Goal: Transaction & Acquisition: Purchase product/service

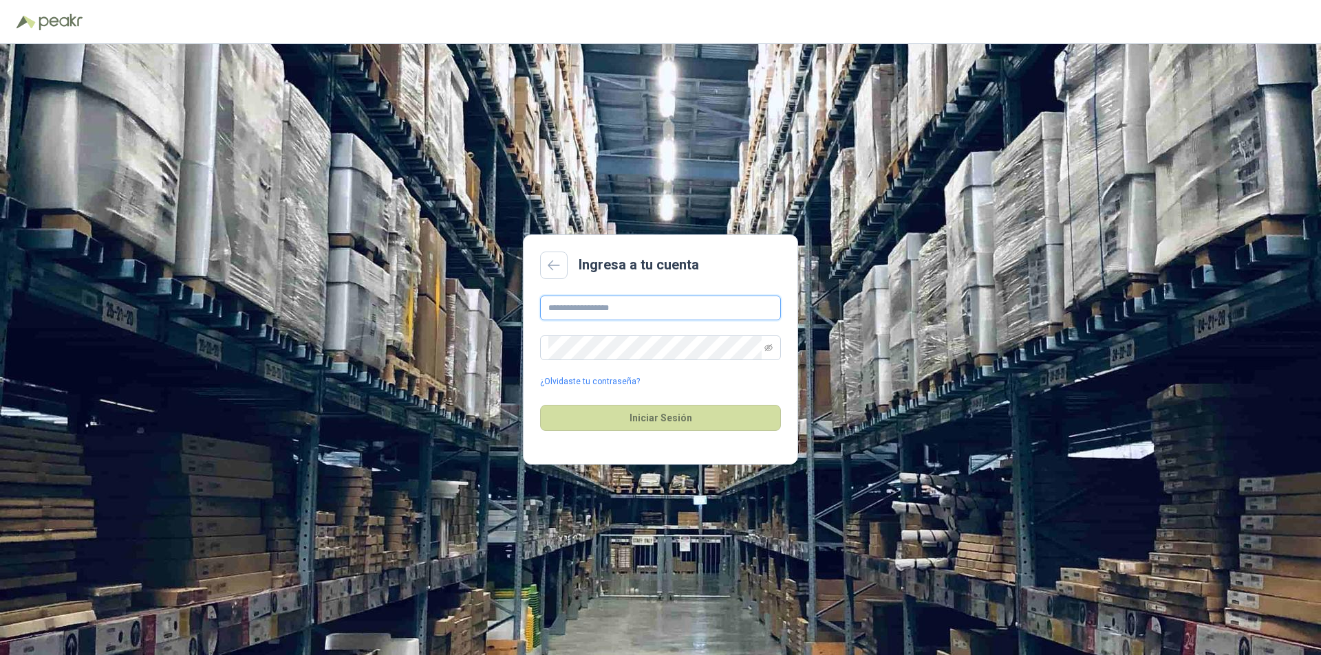
click at [609, 303] on input "text" at bounding box center [660, 308] width 241 height 25
type input "**********"
click at [540, 405] on button "Iniciar Sesión" at bounding box center [660, 418] width 241 height 26
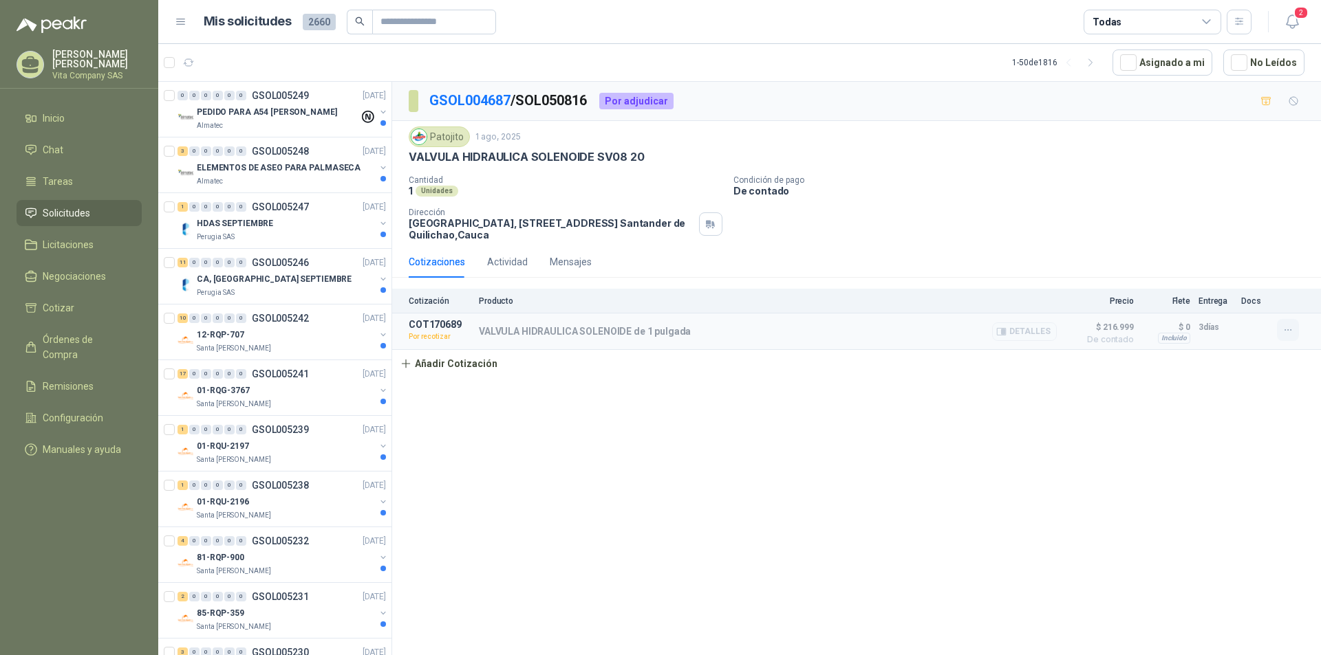
click at [1290, 334] on icon "button" at bounding box center [1288, 331] width 12 height 12
click at [1248, 298] on button "Re-cotizar" at bounding box center [1260, 300] width 110 height 22
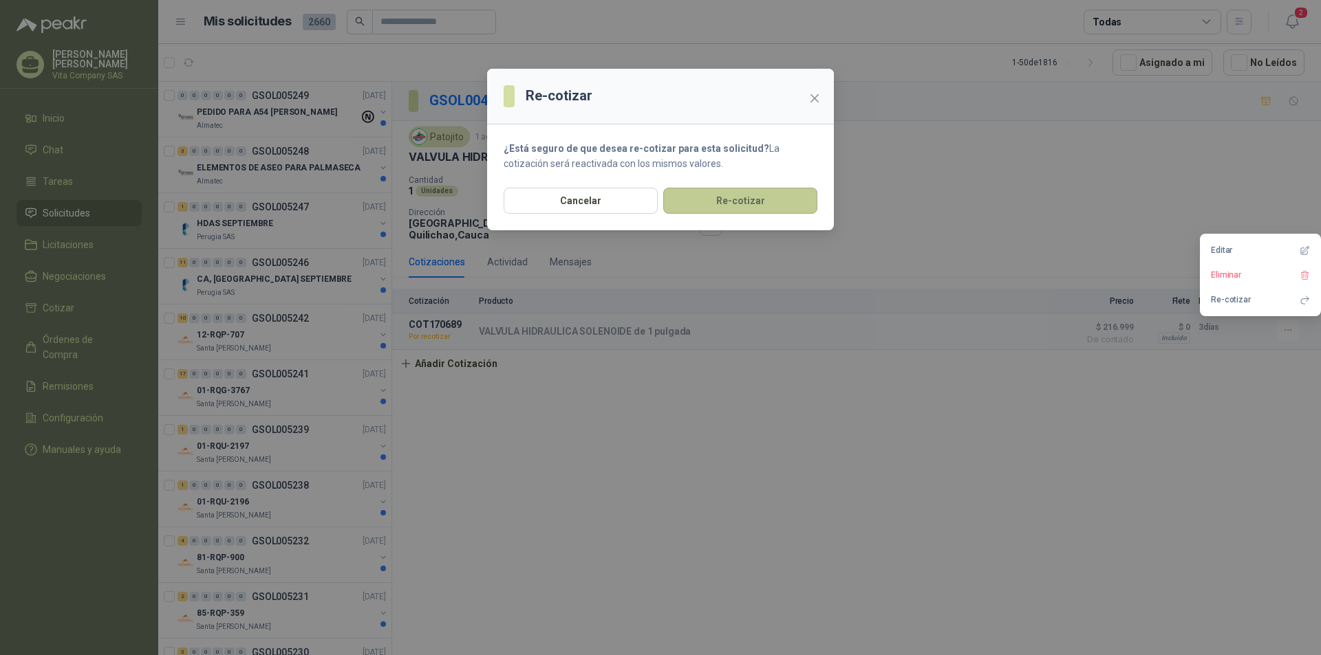
click at [710, 202] on button "Re-cotizar" at bounding box center [740, 201] width 154 height 26
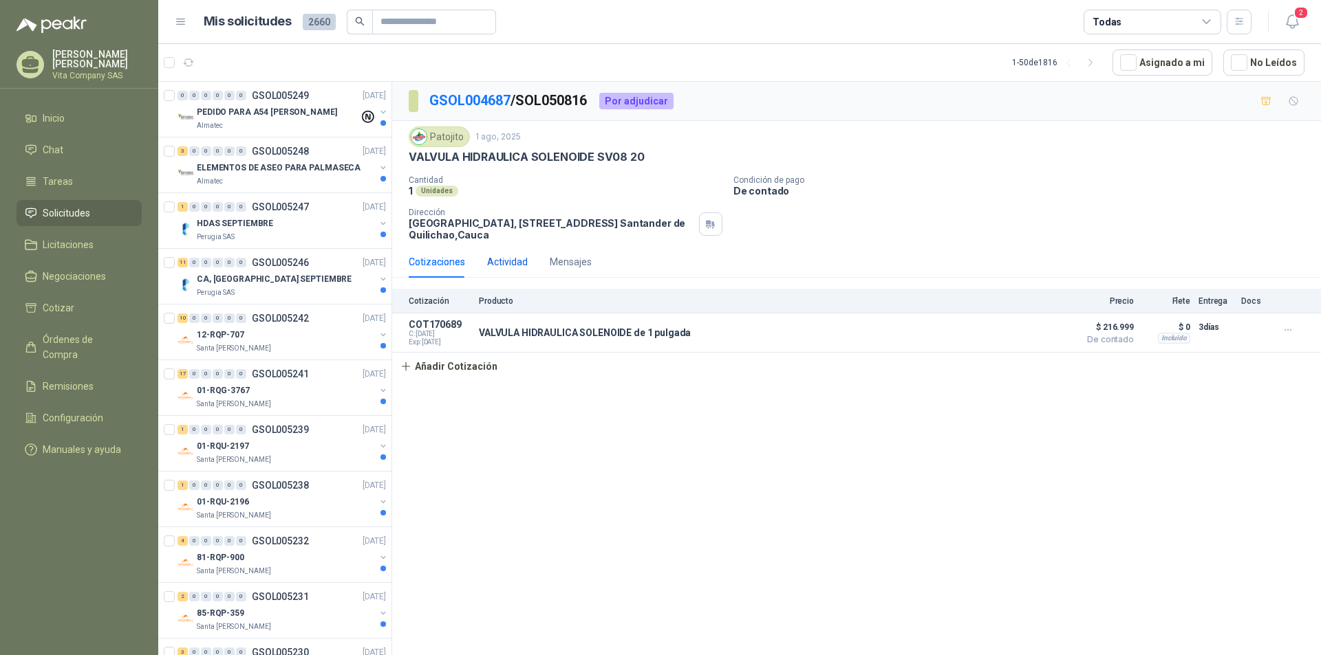
click at [488, 256] on div "Actividad" at bounding box center [507, 261] width 41 height 15
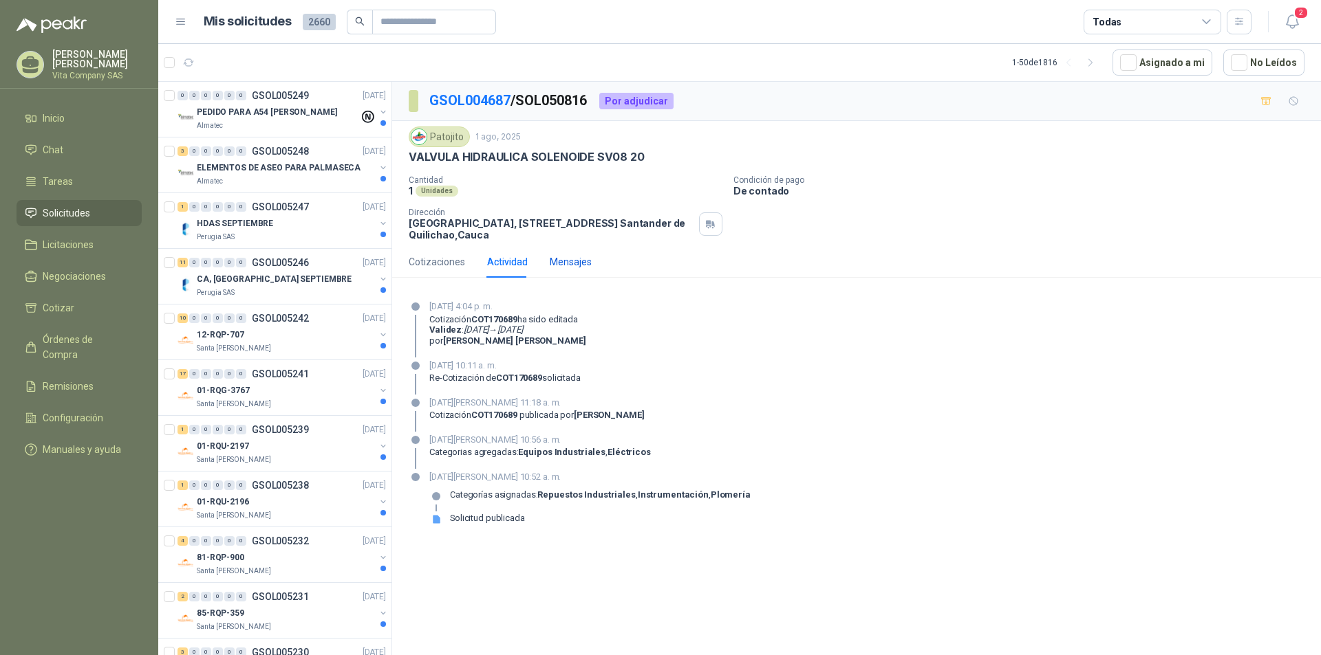
click at [572, 257] on div "Mensajes" at bounding box center [571, 261] width 42 height 15
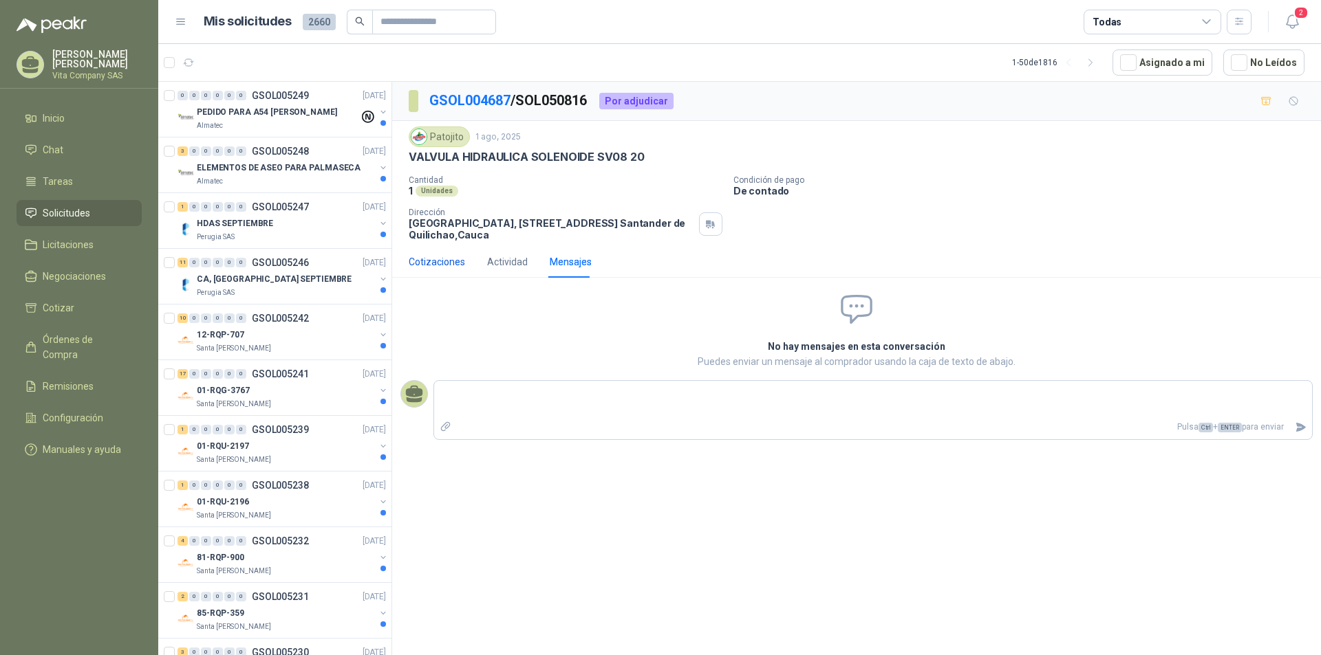
click at [423, 257] on div "Cotizaciones" at bounding box center [437, 261] width 56 height 15
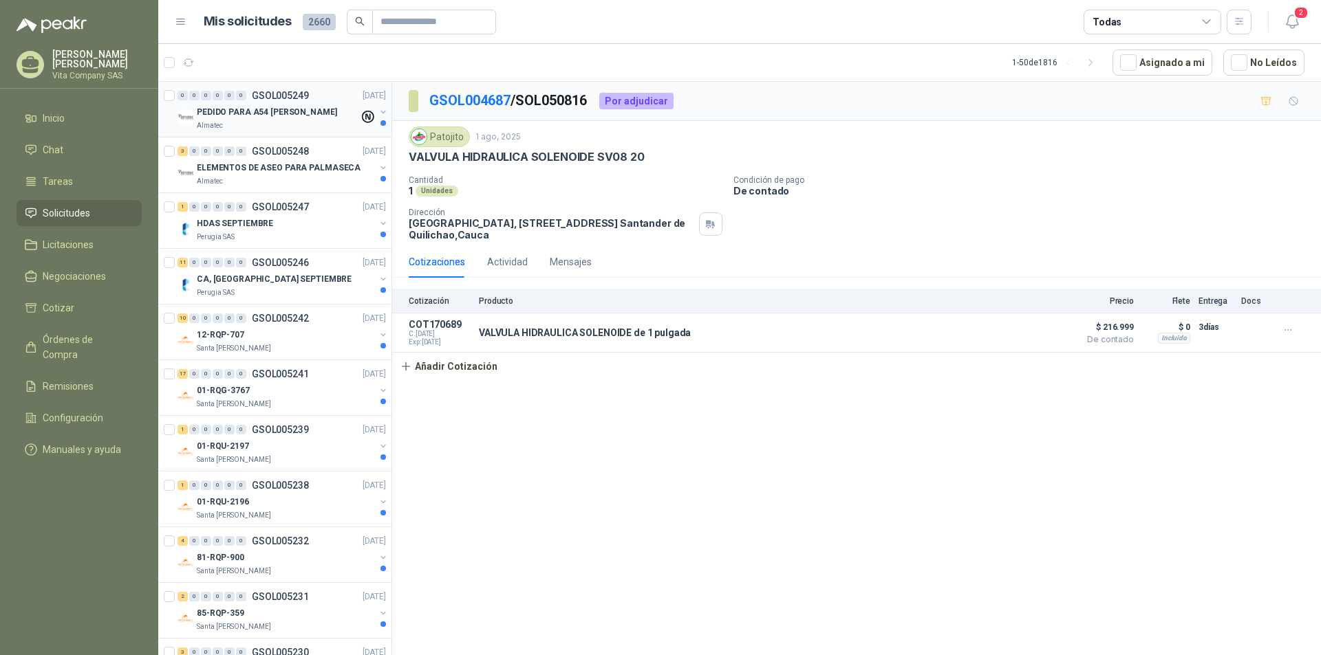
click at [283, 123] on div "Almatec" at bounding box center [278, 125] width 162 height 11
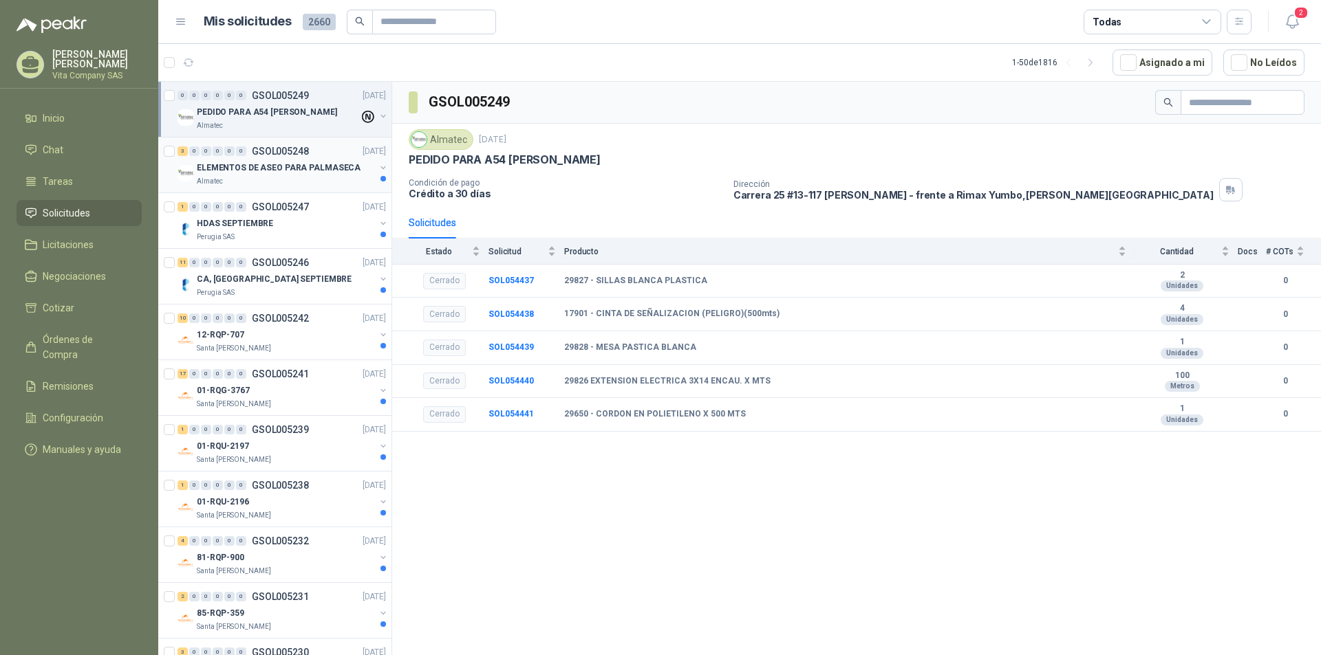
click at [258, 173] on p "ELEMENTOS DE ASEO PARA PALMASECA" at bounding box center [279, 168] width 164 height 13
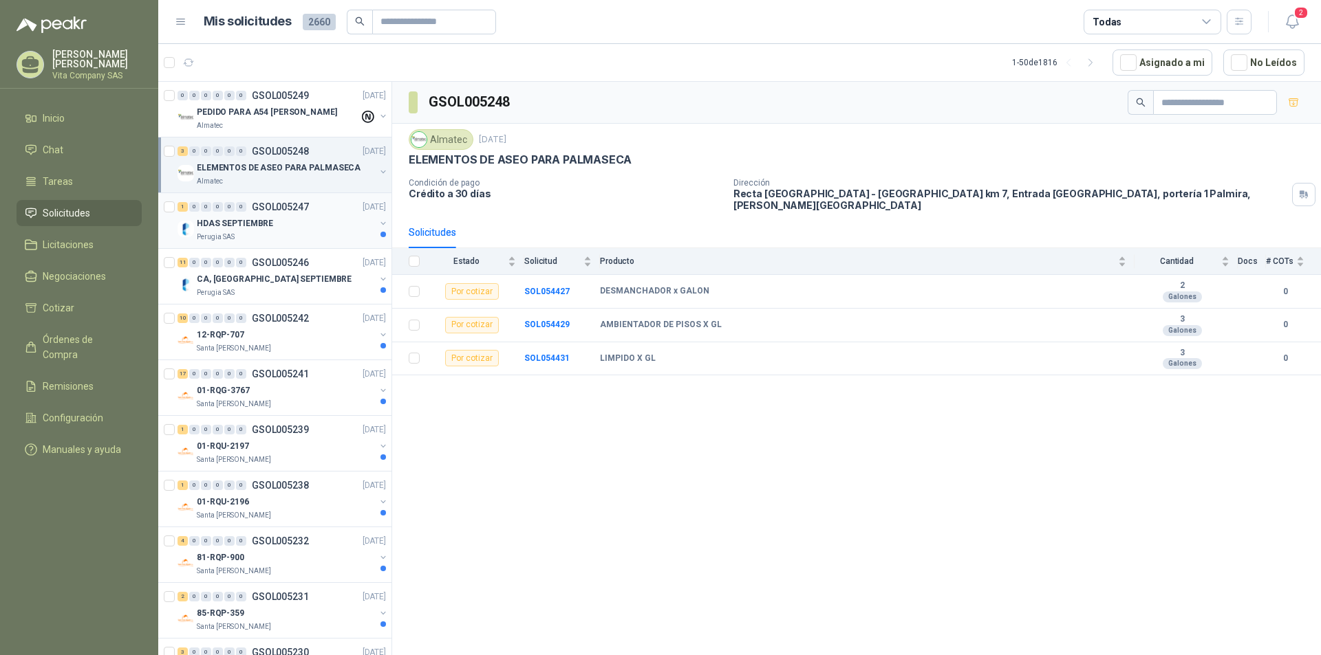
click at [257, 218] on p "HDAS SEPTIEMBRE" at bounding box center [235, 223] width 76 height 13
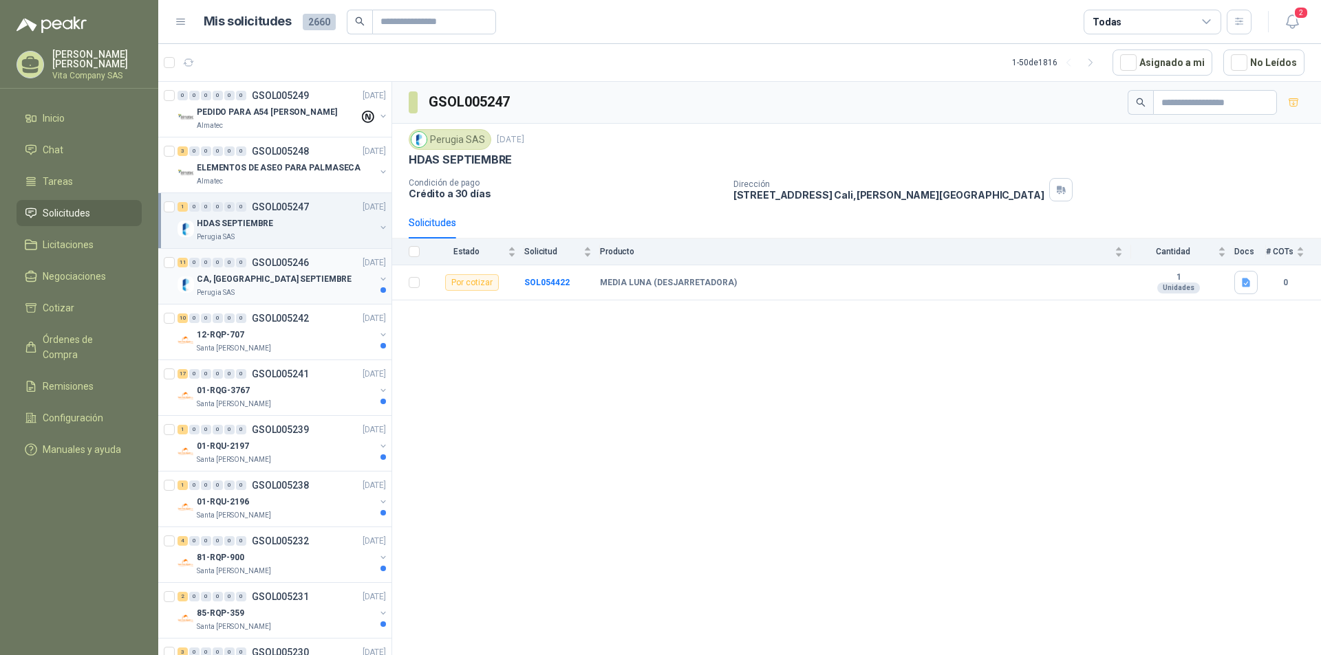
click at [280, 279] on div "CA, [GEOGRAPHIC_DATA] SEPTIEMBRE" at bounding box center [286, 279] width 178 height 17
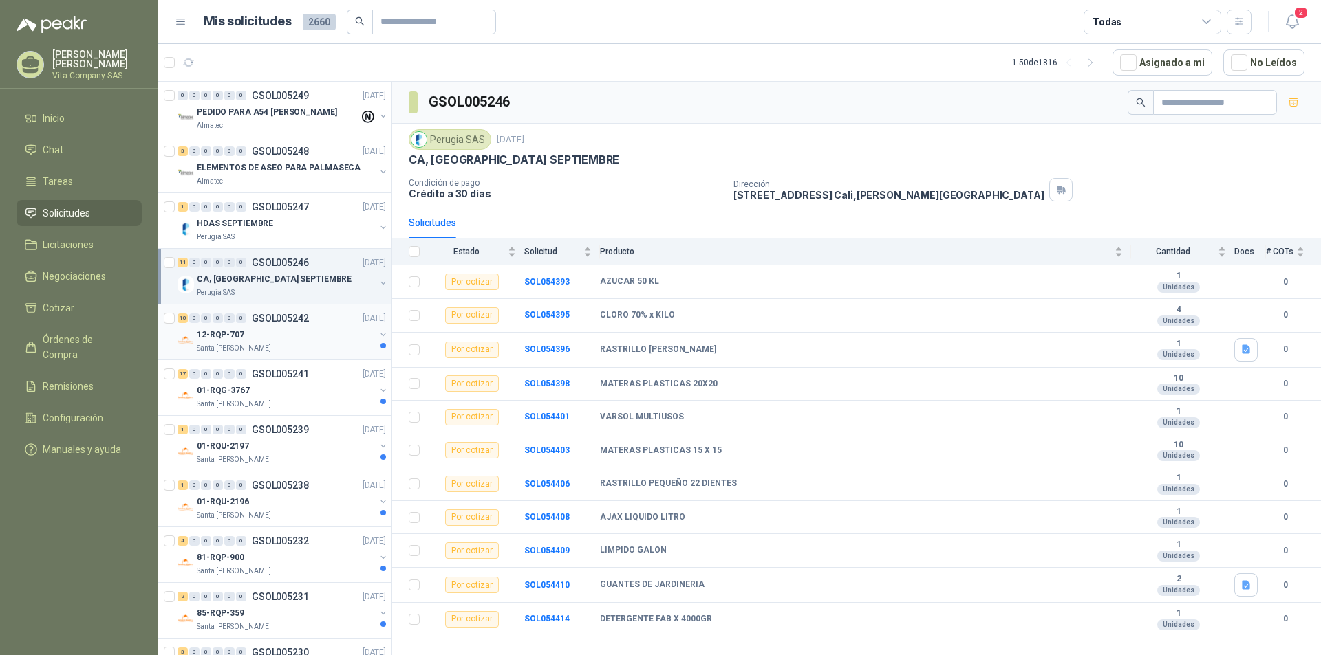
click at [308, 332] on div "12-RQP-707" at bounding box center [286, 335] width 178 height 17
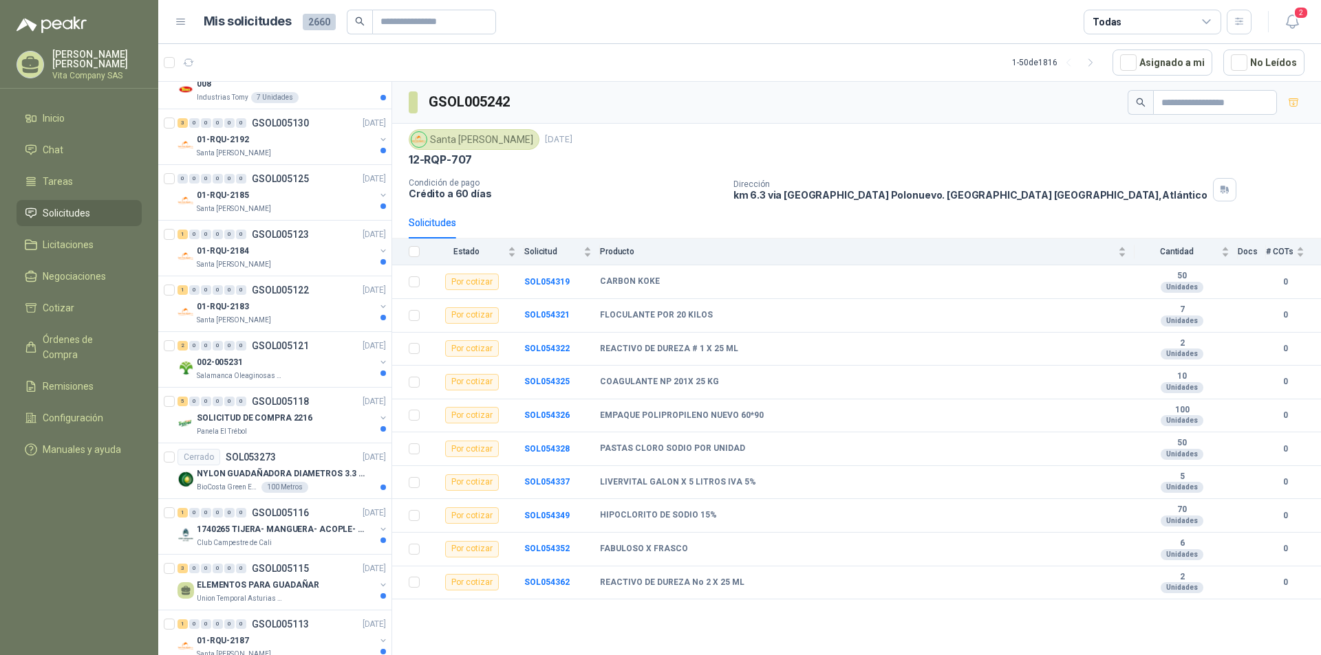
scroll to position [2237, 0]
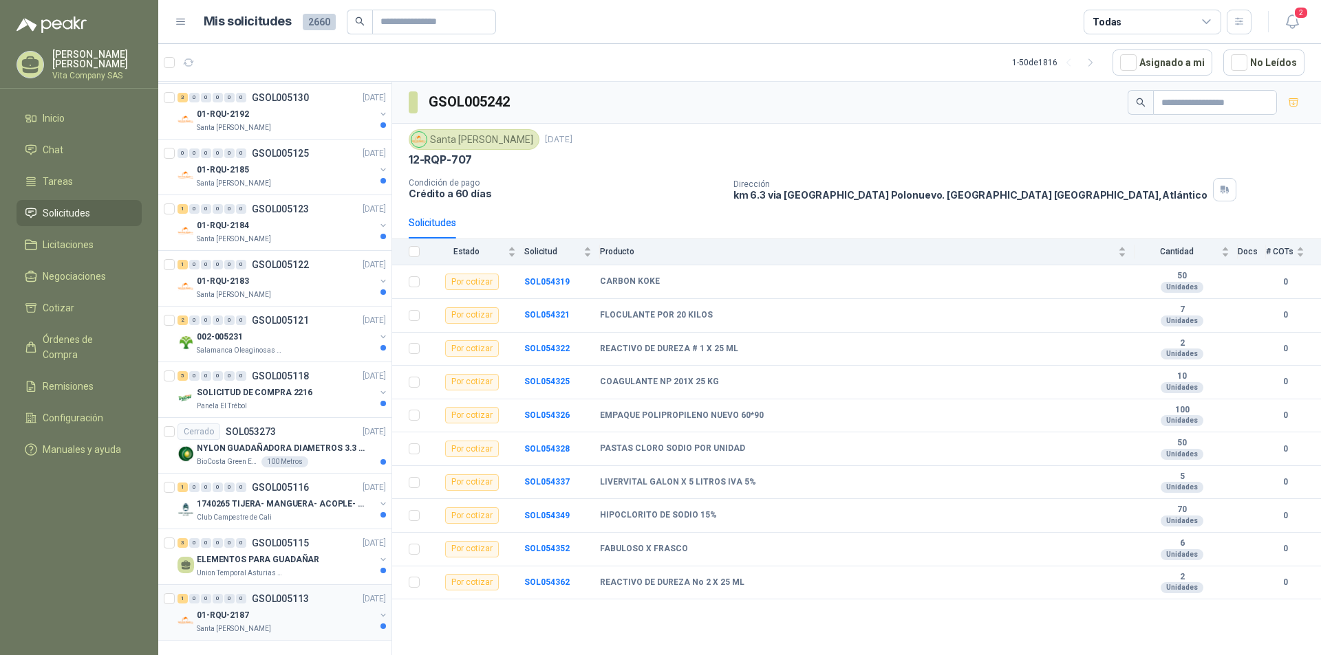
click at [287, 607] on div "01-RQU-2187" at bounding box center [286, 615] width 178 height 17
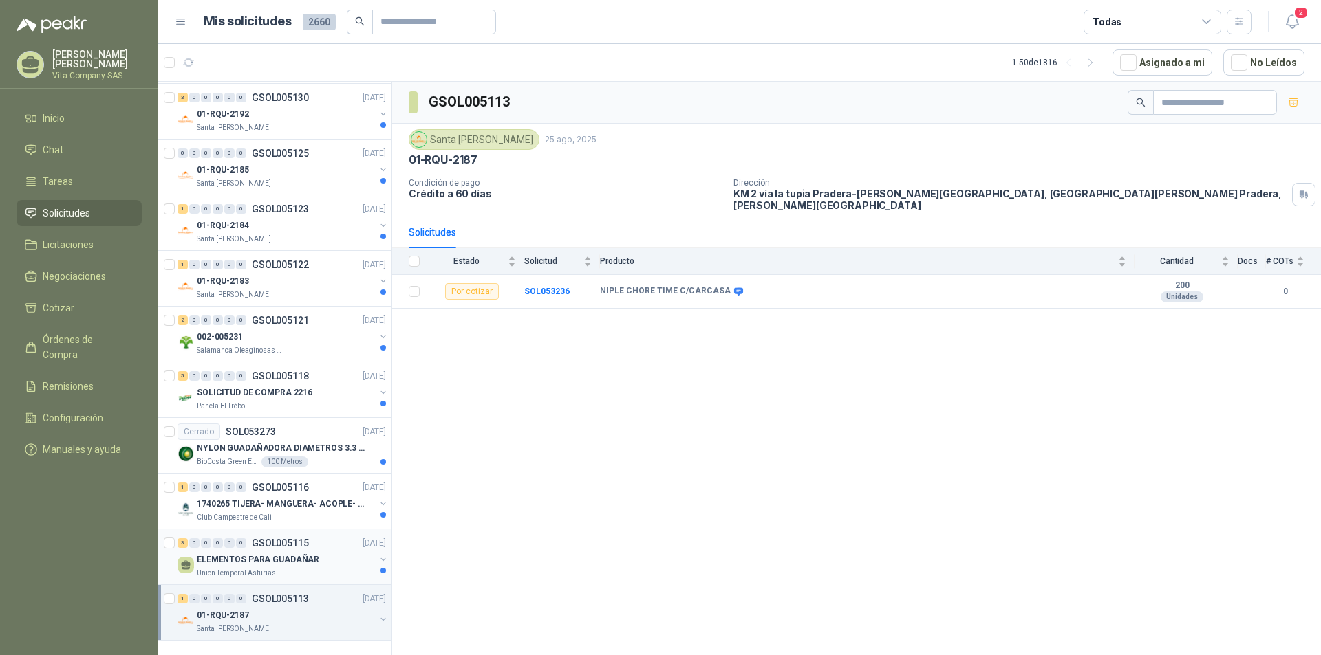
click at [314, 554] on div "ELEMENTOS PARA GUADAÑAR" at bounding box center [286, 560] width 178 height 17
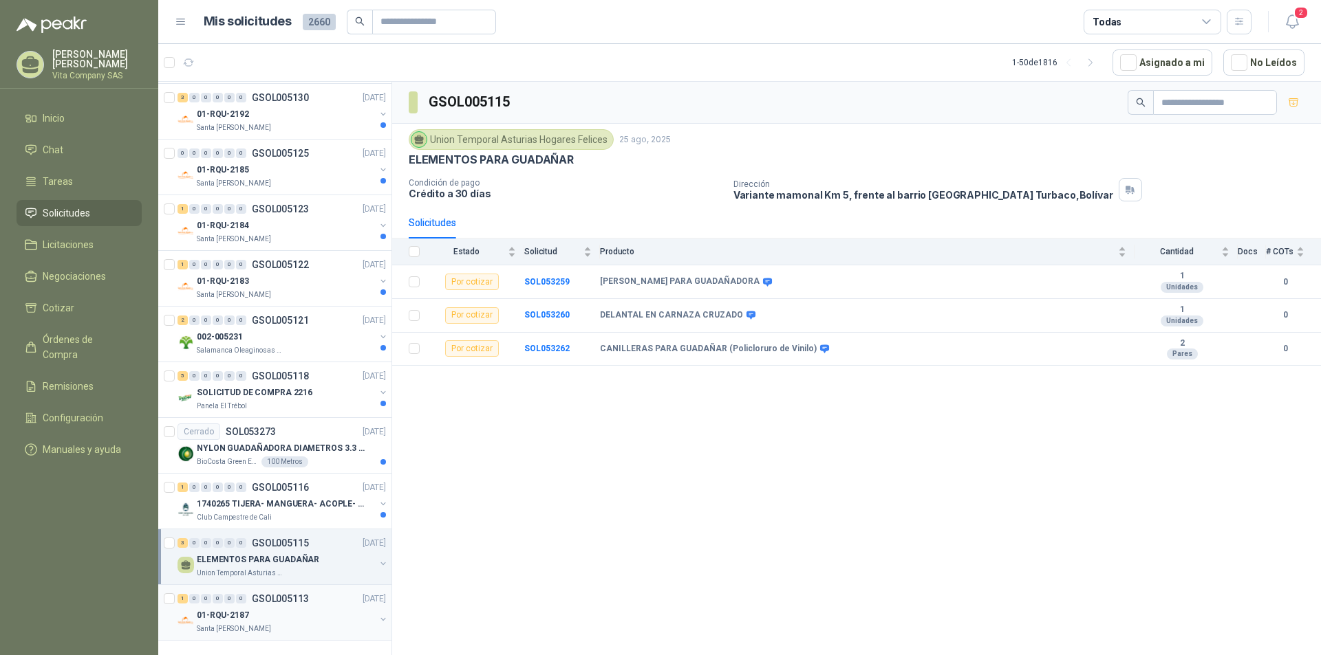
click at [275, 624] on div "Santa [PERSON_NAME]" at bounding box center [286, 629] width 178 height 11
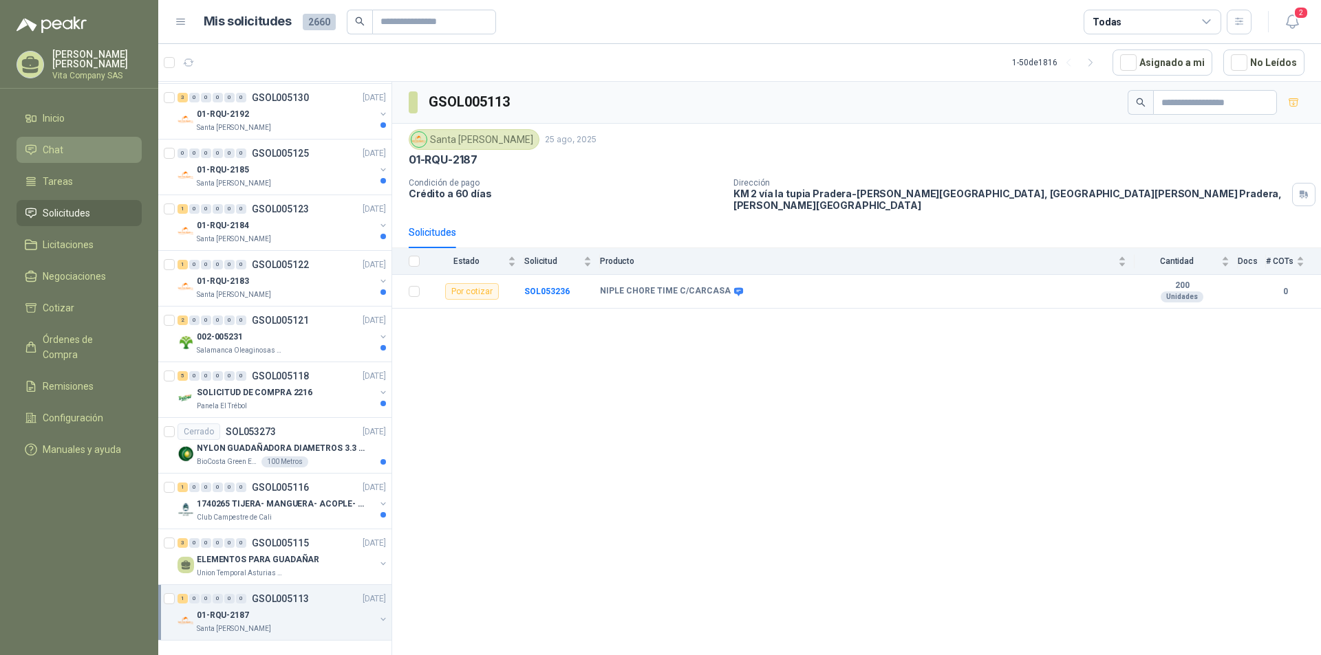
click at [79, 138] on link "Chat" at bounding box center [79, 150] width 125 height 26
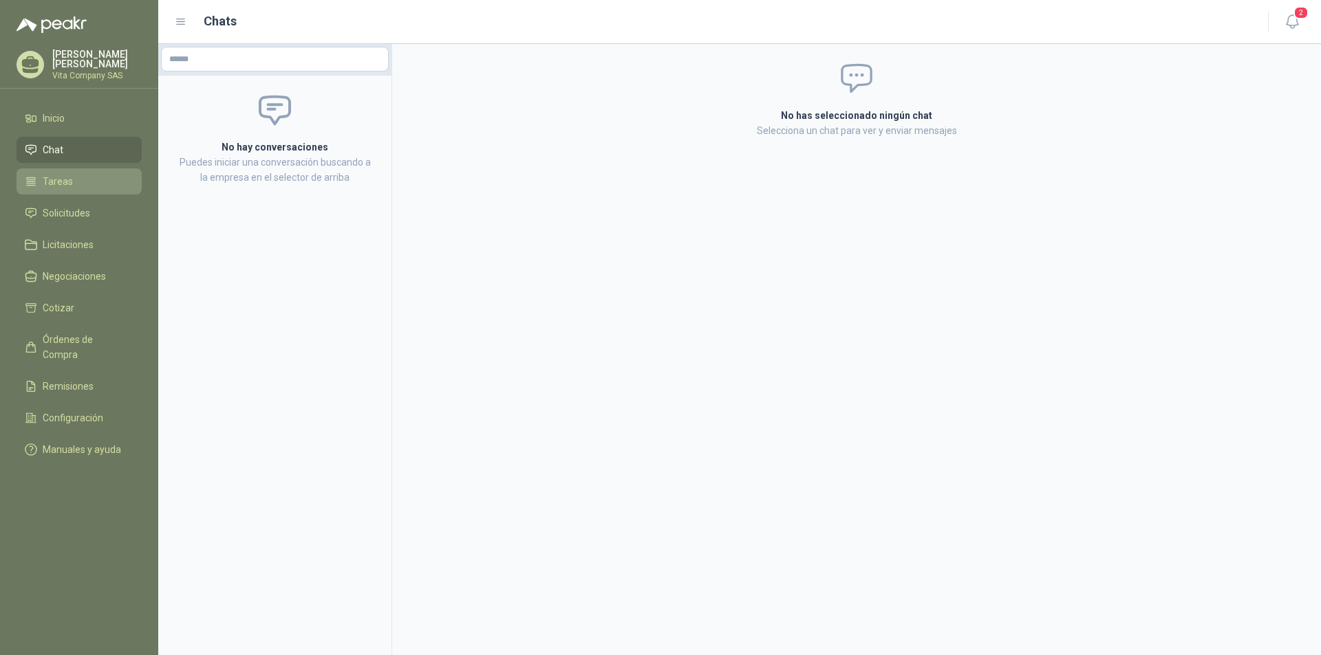
click at [76, 178] on li "Tareas" at bounding box center [79, 181] width 109 height 15
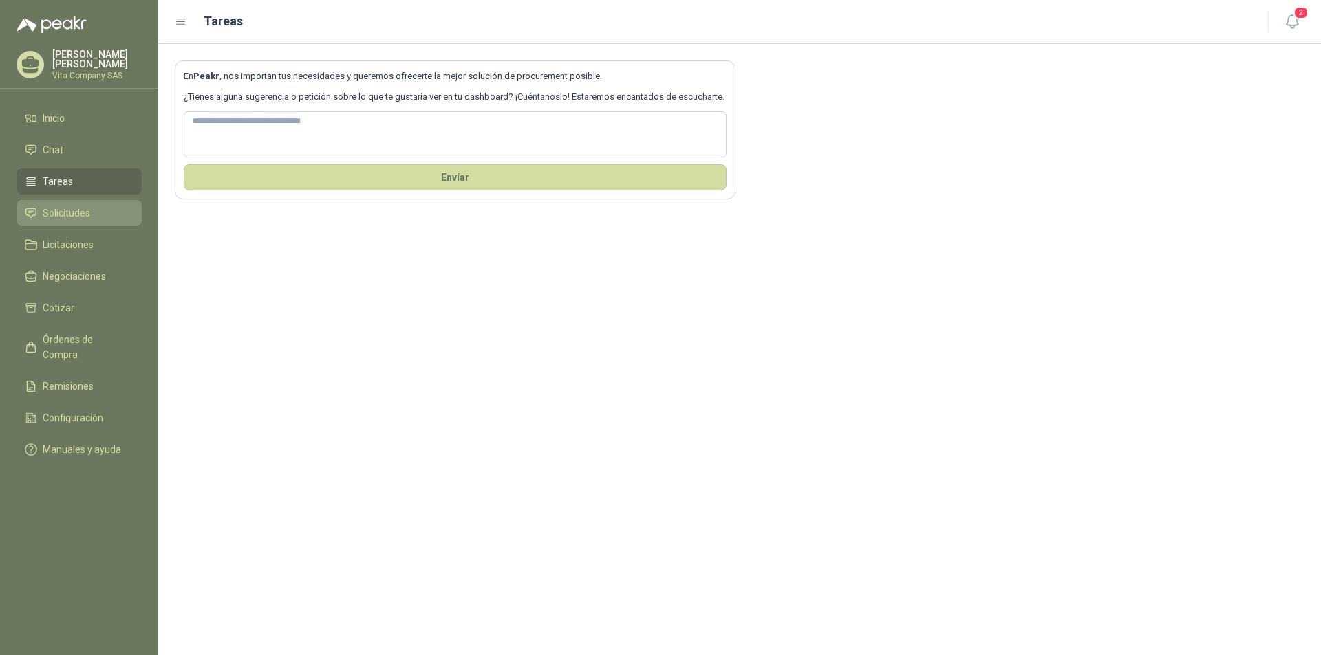
click at [56, 215] on span "Solicitudes" at bounding box center [66, 213] width 47 height 15
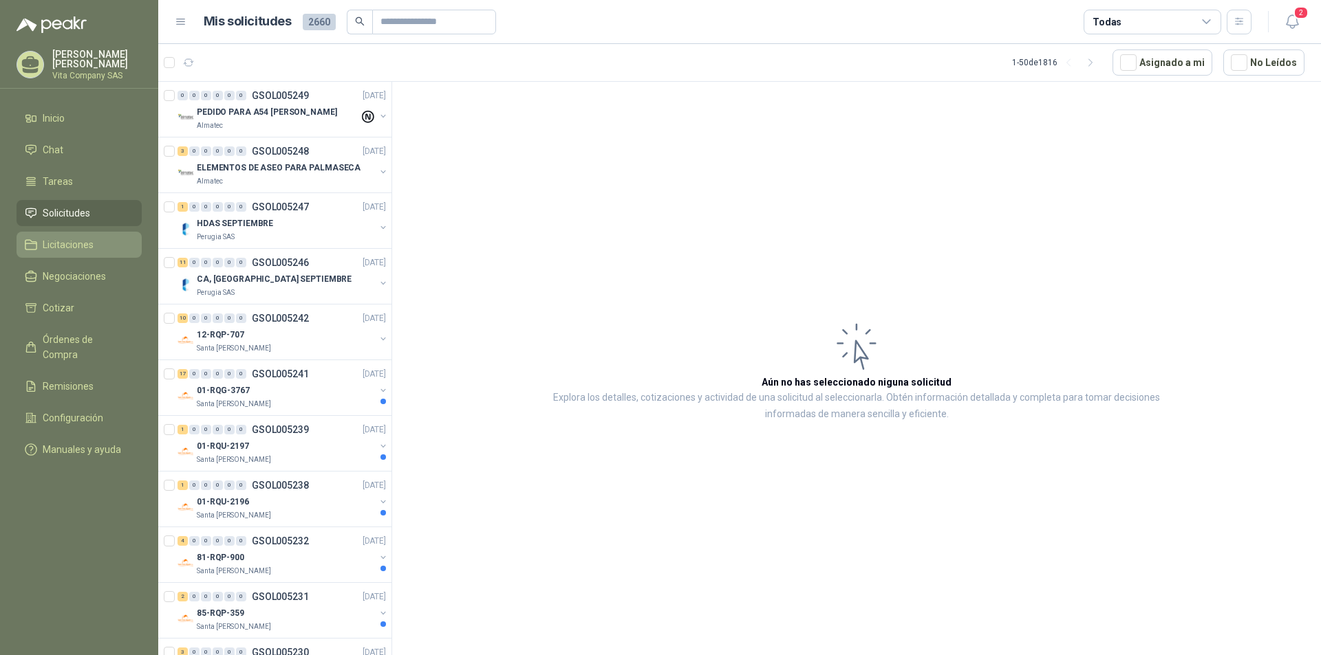
click at [94, 242] on li "Licitaciones" at bounding box center [79, 244] width 109 height 15
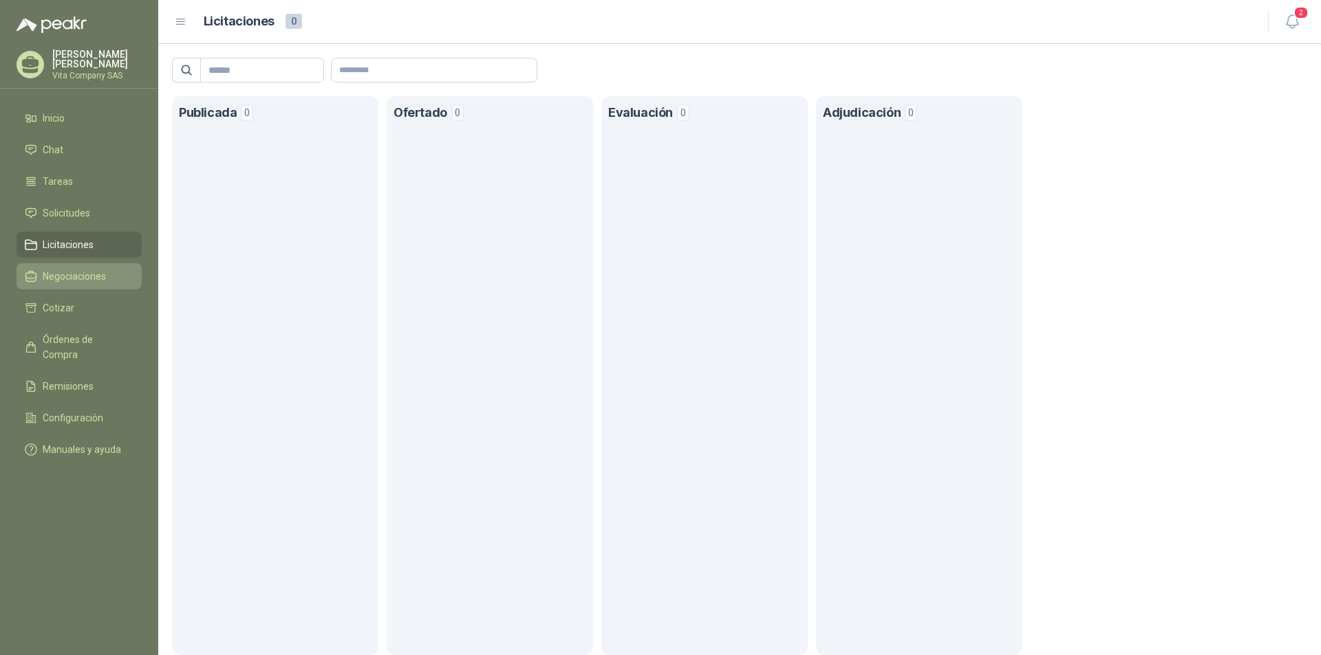
click at [79, 274] on span "Negociaciones" at bounding box center [74, 276] width 63 height 15
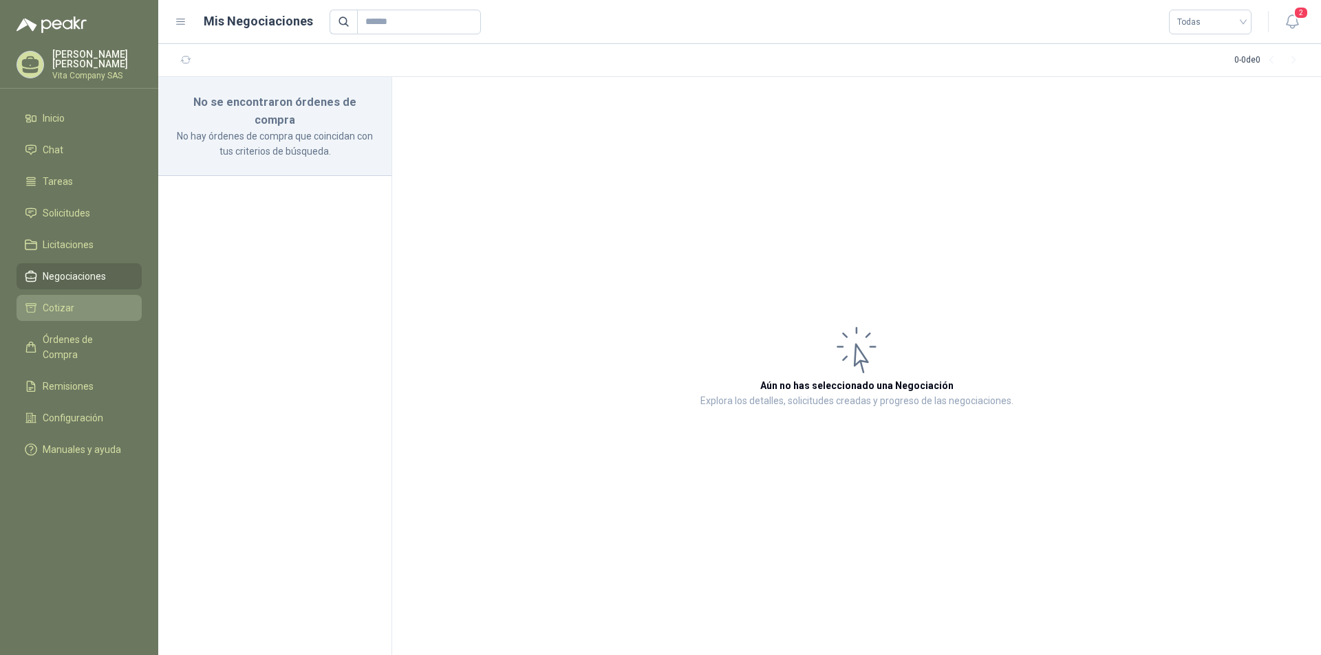
click at [76, 304] on li "Cotizar" at bounding box center [79, 308] width 109 height 15
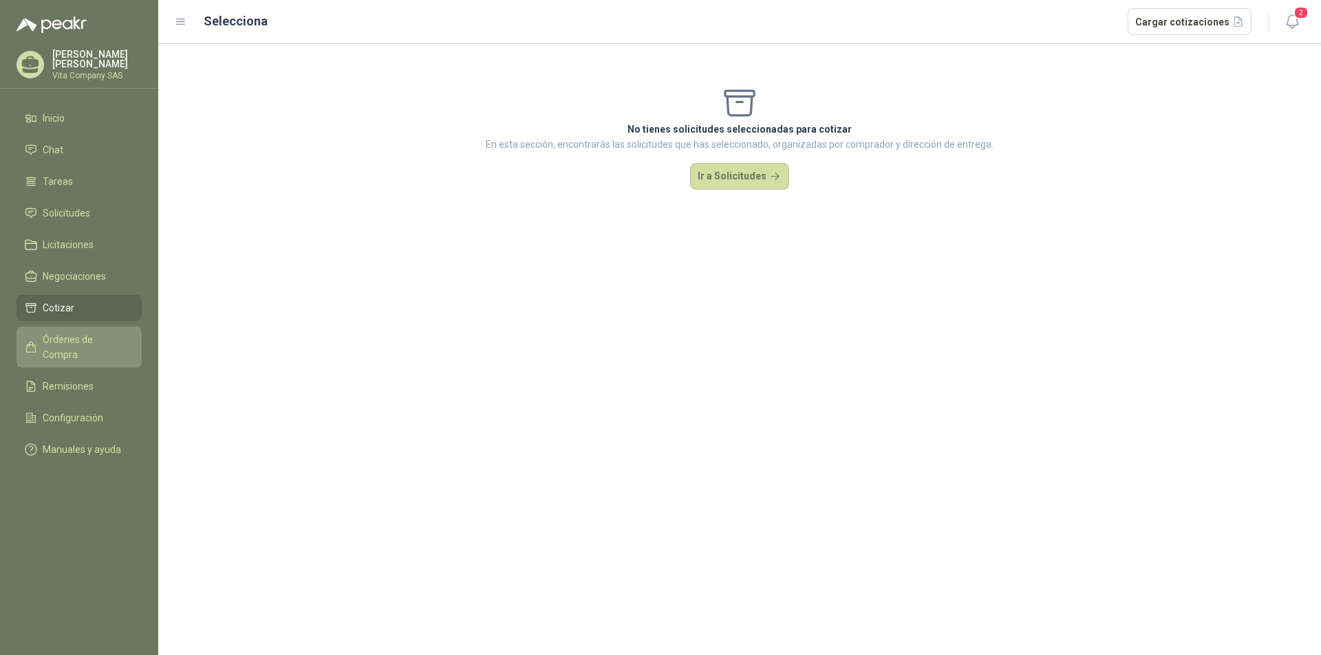
click at [102, 340] on span "Órdenes de Compra" at bounding box center [86, 347] width 86 height 30
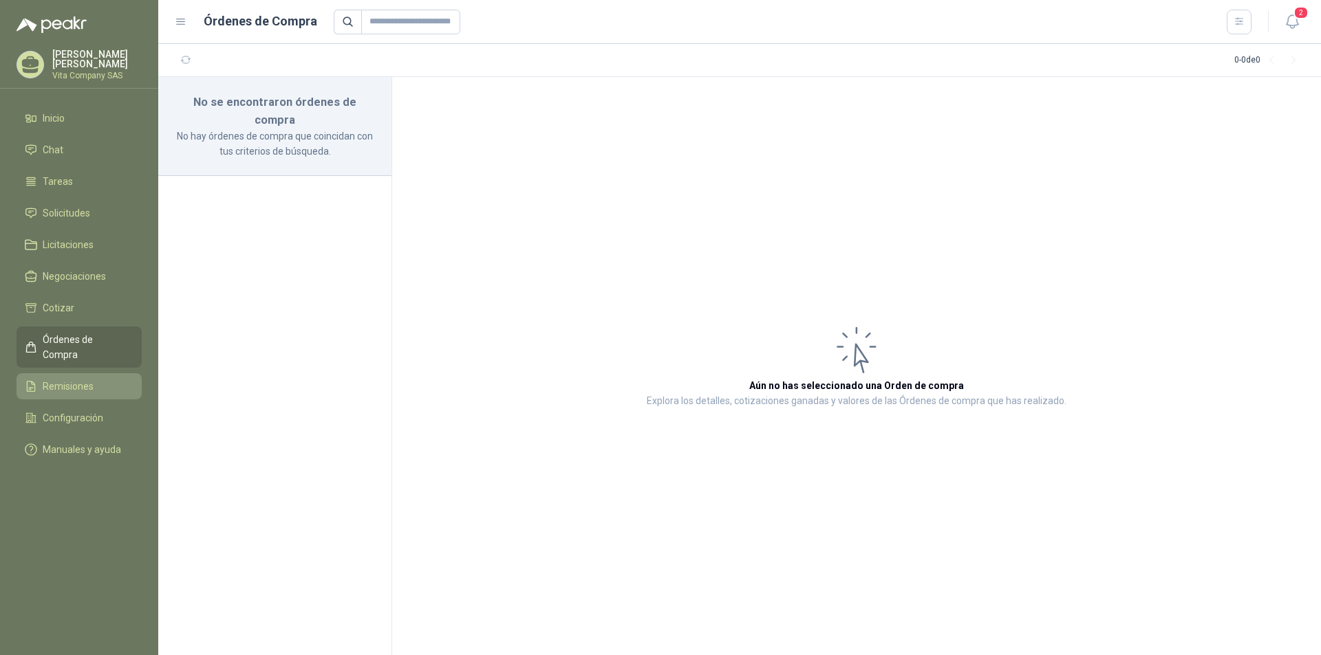
click at [102, 379] on li "Remisiones" at bounding box center [79, 386] width 109 height 15
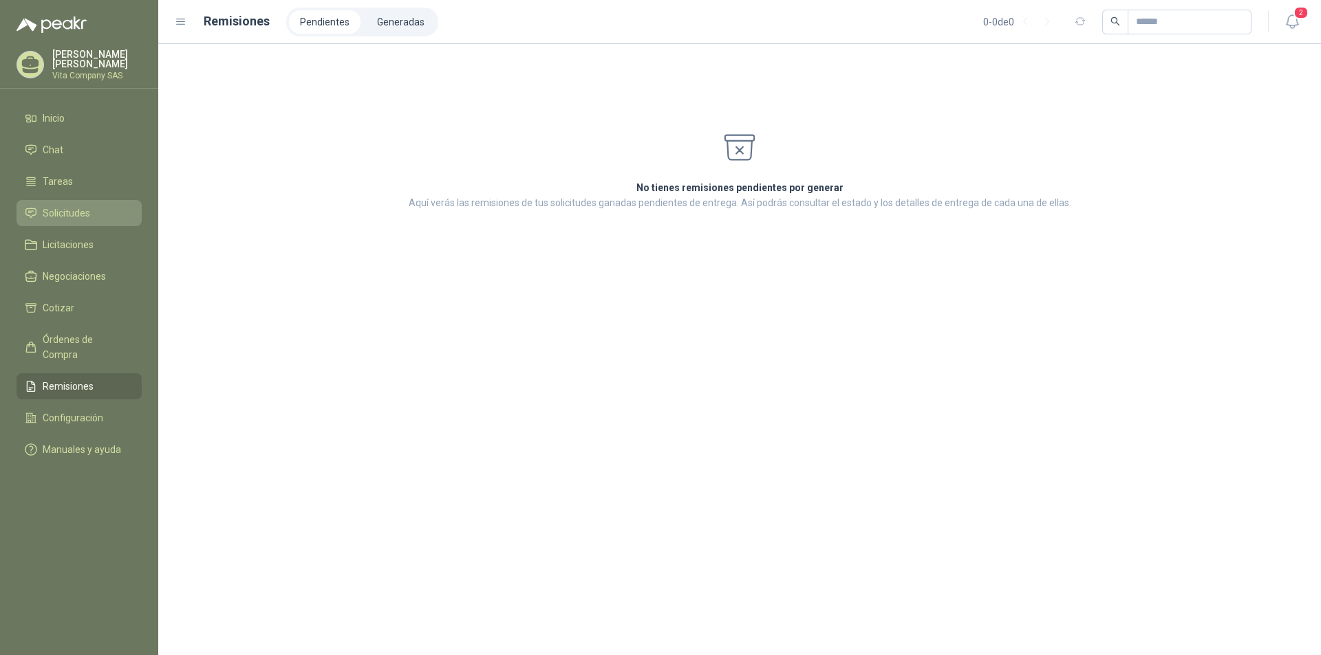
click at [72, 210] on span "Solicitudes" at bounding box center [66, 213] width 47 height 15
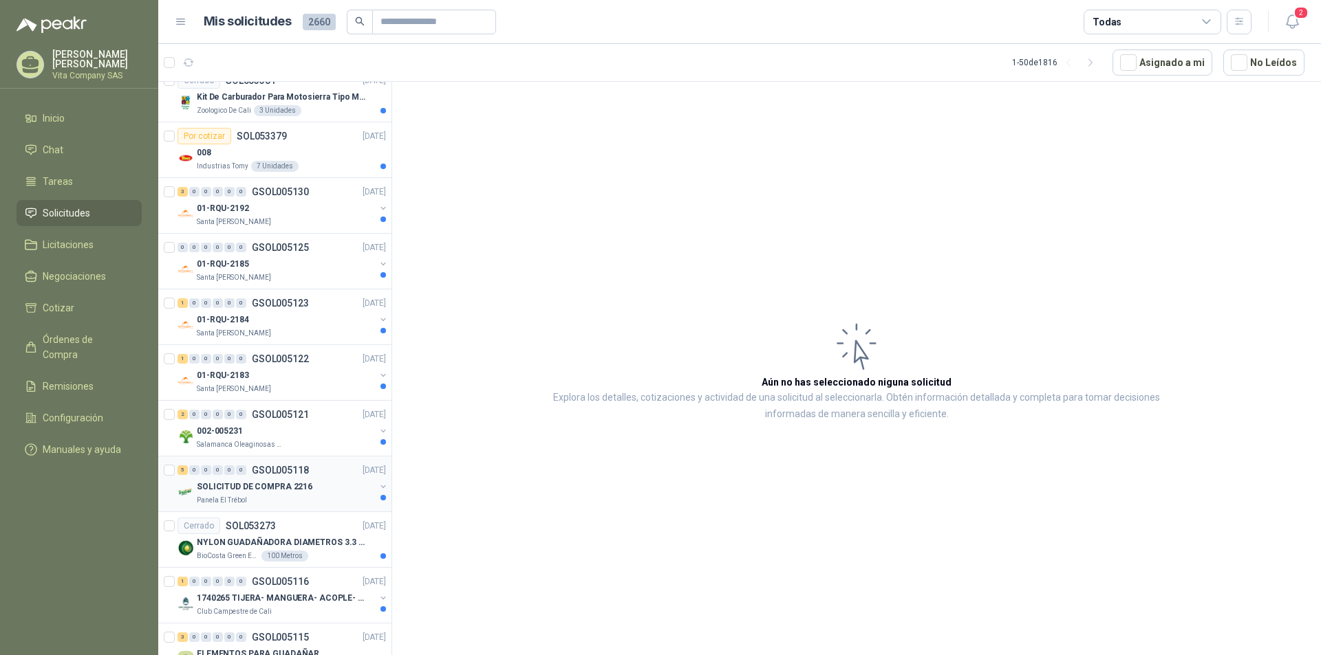
scroll to position [2237, 0]
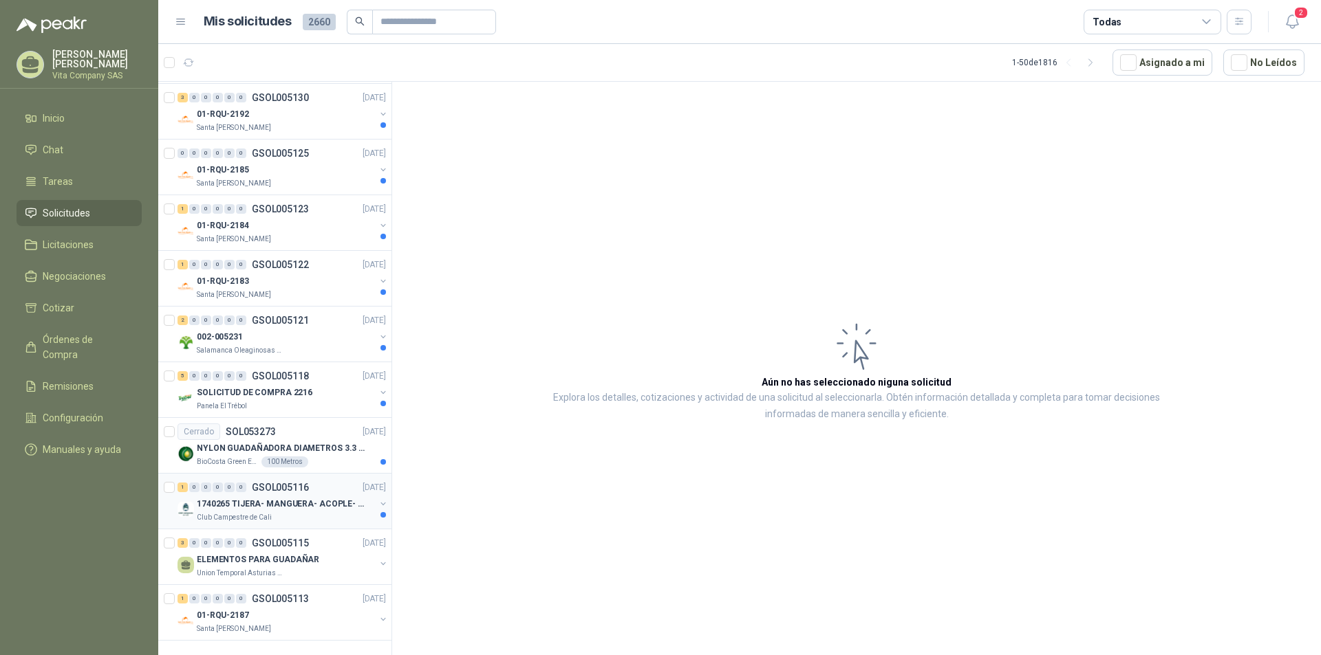
click at [278, 496] on div "1740265 TIJERA- MANGUERA- ACOPLE- SURTIDORES" at bounding box center [286, 504] width 178 height 17
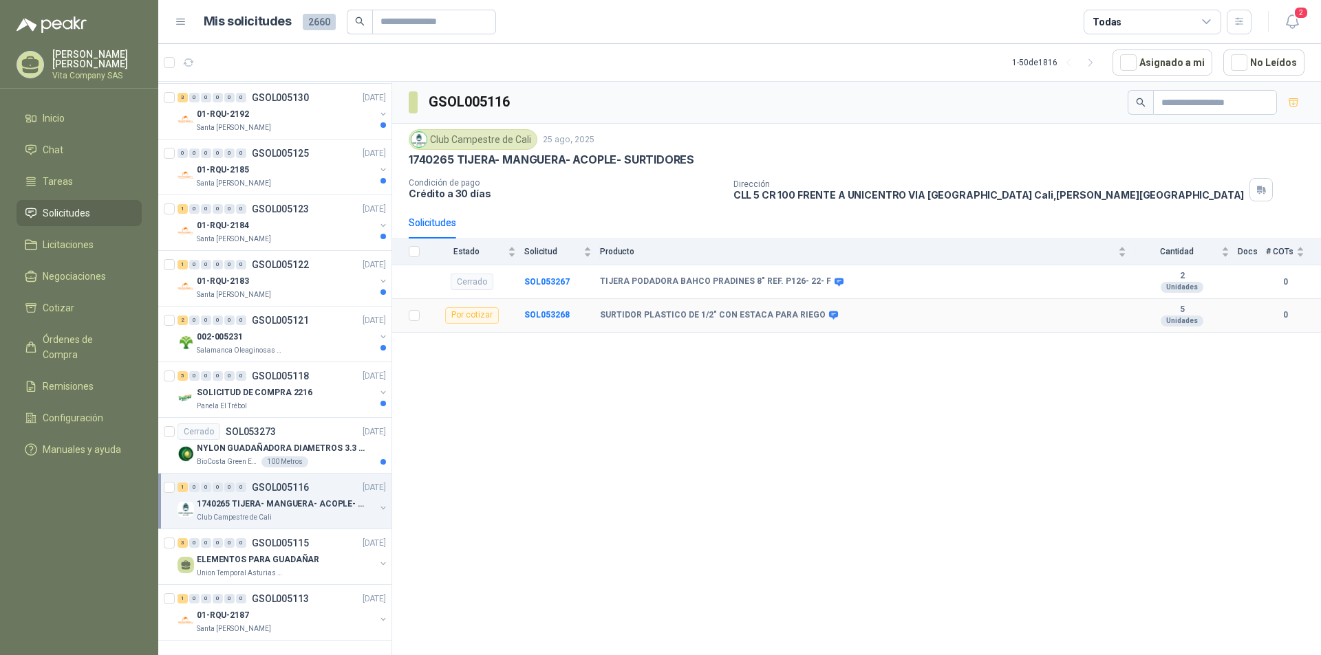
click at [780, 320] on b "SURTIDOR PLASTICO DE 1/2" CON ESTACA PARA RIEGO" at bounding box center [713, 315] width 226 height 11
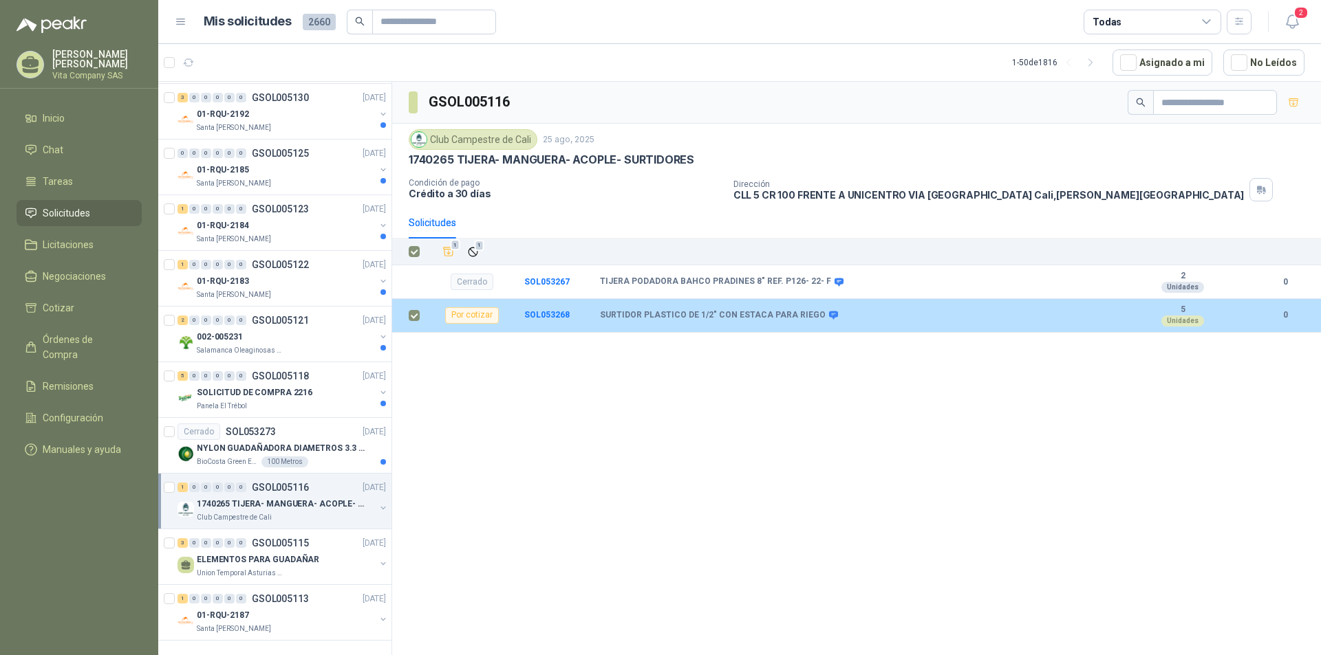
click at [1084, 323] on td "SURTIDOR PLASTICO DE 1/2" CON ESTACA PARA RIEGO" at bounding box center [867, 316] width 535 height 34
click at [474, 318] on div "Por cotizar" at bounding box center [472, 315] width 54 height 17
click at [1186, 321] on div "Unidades" at bounding box center [1182, 321] width 43 height 11
click at [828, 311] on icon at bounding box center [833, 315] width 10 height 10
click at [406, 314] on td at bounding box center [410, 316] width 36 height 34
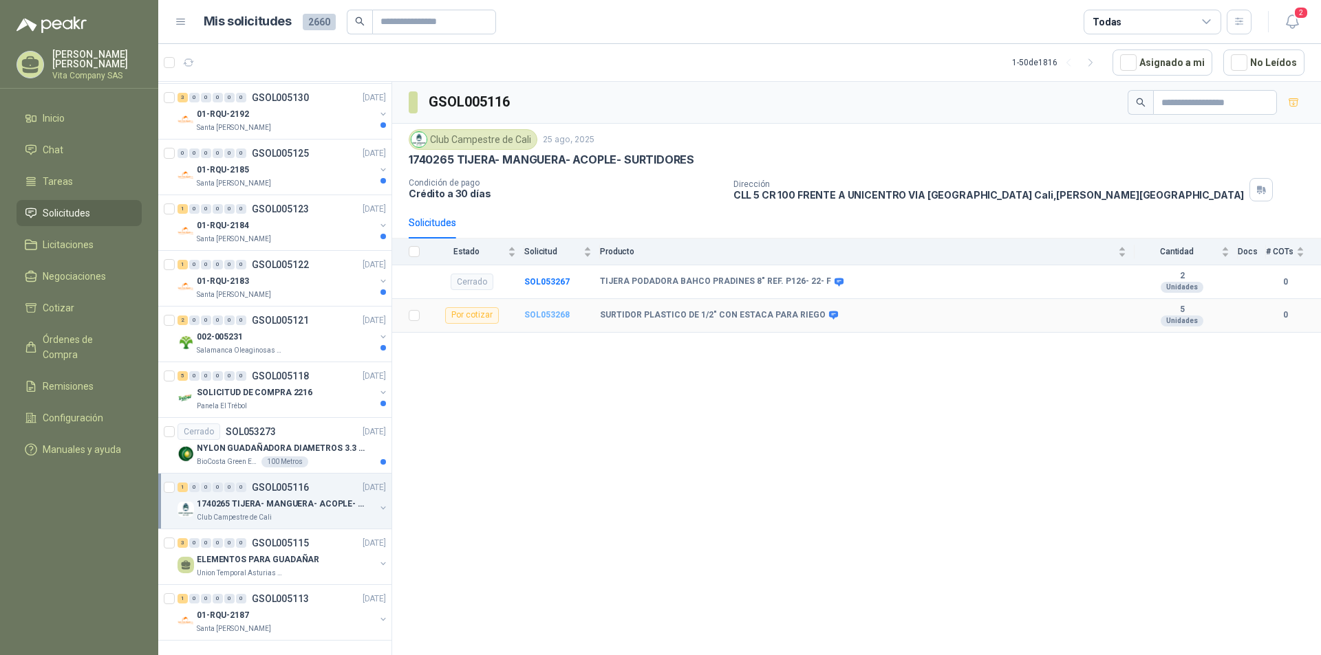
drag, startPoint x: 467, startPoint y: 321, endPoint x: 565, endPoint y: 319, distance: 97.7
click at [469, 321] on div "Por cotizar" at bounding box center [472, 315] width 54 height 17
click at [554, 316] on b "SOL053268" at bounding box center [546, 315] width 45 height 10
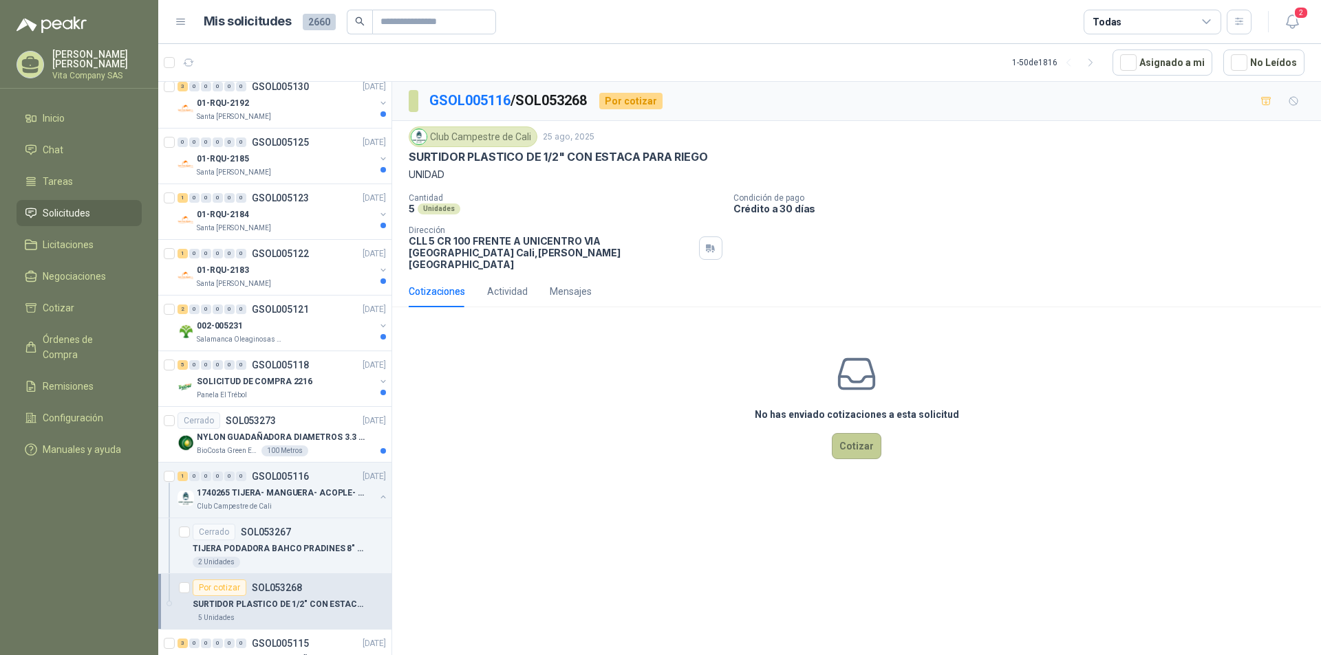
click at [858, 433] on button "Cotizar" at bounding box center [857, 446] width 50 height 26
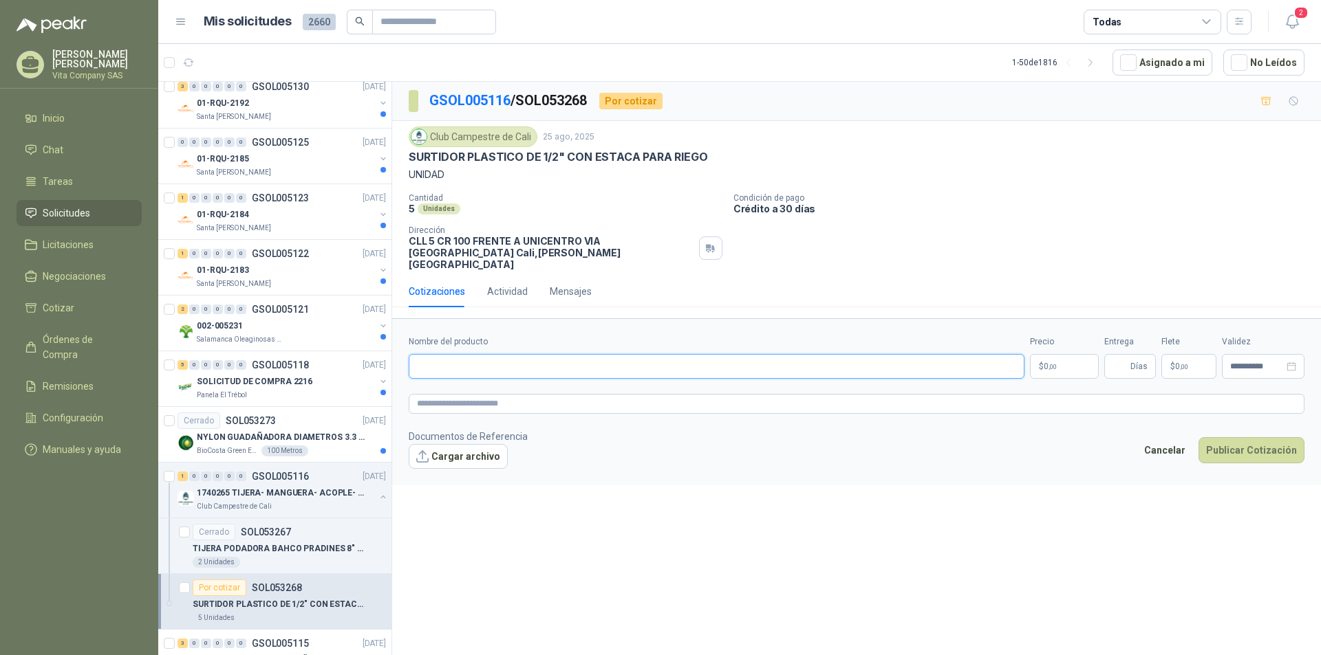
click at [552, 354] on input "Nombre del producto" at bounding box center [717, 366] width 616 height 25
paste input "**********"
type input "**********"
click at [1054, 353] on body "[PERSON_NAME] Vita Company SAS Inicio Chat Tareas Solicitudes Licitaciones Nego…" at bounding box center [660, 327] width 1321 height 655
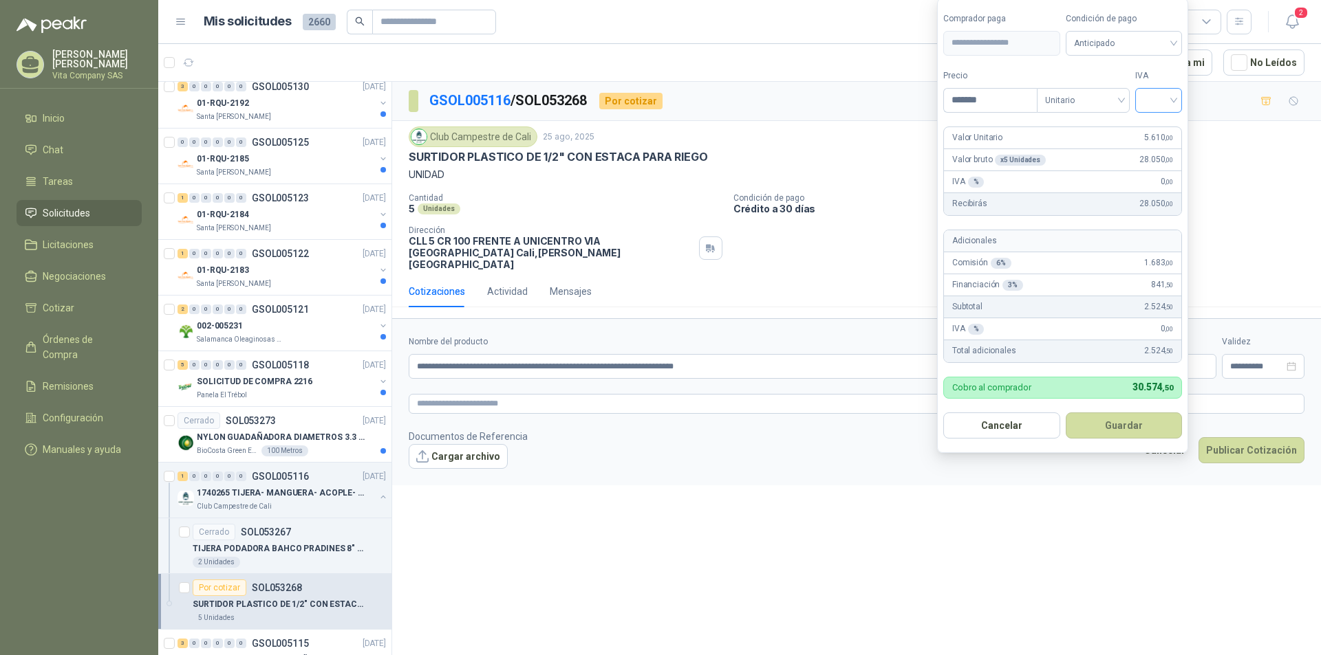
type input "*******"
click at [1159, 104] on input "search" at bounding box center [1158, 99] width 30 height 21
click at [1169, 127] on div "19%" at bounding box center [1161, 128] width 25 height 15
click at [1107, 426] on button "Guardar" at bounding box center [1126, 426] width 118 height 26
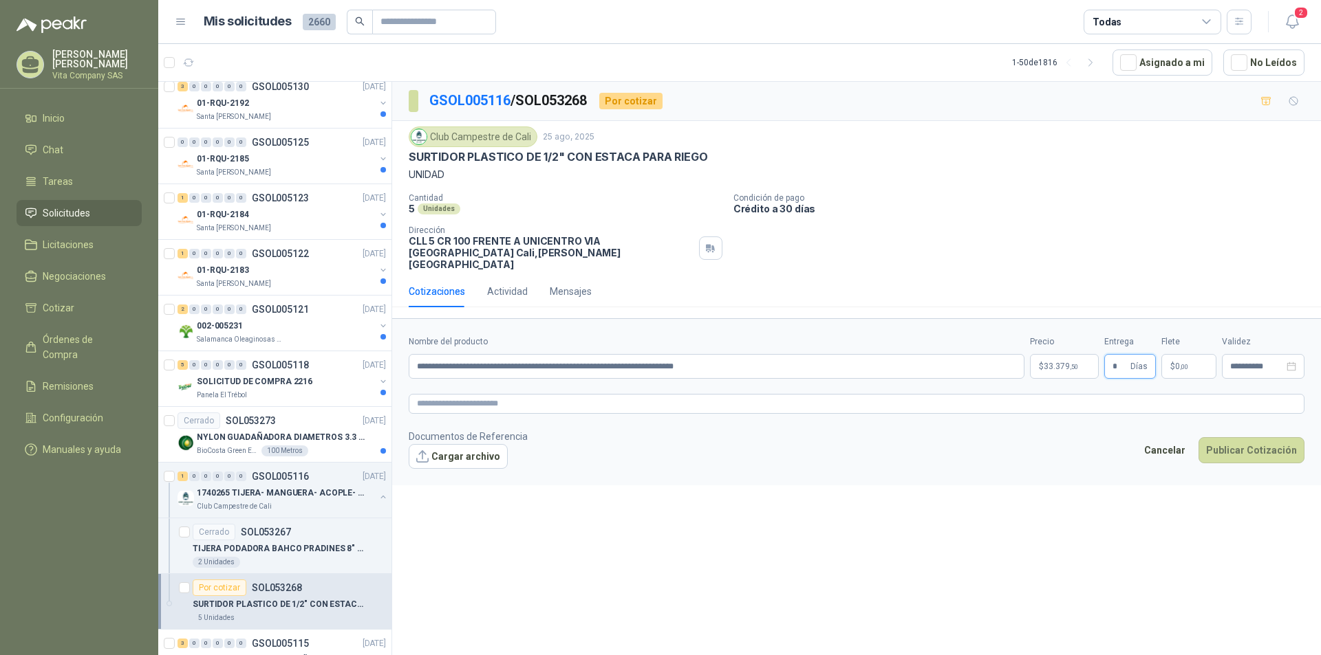
type input "*"
click at [1180, 363] on span ",00" at bounding box center [1184, 367] width 8 height 8
click at [1175, 214] on input "***" at bounding box center [1193, 213] width 98 height 23
type input "********"
click at [1034, 250] on div "Cantidad 5 Unidades Condición de pago Crédito a 30 días Dirección CLL 5 CR 100 …" at bounding box center [856, 231] width 895 height 77
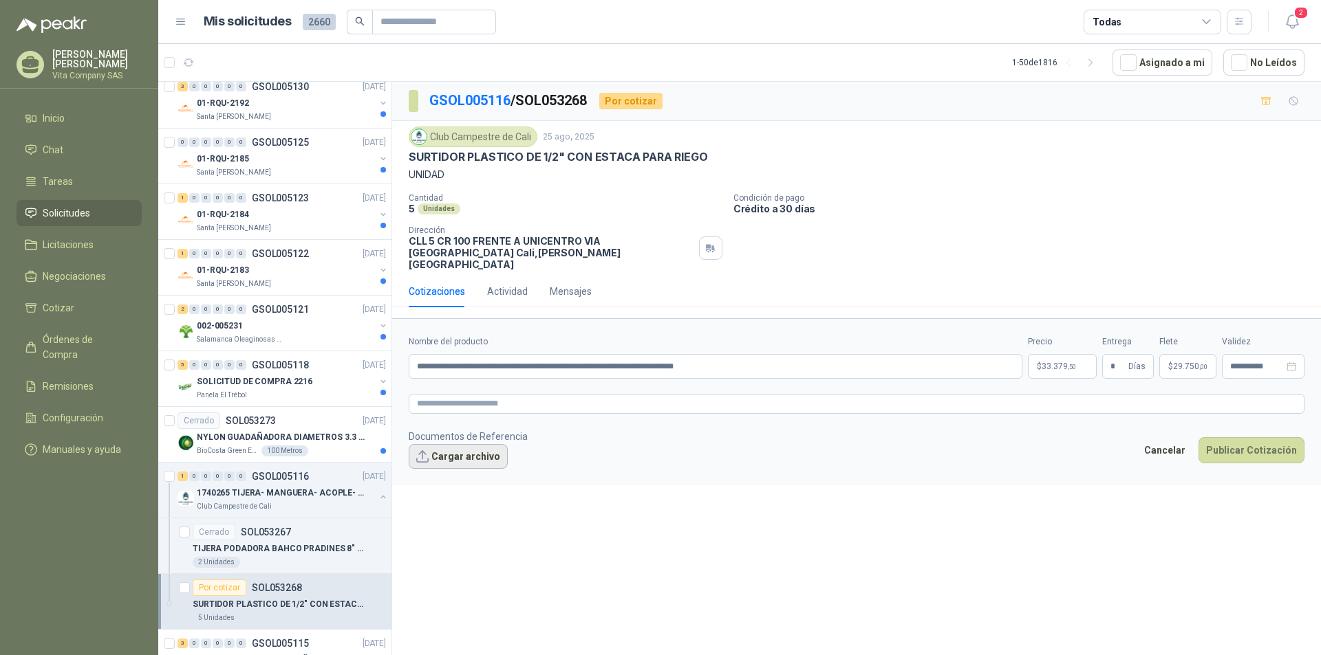
click at [464, 446] on button "Cargar archivo" at bounding box center [458, 456] width 99 height 25
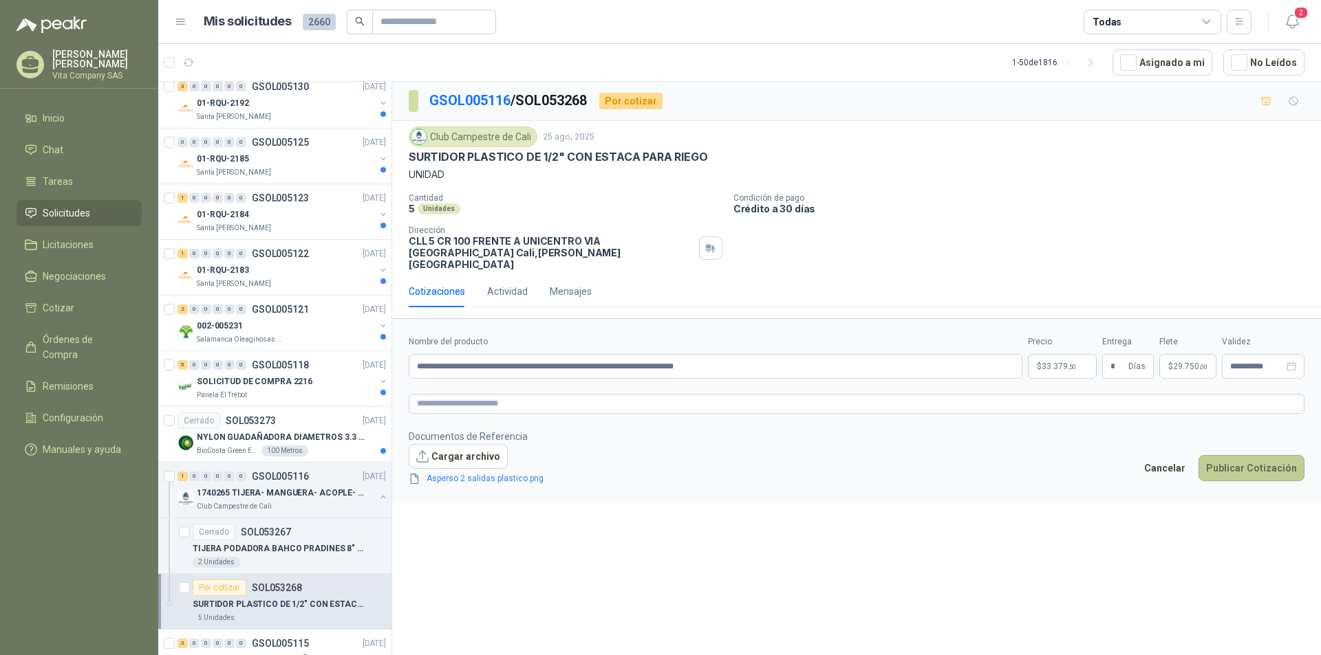
click at [1270, 459] on button "Publicar Cotización" at bounding box center [1251, 468] width 106 height 26
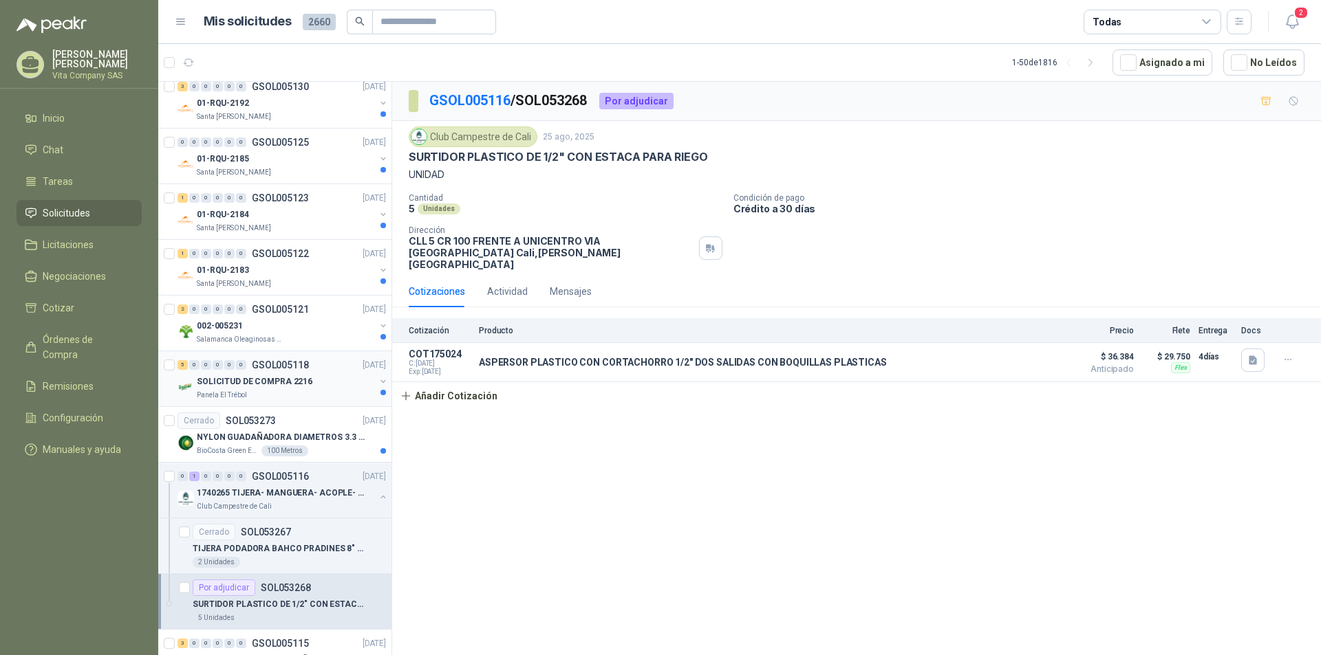
scroll to position [2349, 0]
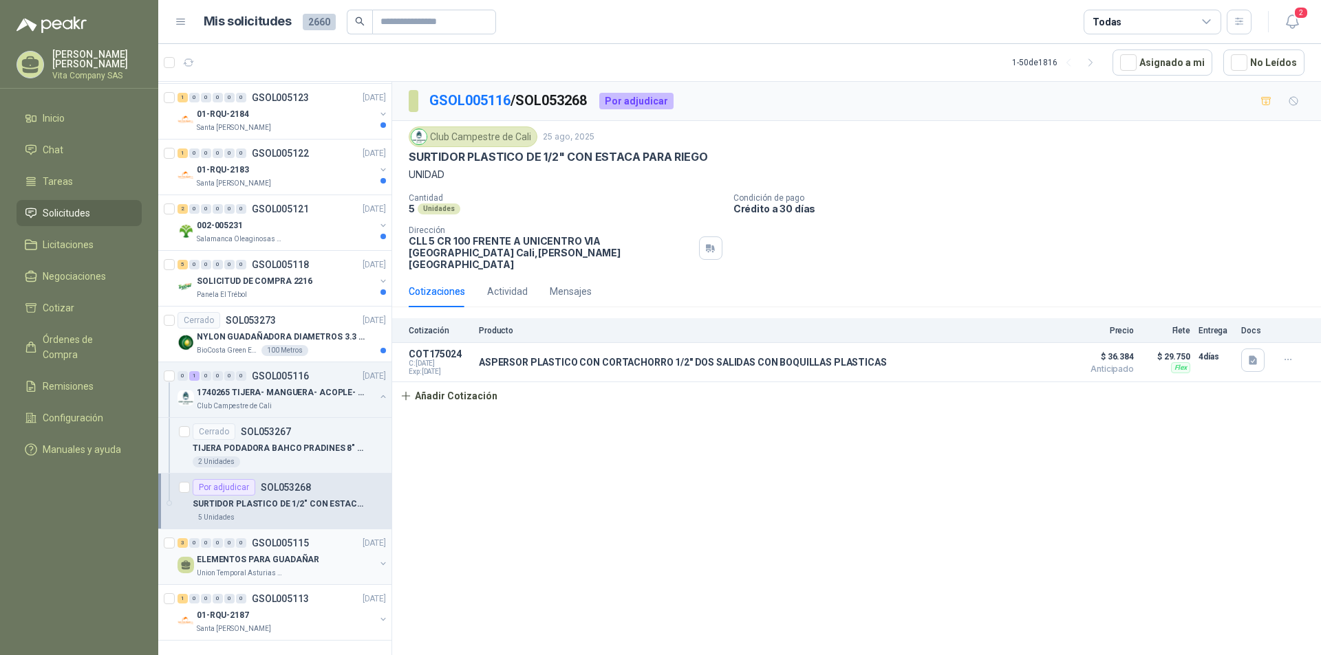
click at [284, 554] on p "ELEMENTOS PARA GUADAÑAR" at bounding box center [258, 560] width 122 height 13
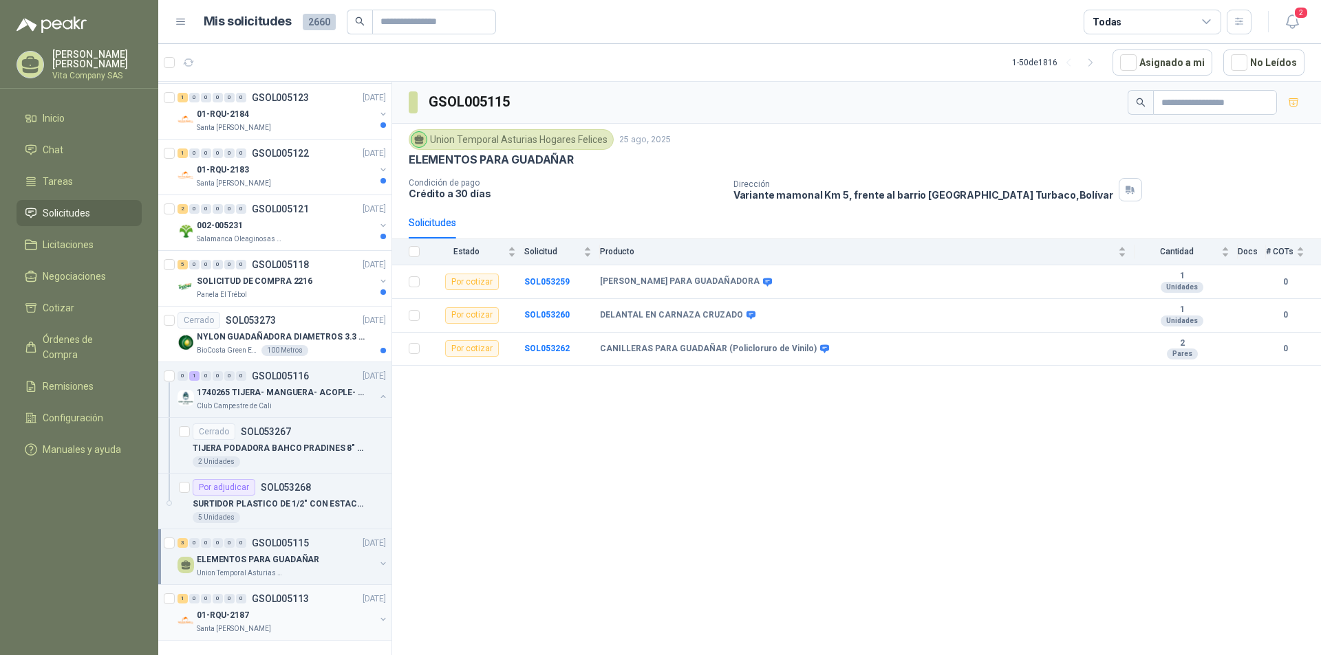
click at [268, 624] on div "Santa [PERSON_NAME]" at bounding box center [286, 629] width 178 height 11
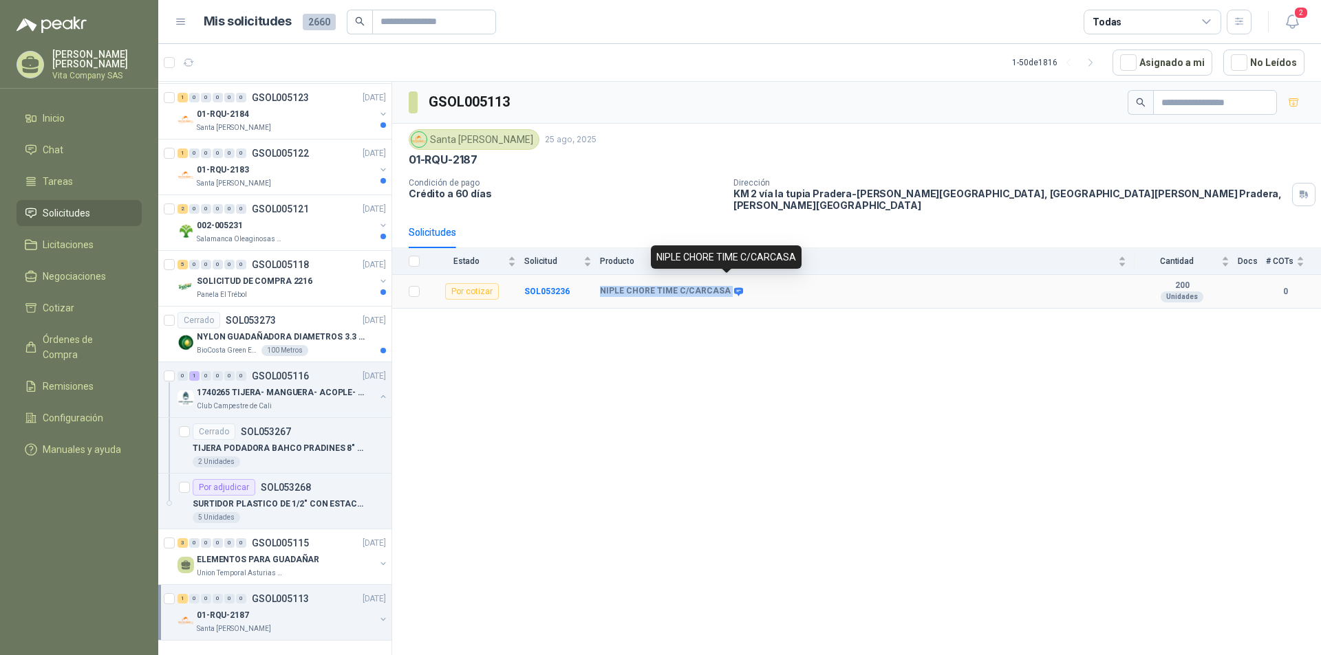
drag, startPoint x: 601, startPoint y: 281, endPoint x: 733, endPoint y: 281, distance: 132.1
click at [733, 286] on div "NIPLE CHORE TIME C/CARCASA" at bounding box center [670, 291] width 141 height 11
click at [734, 287] on icon at bounding box center [738, 291] width 9 height 8
drag, startPoint x: 597, startPoint y: 282, endPoint x: 729, endPoint y: 282, distance: 132.1
click at [729, 282] on tr "Por cotizar SOL053236 NIPLE CHORE TIME C/CARCASA 200 Unidades 0" at bounding box center [856, 292] width 929 height 34
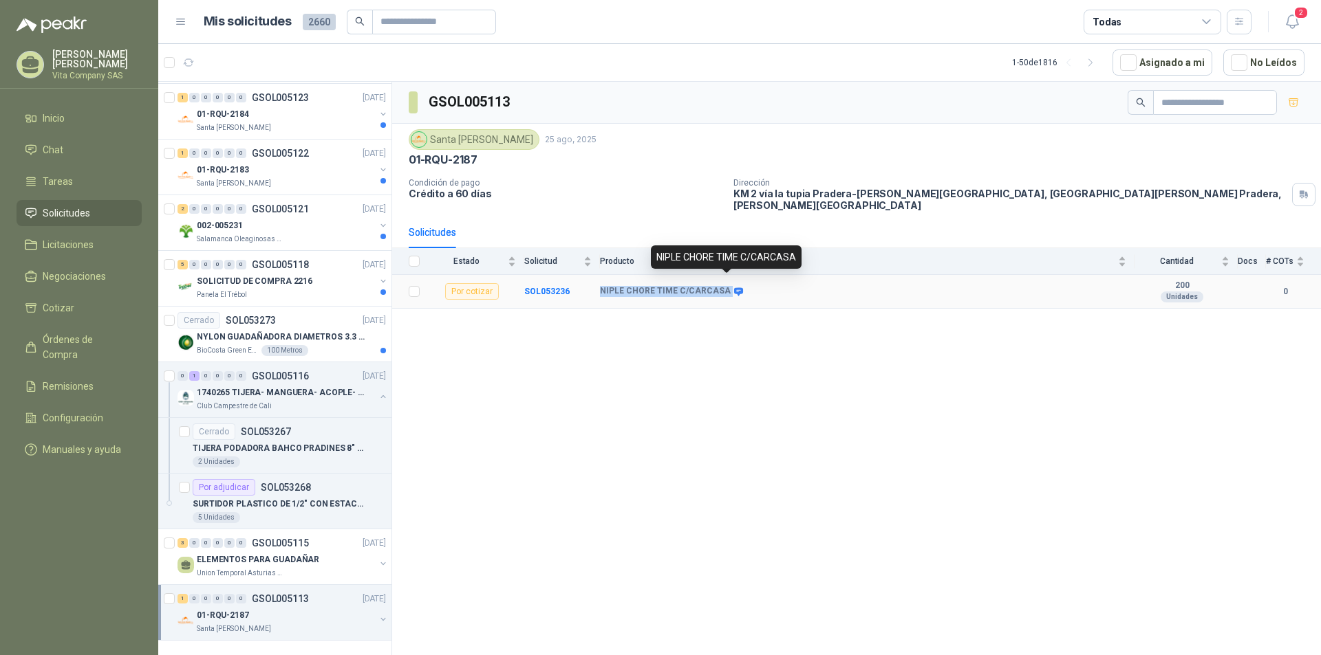
copy tr "NIPLE CHORE TIME C/CARCASA"
click at [835, 363] on div "GSOL005113 [GEOGRAPHIC_DATA][PERSON_NAME] [DATE] 01-RQU-2187 Condición de pago …" at bounding box center [856, 371] width 929 height 578
click at [536, 508] on div "GSOL005113 [GEOGRAPHIC_DATA][PERSON_NAME] [DATE] 01-RQU-2187 Condición de pago …" at bounding box center [856, 371] width 929 height 578
click at [314, 387] on p "1740265 TIJERA- MANGUERA- ACOPLE- SURTIDORES" at bounding box center [282, 393] width 171 height 13
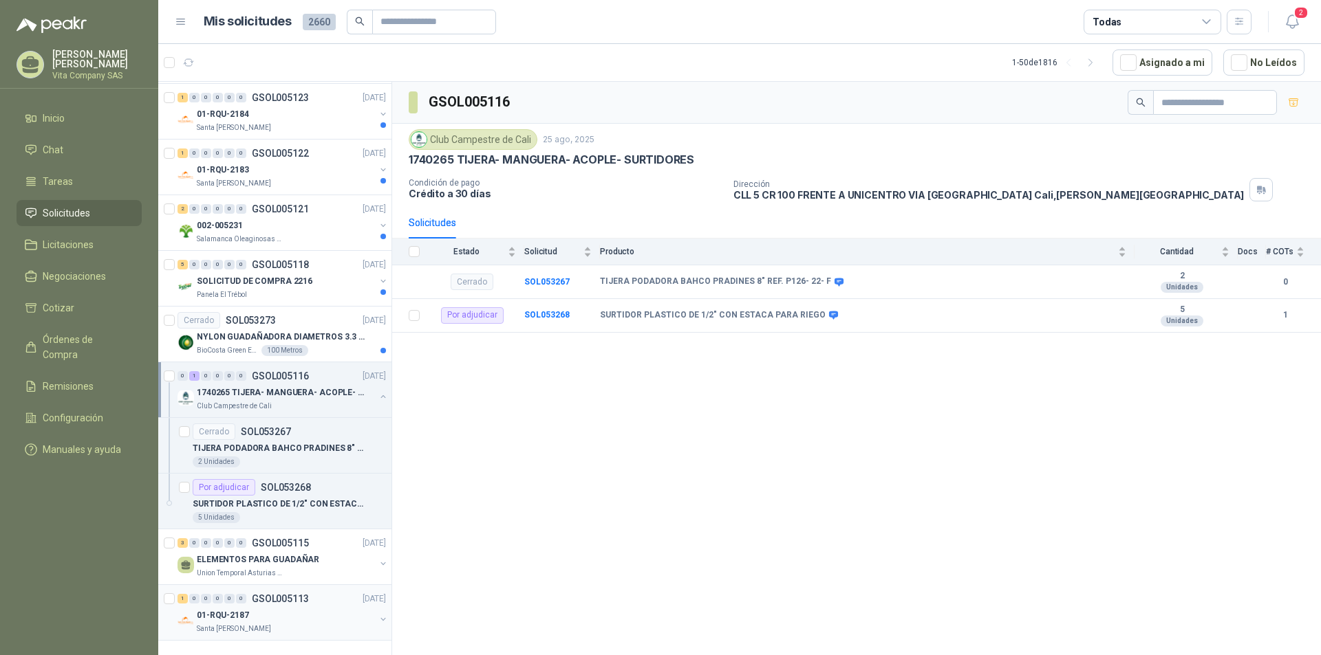
click at [292, 607] on div "01-RQU-2187" at bounding box center [286, 615] width 178 height 17
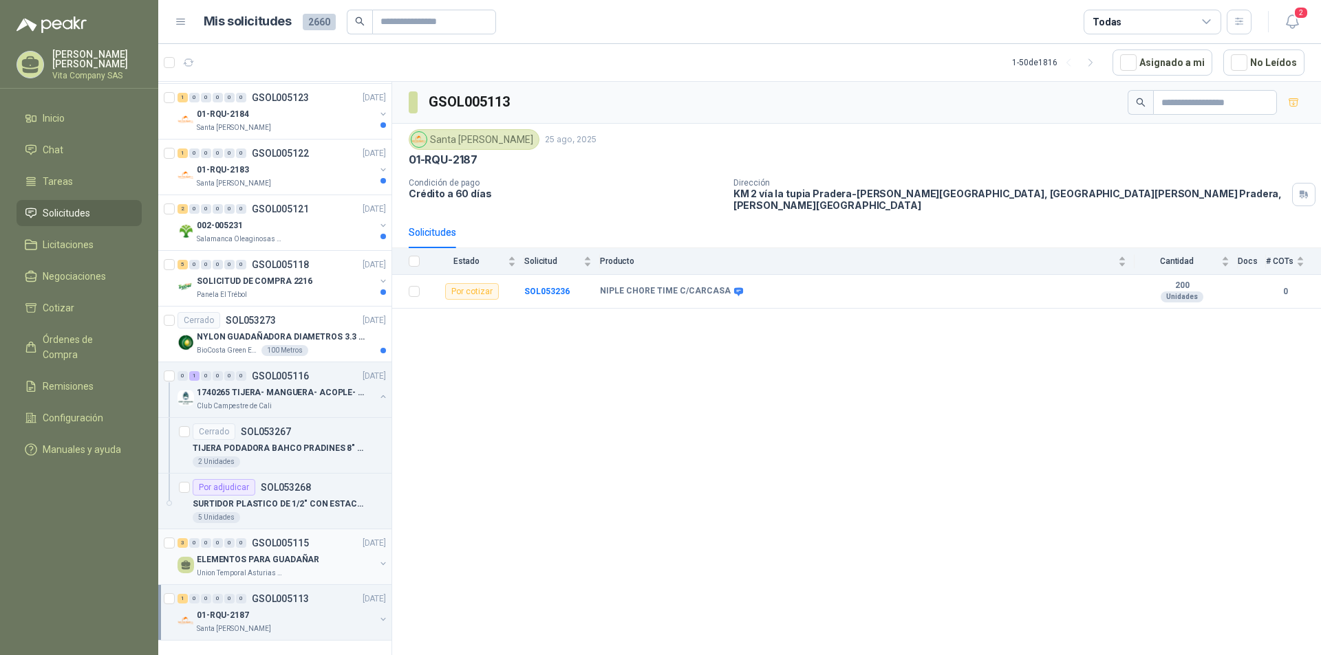
click at [305, 568] on div "Union Temporal Asturias Hogares Felices" at bounding box center [286, 573] width 178 height 11
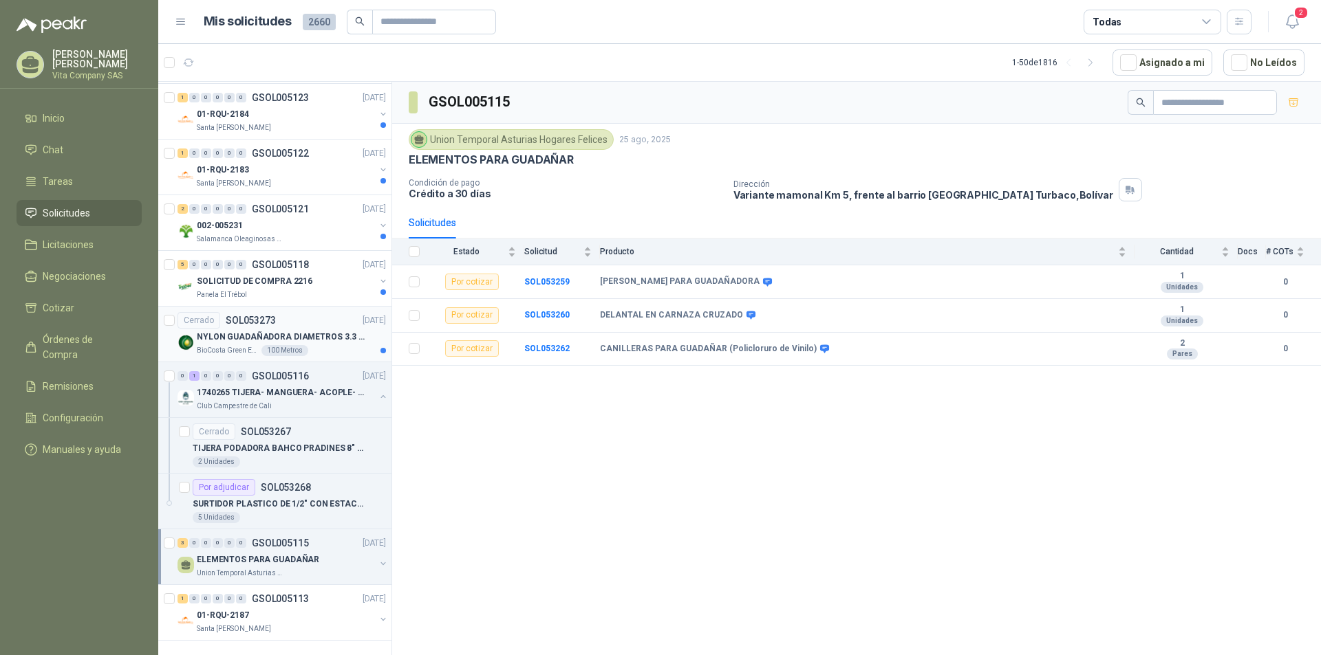
click at [317, 331] on p "NYLON GUADAÑADORA DIAMETROS 3.3 mm" at bounding box center [282, 337] width 171 height 13
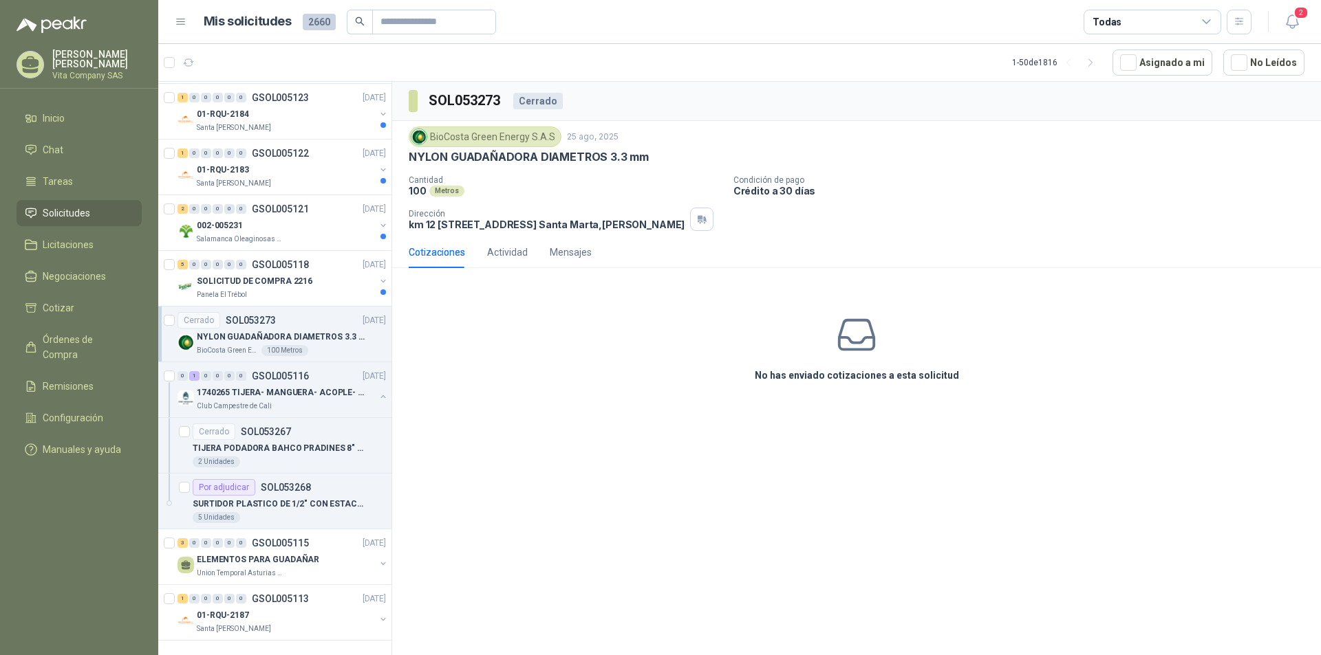
click at [229, 332] on p "NYLON GUADAÑADORA DIAMETROS 3.3 mm" at bounding box center [282, 337] width 171 height 13
click at [316, 331] on p "NYLON GUADAÑADORA DIAMETROS 3.3 mm" at bounding box center [282, 337] width 171 height 13
click at [287, 275] on p "SOLICITUD DE COMPRA 2216" at bounding box center [255, 281] width 116 height 13
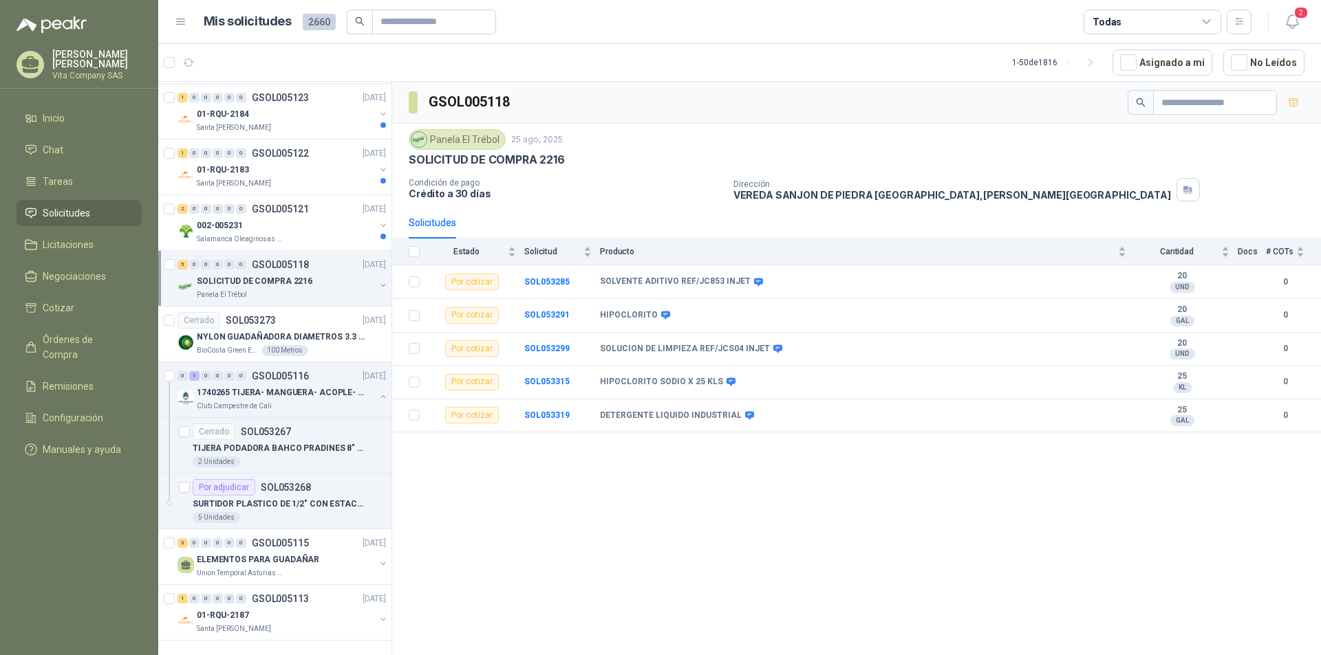
click at [294, 275] on p "SOLICITUD DE COMPRA 2216" at bounding box center [255, 281] width 116 height 13
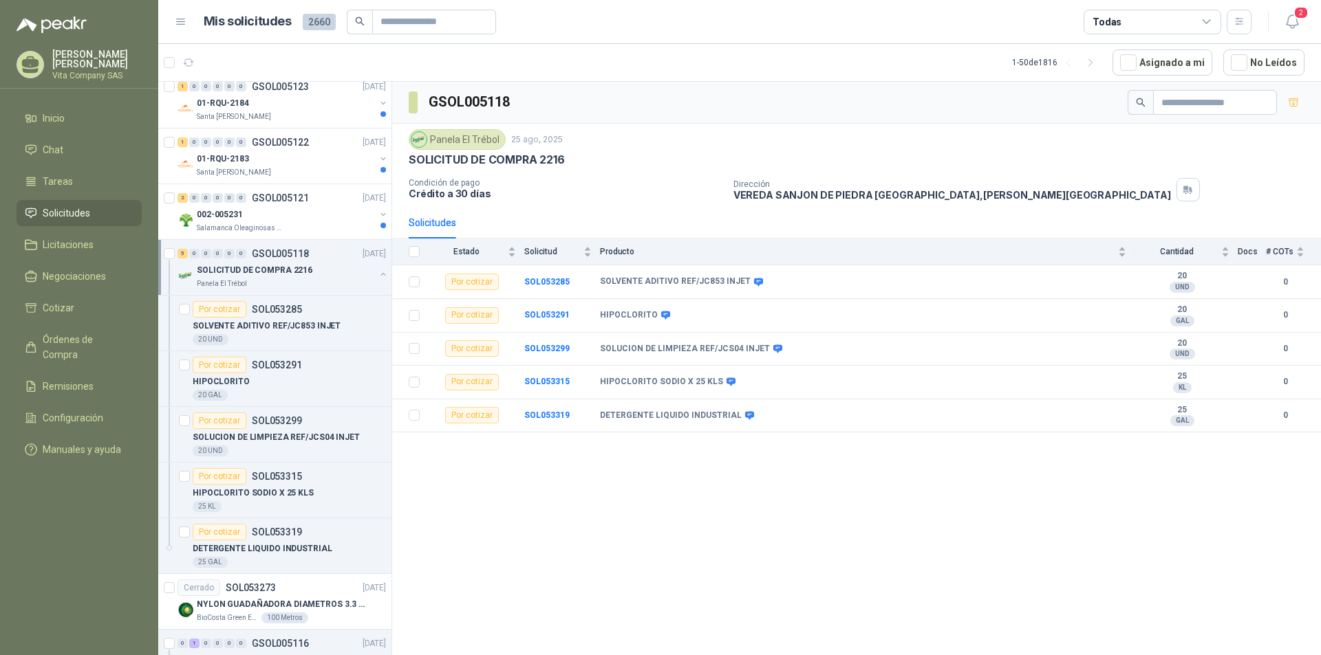
click at [294, 274] on p "SOLICITUD DE COMPRA 2216" at bounding box center [255, 270] width 116 height 13
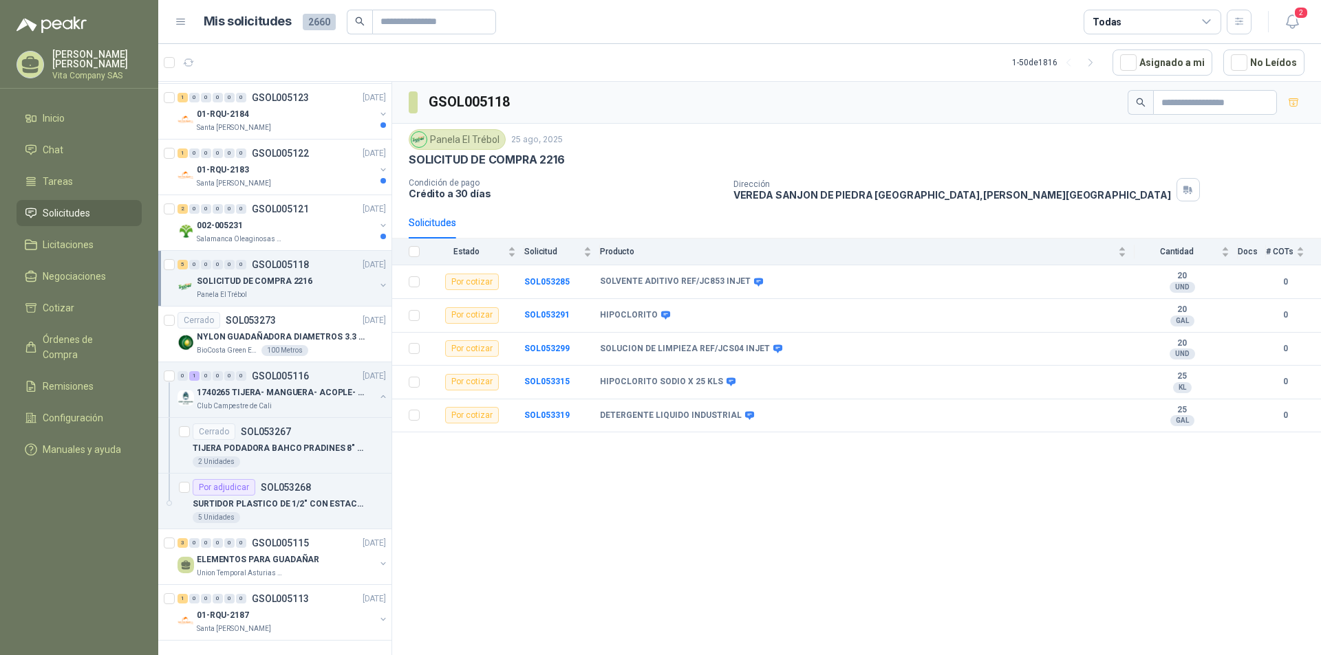
click at [294, 275] on p "SOLICITUD DE COMPRA 2216" at bounding box center [255, 281] width 116 height 13
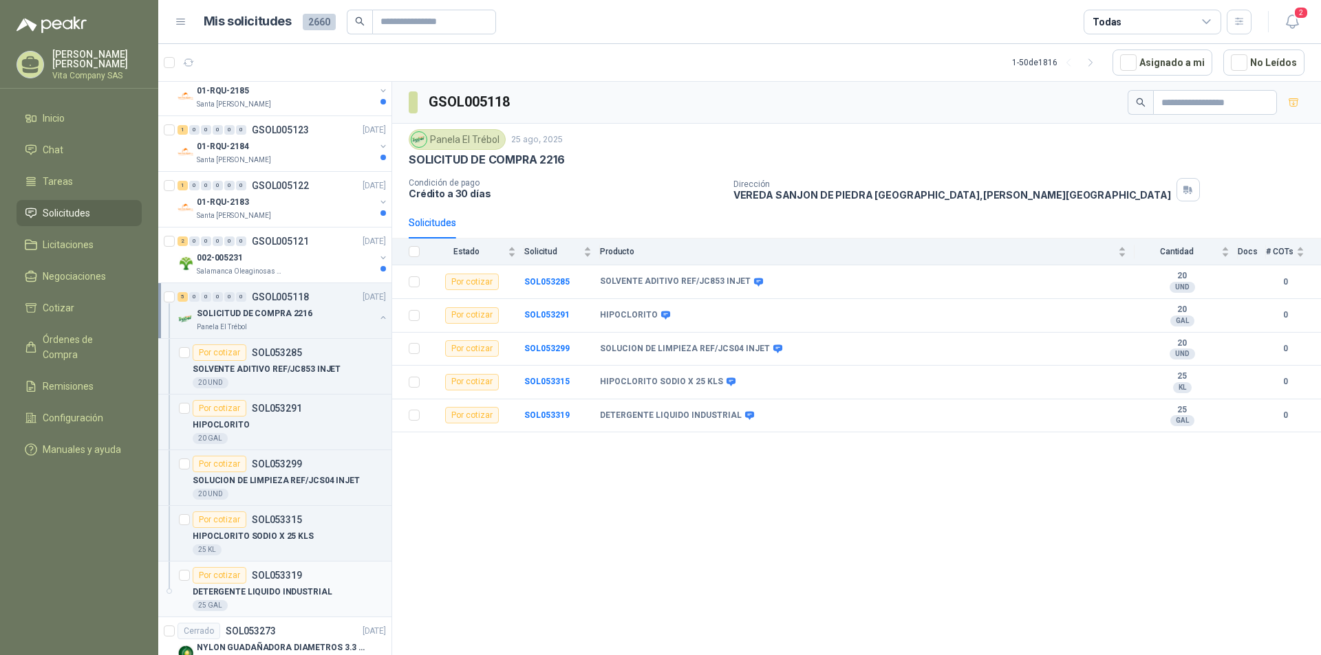
scroll to position [2280, 0]
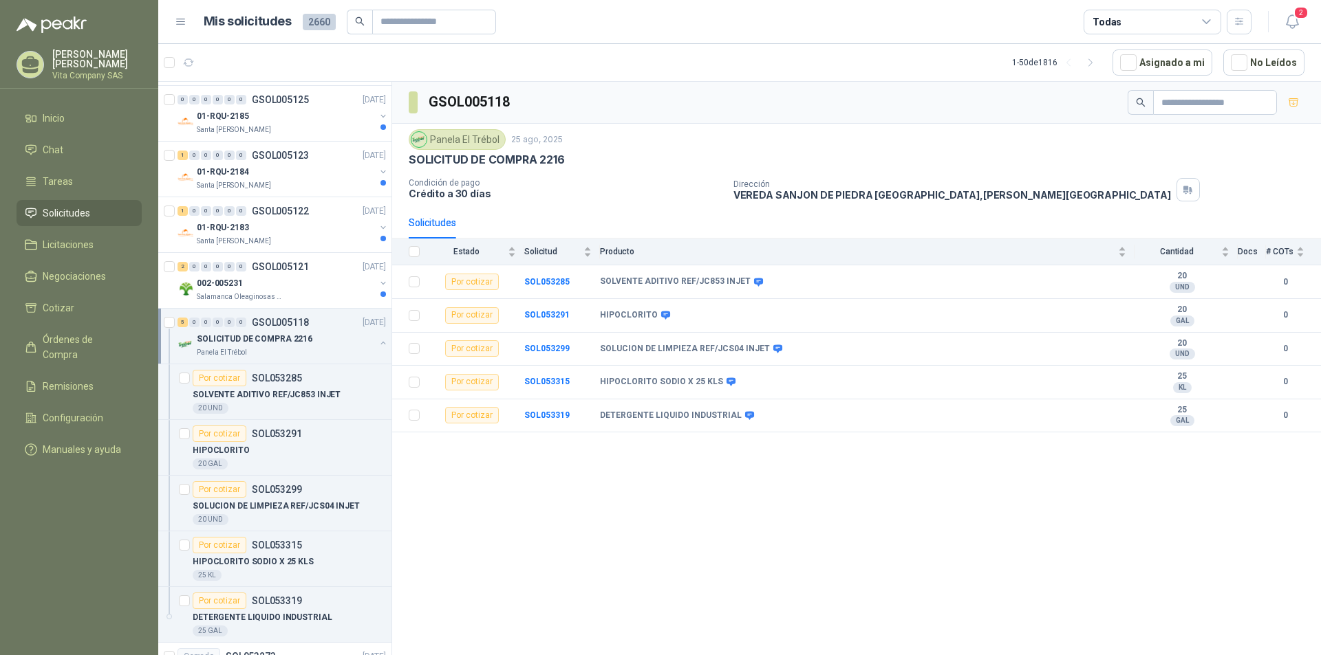
click at [313, 342] on div "SOLICITUD DE COMPRA 2216" at bounding box center [286, 339] width 178 height 17
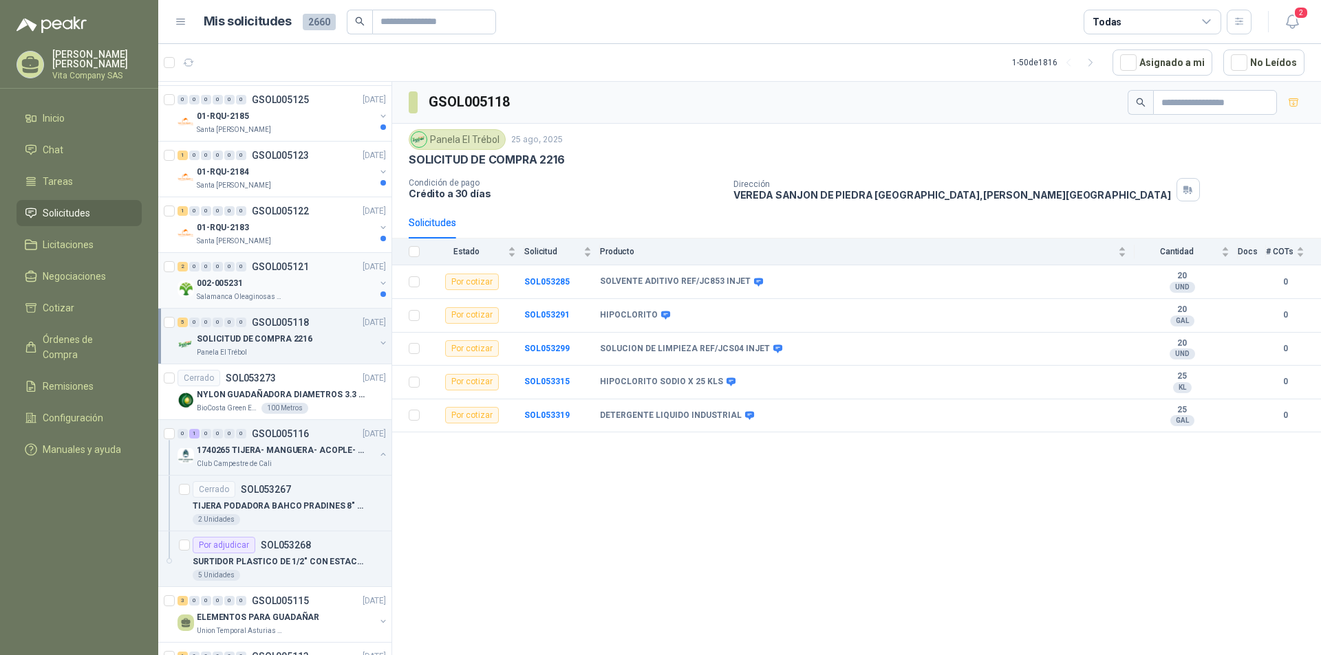
click at [293, 282] on div "002-005231" at bounding box center [286, 283] width 178 height 17
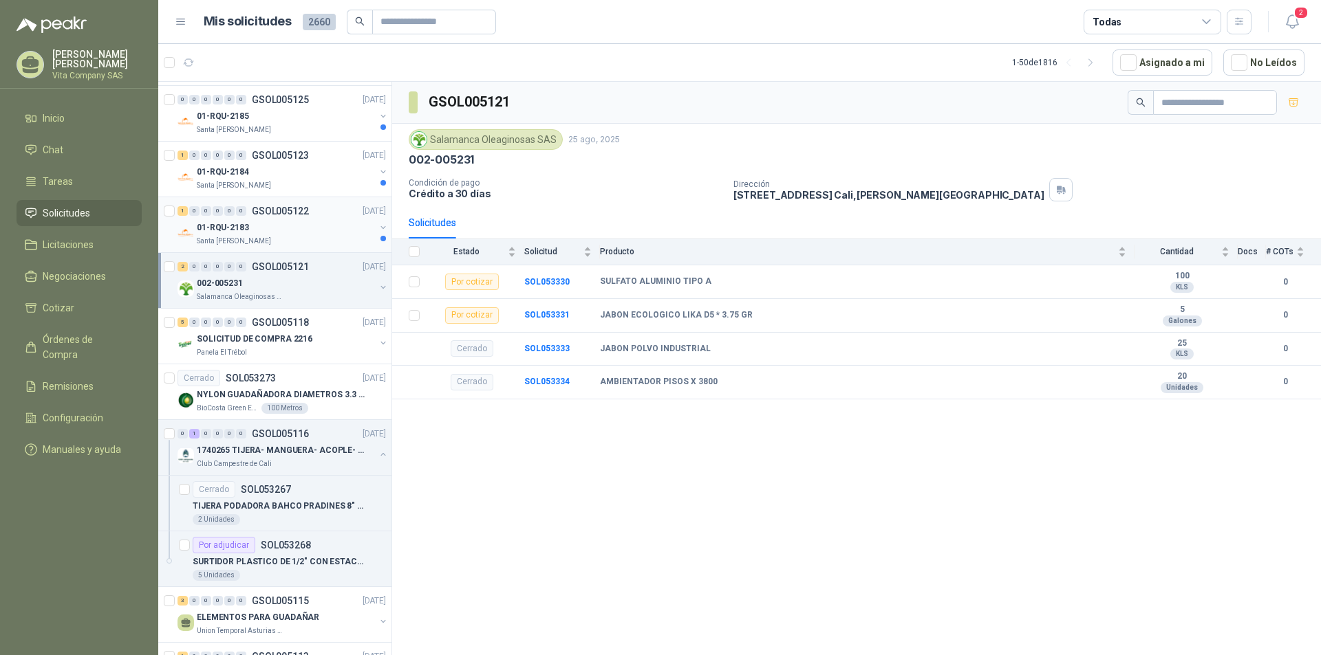
click at [289, 230] on div "01-RQU-2183" at bounding box center [286, 227] width 178 height 17
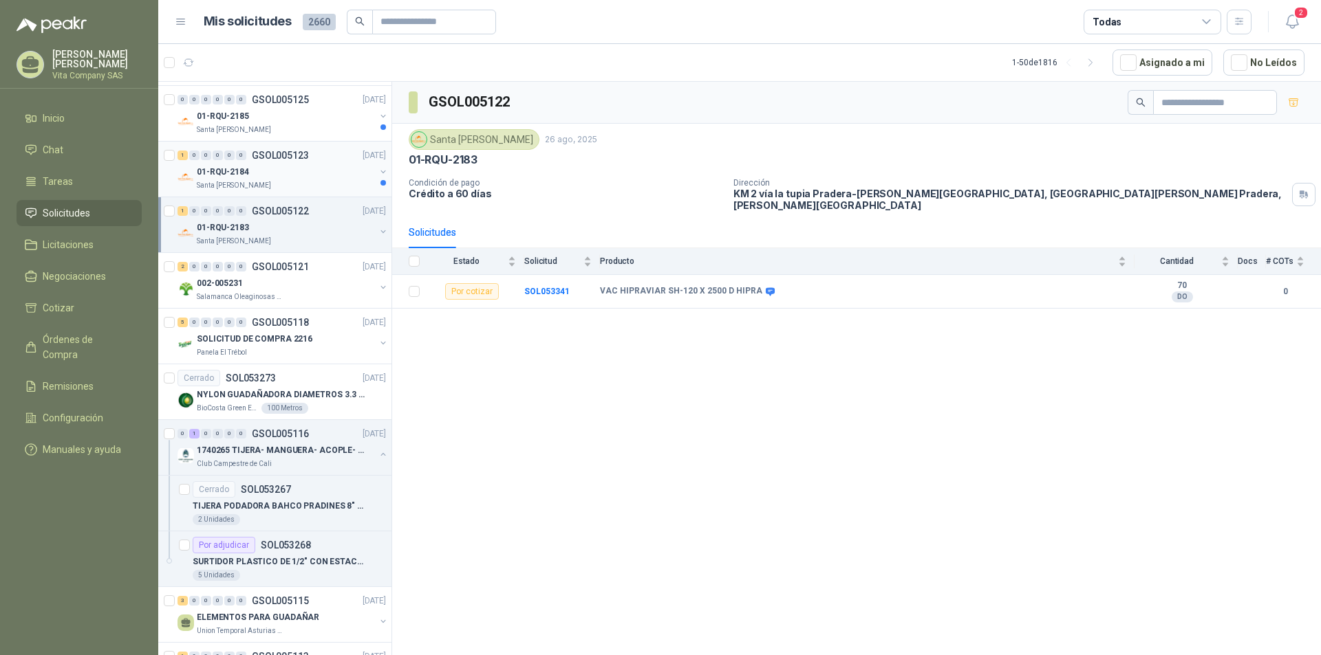
click at [281, 173] on div "01-RQU-2184" at bounding box center [286, 172] width 178 height 17
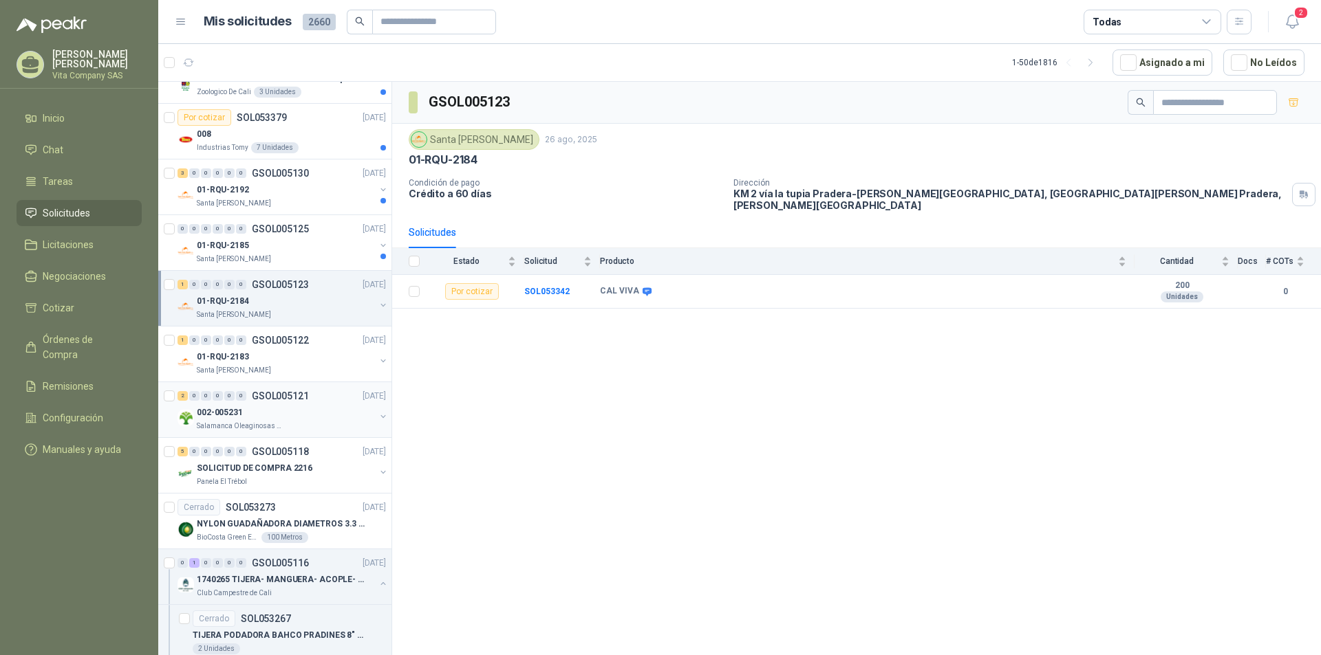
scroll to position [2142, 0]
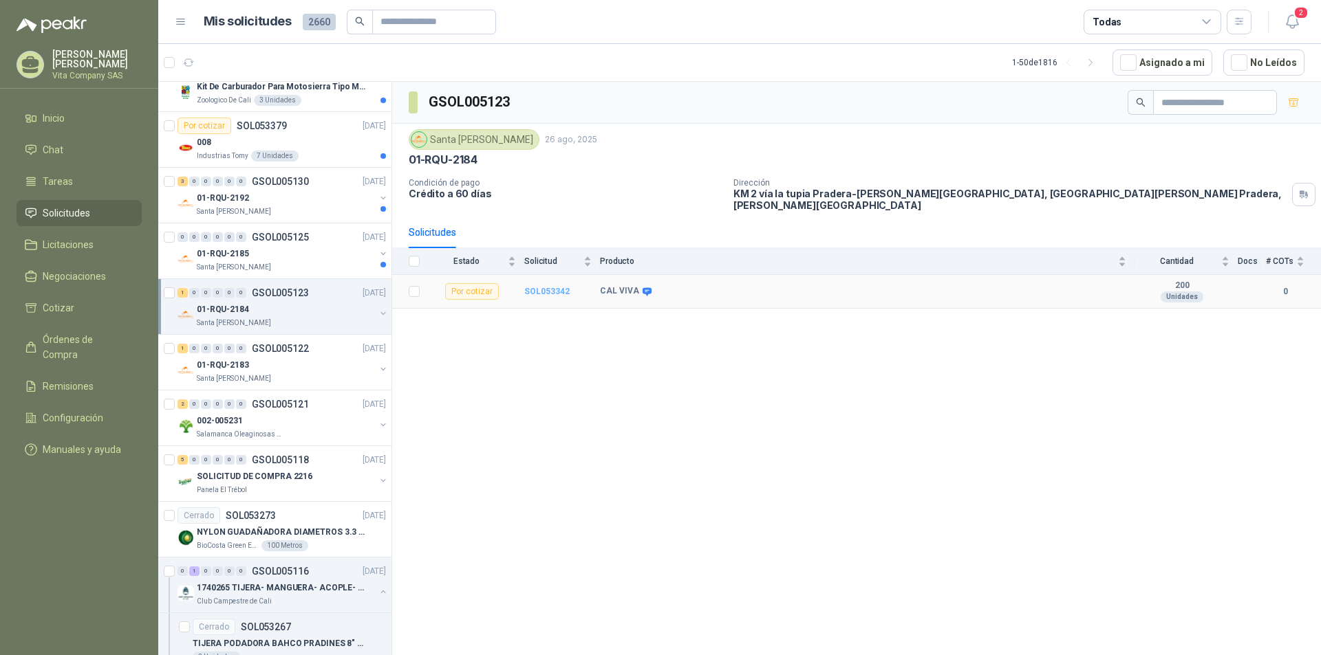
click at [531, 287] on b "SOL053342" at bounding box center [546, 292] width 45 height 10
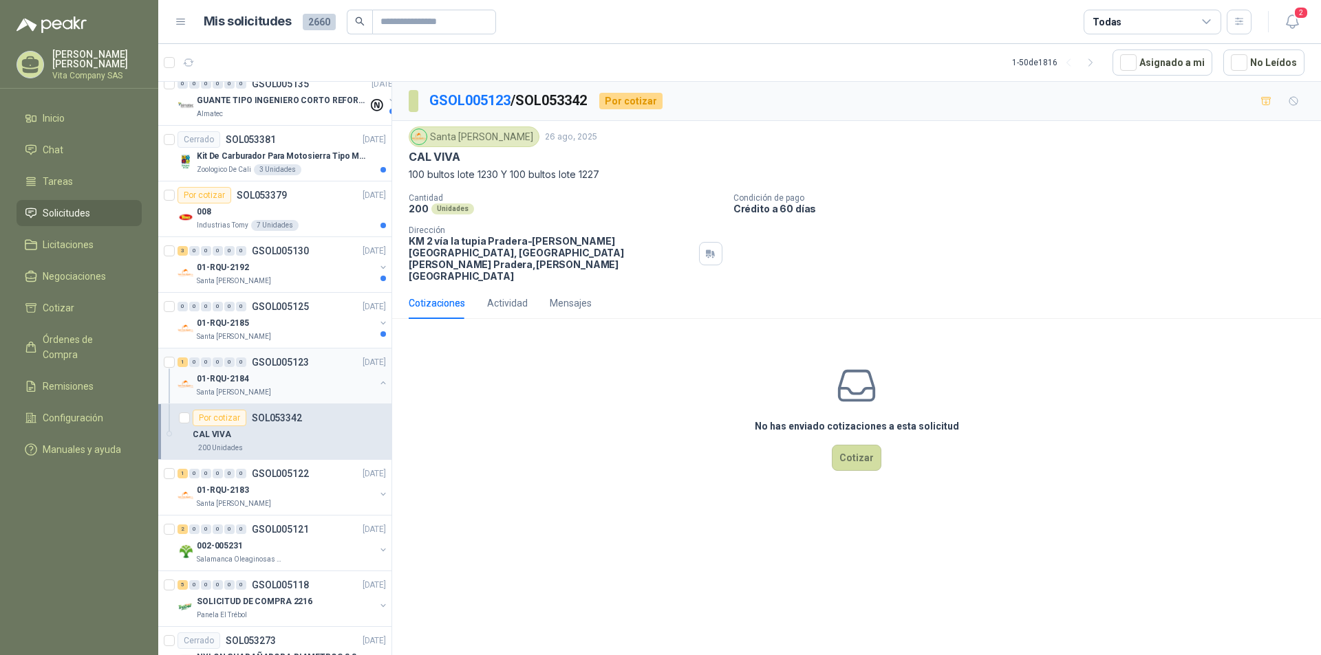
scroll to position [2074, 0]
click at [301, 317] on div "01-RQU-2185" at bounding box center [286, 322] width 178 height 17
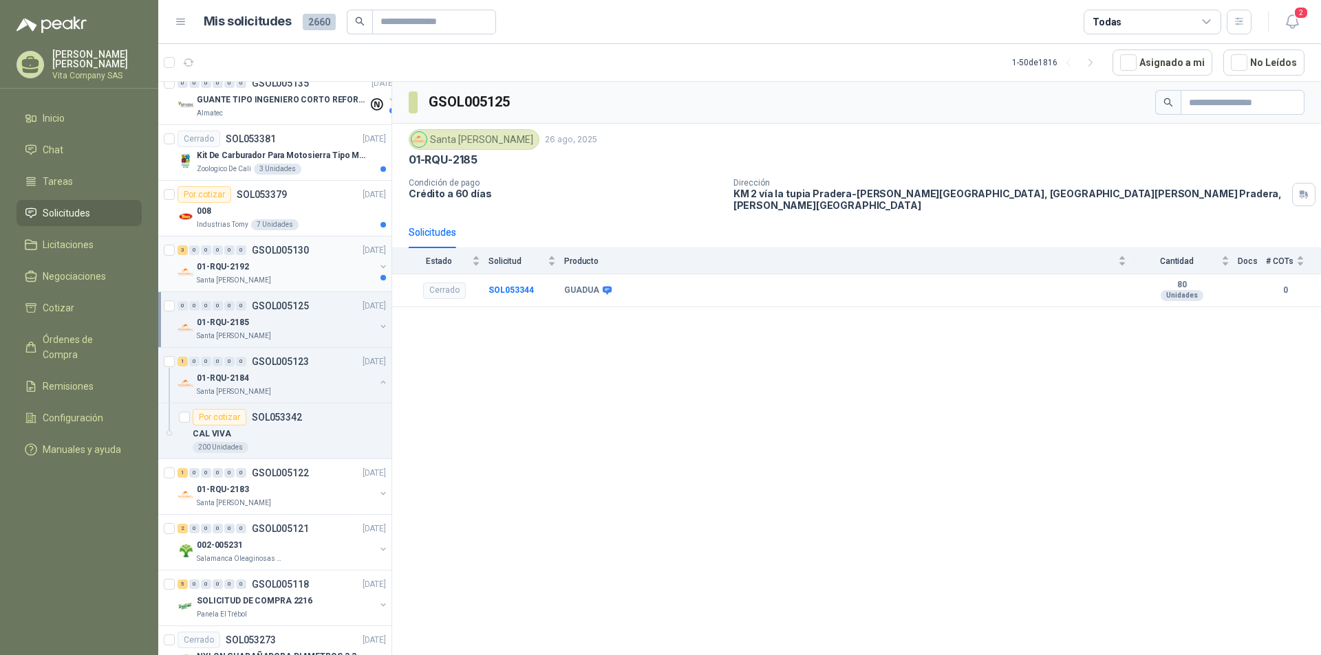
click at [274, 270] on div "01-RQU-2192" at bounding box center [286, 267] width 178 height 17
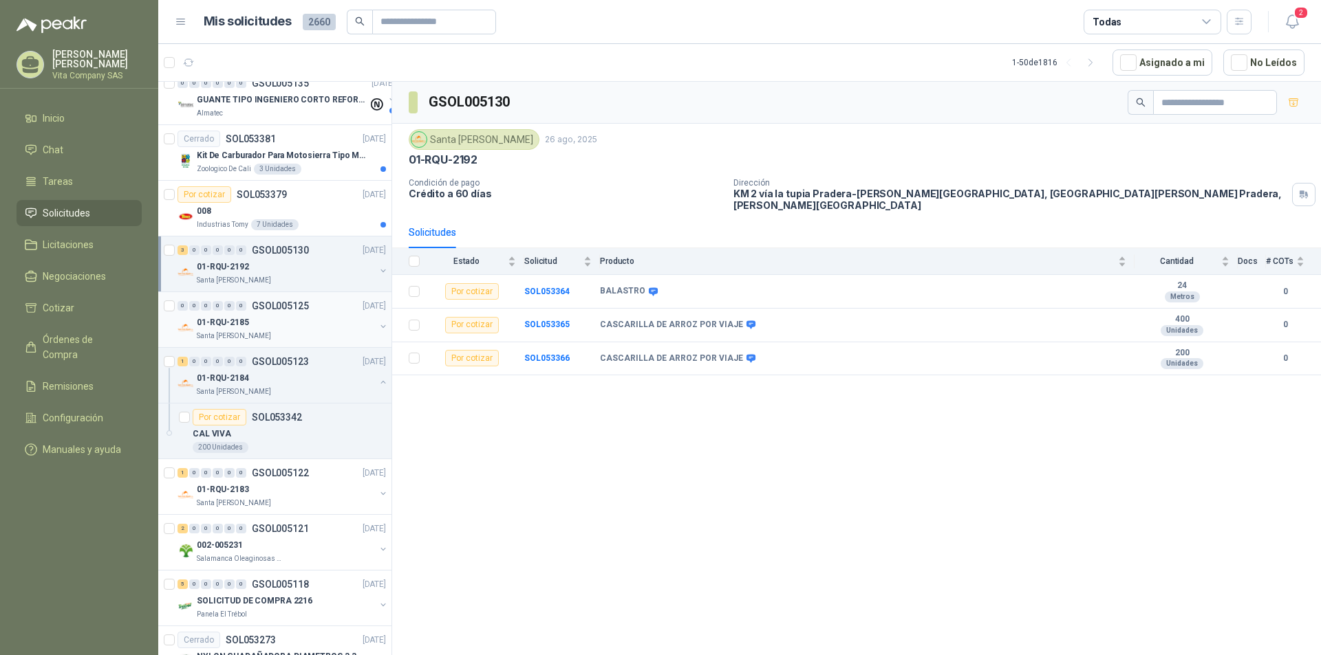
click at [311, 314] on div "0 0 0 0 0 0 GSOL005125 [DATE]" at bounding box center [282, 306] width 211 height 17
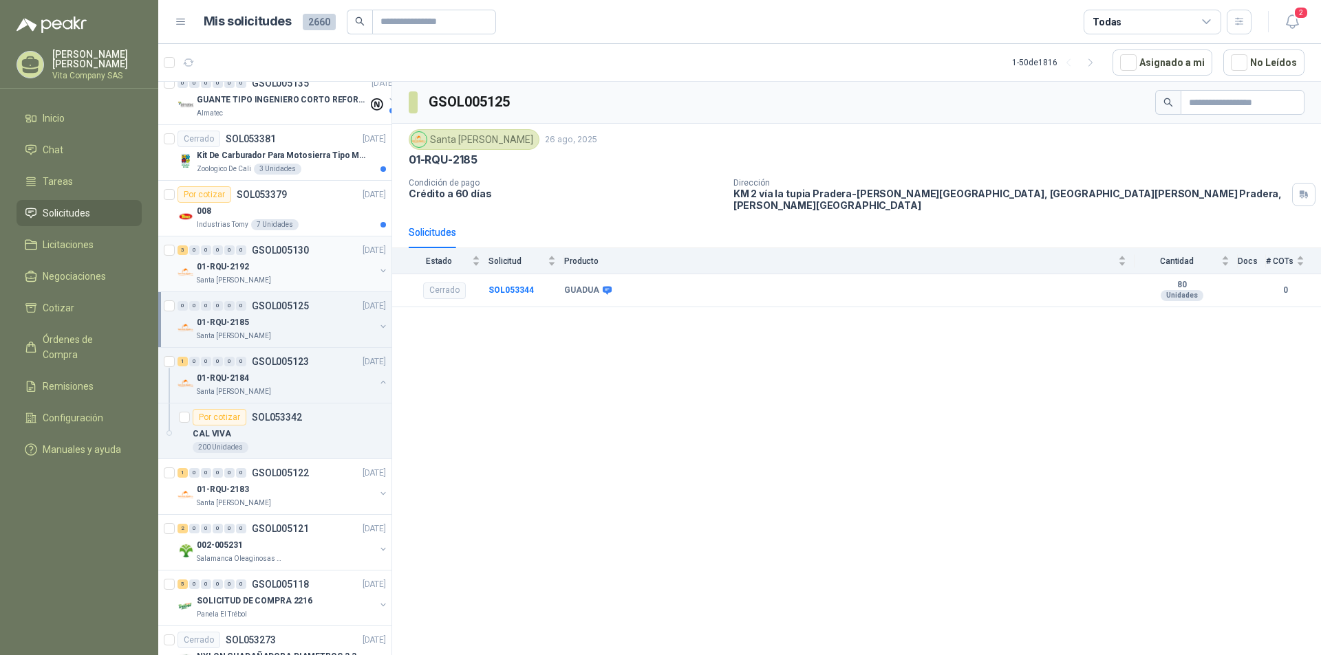
click at [307, 275] on div "Santa [PERSON_NAME]" at bounding box center [286, 280] width 178 height 11
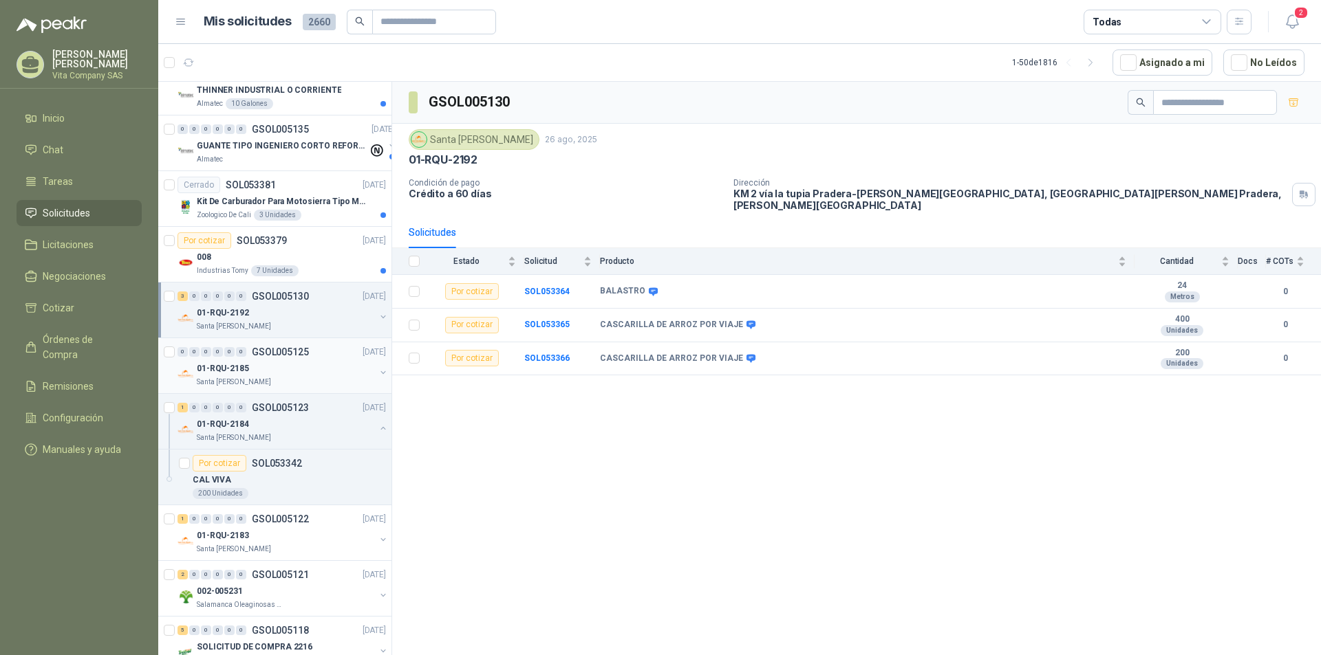
scroll to position [2005, 0]
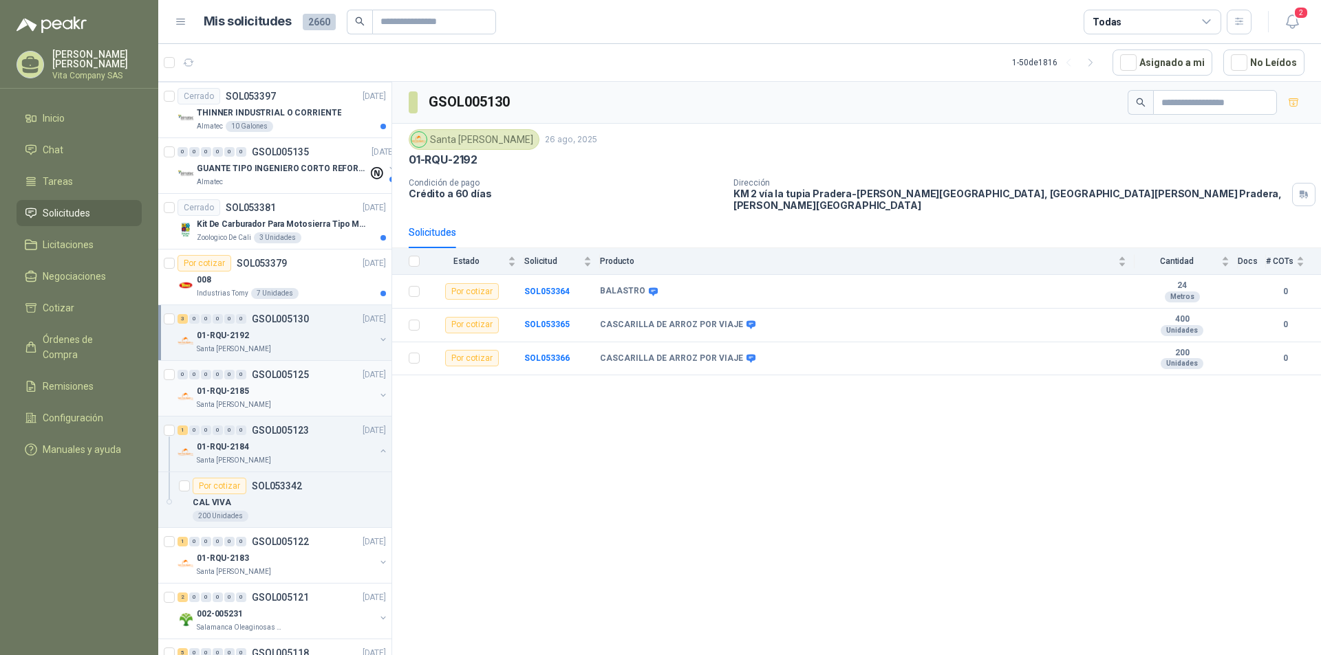
click at [294, 400] on div "Santa [PERSON_NAME]" at bounding box center [286, 405] width 178 height 11
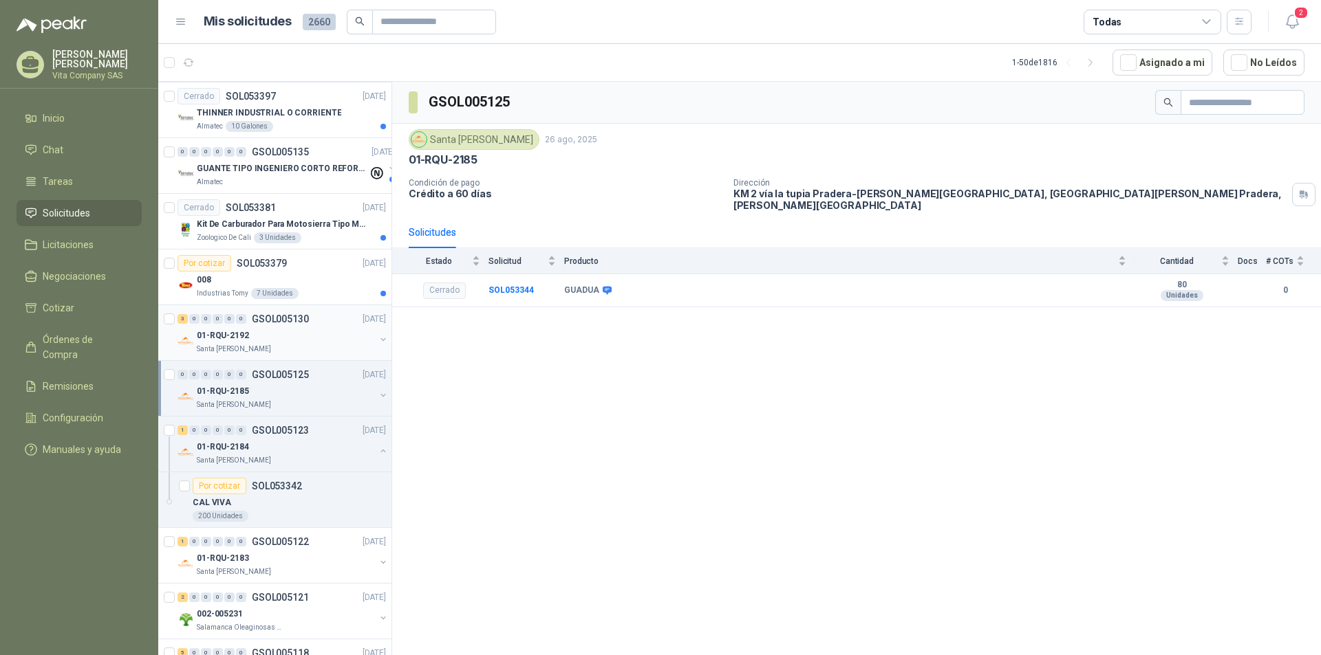
click at [269, 330] on div "01-RQU-2192" at bounding box center [286, 335] width 178 height 17
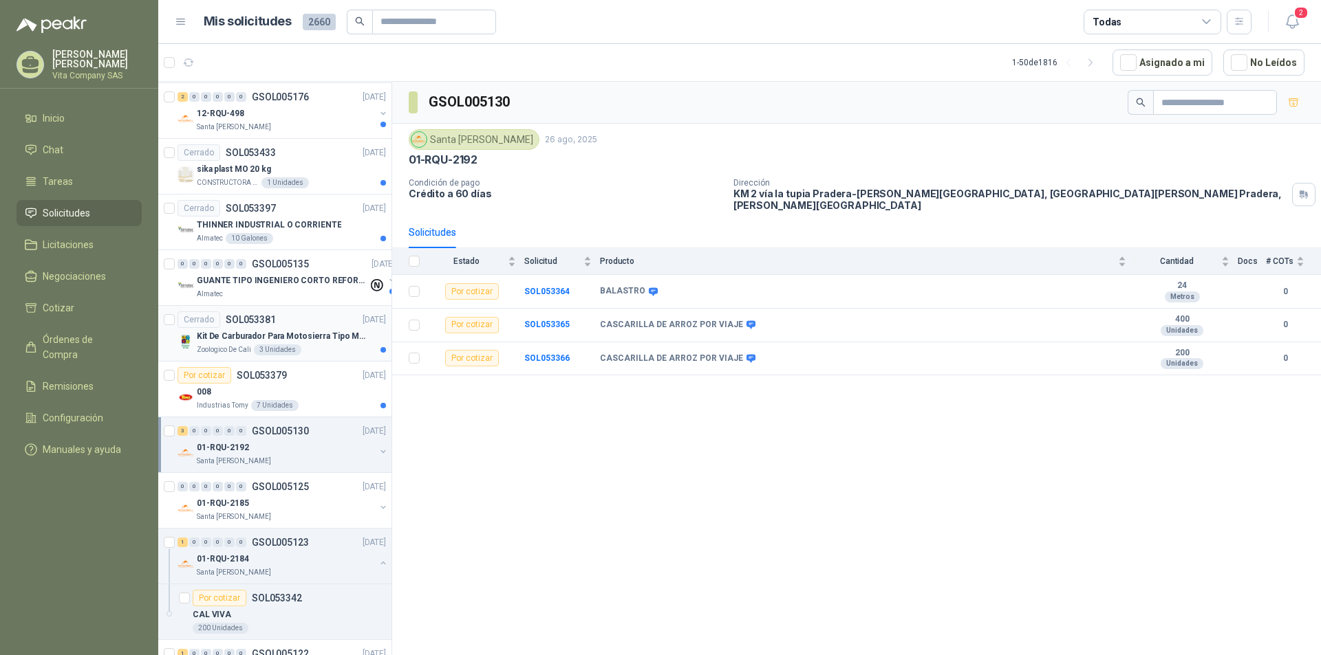
scroll to position [1867, 0]
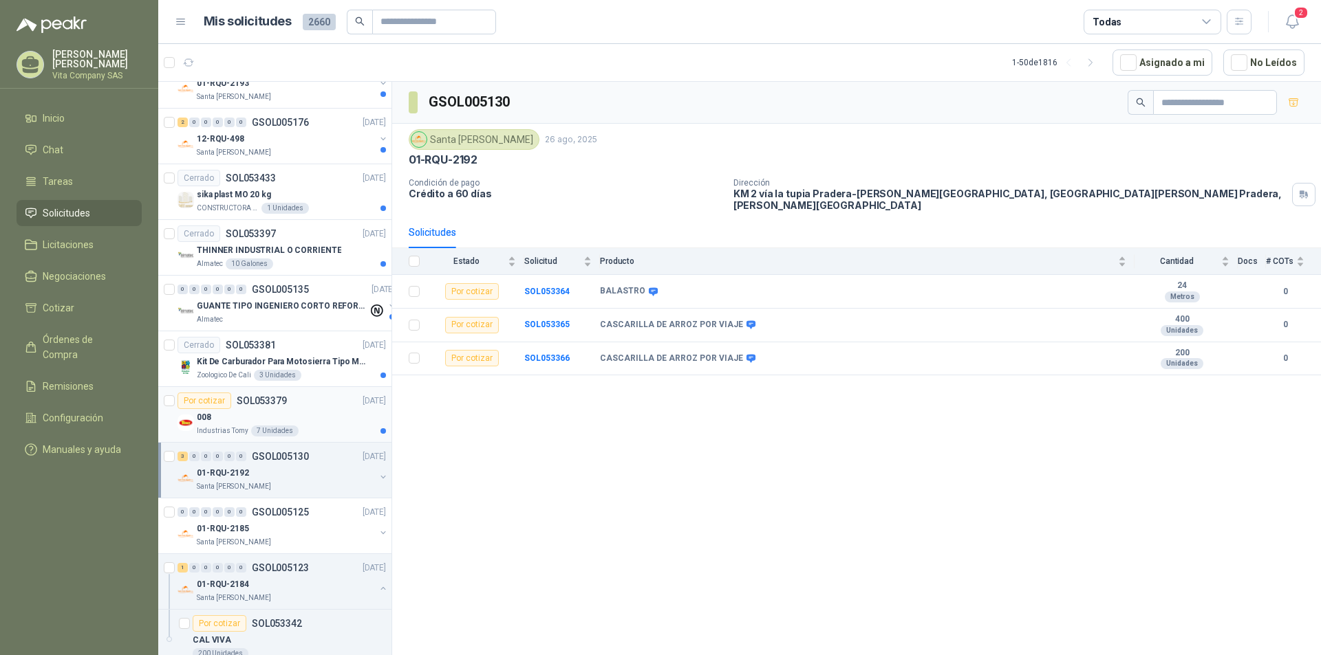
click at [313, 407] on div "Por cotizar SOL053379 [DATE]" at bounding box center [281, 401] width 208 height 17
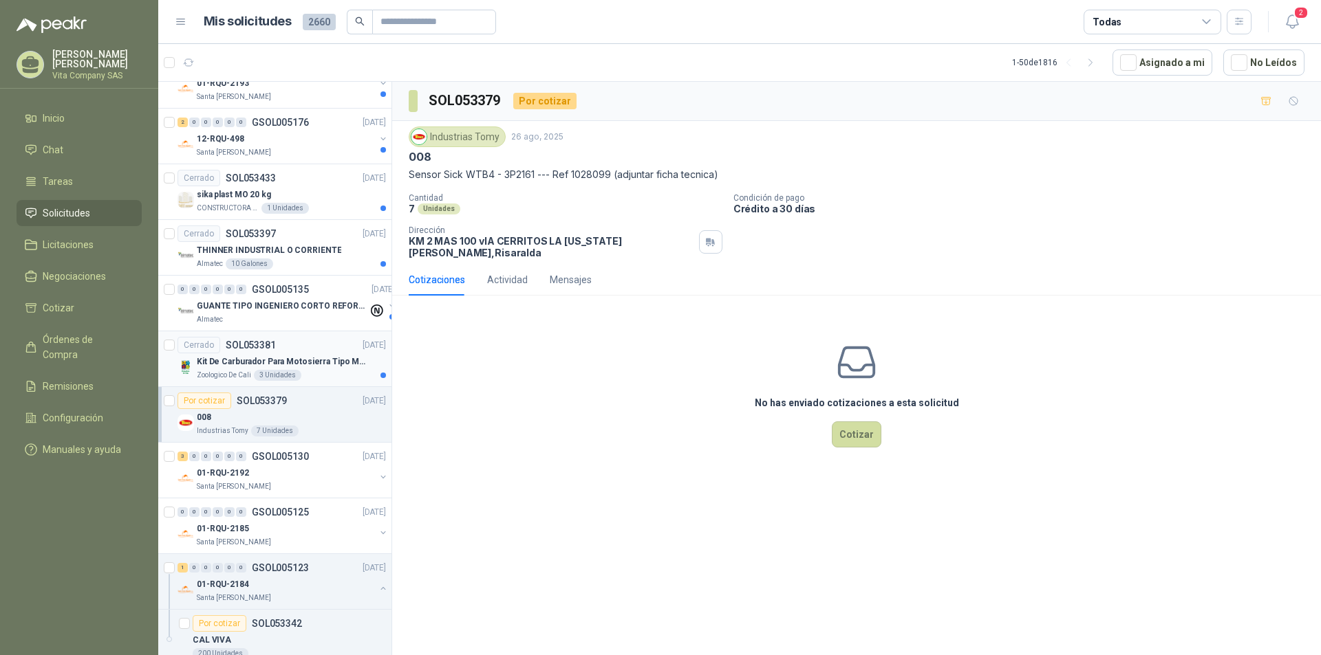
click at [321, 358] on p "Kit De Carburador Para Motosierra Tipo M250 - Zama" at bounding box center [282, 362] width 171 height 13
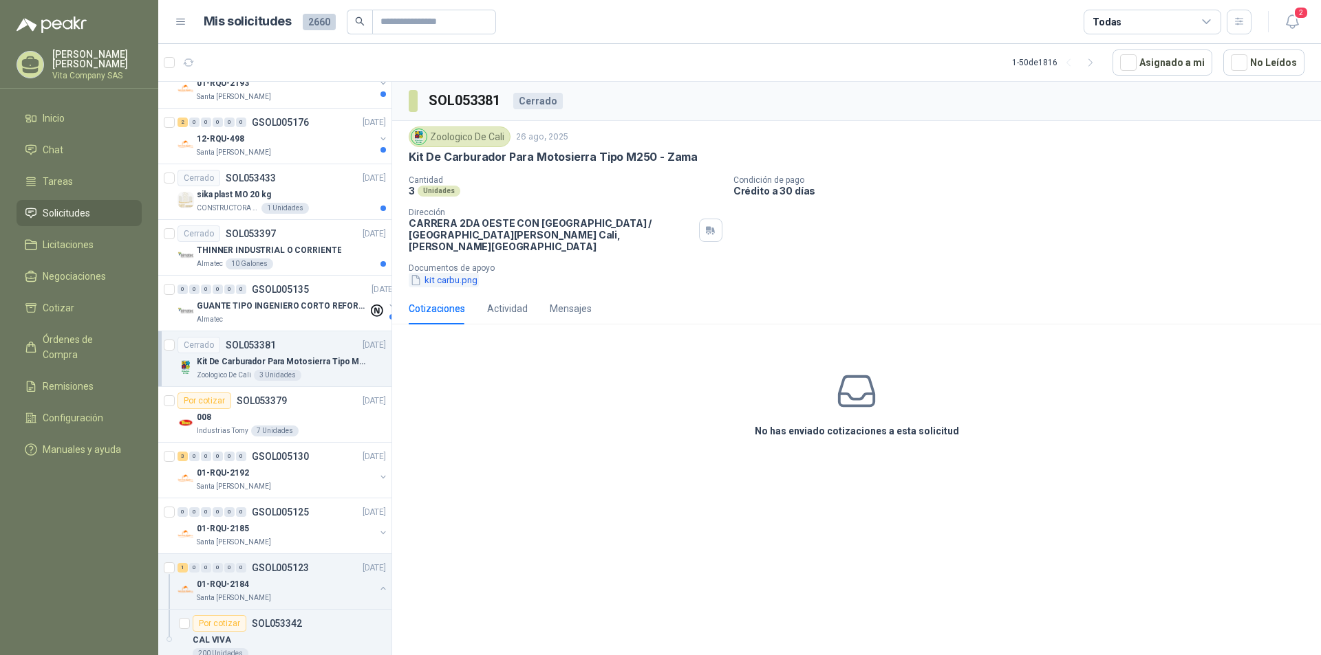
click at [459, 273] on button "kit carbu.png" at bounding box center [444, 280] width 70 height 14
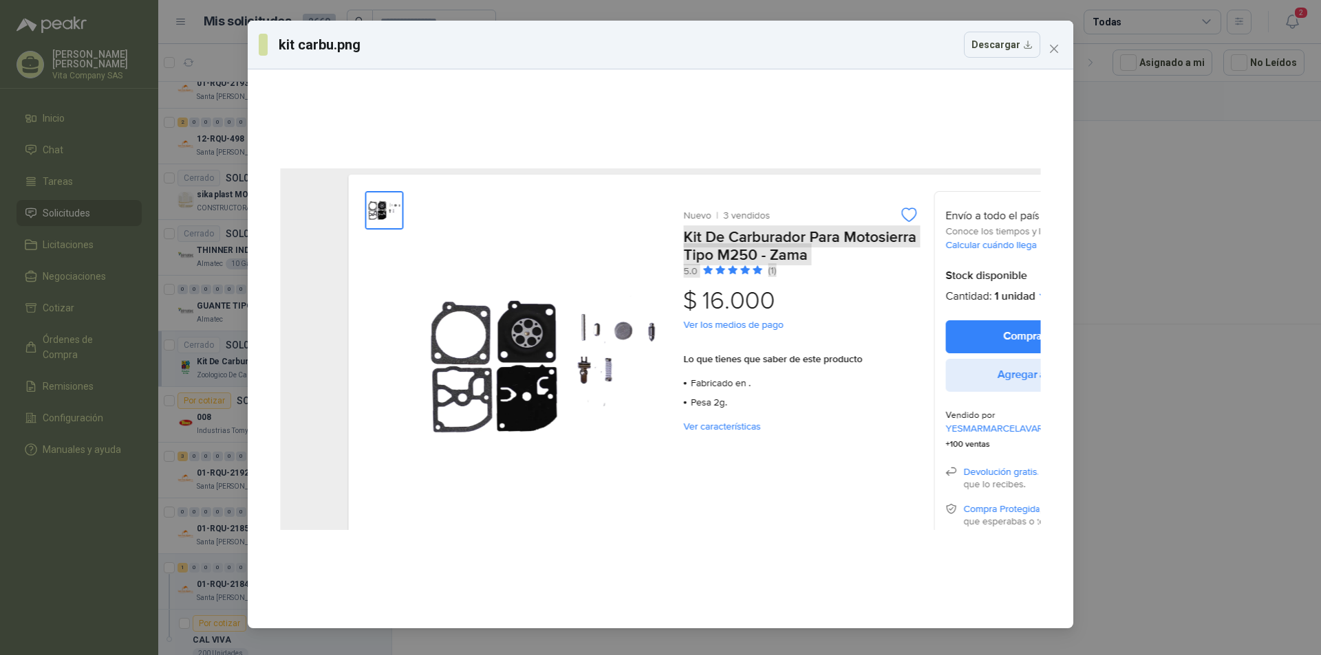
click at [1205, 335] on div "kit carbu.png Descargar" at bounding box center [660, 327] width 1321 height 655
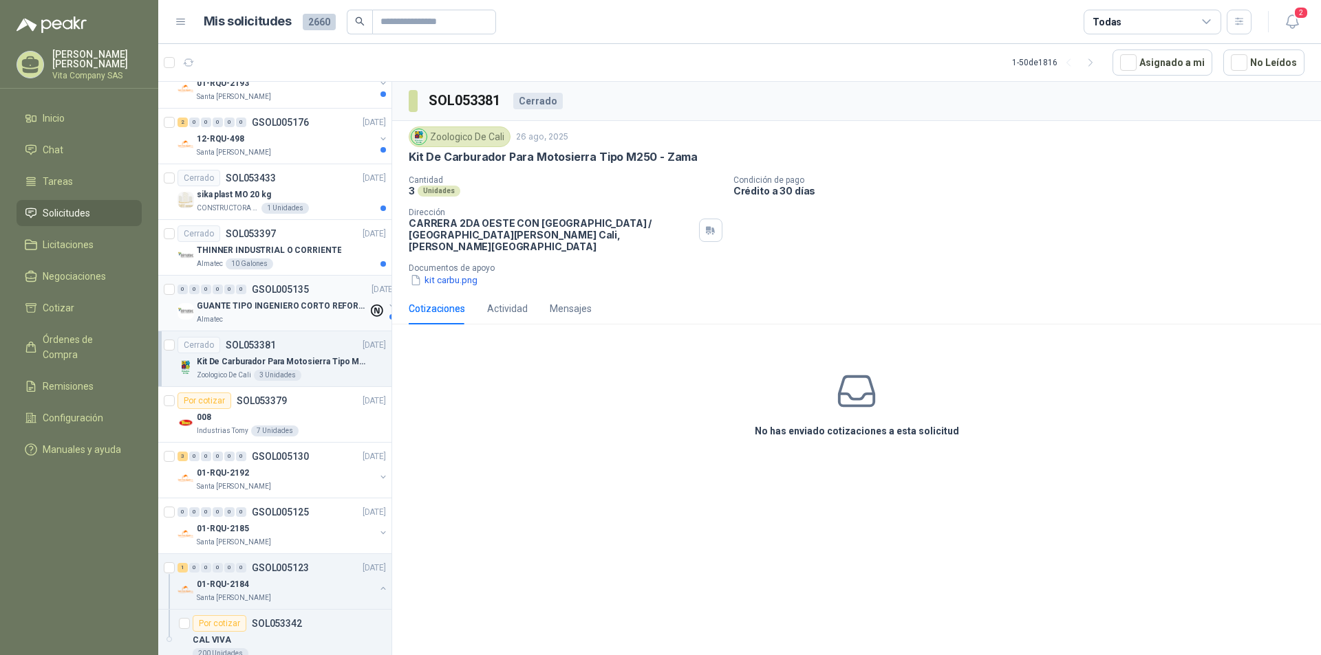
click at [283, 295] on div "0 0 0 0 0 0 GSOL005135 [DATE]" at bounding box center [287, 289] width 220 height 17
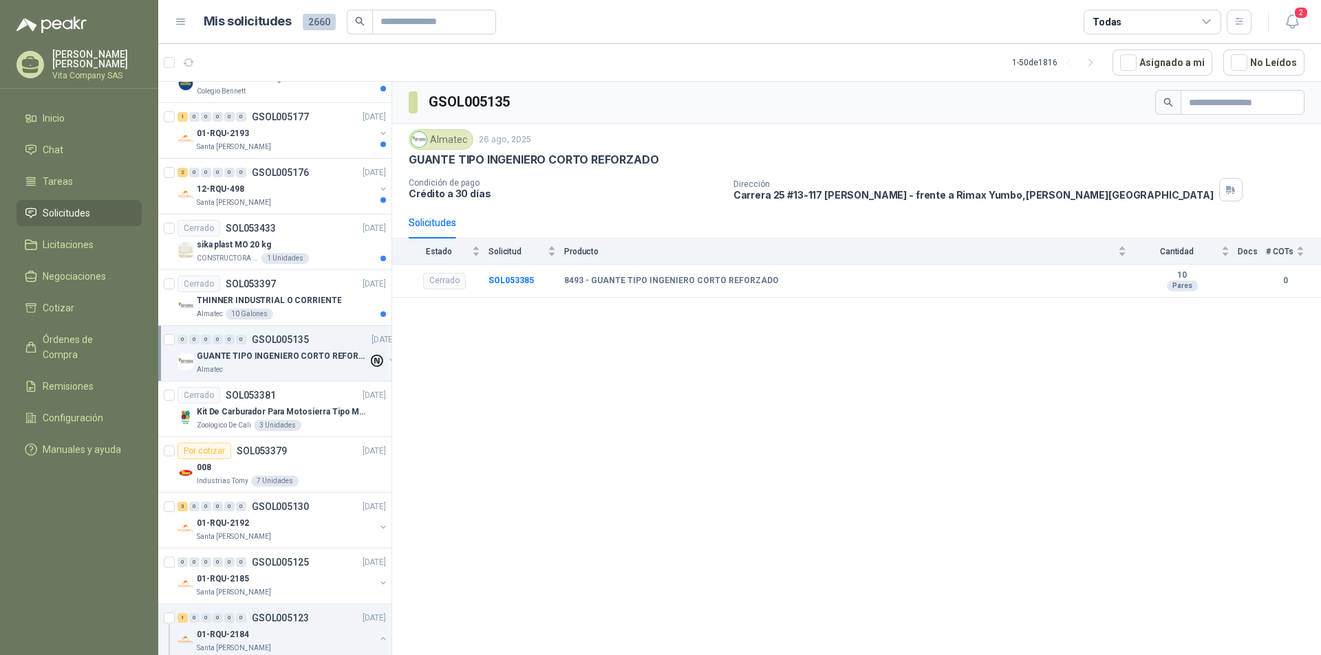
scroll to position [1799, 0]
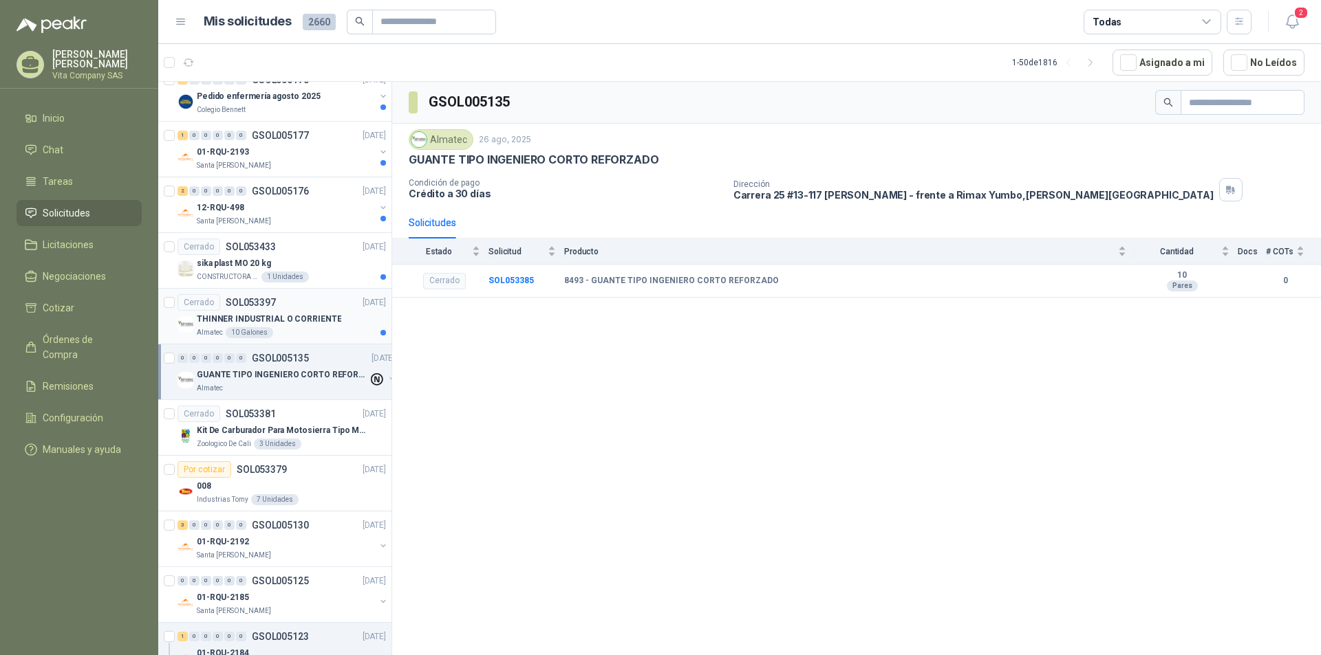
click at [333, 317] on div "THINNER INDUSTRIAL O CORRIENTE" at bounding box center [291, 319] width 189 height 17
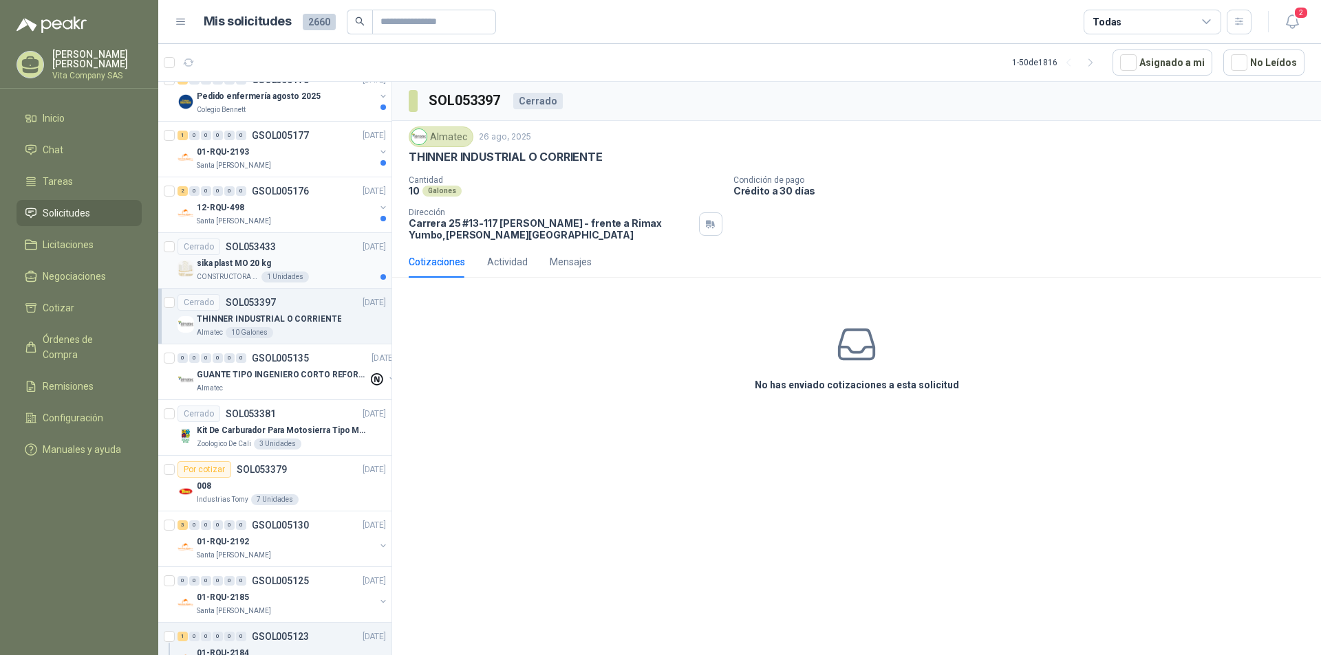
click at [318, 264] on div "sika plast MO 20 kg" at bounding box center [291, 263] width 189 height 17
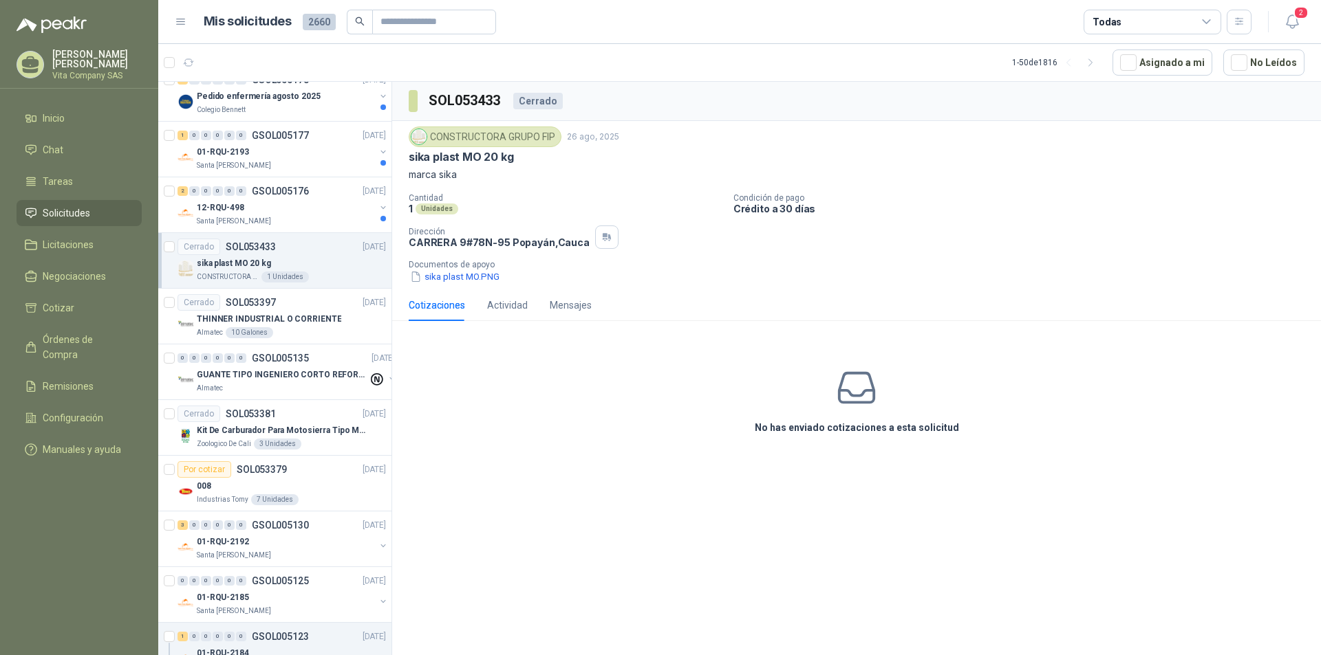
scroll to position [1730, 0]
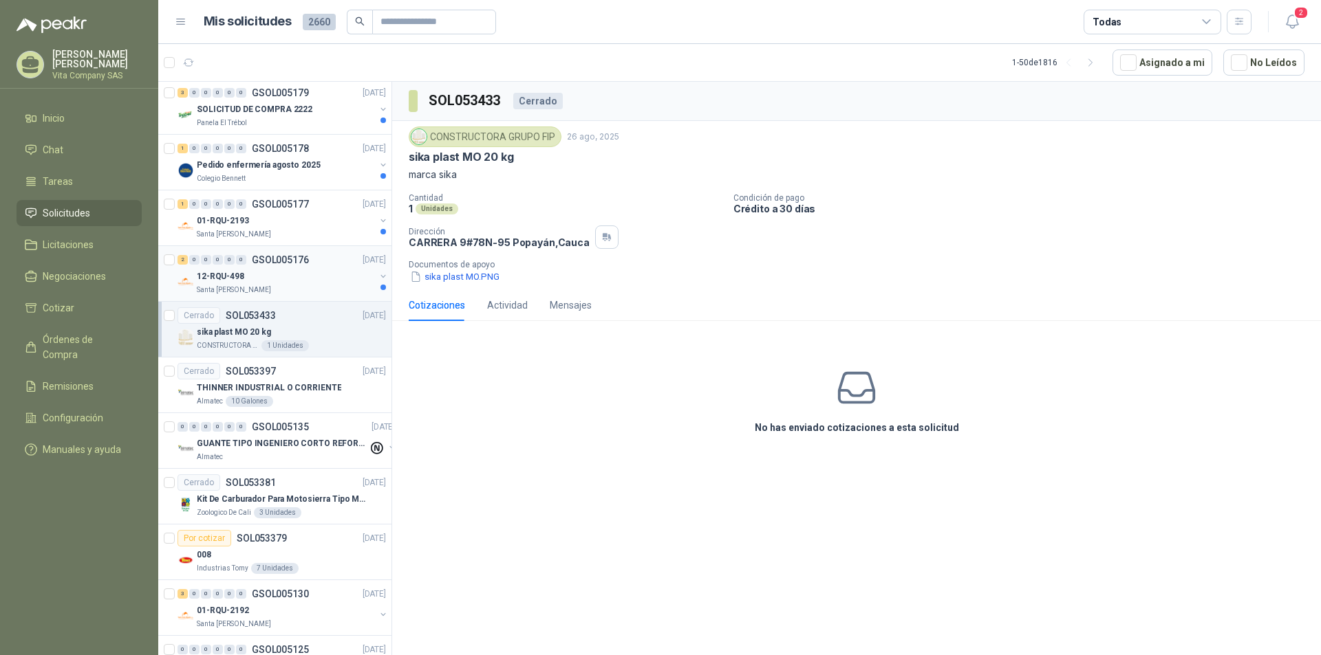
click at [286, 280] on div "12-RQU-498" at bounding box center [286, 276] width 178 height 17
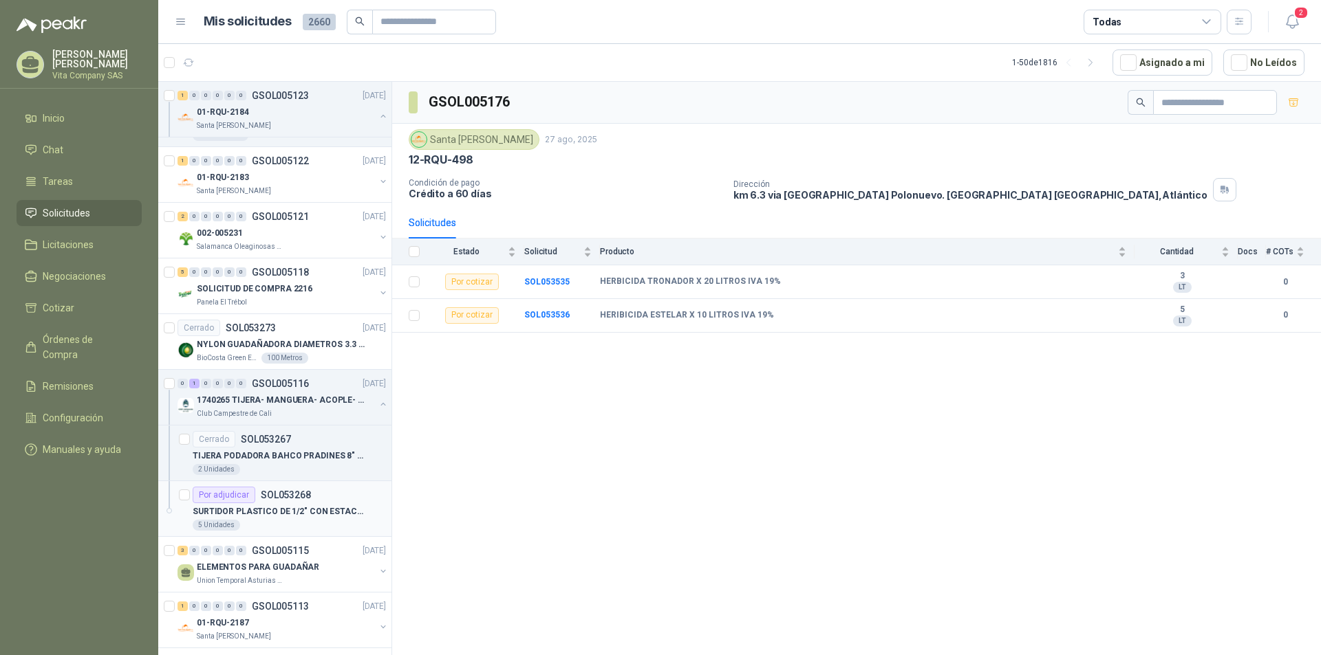
scroll to position [2404, 0]
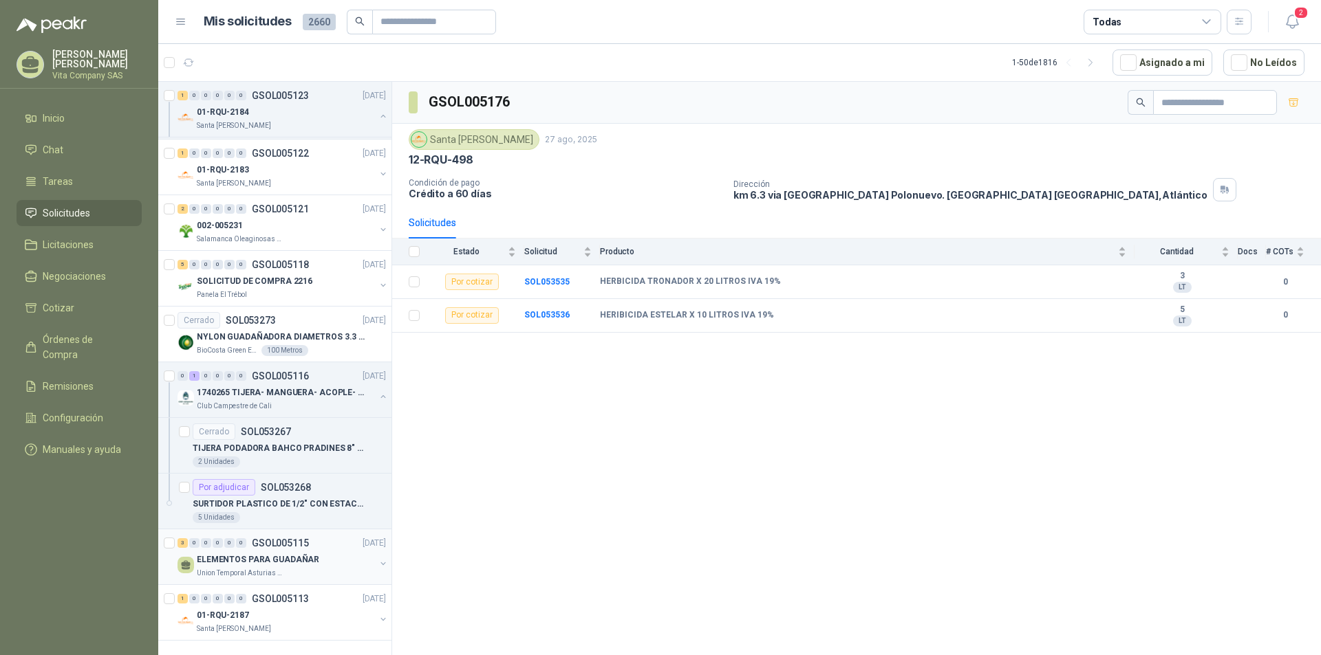
click at [295, 554] on p "ELEMENTOS PARA GUADAÑAR" at bounding box center [258, 560] width 122 height 13
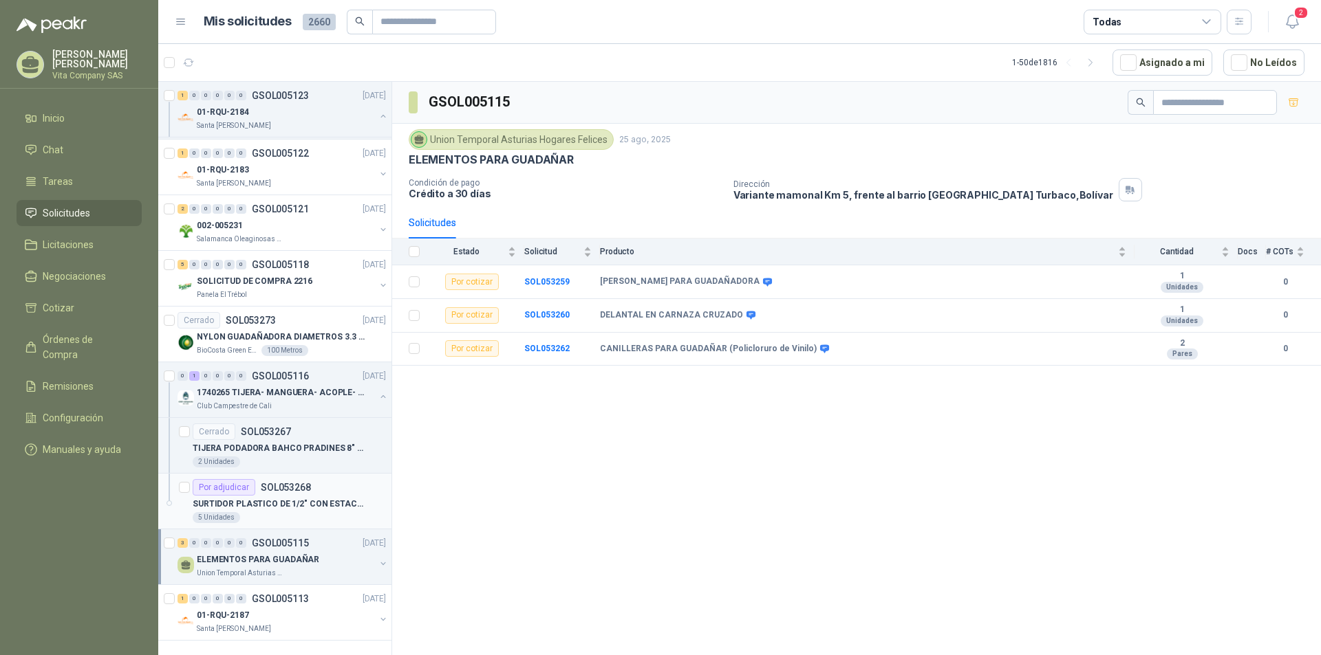
click at [303, 499] on p "SURTIDOR PLASTICO DE 1/2" CON ESTACA PARA RIEGO" at bounding box center [278, 504] width 171 height 13
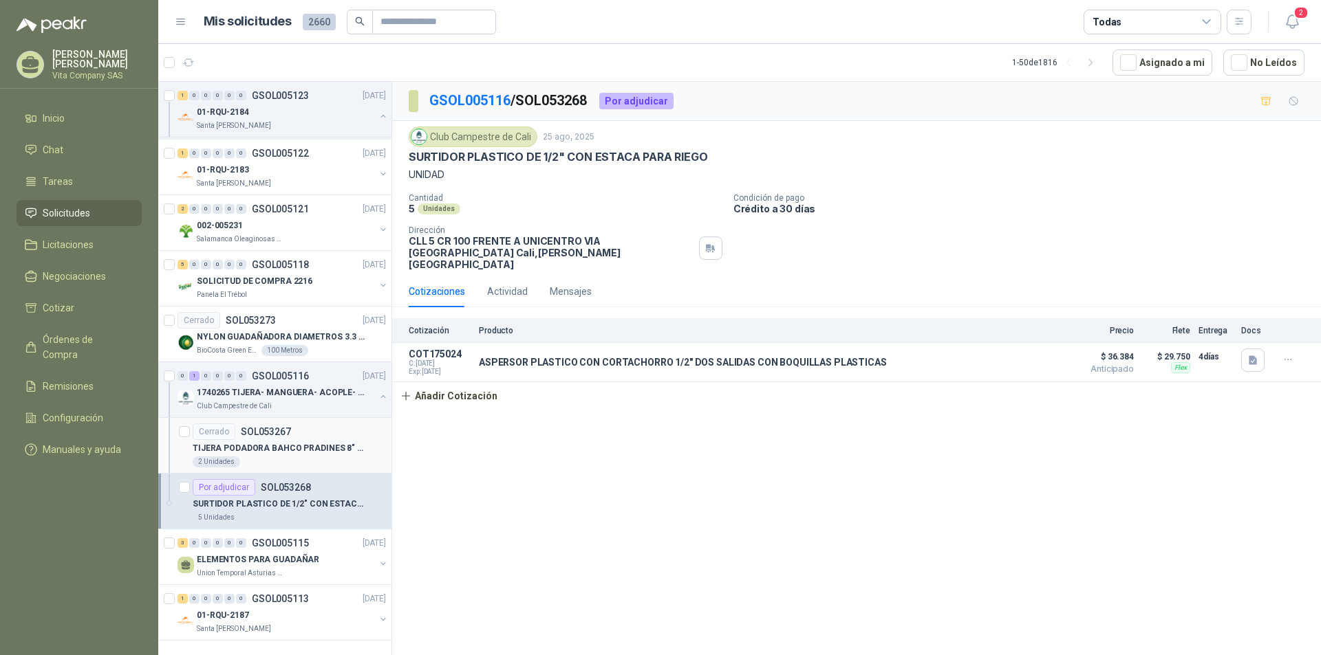
click at [326, 442] on p "TIJERA PODADORA BAHCO PRADINES 8" REF. P126- 22- F" at bounding box center [278, 448] width 171 height 13
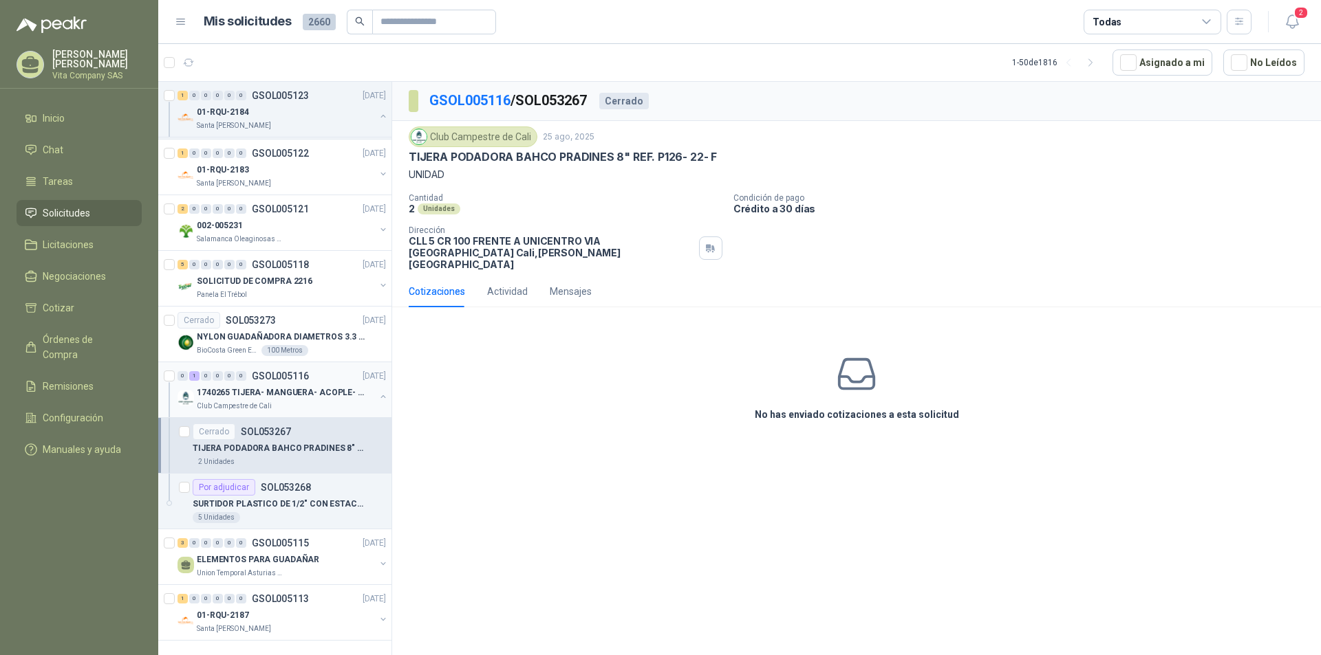
click at [301, 387] on p "1740265 TIJERA- MANGUERA- ACOPLE- SURTIDORES" at bounding box center [282, 393] width 171 height 13
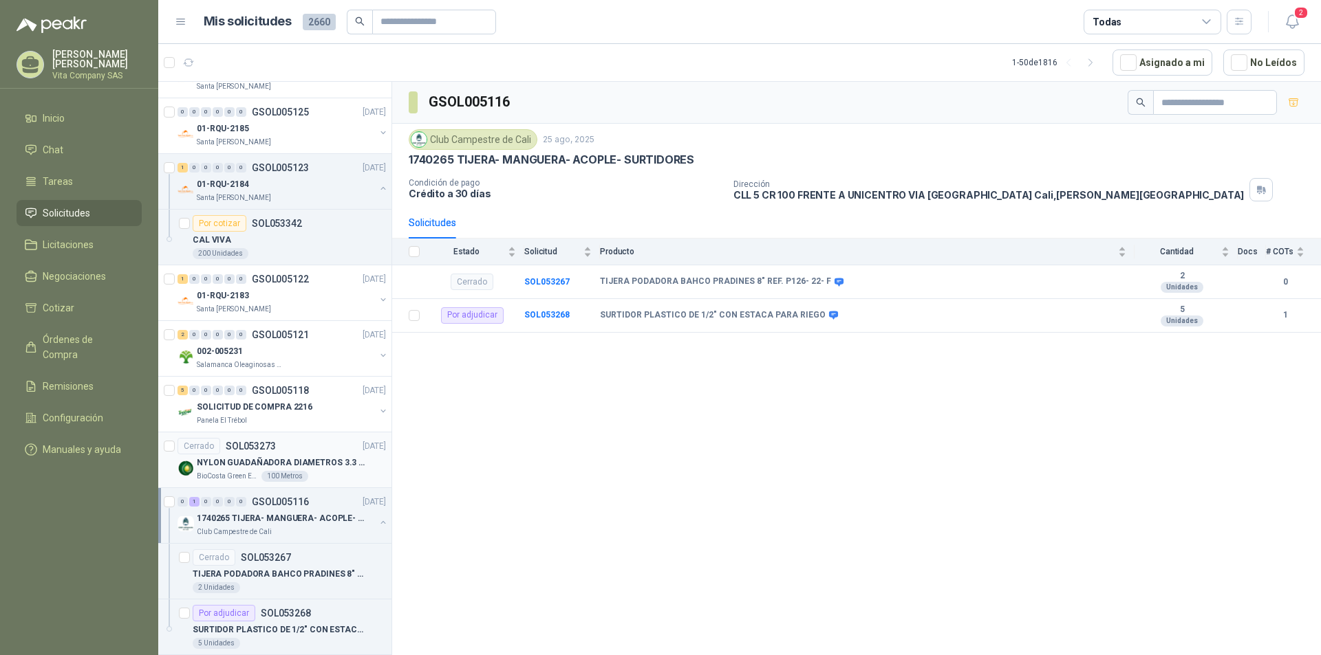
scroll to position [2267, 0]
click at [292, 404] on p "SOLICITUD DE COMPRA 2216" at bounding box center [255, 408] width 116 height 13
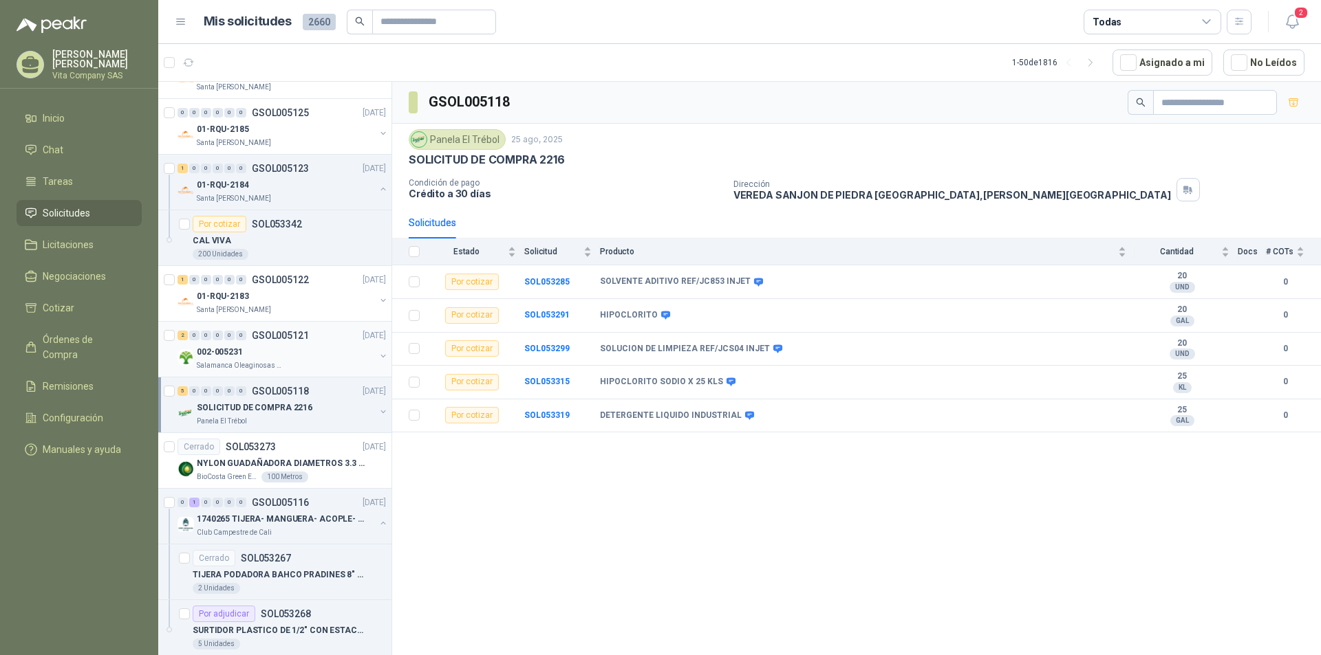
click at [298, 354] on div "002-005231" at bounding box center [286, 352] width 178 height 17
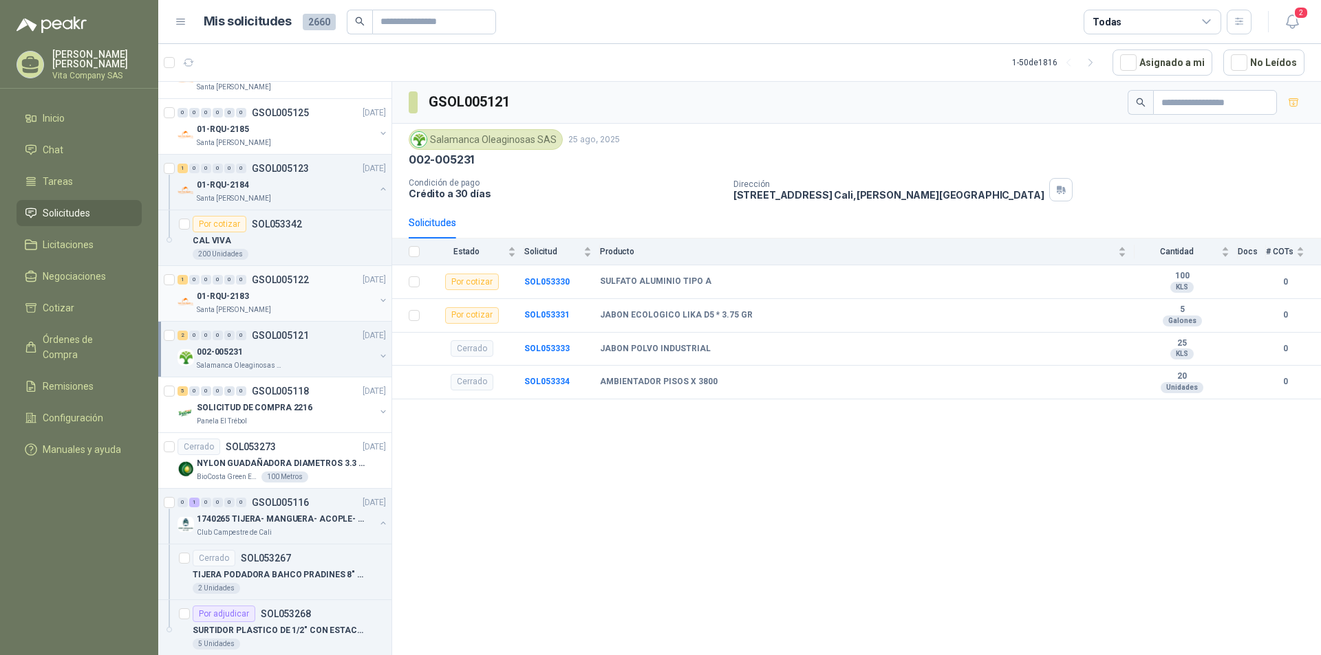
click at [282, 294] on div "01-RQU-2183" at bounding box center [286, 296] width 178 height 17
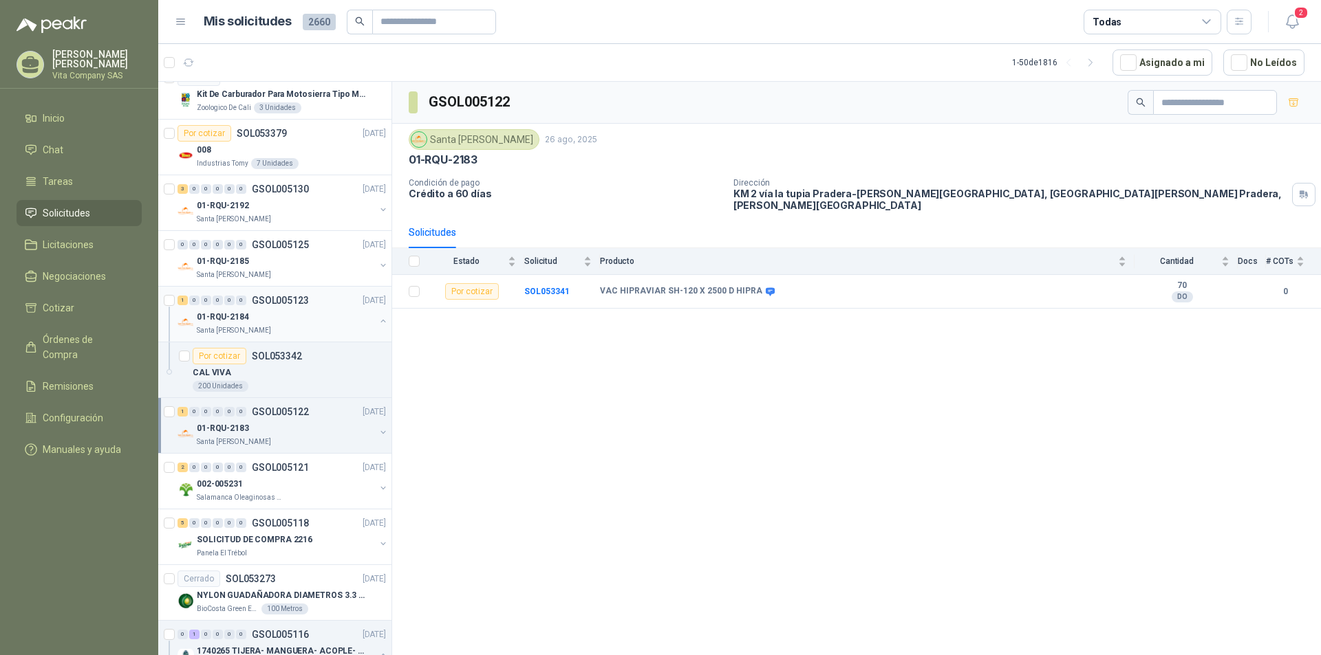
scroll to position [2129, 0]
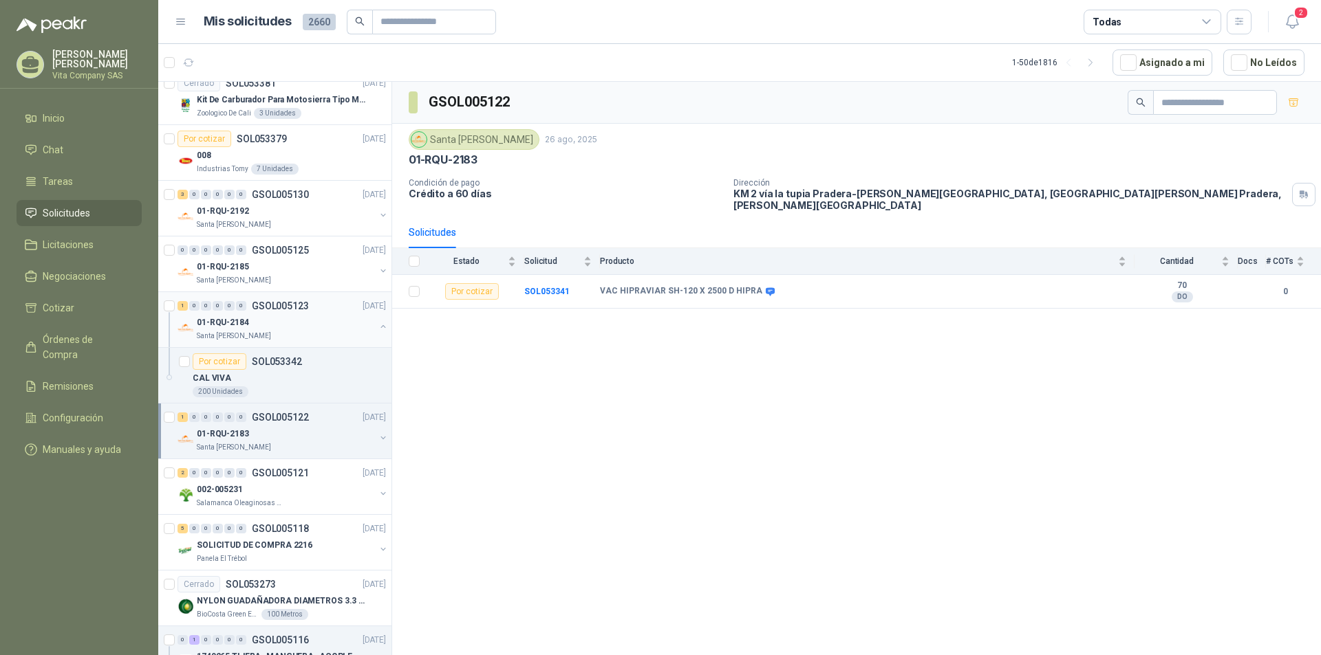
click at [284, 322] on div "01-RQU-2184" at bounding box center [286, 322] width 178 height 17
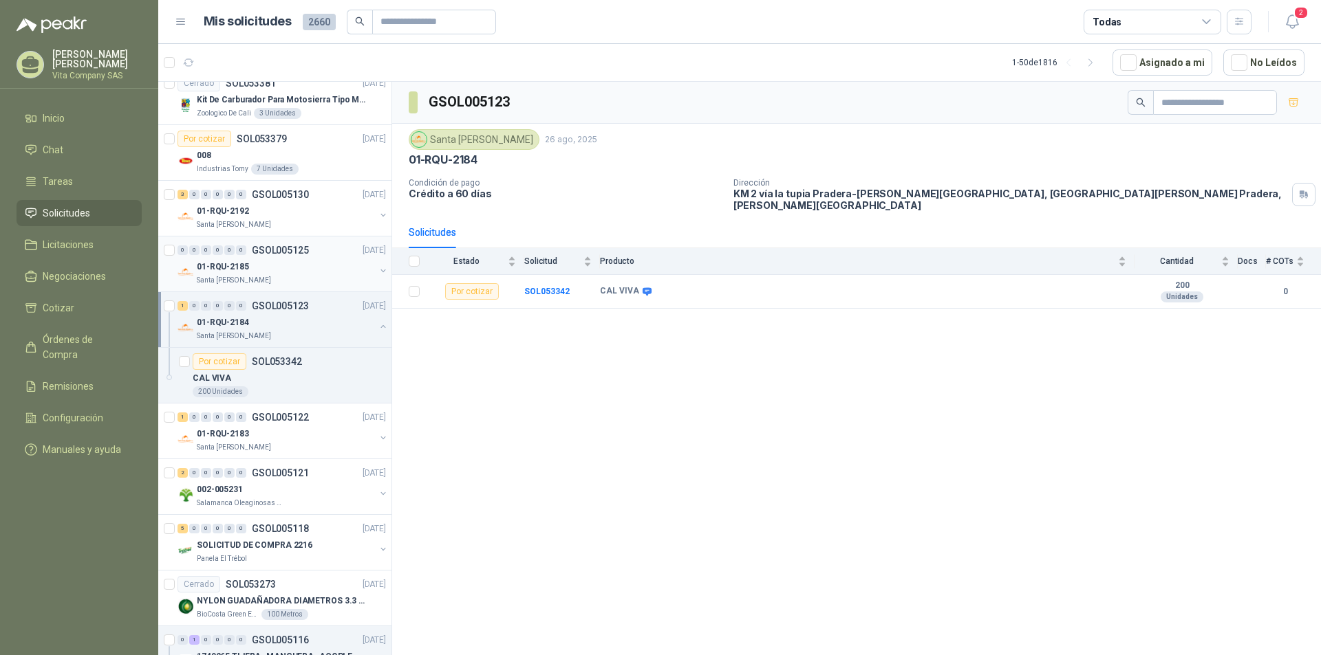
click at [275, 268] on div "01-RQU-2185" at bounding box center [286, 267] width 178 height 17
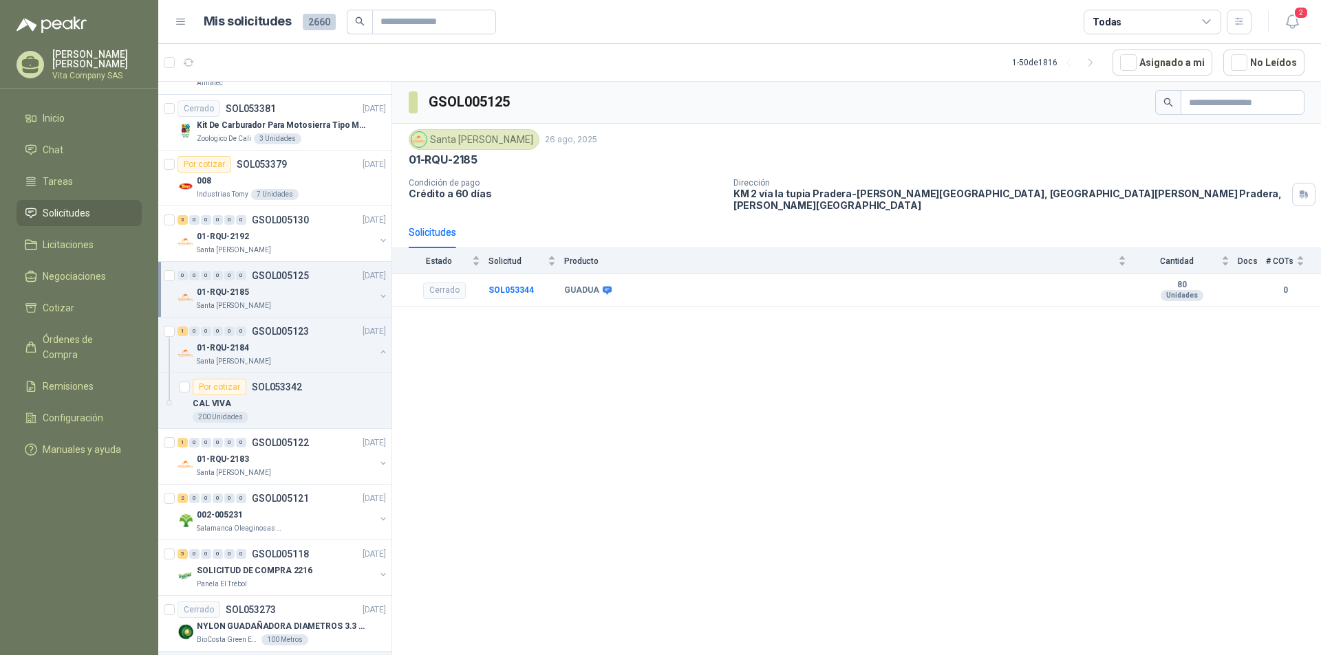
scroll to position [2061, 0]
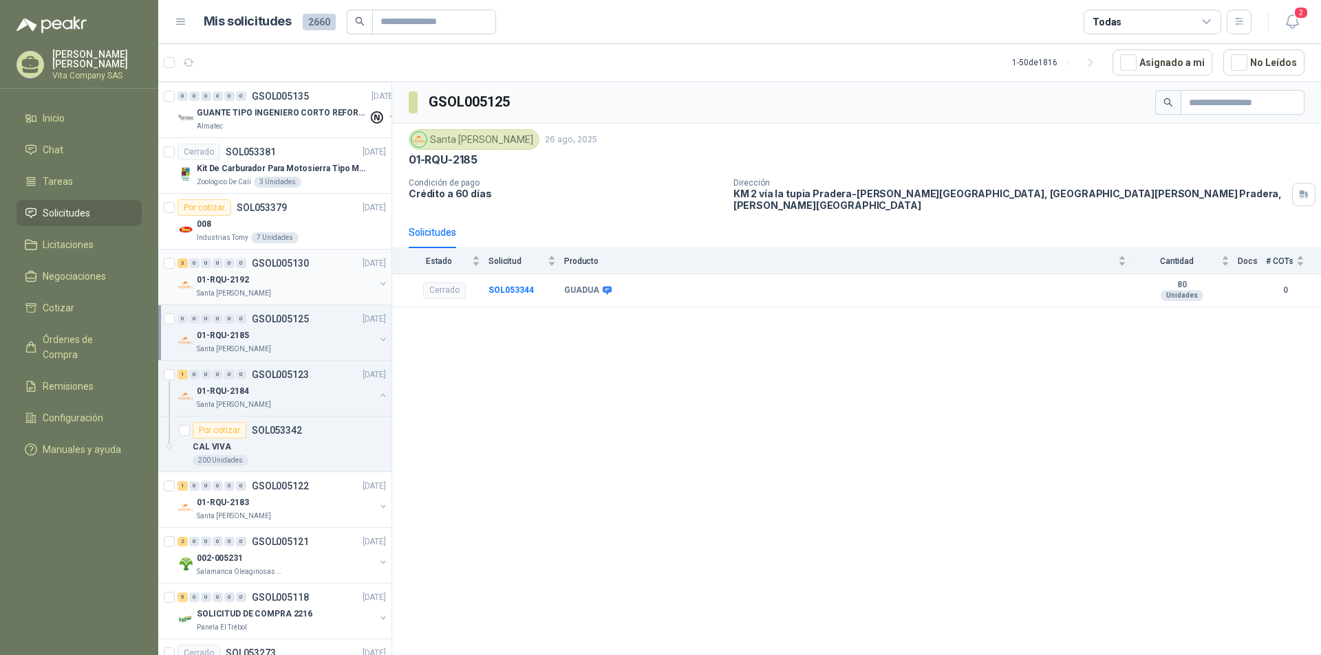
click at [274, 281] on div "01-RQU-2192" at bounding box center [286, 280] width 178 height 17
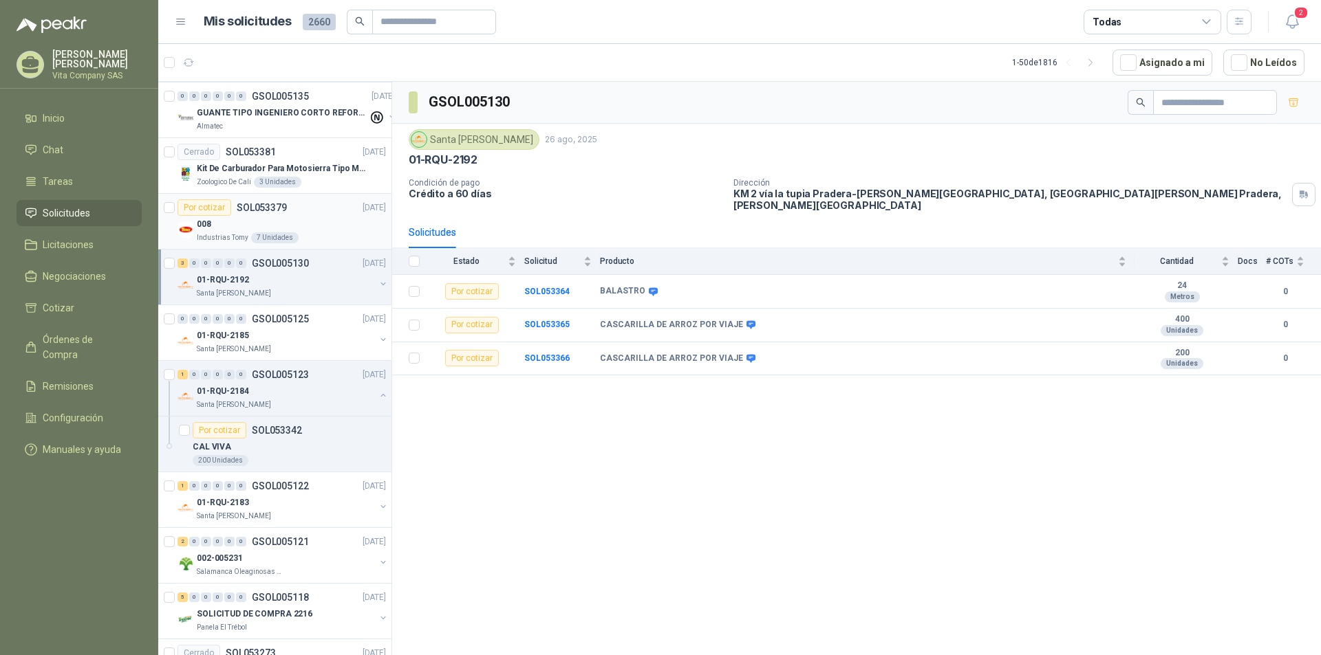
scroll to position [1923, 0]
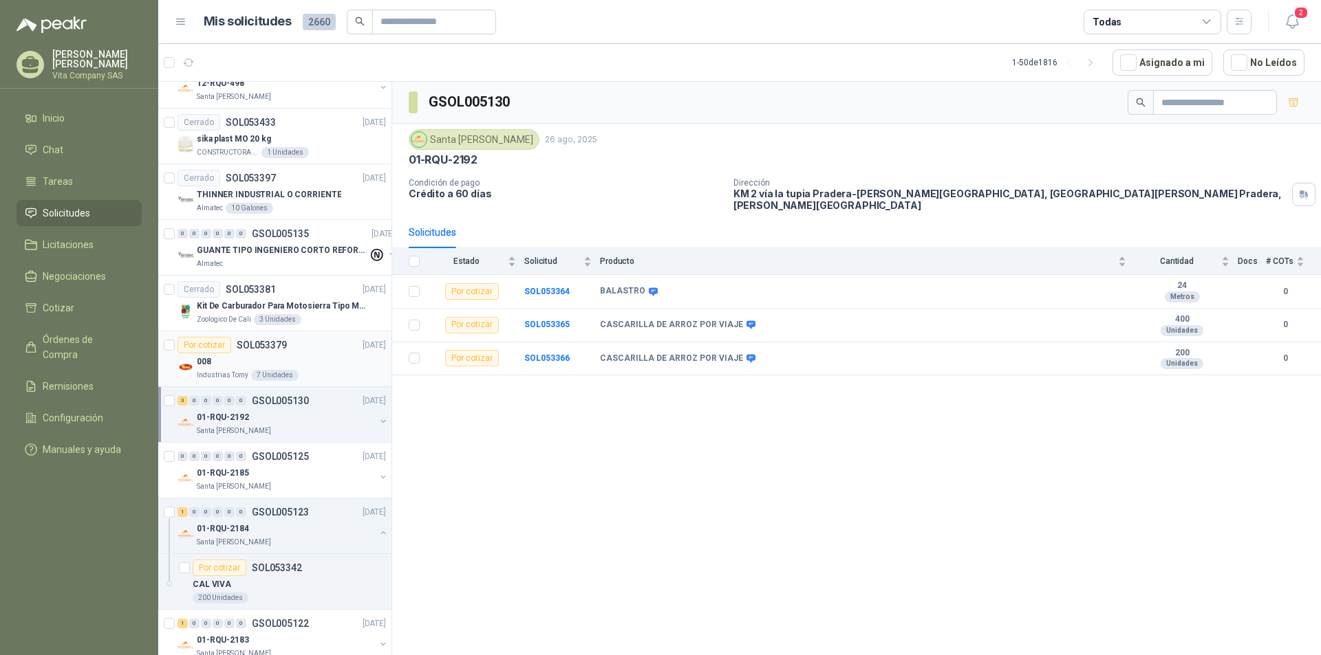
click at [293, 364] on div "008" at bounding box center [291, 362] width 189 height 17
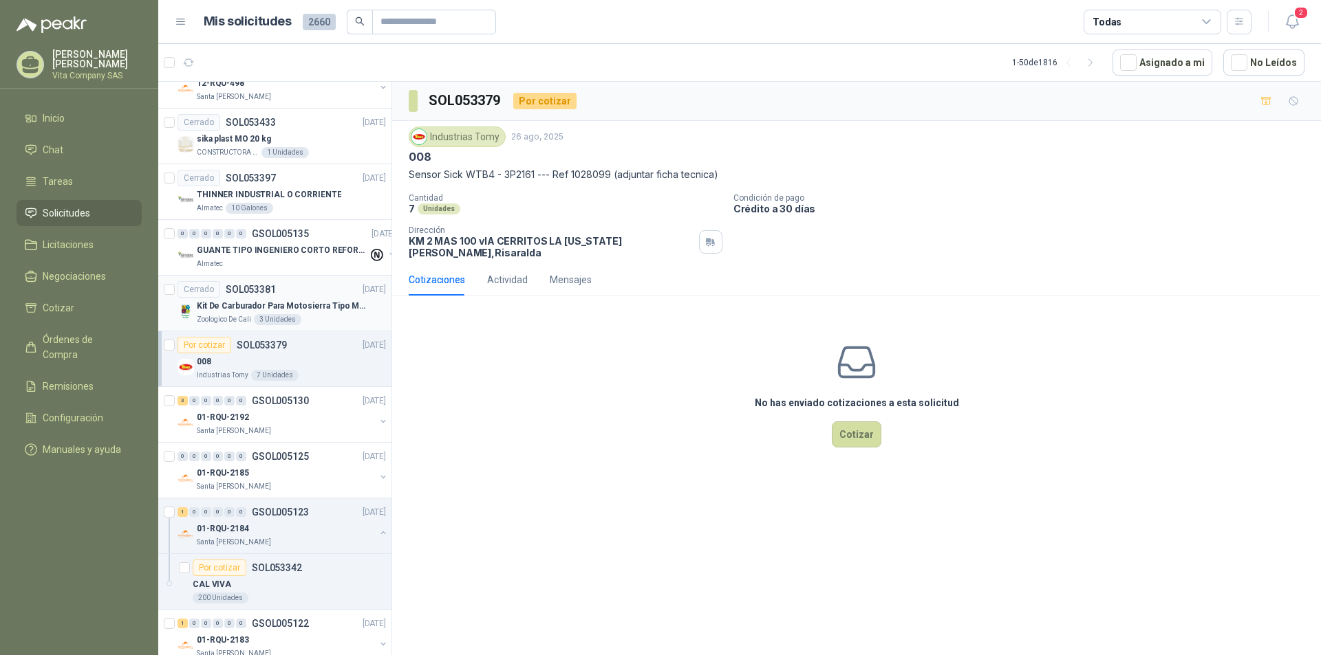
click at [327, 301] on p "Kit De Carburador Para Motosierra Tipo M250 - Zama" at bounding box center [282, 306] width 171 height 13
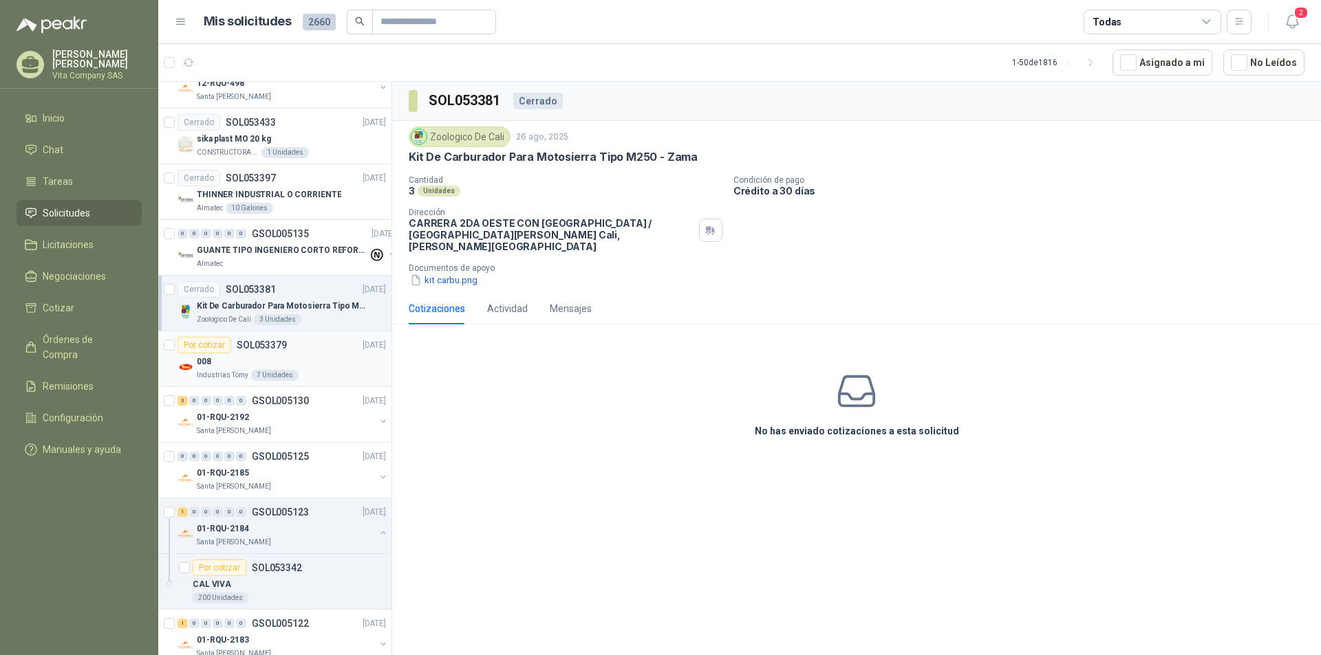
click at [323, 343] on div "Por cotizar SOL053379 [DATE]" at bounding box center [281, 345] width 208 height 17
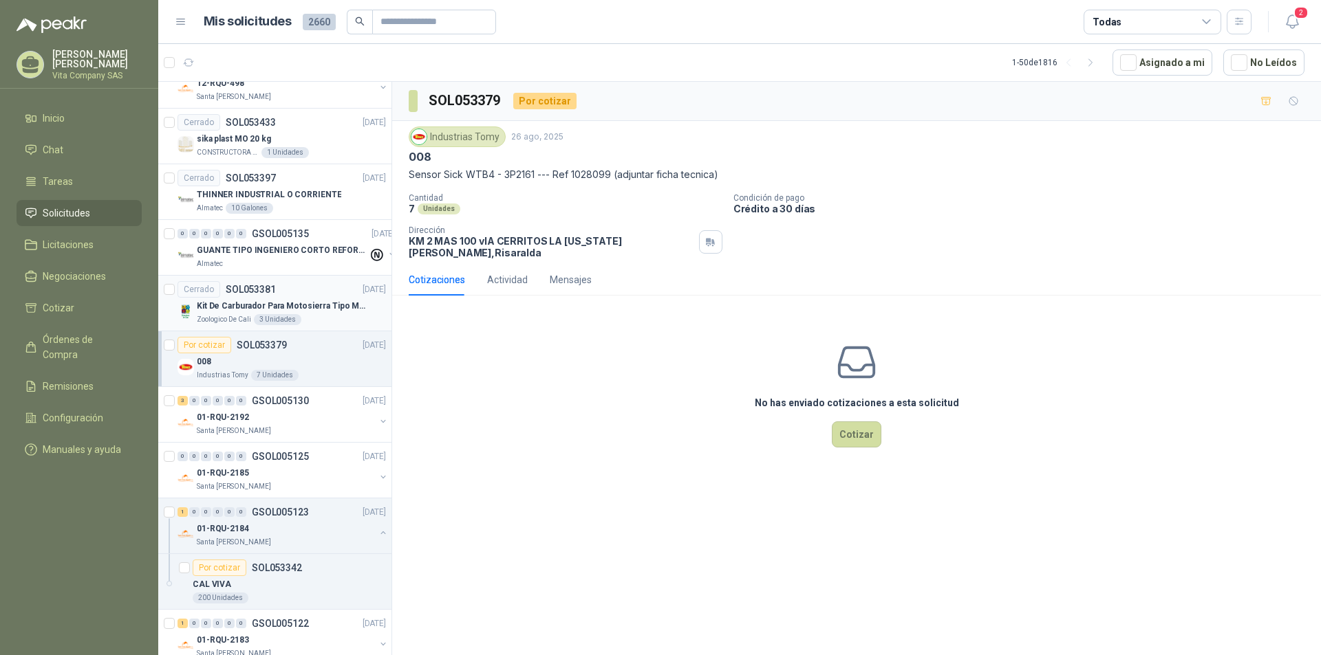
click at [319, 322] on div "Zoologico De Cali 3 Unidades" at bounding box center [291, 319] width 189 height 11
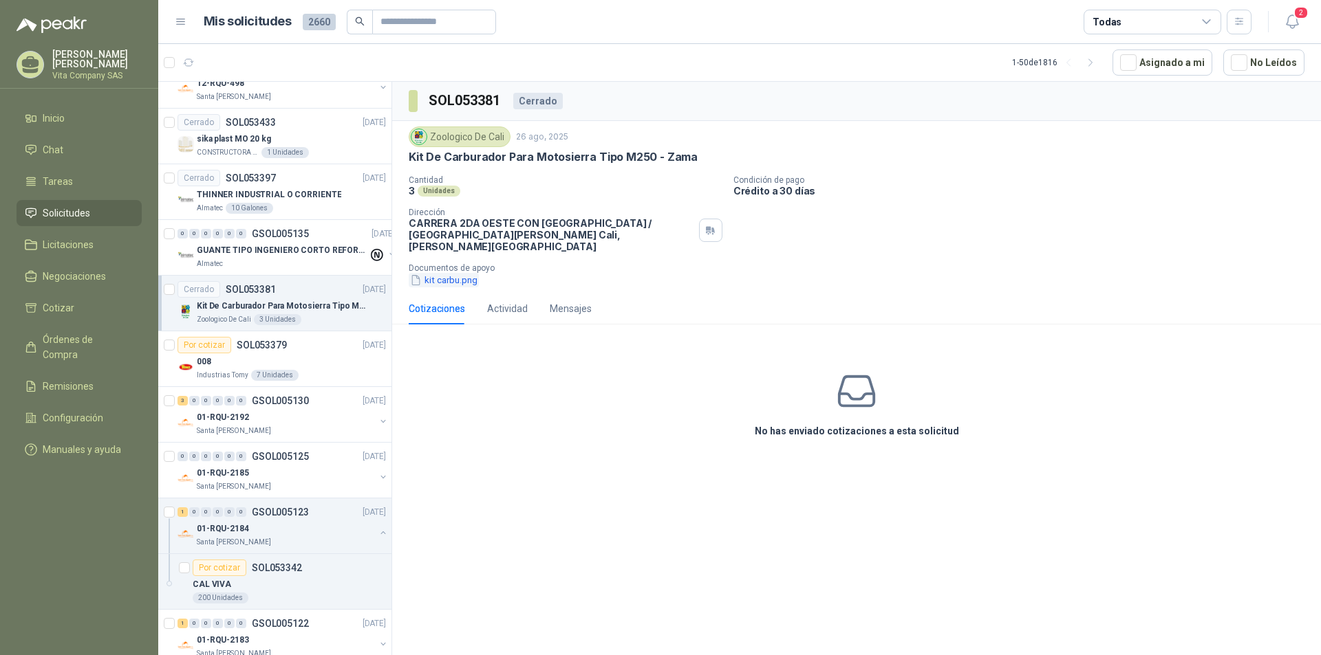
click at [440, 273] on button "kit carbu.png" at bounding box center [444, 280] width 70 height 14
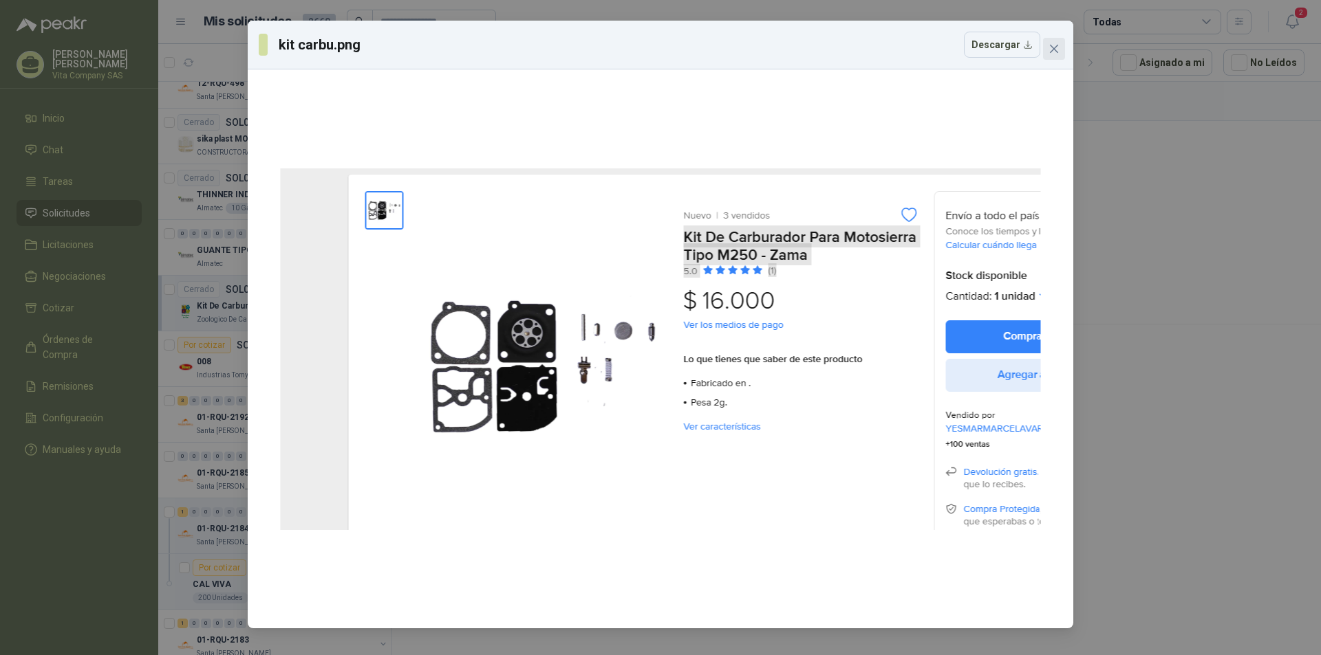
click at [1061, 41] on button "Close" at bounding box center [1054, 49] width 22 height 22
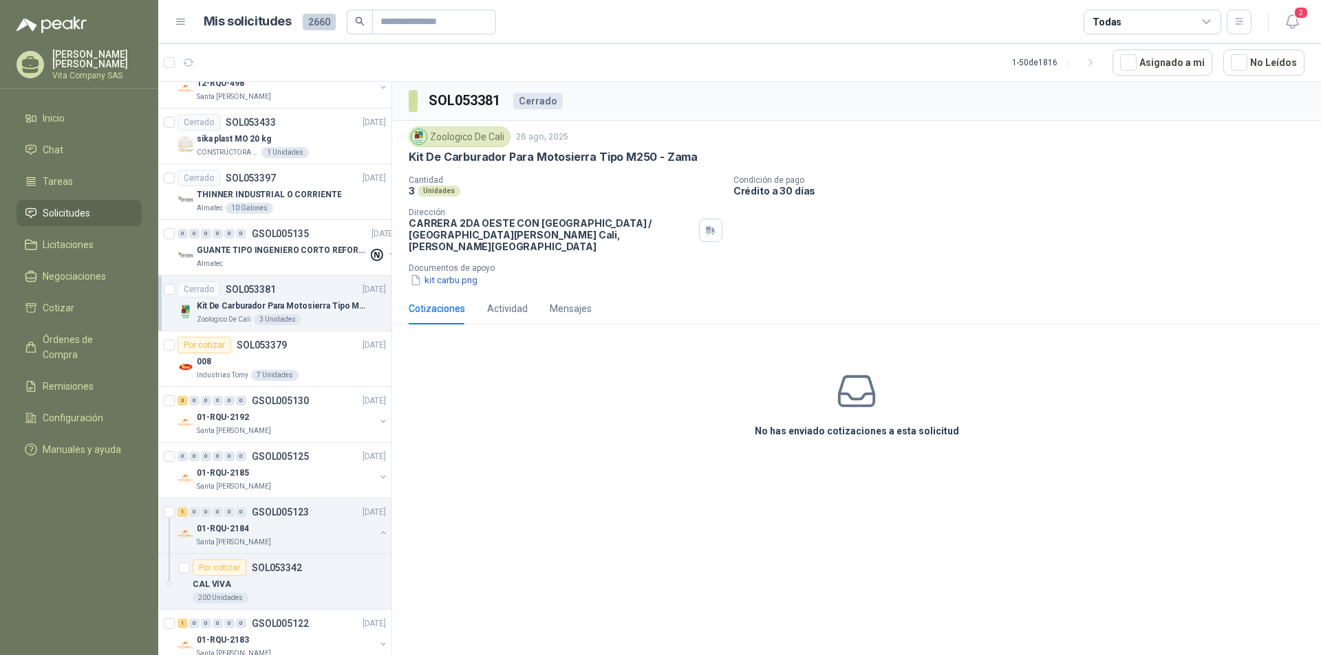
scroll to position [1854, 0]
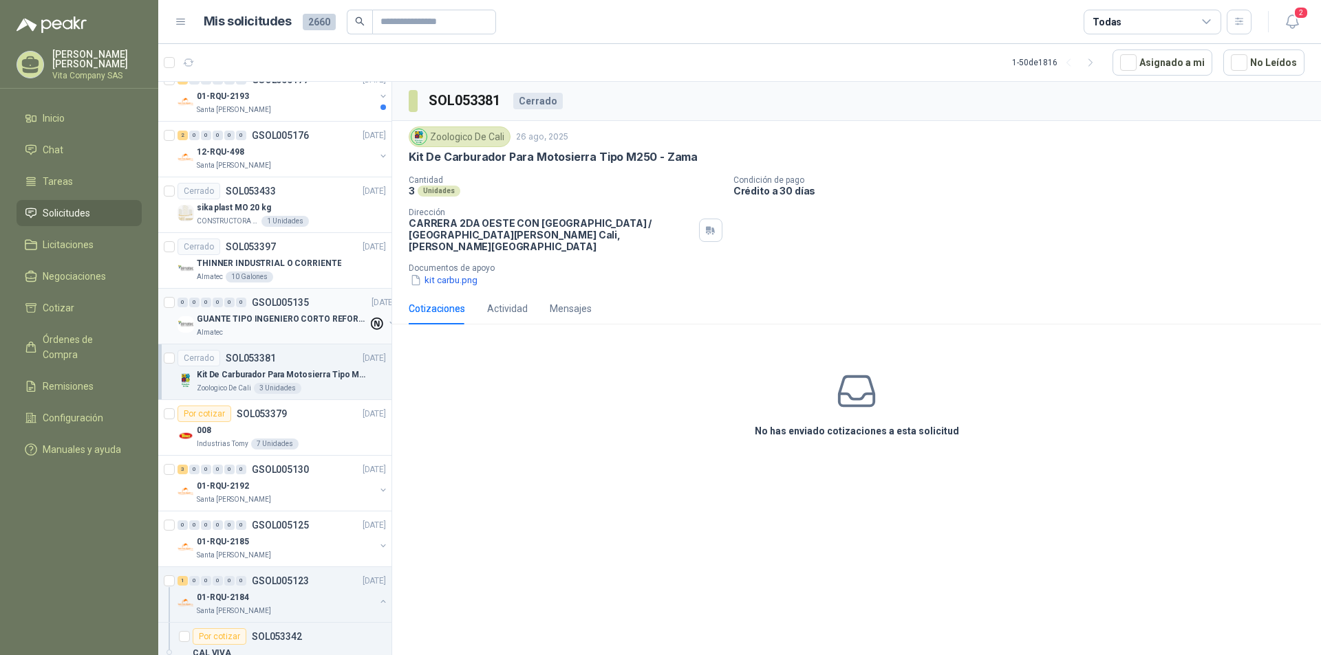
click at [305, 318] on p "GUANTE TIPO INGENIERO CORTO REFORZADO" at bounding box center [282, 319] width 171 height 13
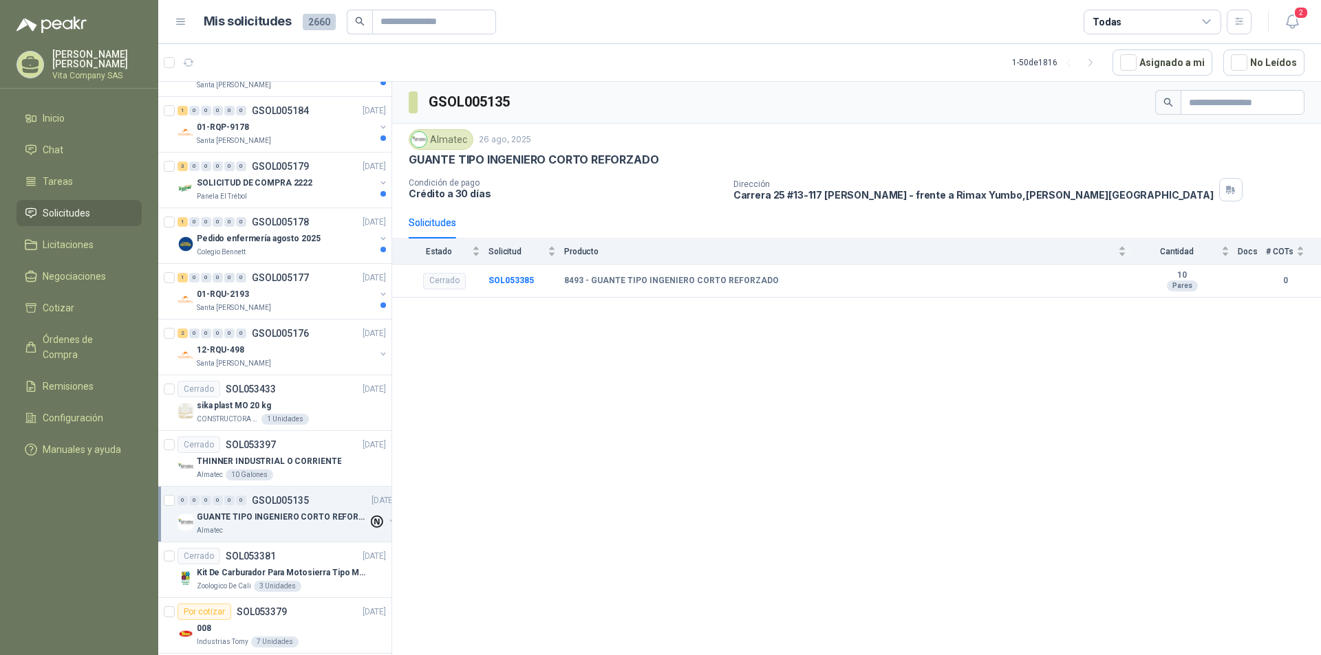
scroll to position [1717, 0]
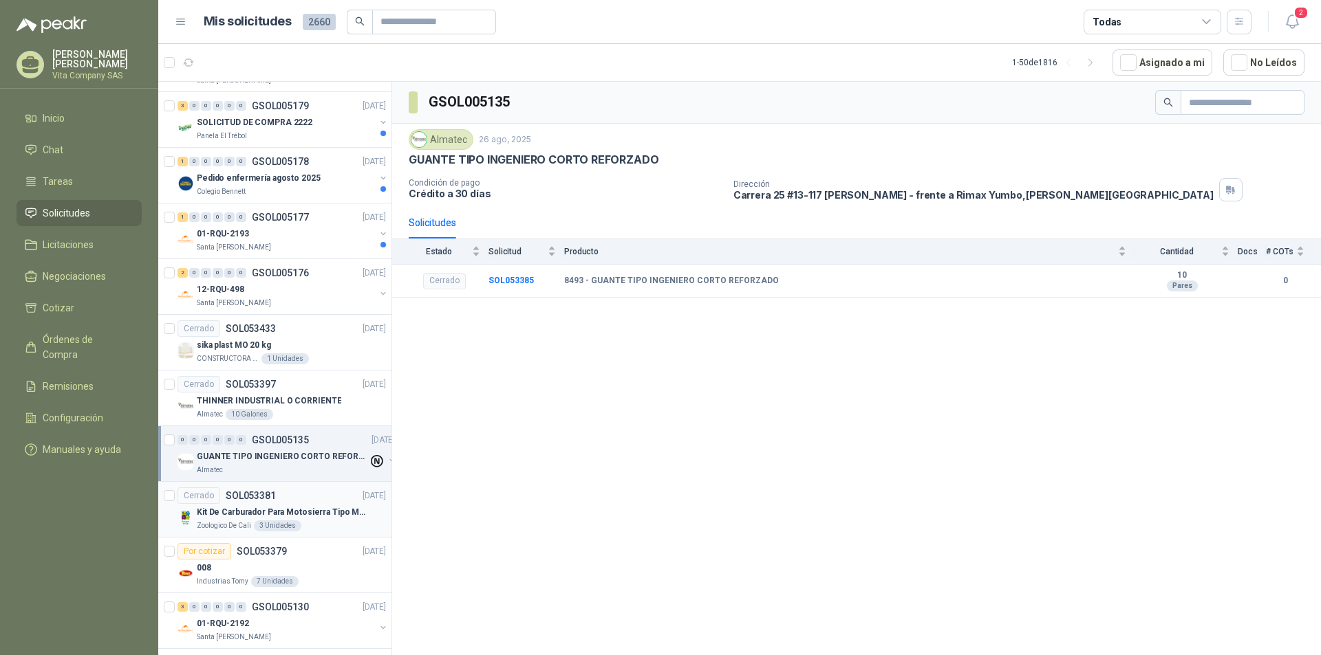
click at [315, 523] on div "Zoologico De Cali 3 Unidades" at bounding box center [291, 526] width 189 height 11
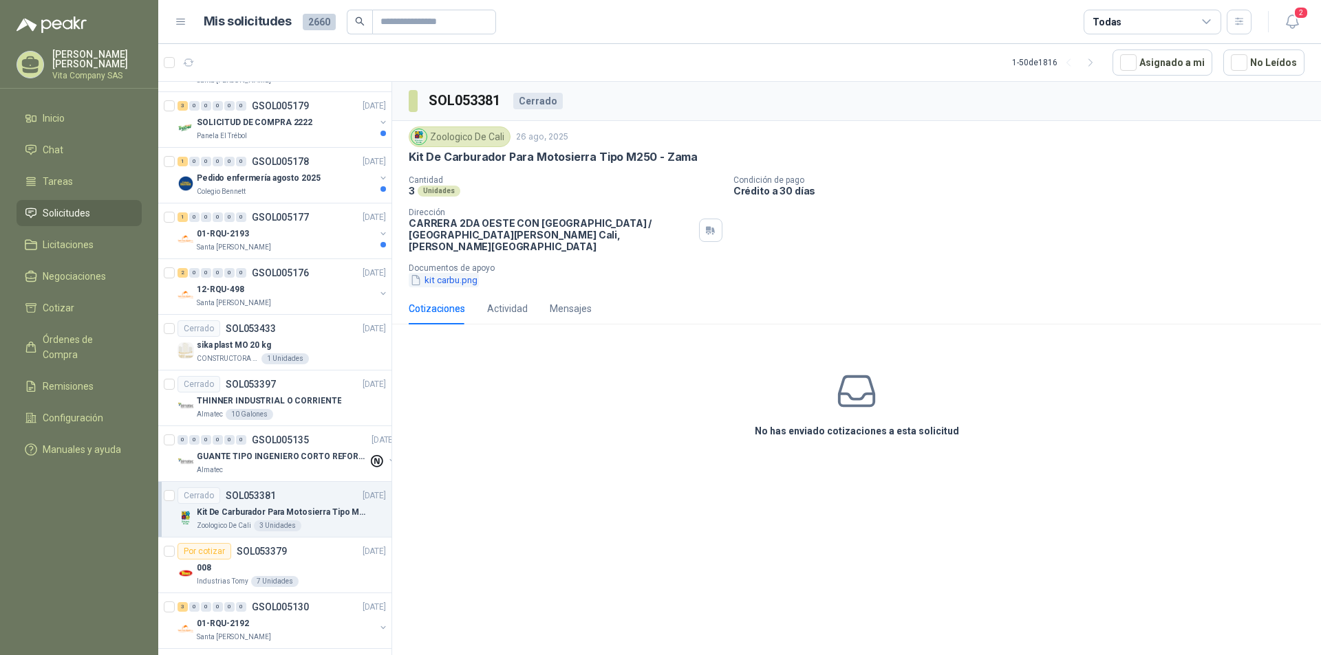
click at [443, 273] on button "kit carbu.png" at bounding box center [444, 280] width 70 height 14
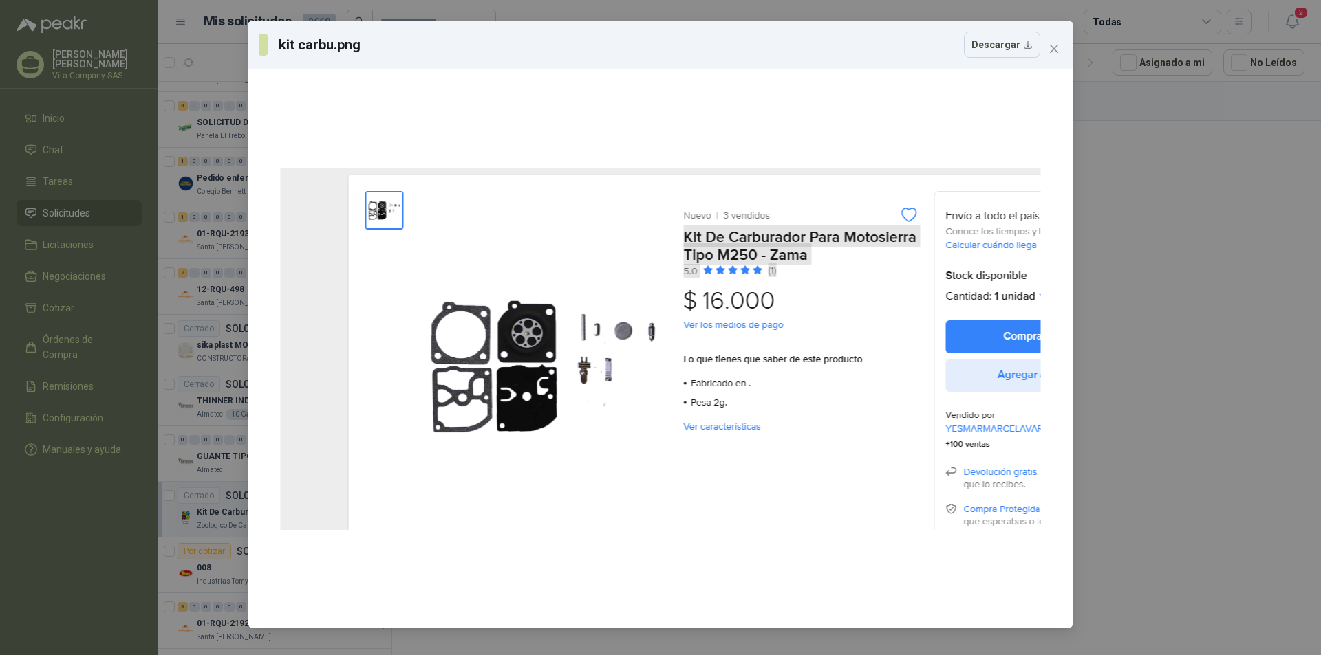
click at [1187, 367] on div "kit carbu.png Descargar" at bounding box center [660, 327] width 1321 height 655
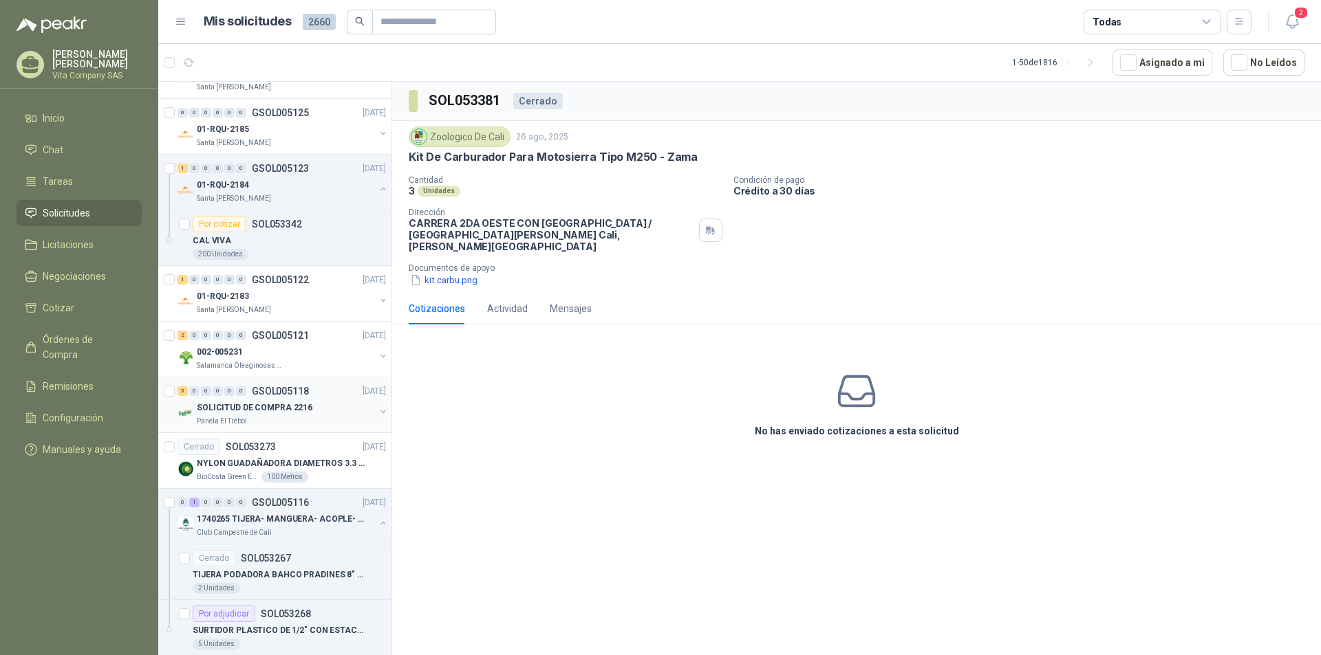
scroll to position [2336, 0]
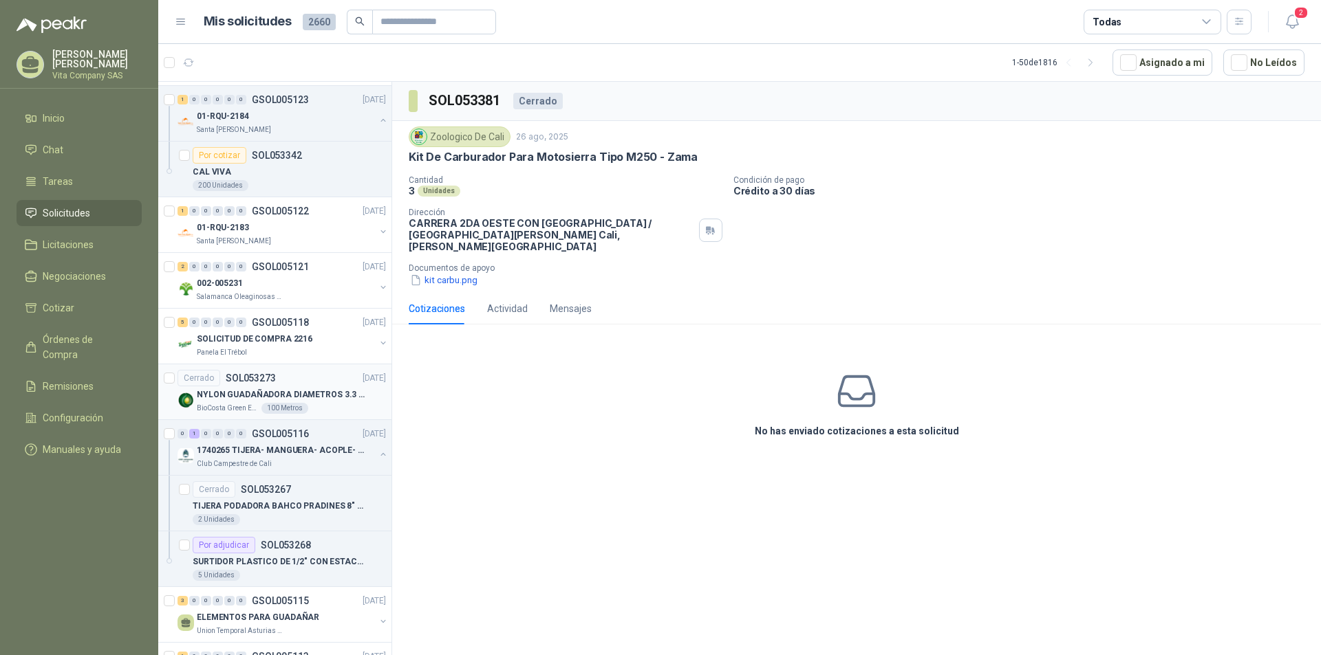
click at [332, 392] on p "NYLON GUADAÑADORA DIAMETROS 3.3 mm" at bounding box center [282, 395] width 171 height 13
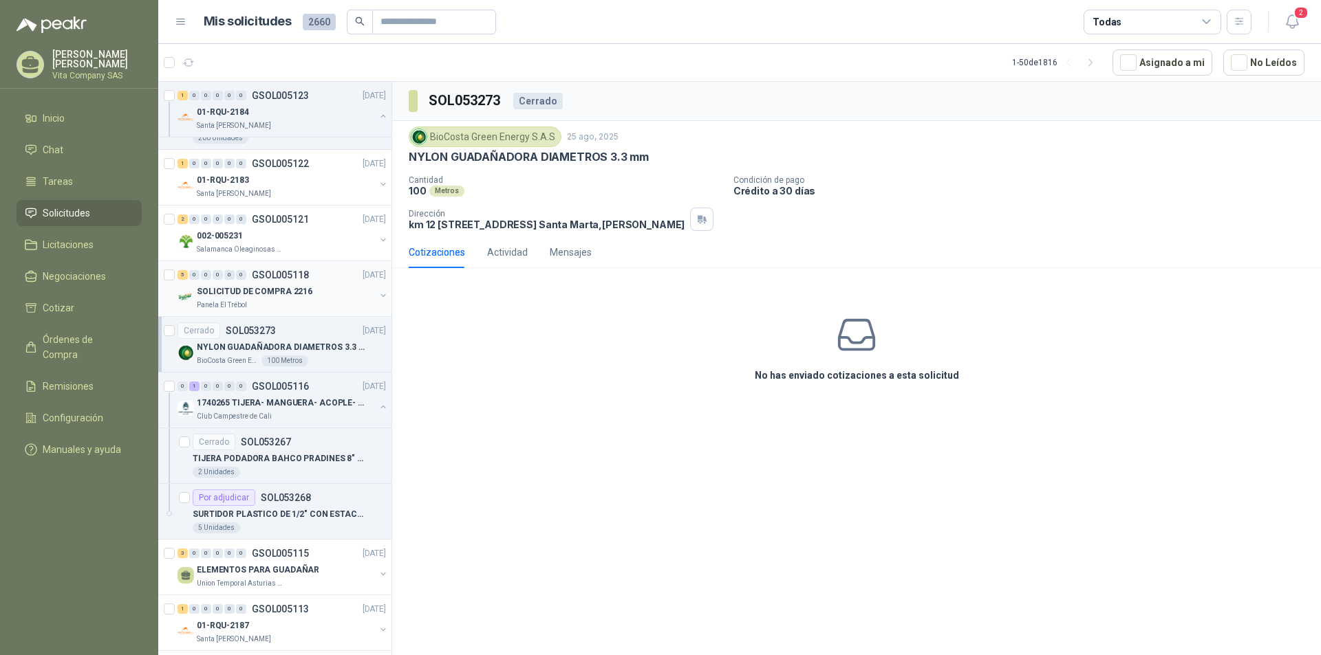
scroll to position [2404, 0]
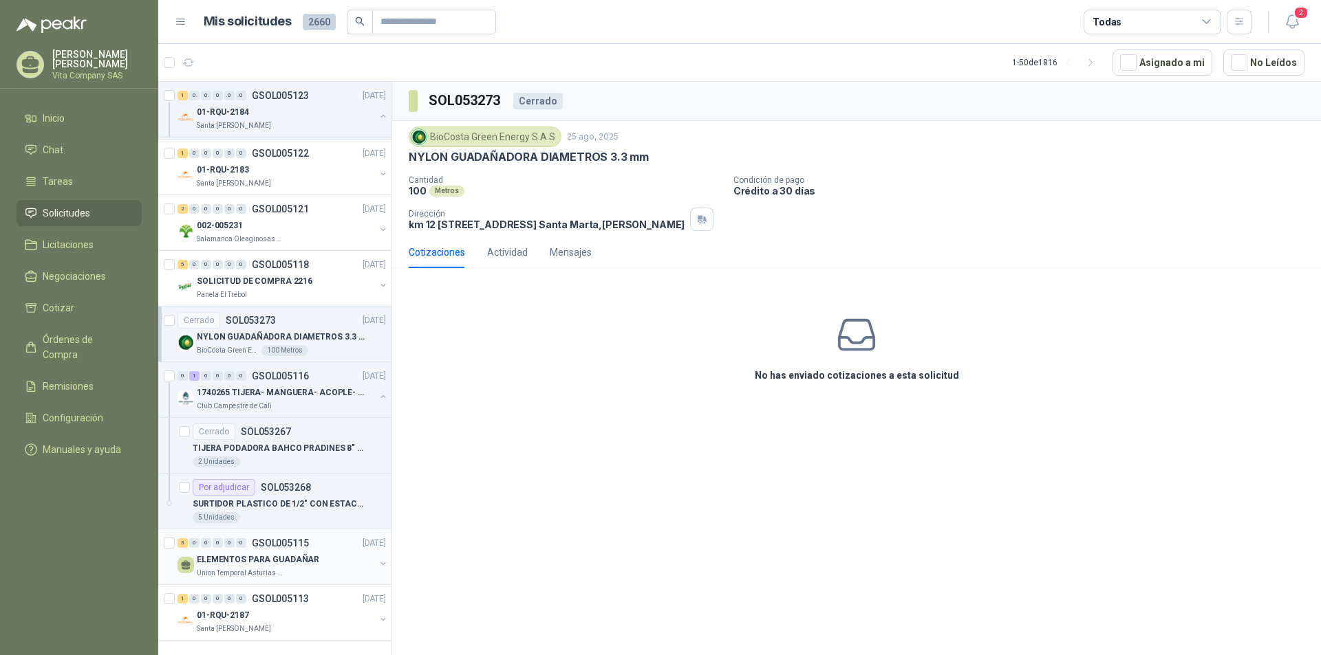
click at [287, 552] on div "ELEMENTOS PARA GUADAÑAR" at bounding box center [286, 560] width 178 height 17
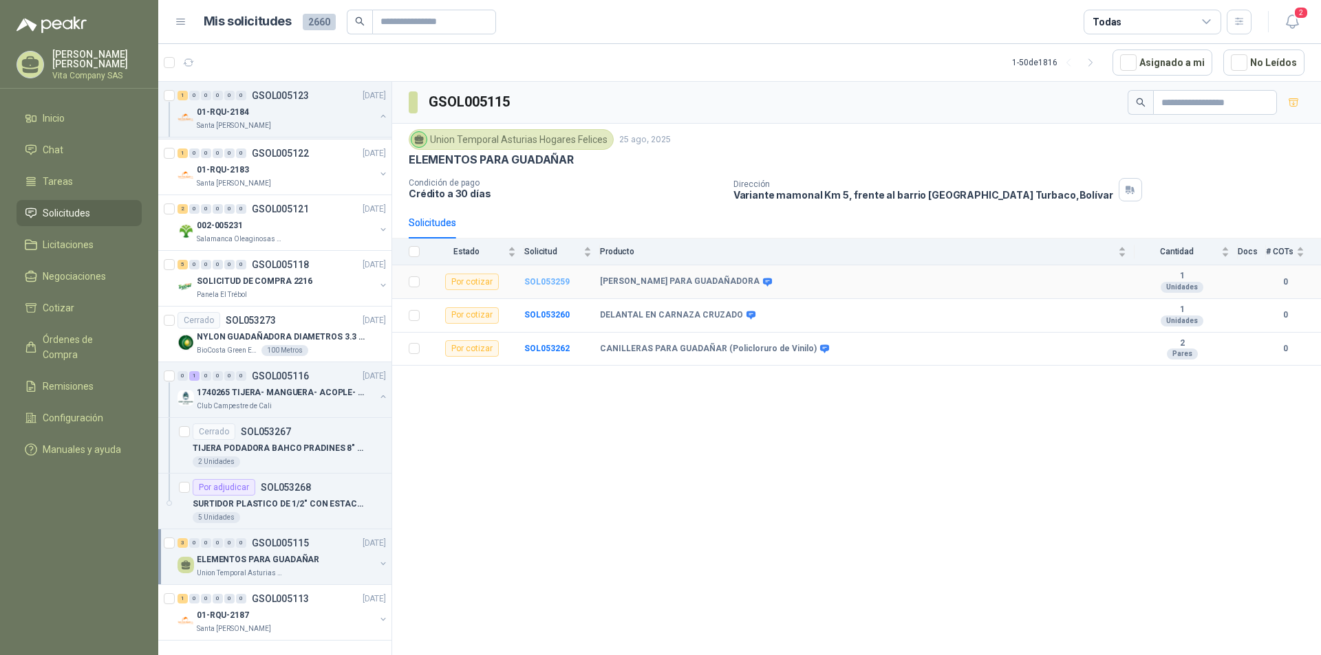
click at [538, 283] on b "SOL053259" at bounding box center [546, 282] width 45 height 10
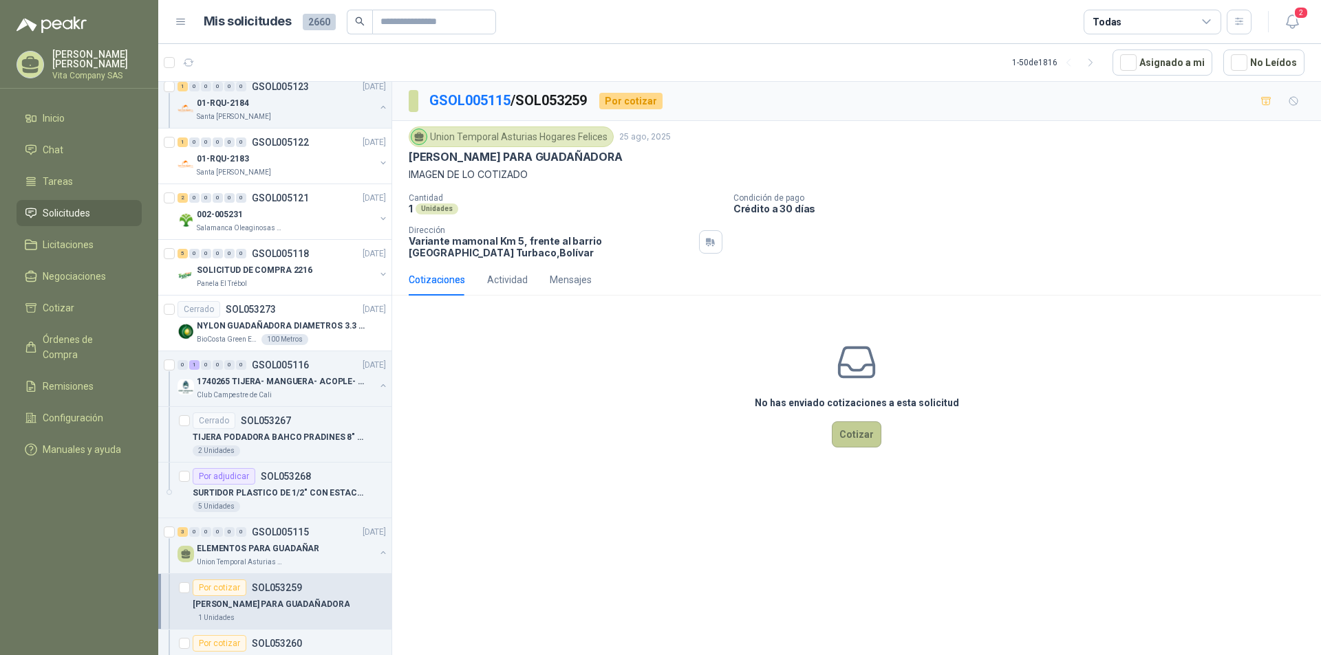
click at [866, 438] on button "Cotizar" at bounding box center [857, 435] width 50 height 26
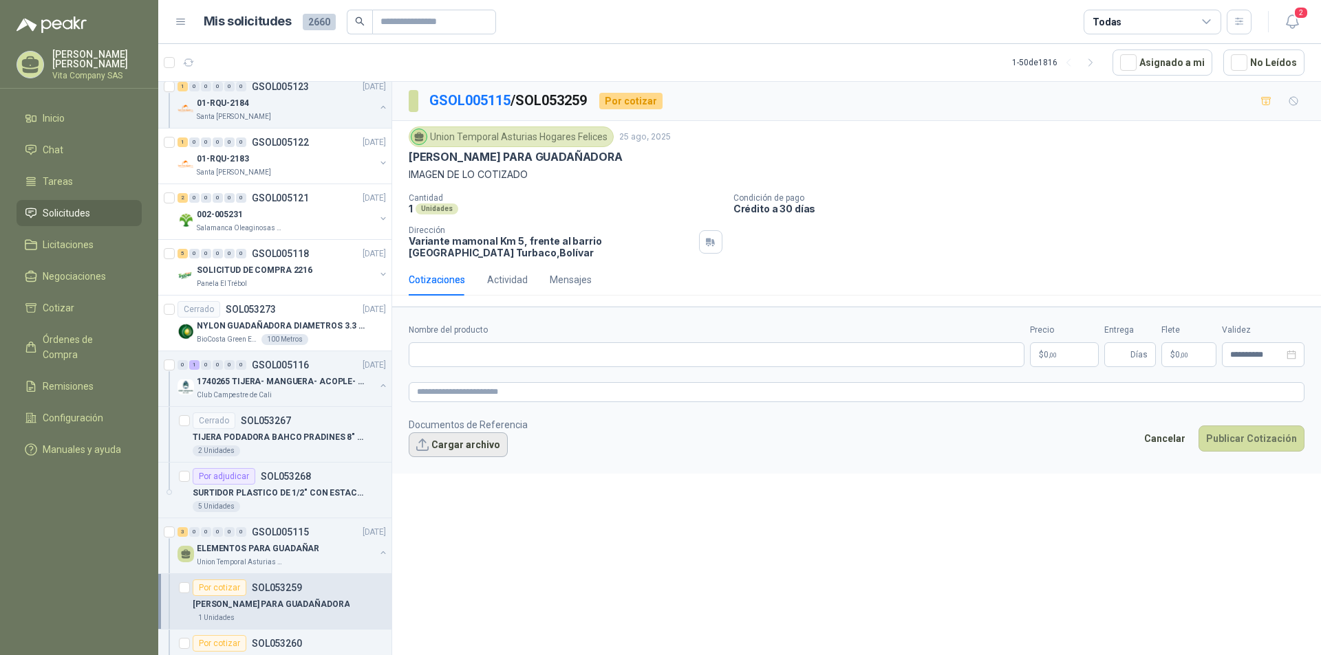
click at [453, 438] on button "Cargar archivo" at bounding box center [458, 445] width 99 height 25
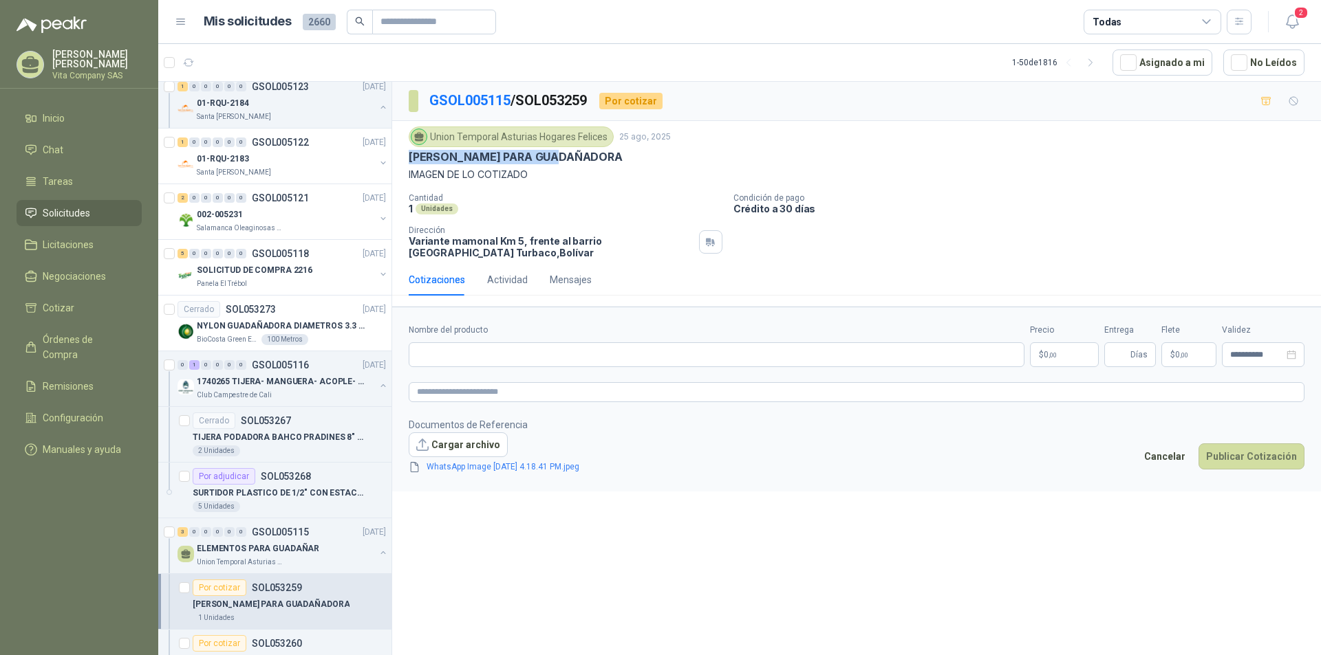
drag, startPoint x: 448, startPoint y: 151, endPoint x: 593, endPoint y: 151, distance: 145.1
click at [593, 151] on div "Union Temporal Asturias Hogares Felices [DATE] ARNES PARA GUADAÑADORA IMAGEN DE…" at bounding box center [856, 192] width 929 height 143
click at [506, 354] on input "Nombre del producto" at bounding box center [717, 355] width 616 height 25
paste input "**********"
type input "**********"
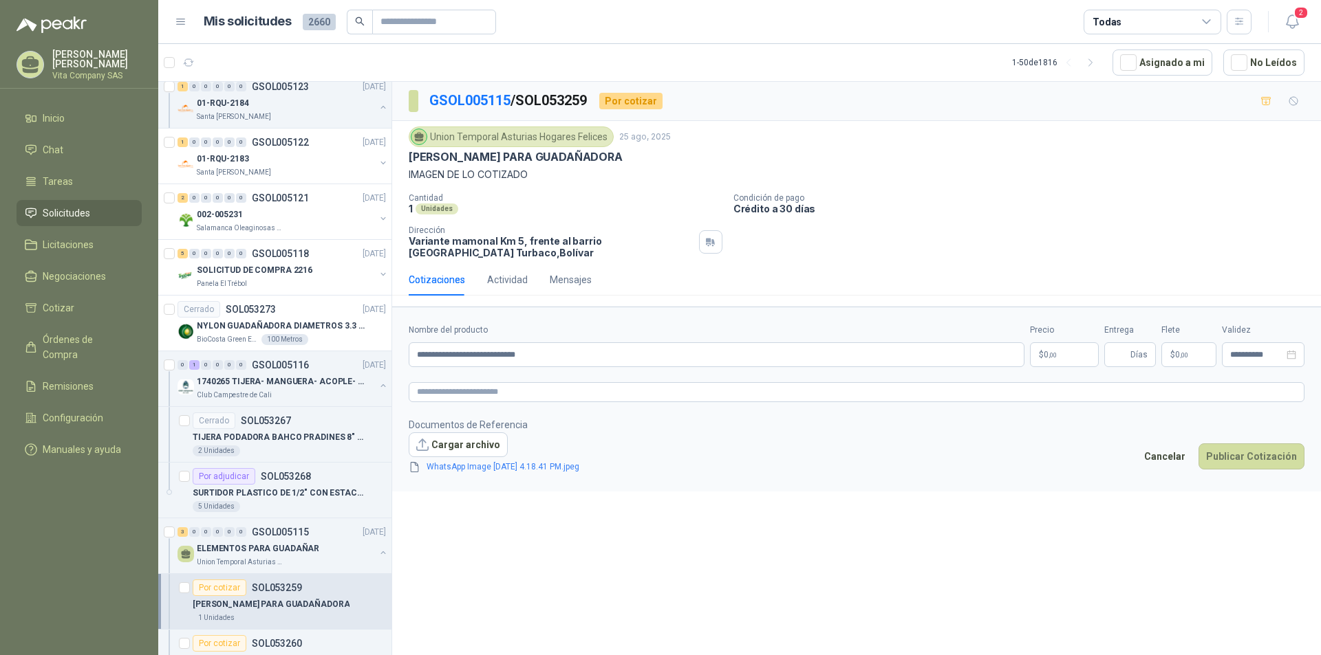
click at [1062, 356] on body "[PERSON_NAME] Vita Company SAS Inicio Chat Tareas Solicitudes Licitaciones Nego…" at bounding box center [660, 327] width 1321 height 655
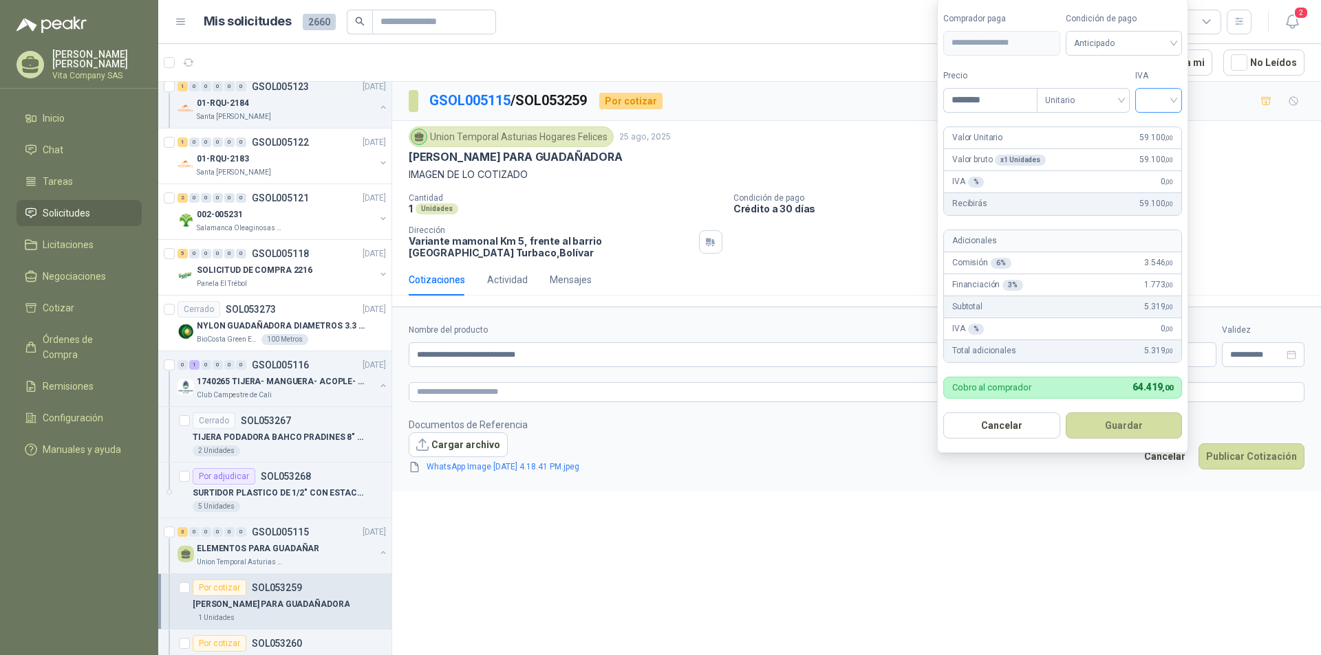
type input "********"
click at [1160, 98] on input "search" at bounding box center [1158, 99] width 30 height 21
click at [1163, 122] on div "19%" at bounding box center [1161, 128] width 25 height 15
click at [1121, 423] on button "Guardar" at bounding box center [1126, 426] width 118 height 26
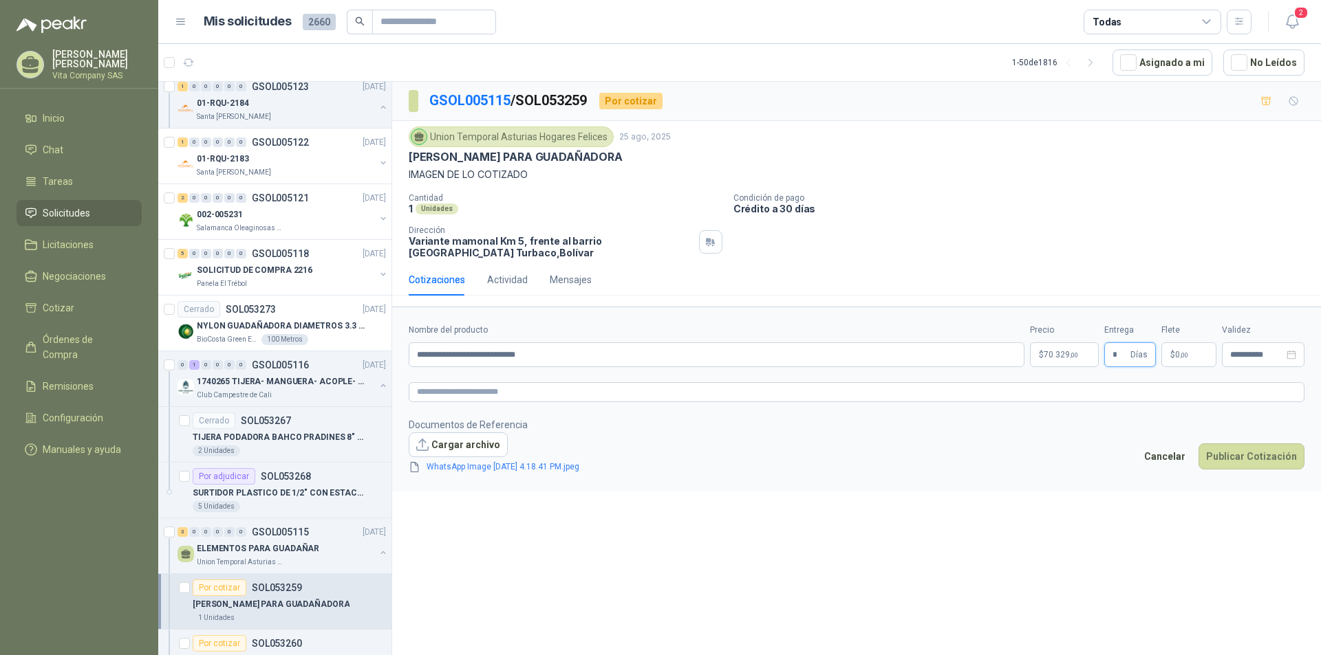
type input "*"
click at [1160, 267] on div "Cotizaciones Actividad Mensajes" at bounding box center [856, 280] width 895 height 32
click at [1184, 355] on span ",00" at bounding box center [1184, 355] width 8 height 8
click at [1182, 213] on input "***" at bounding box center [1193, 213] width 98 height 23
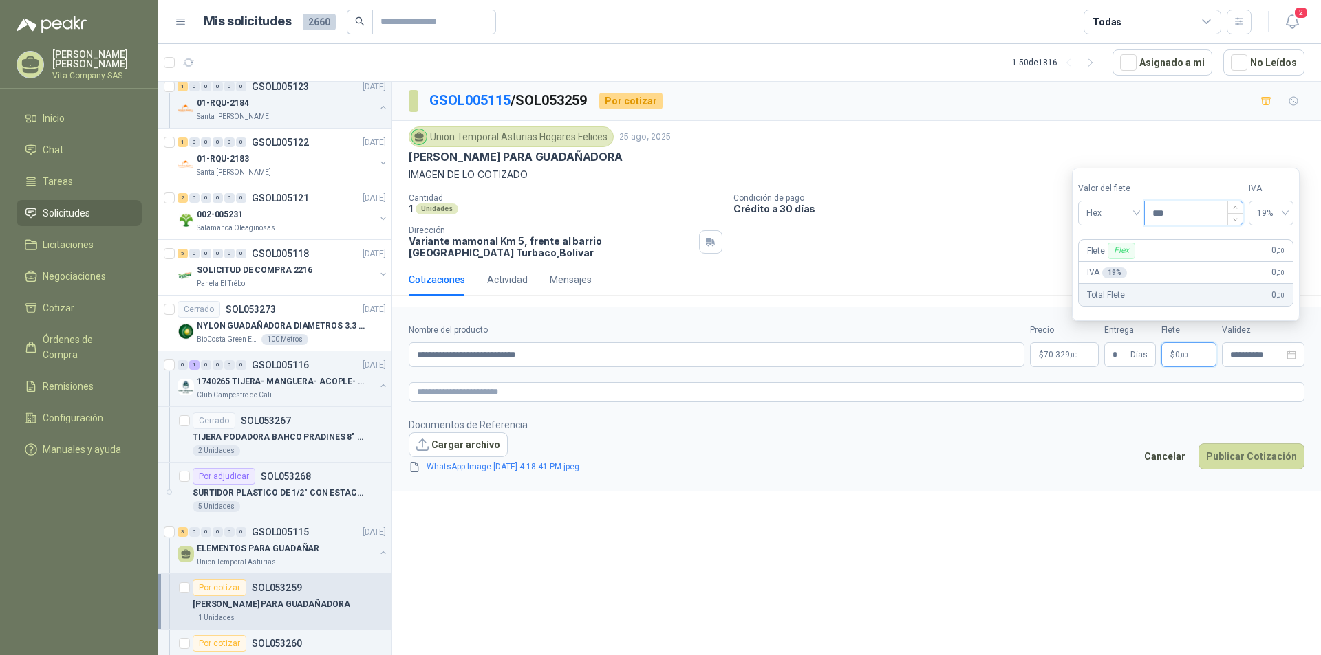
click at [1182, 213] on input "***" at bounding box center [1193, 213] width 98 height 23
type input "********"
click at [1010, 248] on div "Cantidad 1 Unidades Condición de pago Crédito a 30 días Dirección Variante mamo…" at bounding box center [856, 225] width 895 height 65
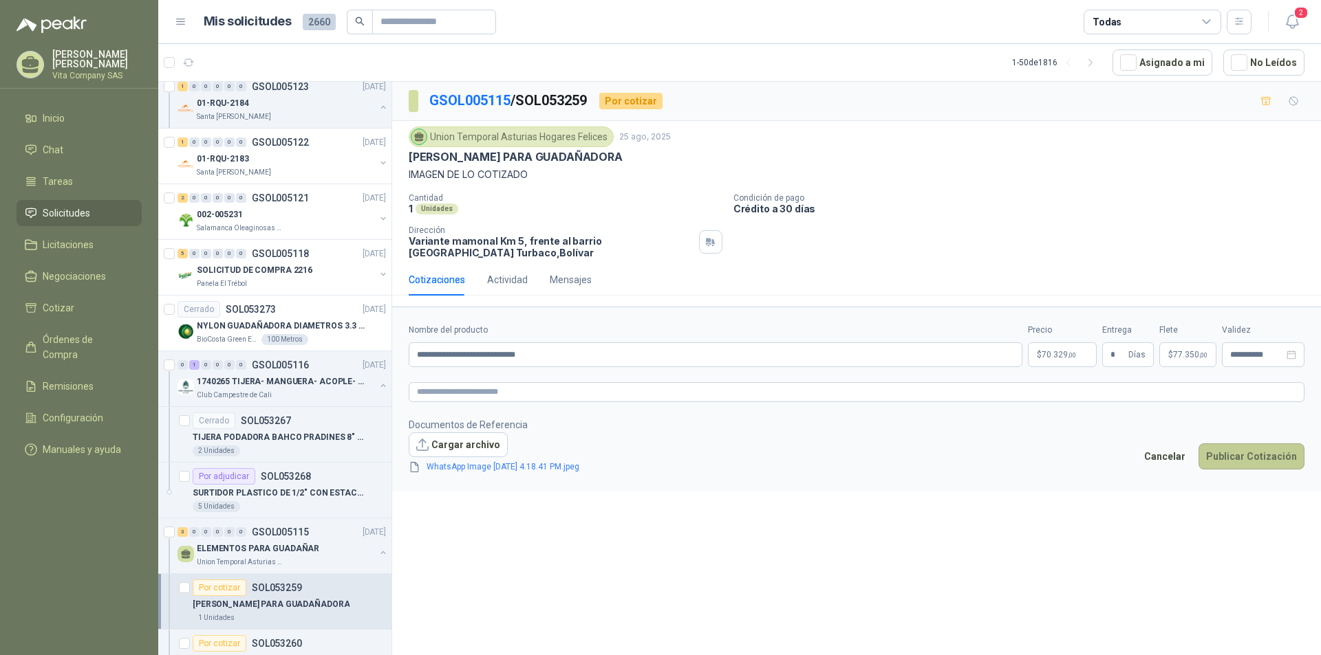
click at [1270, 457] on button "Publicar Cotización" at bounding box center [1251, 457] width 106 height 26
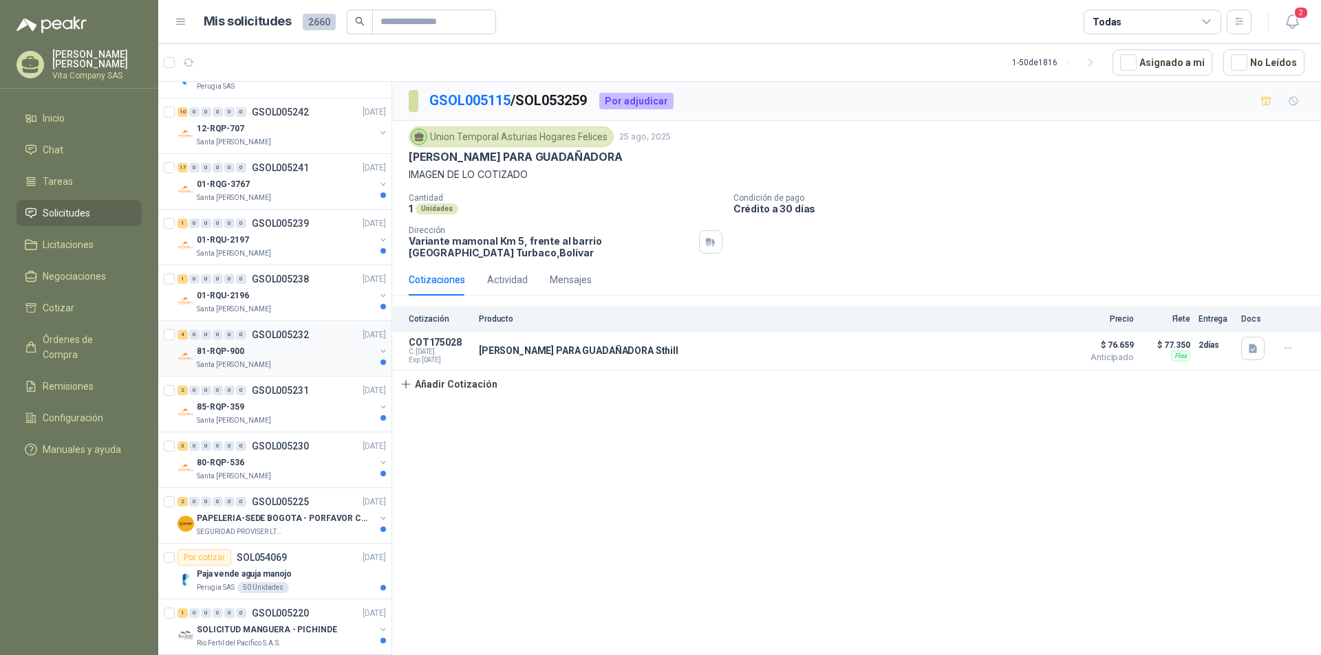
scroll to position [69, 0]
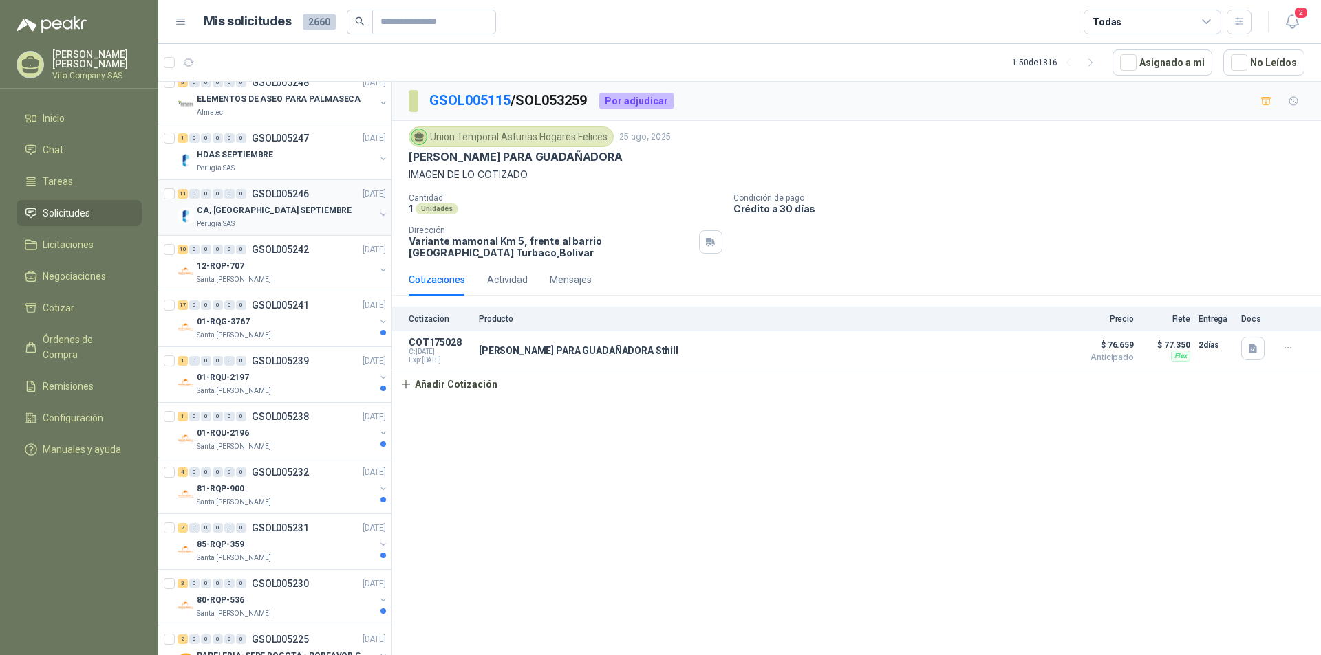
click at [285, 191] on p "GSOL005246" at bounding box center [280, 194] width 57 height 10
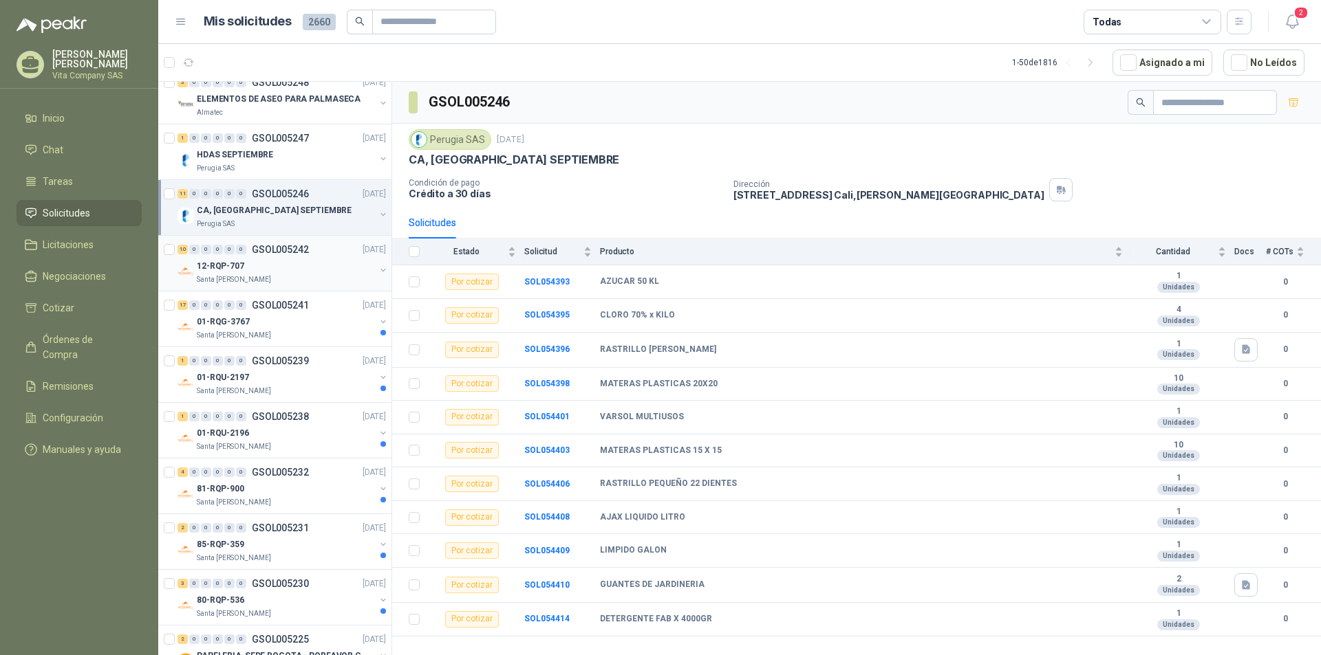
click at [278, 269] on div "12-RQP-707" at bounding box center [286, 266] width 178 height 17
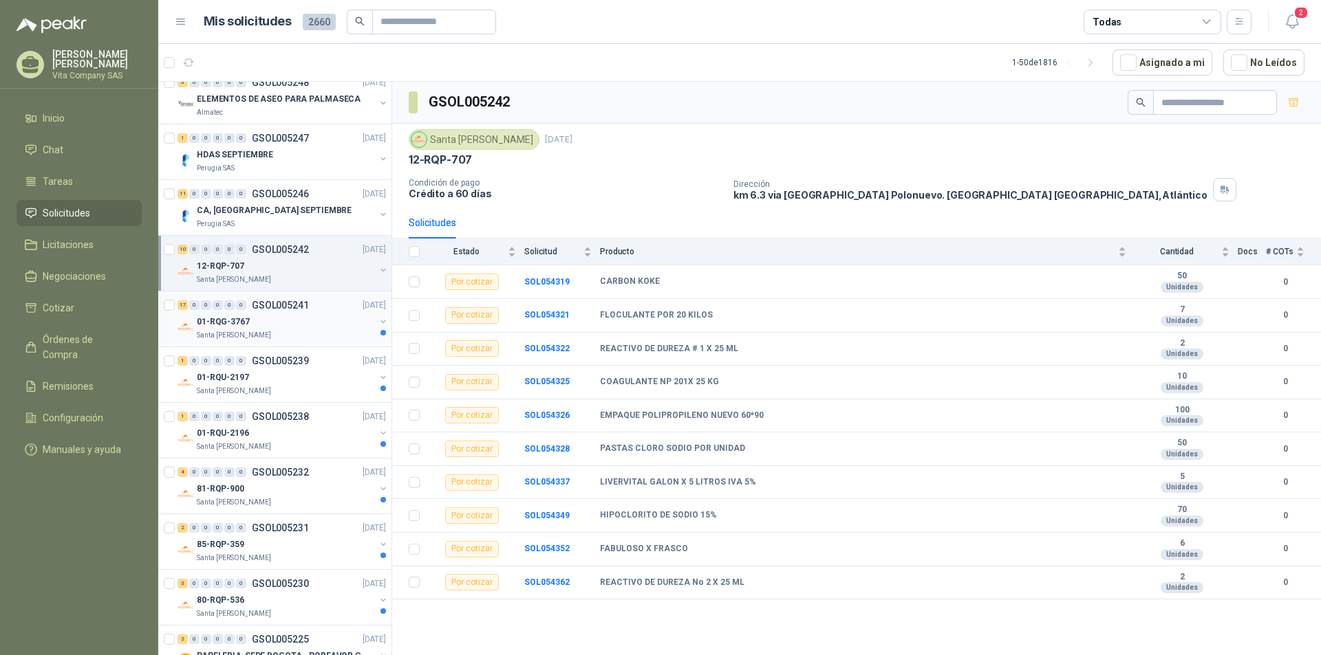
click at [270, 310] on p "GSOL005241" at bounding box center [280, 306] width 57 height 10
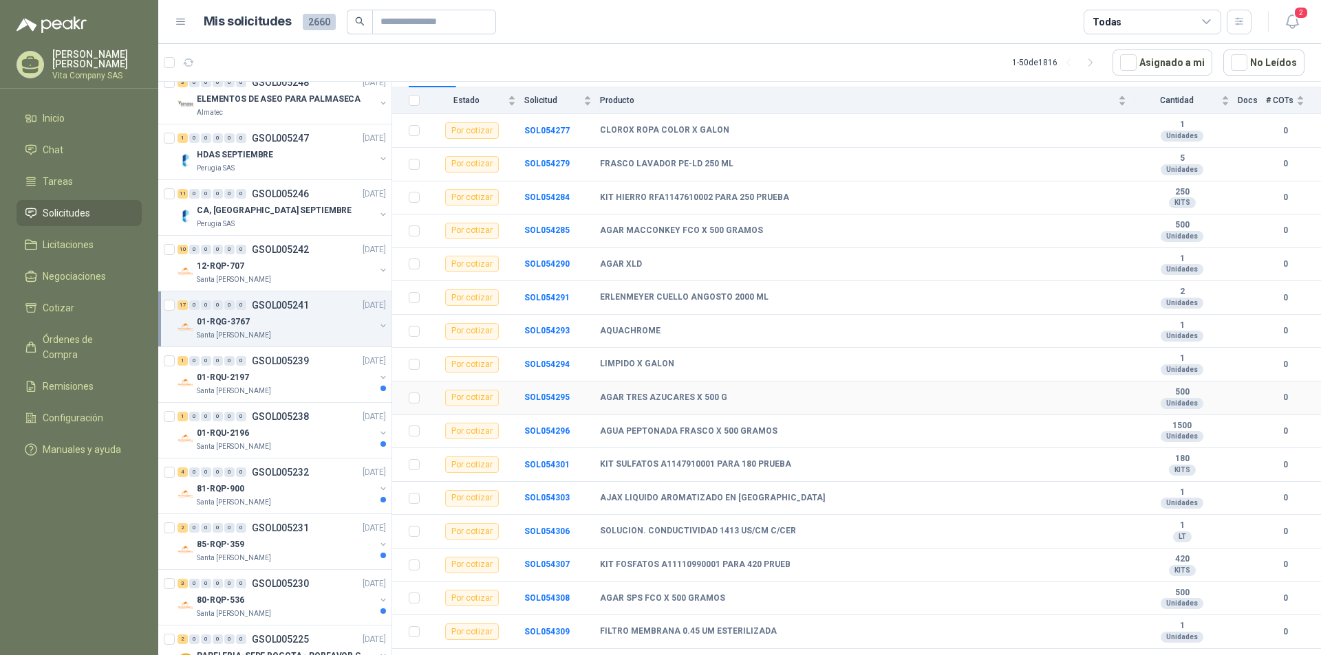
scroll to position [173, 0]
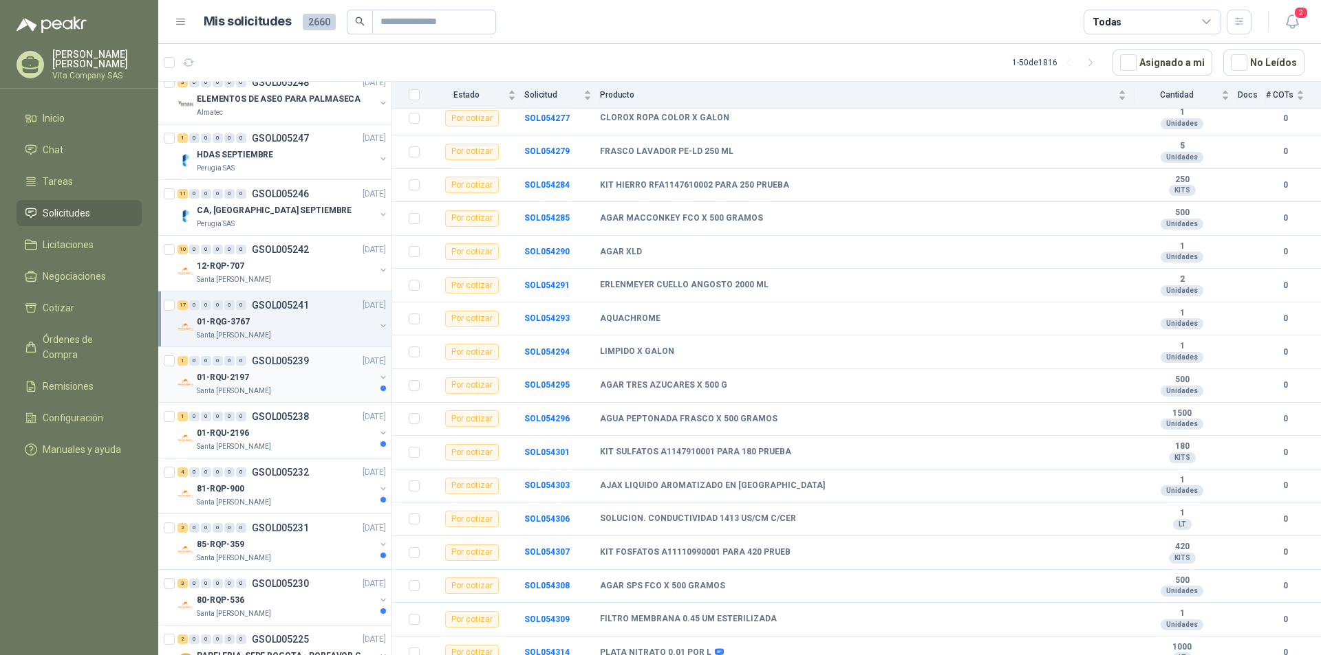
click at [274, 367] on div "1 0 0 0 0 0 GSOL005239 [DATE]" at bounding box center [282, 361] width 211 height 17
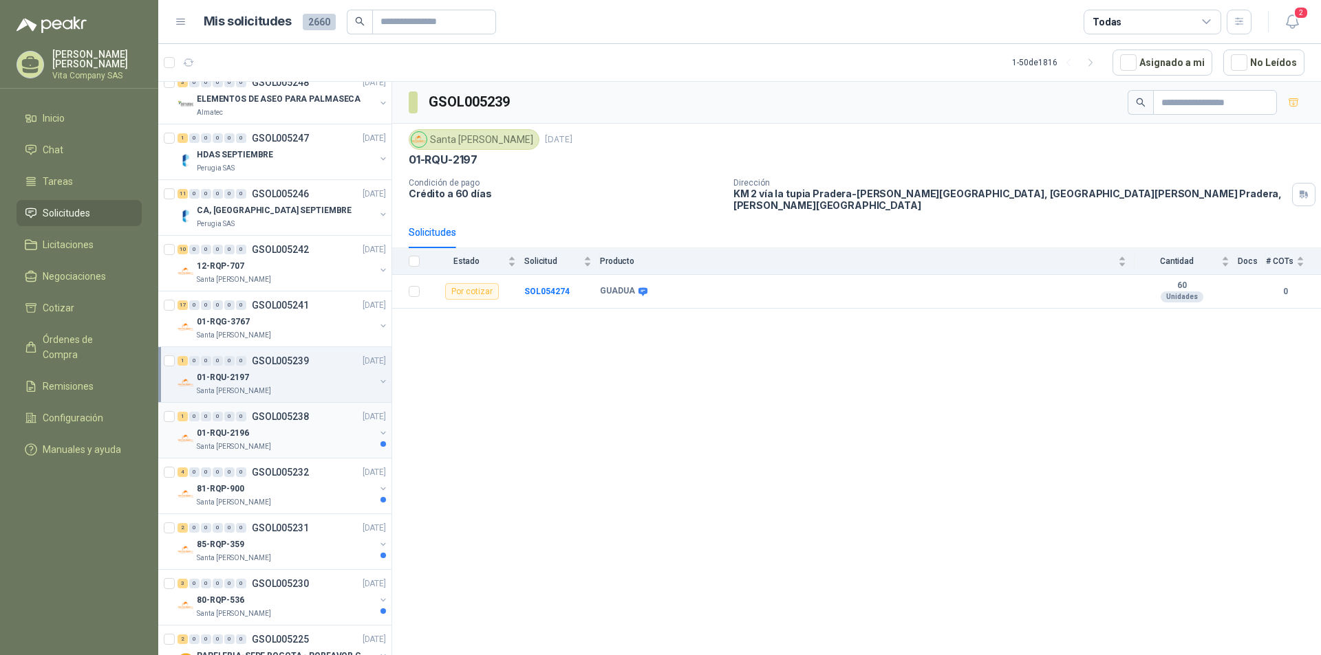
click at [272, 428] on div "01-RQU-2196" at bounding box center [286, 433] width 178 height 17
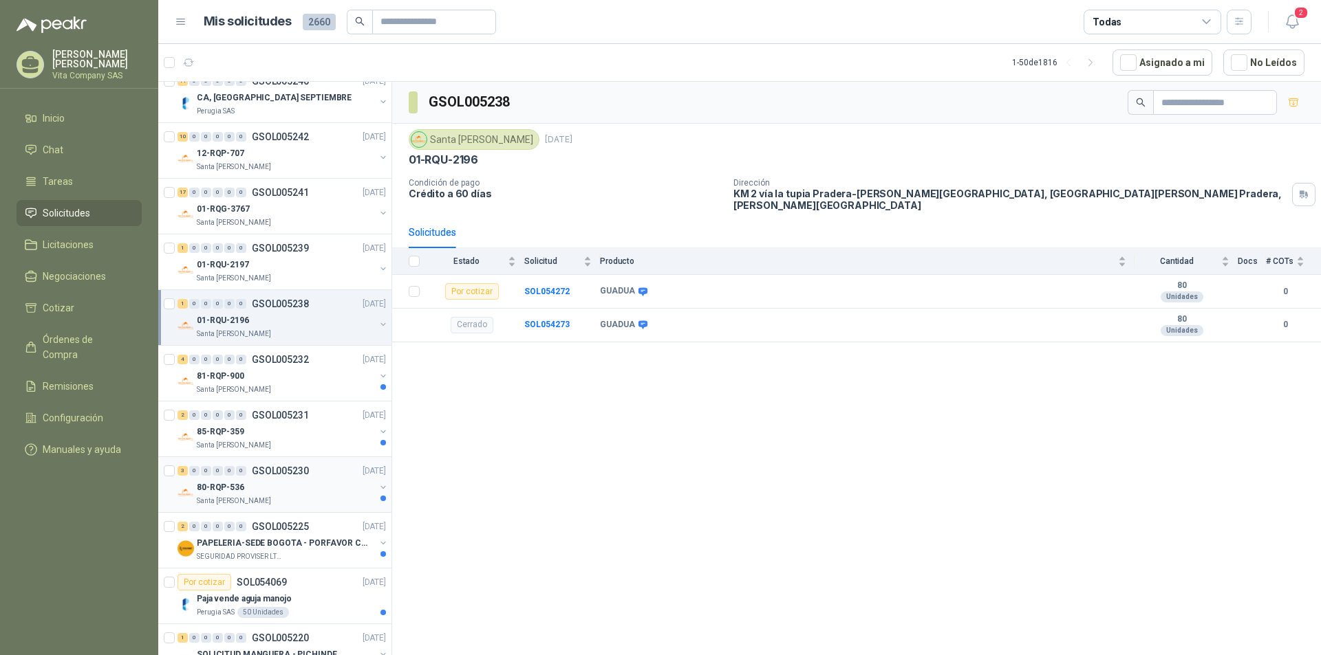
scroll to position [275, 0]
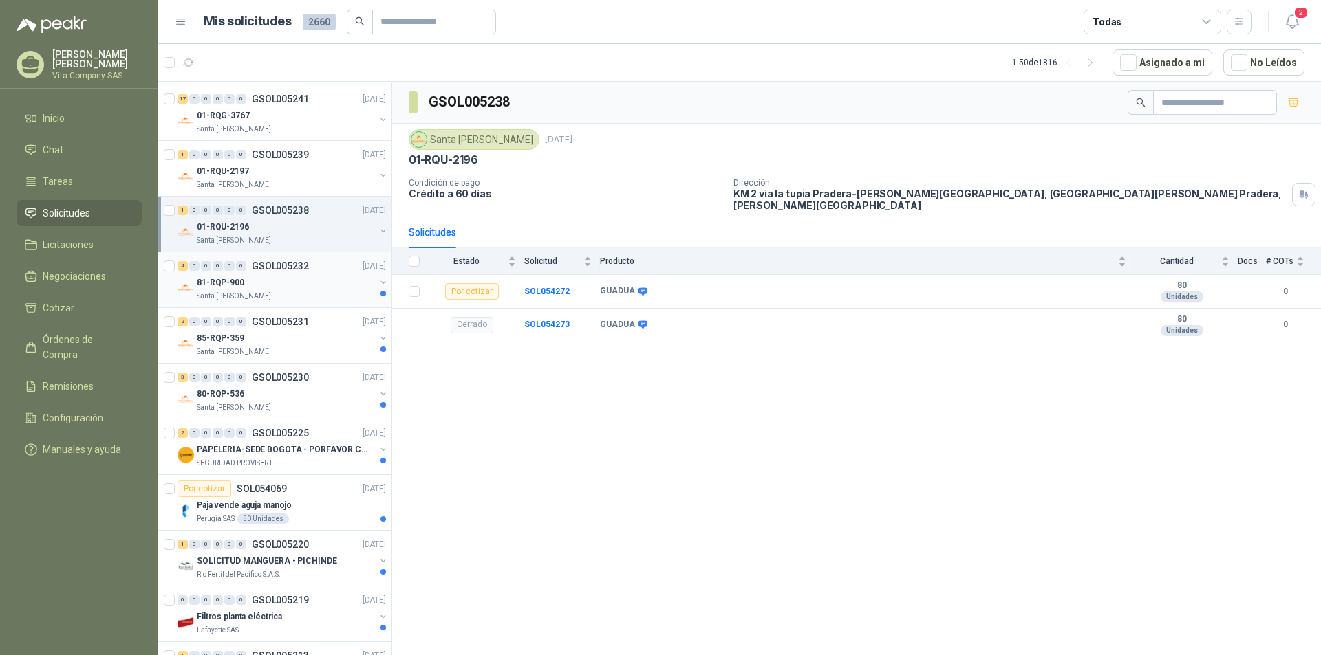
click at [290, 292] on div "Santa [PERSON_NAME]" at bounding box center [286, 296] width 178 height 11
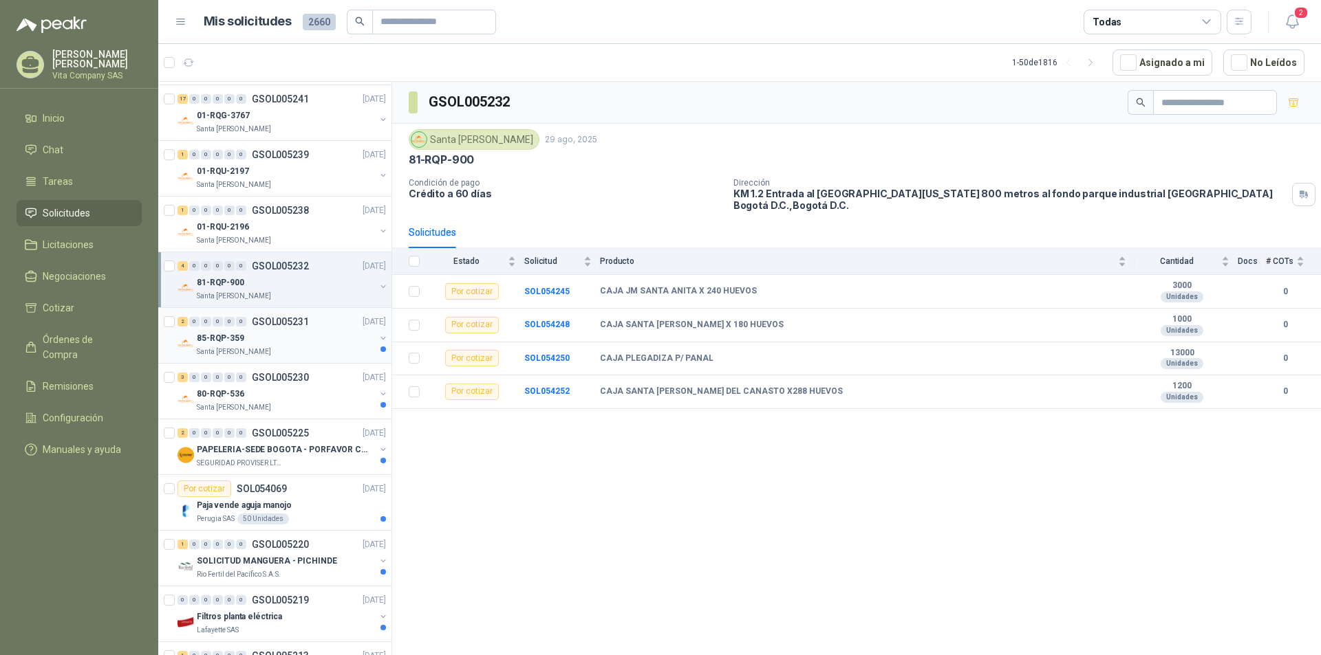
click at [269, 345] on div "85-RQP-359" at bounding box center [286, 338] width 178 height 17
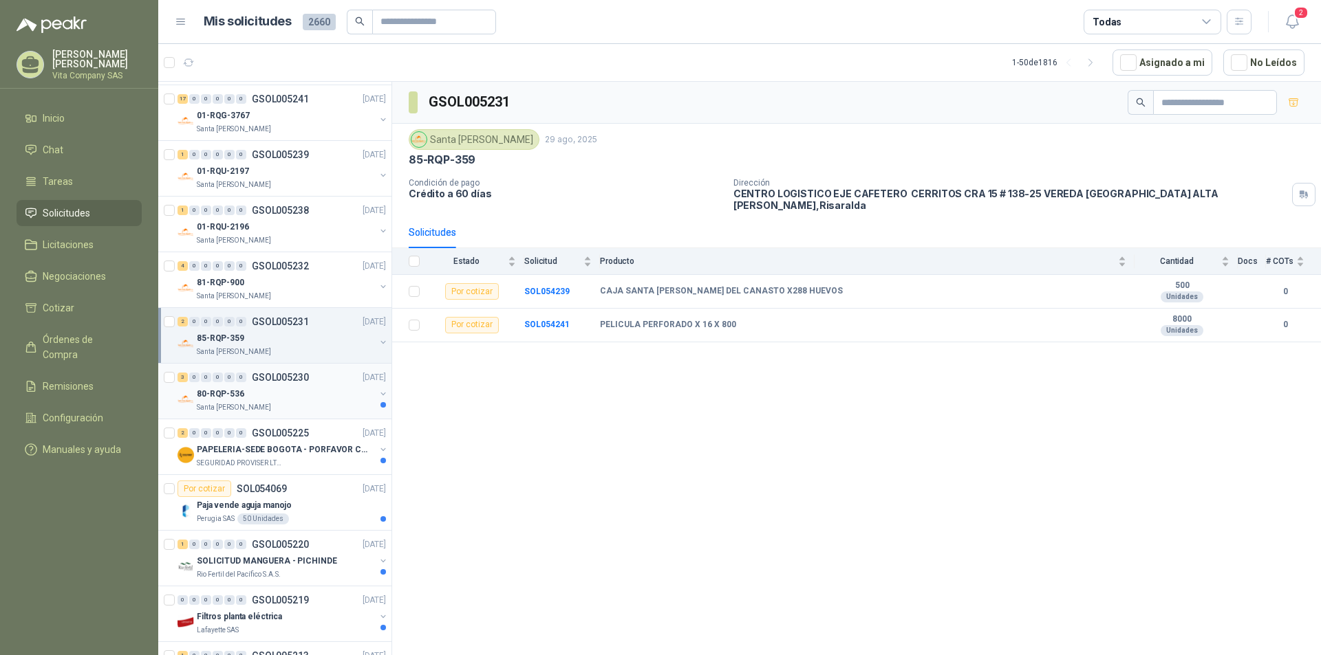
click at [323, 392] on div "80-RQP-536" at bounding box center [286, 394] width 178 height 17
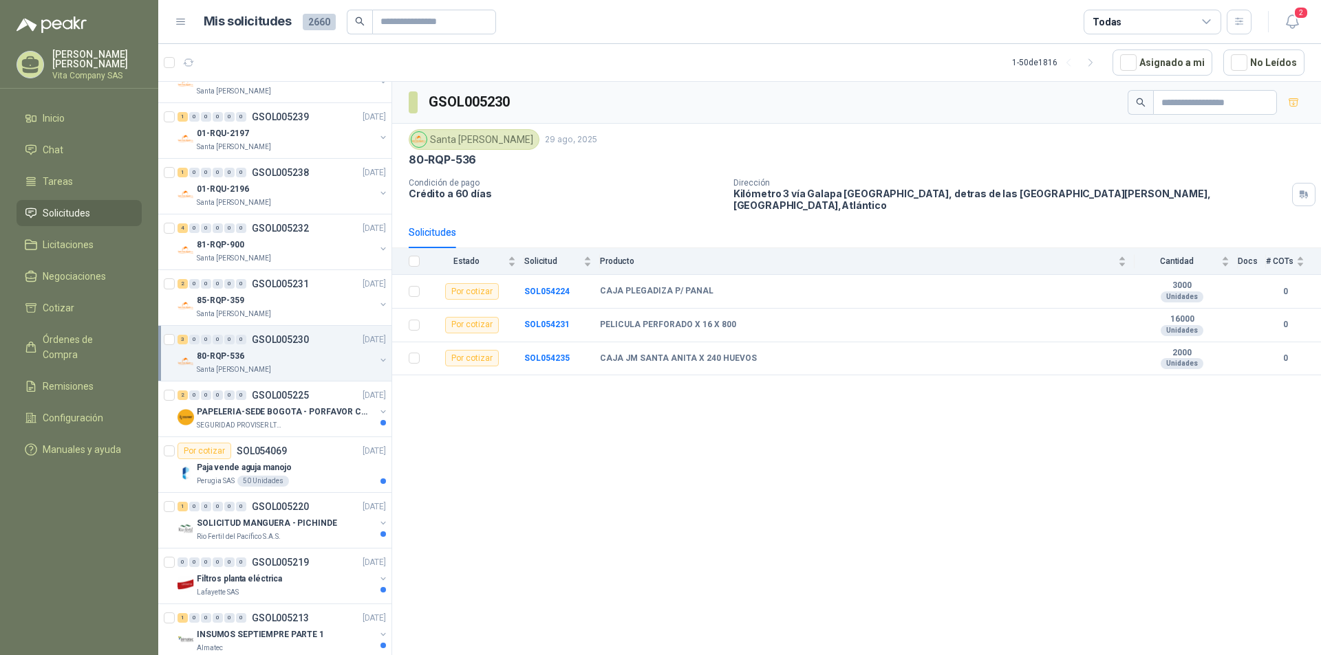
scroll to position [344, 0]
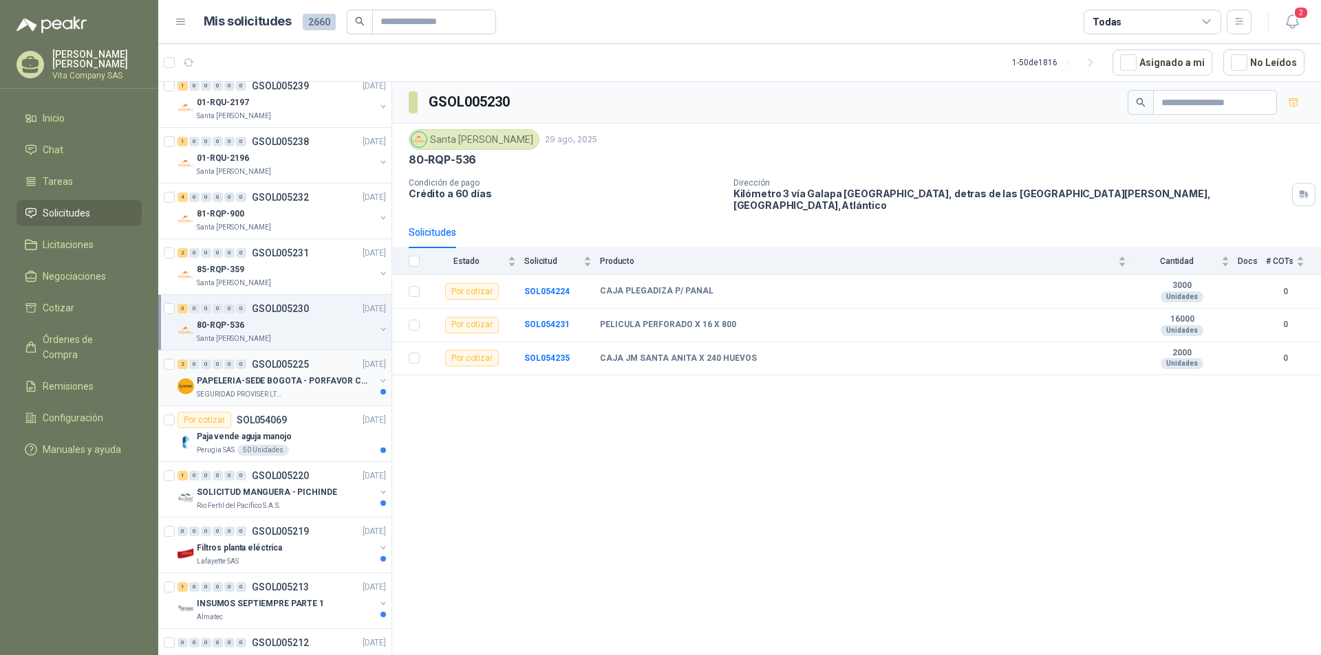
click at [304, 386] on p "PAPELERIA-SEDE BOGOTA - PORFAVOR CTZ COMPLETO" at bounding box center [282, 381] width 171 height 13
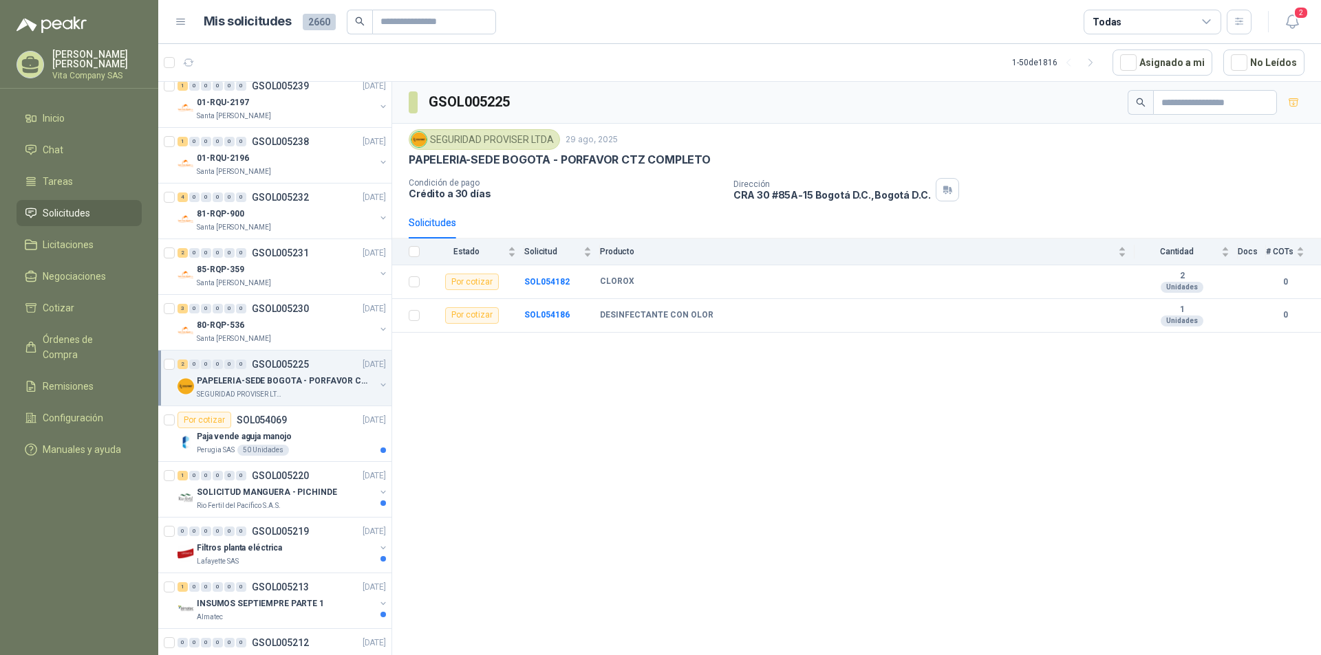
scroll to position [413, 0]
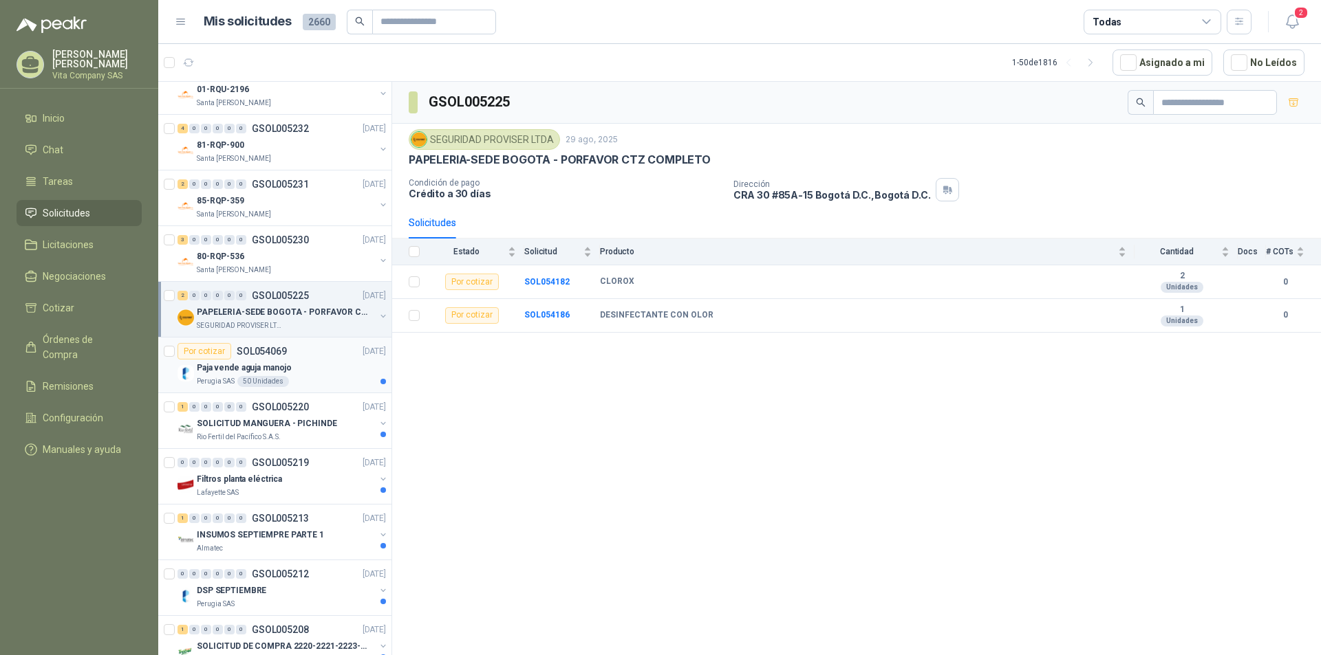
click at [312, 373] on div "Paja vende aguja manojo" at bounding box center [291, 368] width 189 height 17
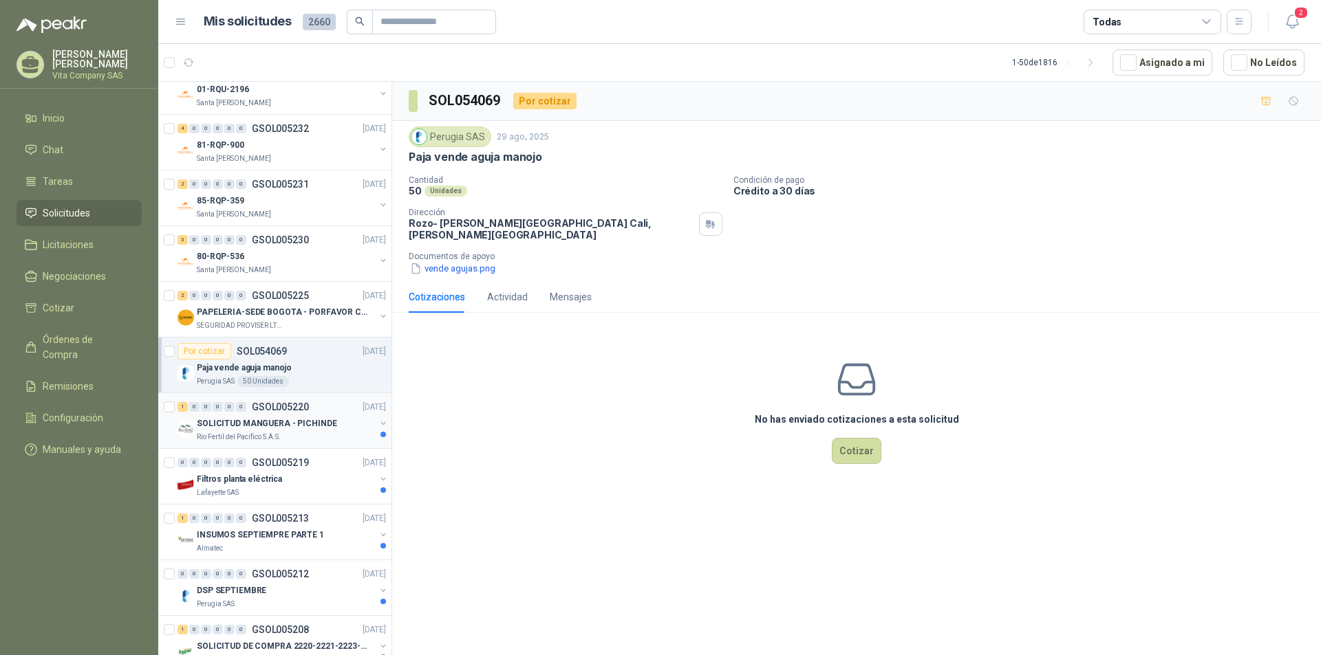
scroll to position [481, 0]
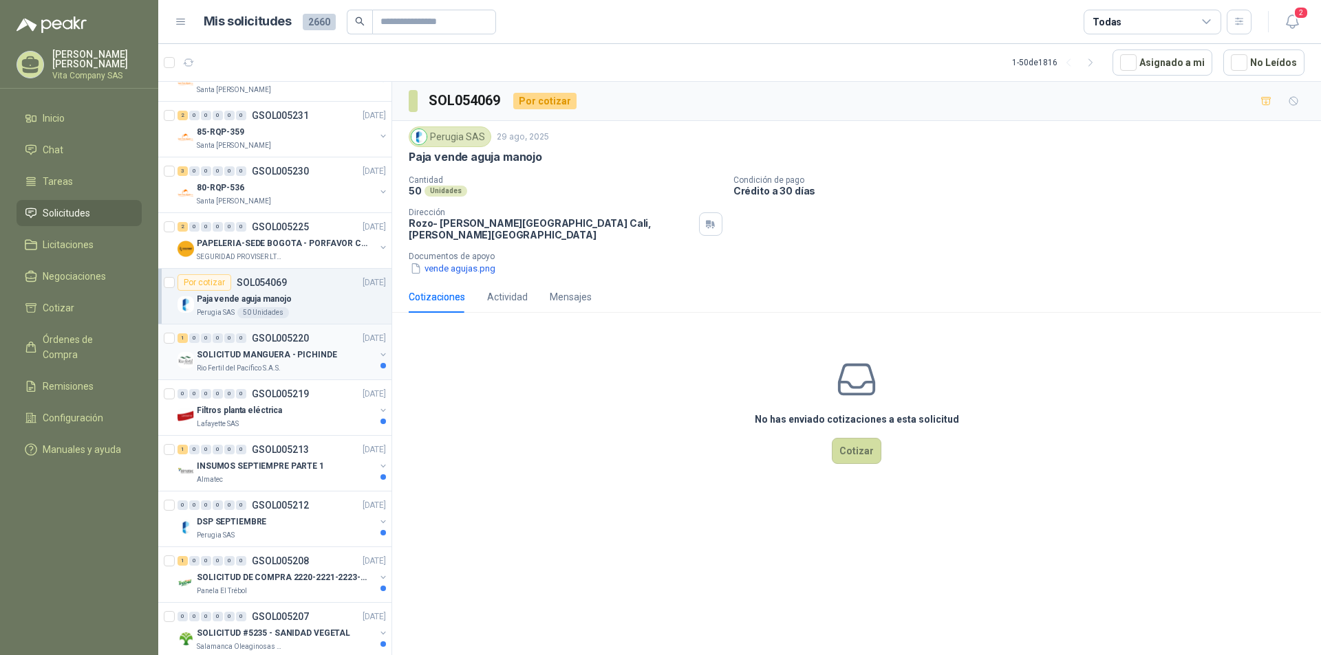
click at [307, 350] on p "SOLICITUD MANGUERA - PICHINDE" at bounding box center [267, 355] width 140 height 13
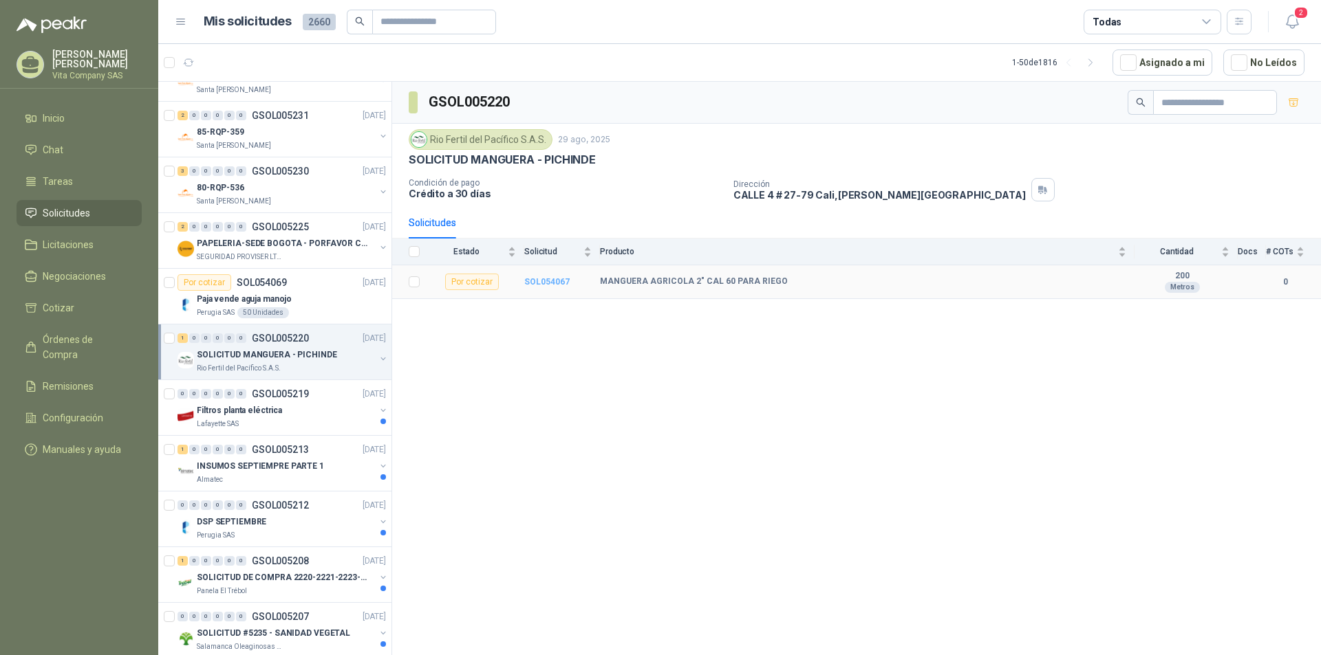
click at [535, 281] on b "SOL054067" at bounding box center [546, 282] width 45 height 10
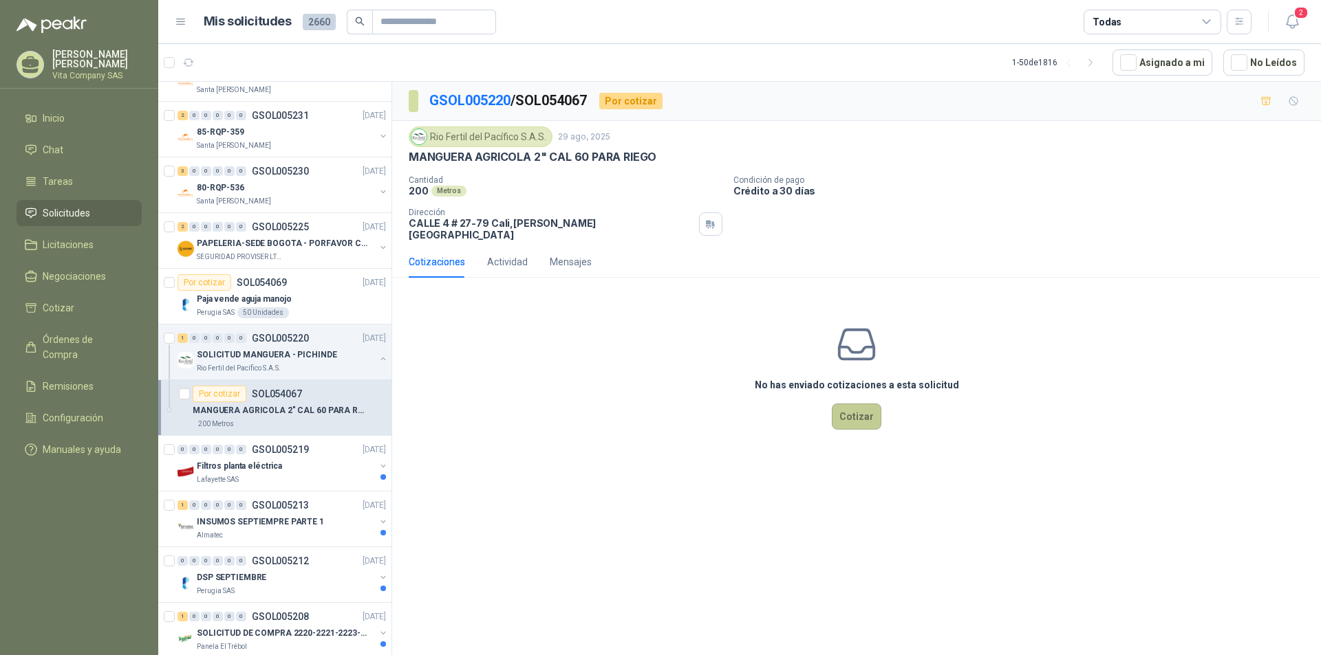
click at [861, 404] on button "Cotizar" at bounding box center [857, 417] width 50 height 26
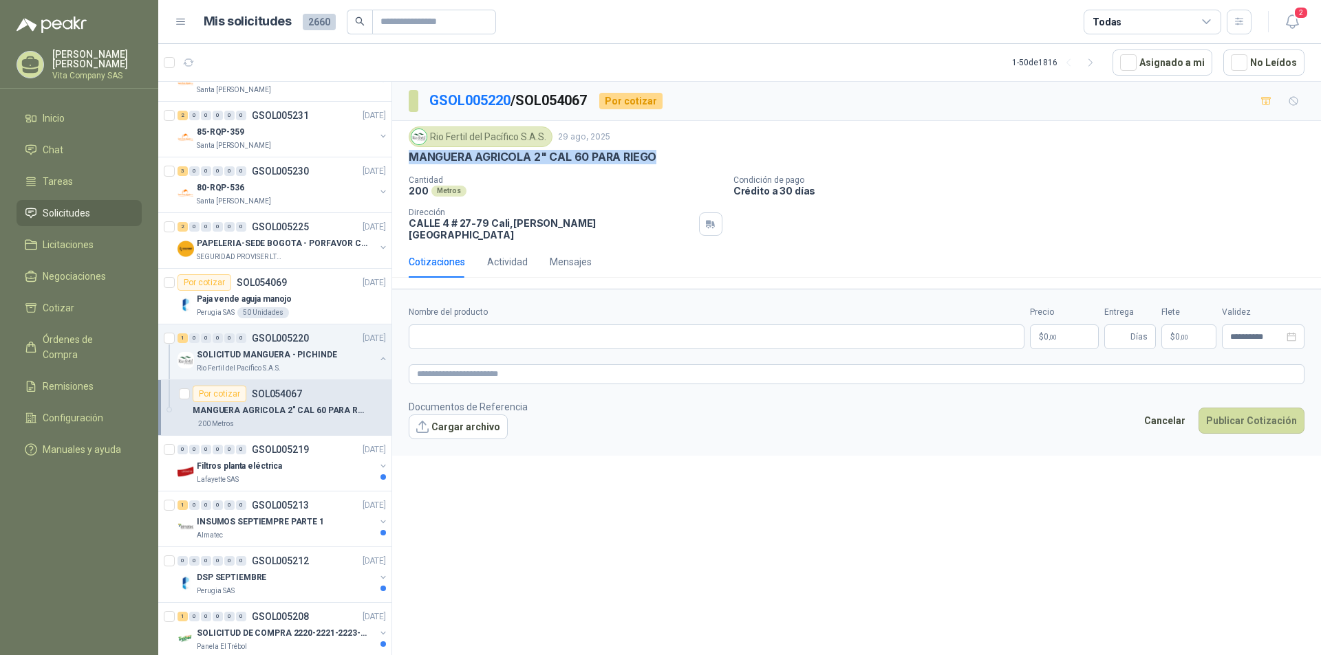
drag, startPoint x: 406, startPoint y: 158, endPoint x: 668, endPoint y: 157, distance: 262.0
click at [668, 157] on div "Rio Fertil [PERSON_NAME] S.A.S. [DATE] MANGUERA AGRICOLA 2" CAL 60 PARA RIEGO C…" at bounding box center [856, 183] width 929 height 125
copy p "MANGUERA AGRICOLA 2" CAL 60 PARA RIEGO"
drag, startPoint x: 590, startPoint y: 340, endPoint x: 596, endPoint y: 325, distance: 15.7
click at [591, 340] on input "Nombre del producto" at bounding box center [717, 337] width 616 height 25
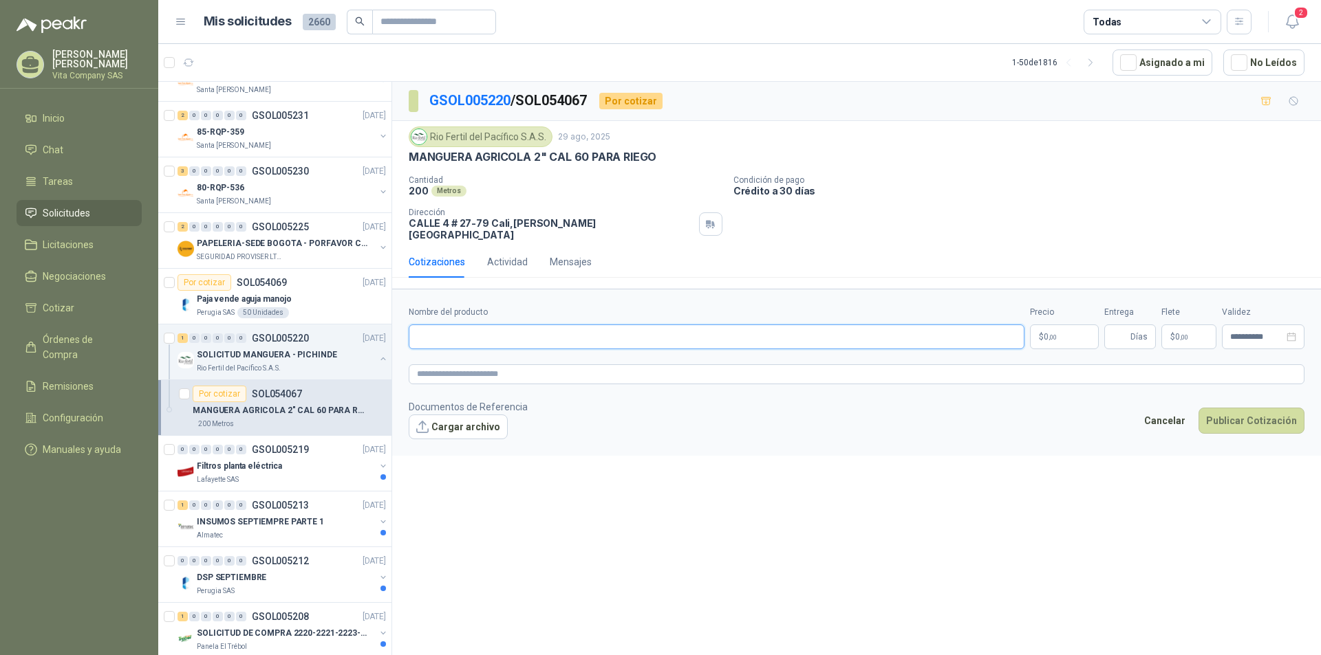
click at [598, 329] on input "Nombre del producto" at bounding box center [717, 337] width 616 height 25
paste input "**********"
type input "**********"
click at [1049, 323] on body "[PERSON_NAME] Vita Company SAS Inicio Chat Tareas Solicitudes Licitaciones Nego…" at bounding box center [660, 327] width 1321 height 655
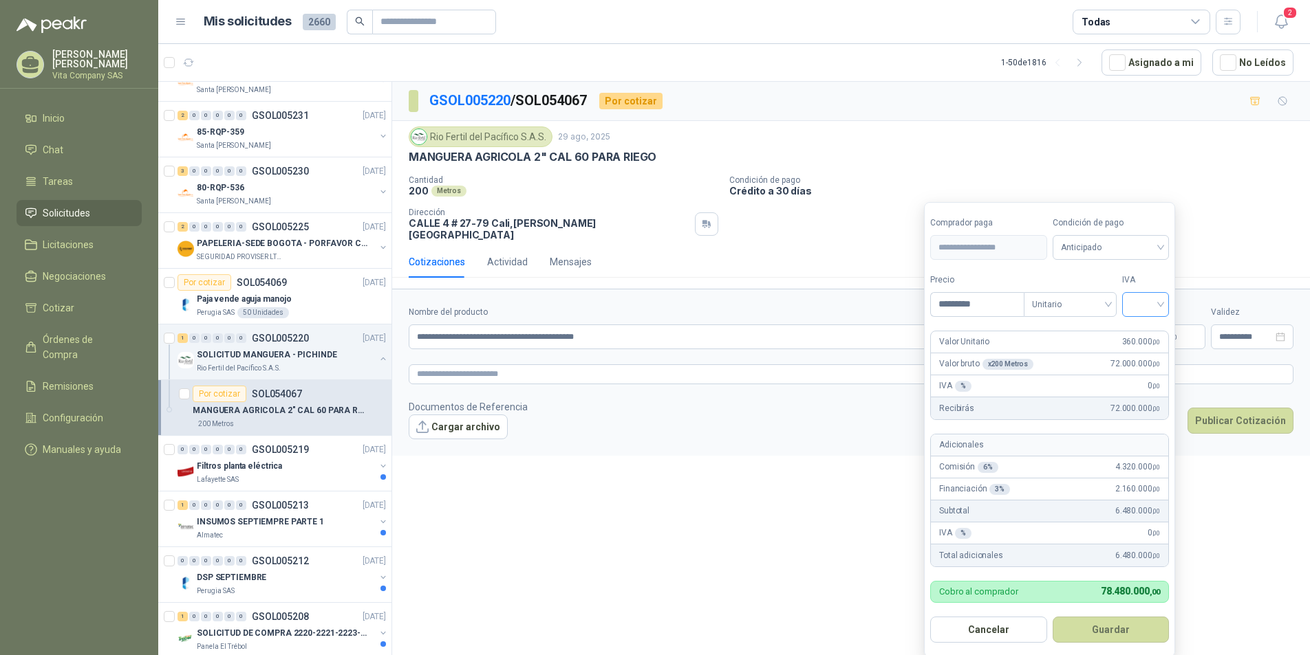
type input "*********"
click at [1140, 305] on input "search" at bounding box center [1145, 303] width 30 height 21
click at [1153, 327] on div "19%" at bounding box center [1148, 333] width 25 height 15
drag, startPoint x: 1107, startPoint y: 630, endPoint x: 1103, endPoint y: 620, distance: 10.5
click at [1106, 629] on button "Guardar" at bounding box center [1113, 630] width 118 height 26
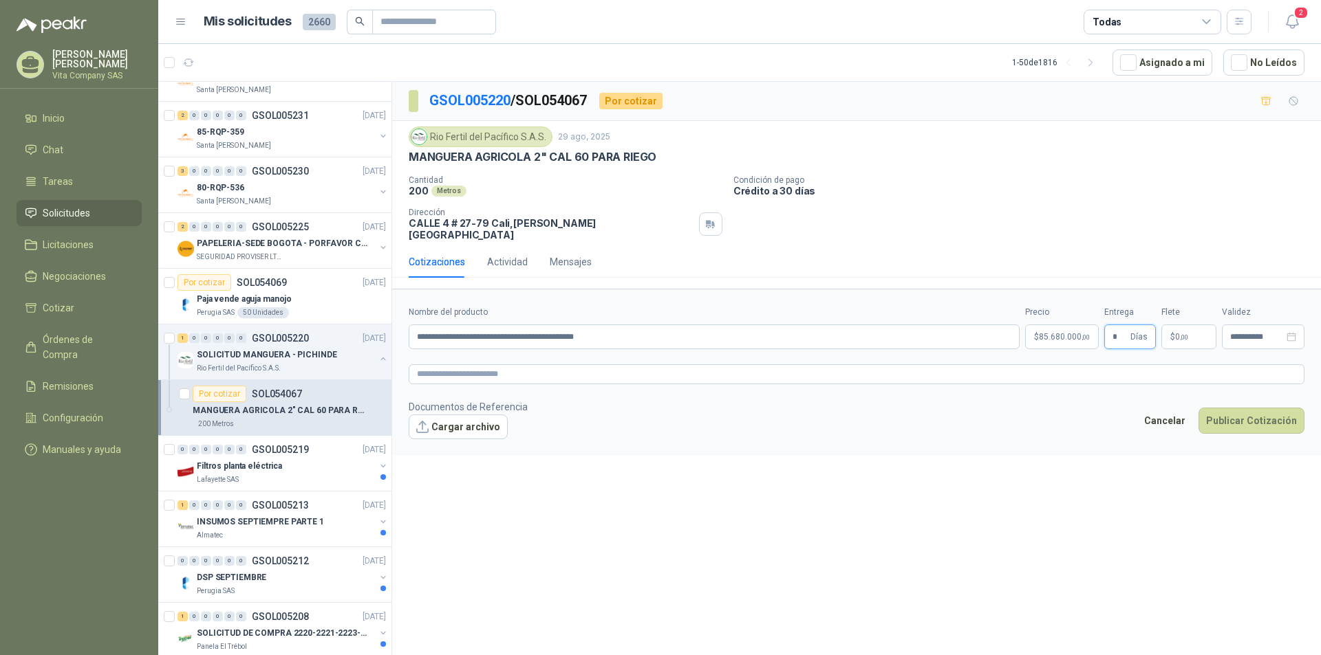
type input "*"
drag, startPoint x: 1003, startPoint y: 413, endPoint x: 1035, endPoint y: 402, distance: 33.7
click at [1006, 413] on footer "Documentos de Referencia Cargar archivo Cancelar Publicar Cotización" at bounding box center [856, 420] width 895 height 40
click at [1183, 334] on span ",00" at bounding box center [1184, 338] width 8 height 8
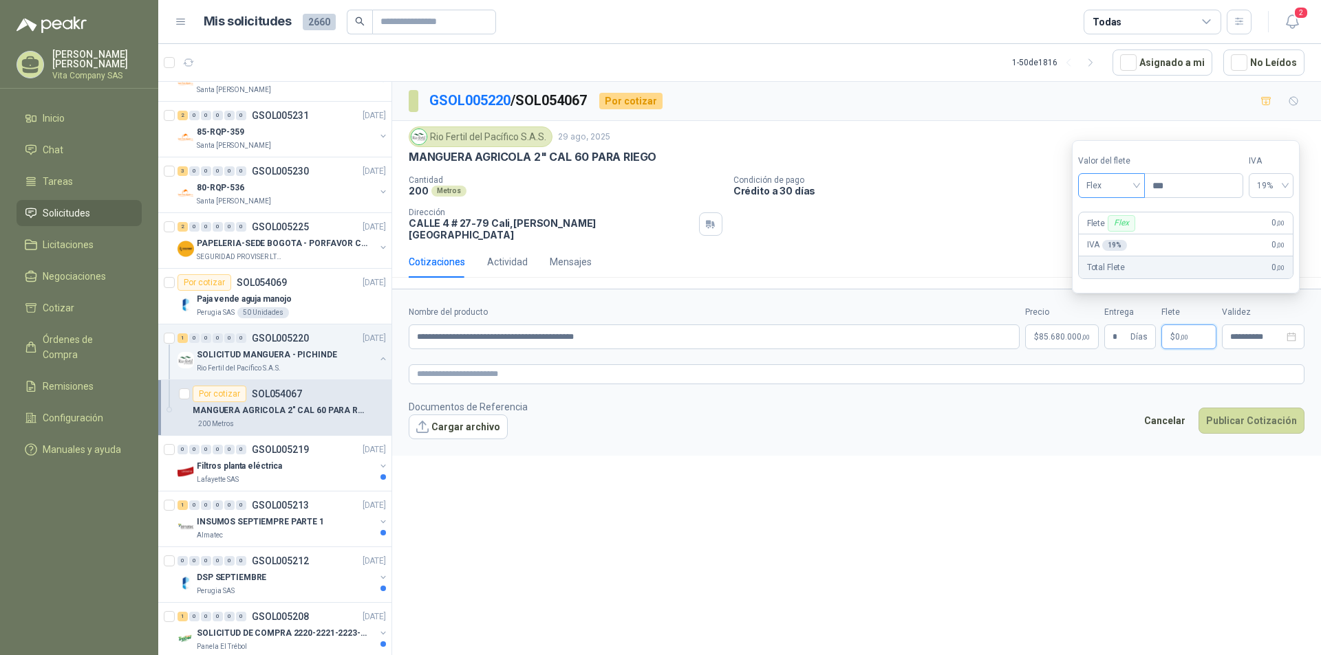
click at [1136, 182] on span "Flex" at bounding box center [1111, 185] width 50 height 21
click at [1199, 182] on input "***" at bounding box center [1193, 185] width 98 height 23
type input "*********"
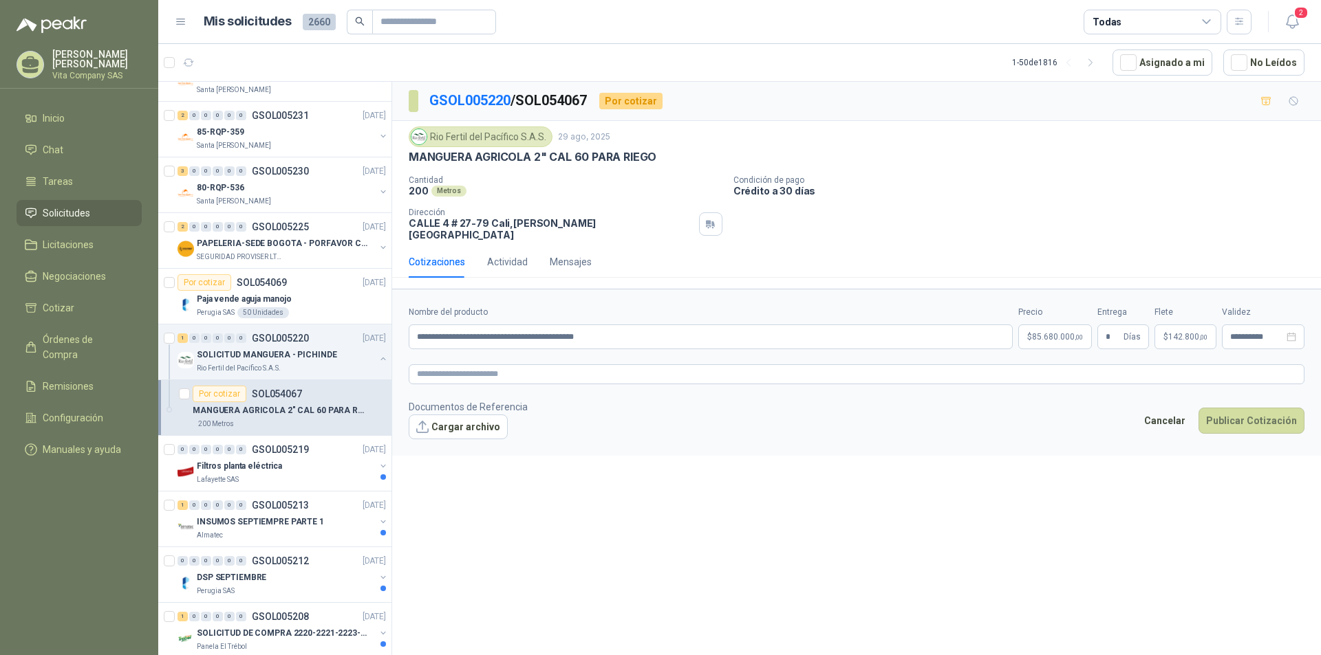
click at [1017, 219] on div "Cantidad 200 Metros Condición de pago Crédito a 30 días Dirección [STREET_ADDRE…" at bounding box center [856, 207] width 895 height 65
click at [514, 365] on textarea at bounding box center [856, 375] width 895 height 20
click at [505, 255] on div "Actividad" at bounding box center [507, 261] width 41 height 15
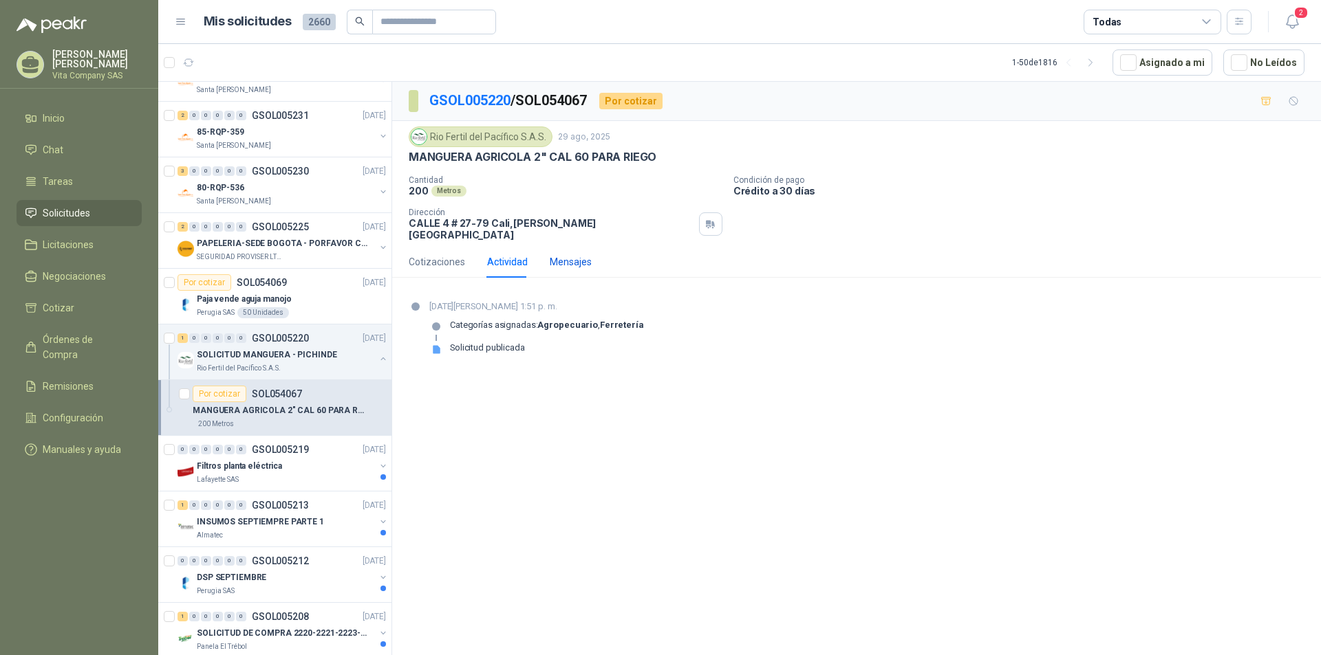
click at [572, 254] on div "Mensajes" at bounding box center [571, 261] width 42 height 15
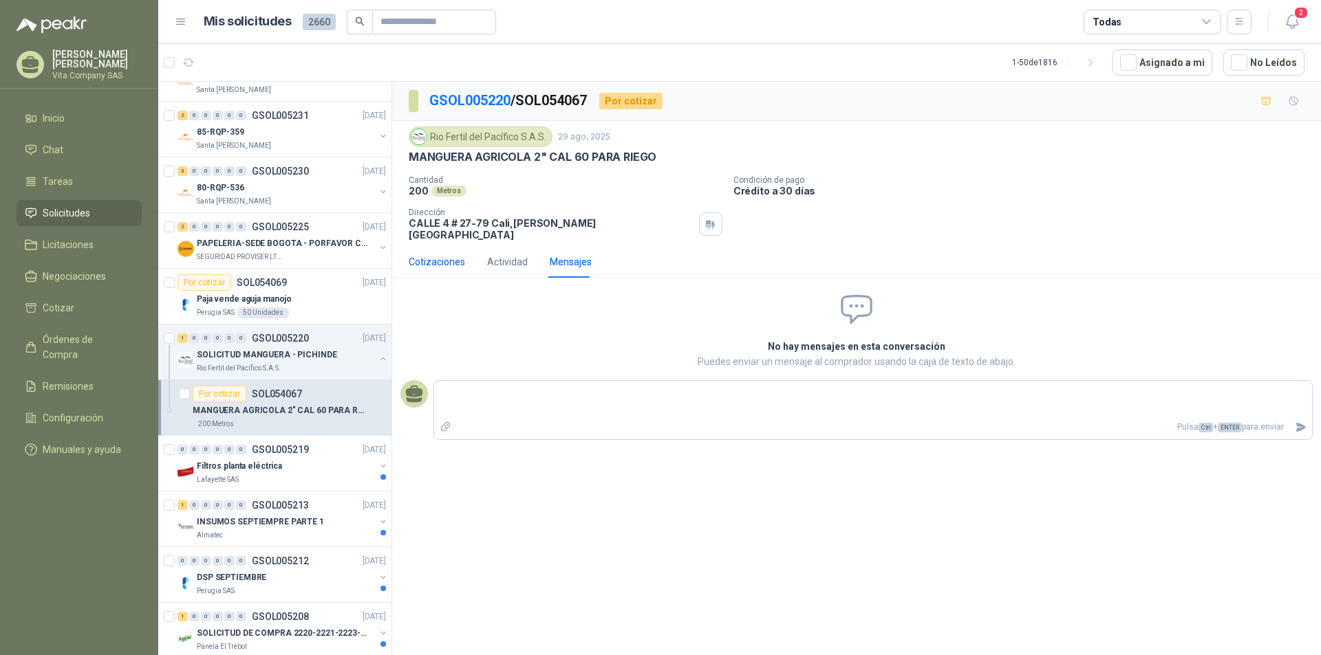
click at [437, 254] on div "Cotizaciones" at bounding box center [437, 261] width 56 height 15
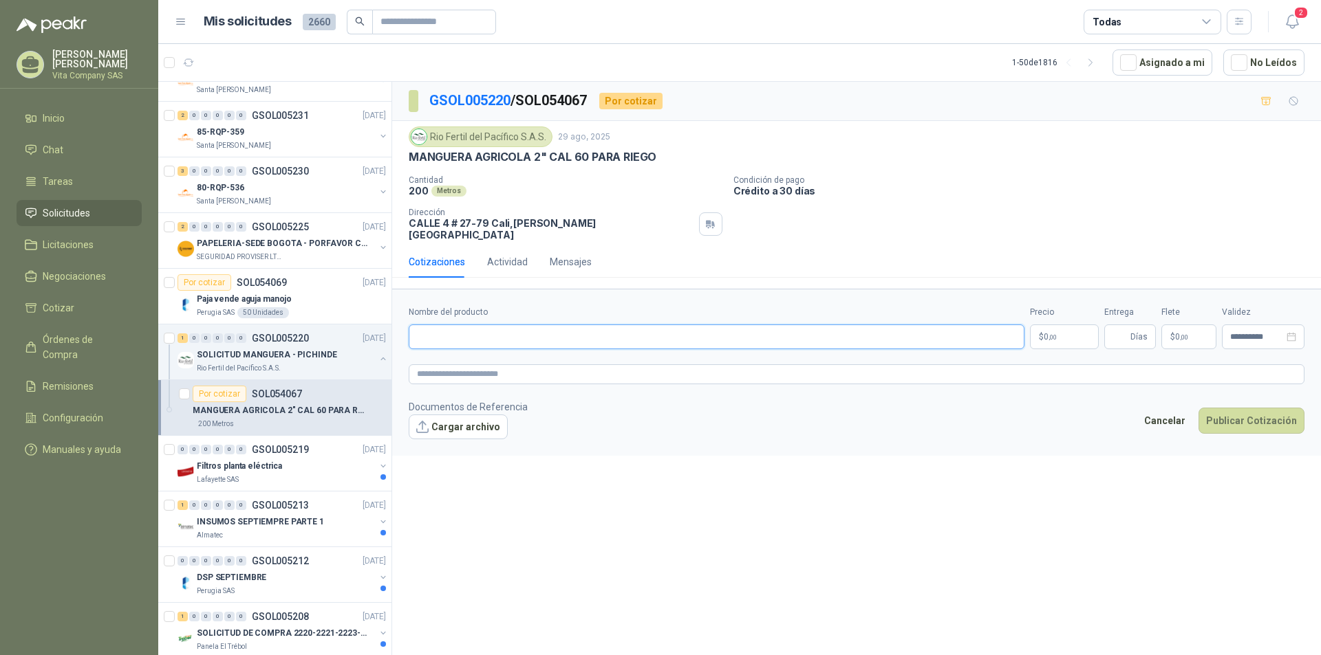
click at [685, 325] on input "Nombre del producto" at bounding box center [717, 337] width 616 height 25
drag, startPoint x: 633, startPoint y: 158, endPoint x: 411, endPoint y: 152, distance: 222.2
click at [411, 152] on p "MANGUERA AGRICOLA 2" CAL 60 PARA RIEGO" at bounding box center [533, 157] width 248 height 14
copy p "MANGUERA AGRICOLA 2" CAL 60 PARA RIEGO"
click at [492, 325] on input "Nombre del producto" at bounding box center [717, 337] width 616 height 25
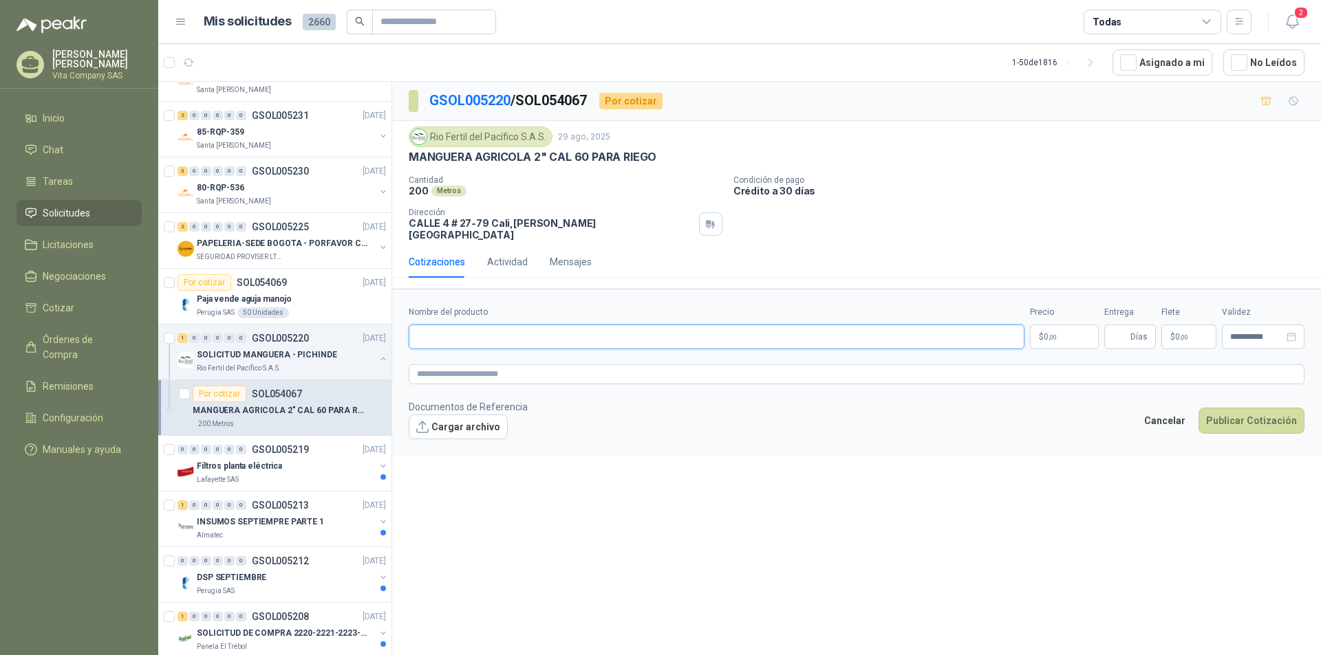
paste input "**********"
type input "**********"
click at [1065, 322] on body "[PERSON_NAME] Vita Company SAS Inicio Chat Tareas Solicitudes Licitaciones Nego…" at bounding box center [660, 327] width 1321 height 655
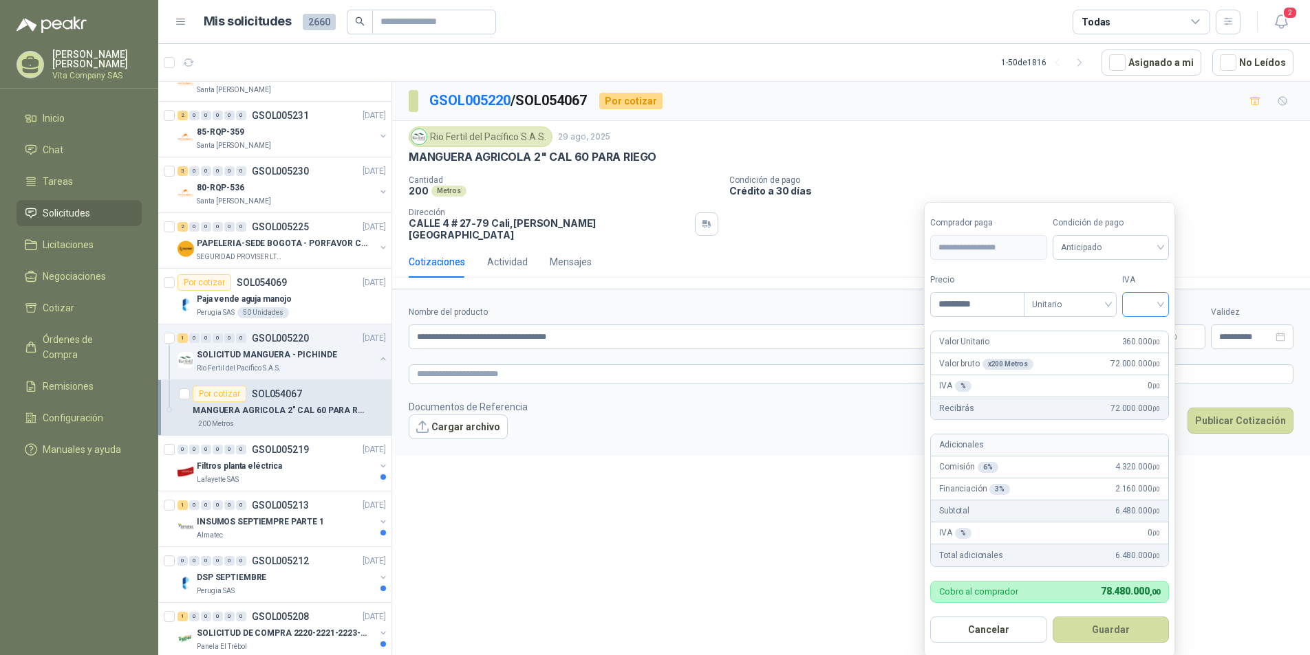
type input "*********"
click at [1147, 310] on input "search" at bounding box center [1145, 303] width 30 height 21
click at [1144, 333] on div "19%" at bounding box center [1148, 333] width 25 height 15
click at [1135, 636] on button "Guardar" at bounding box center [1113, 630] width 118 height 26
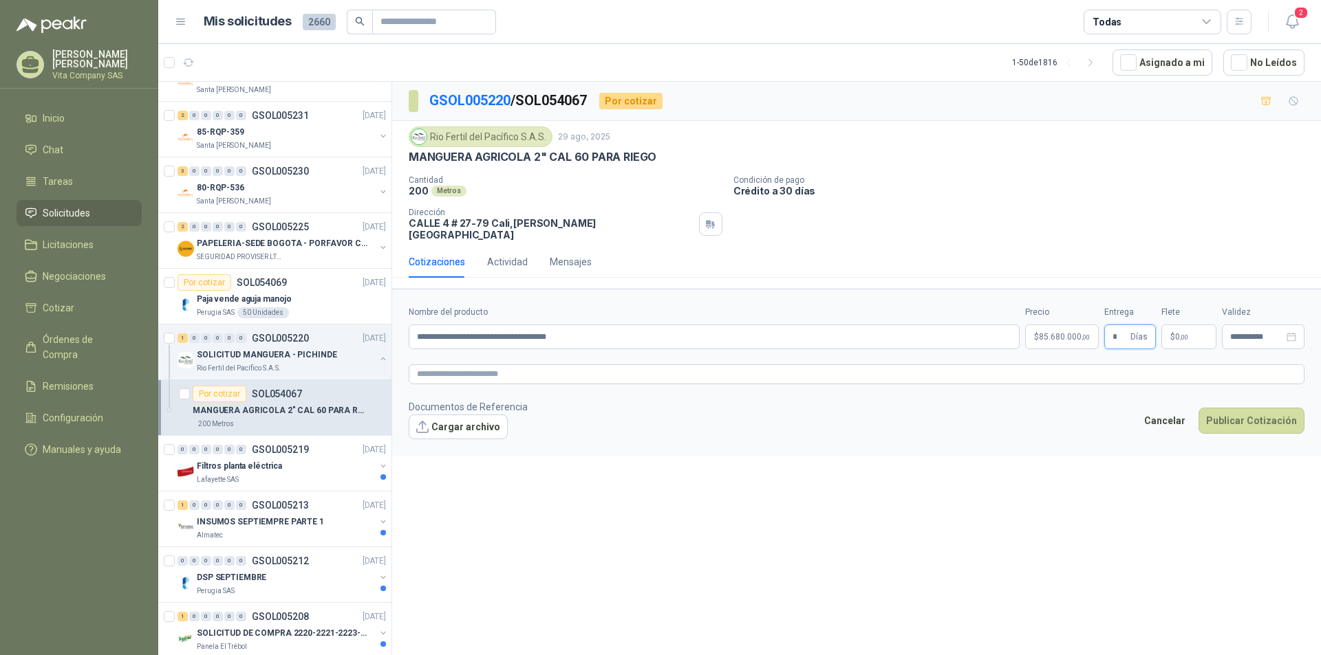
type input "*"
click at [1191, 330] on p "$ 0 ,00" at bounding box center [1188, 337] width 55 height 25
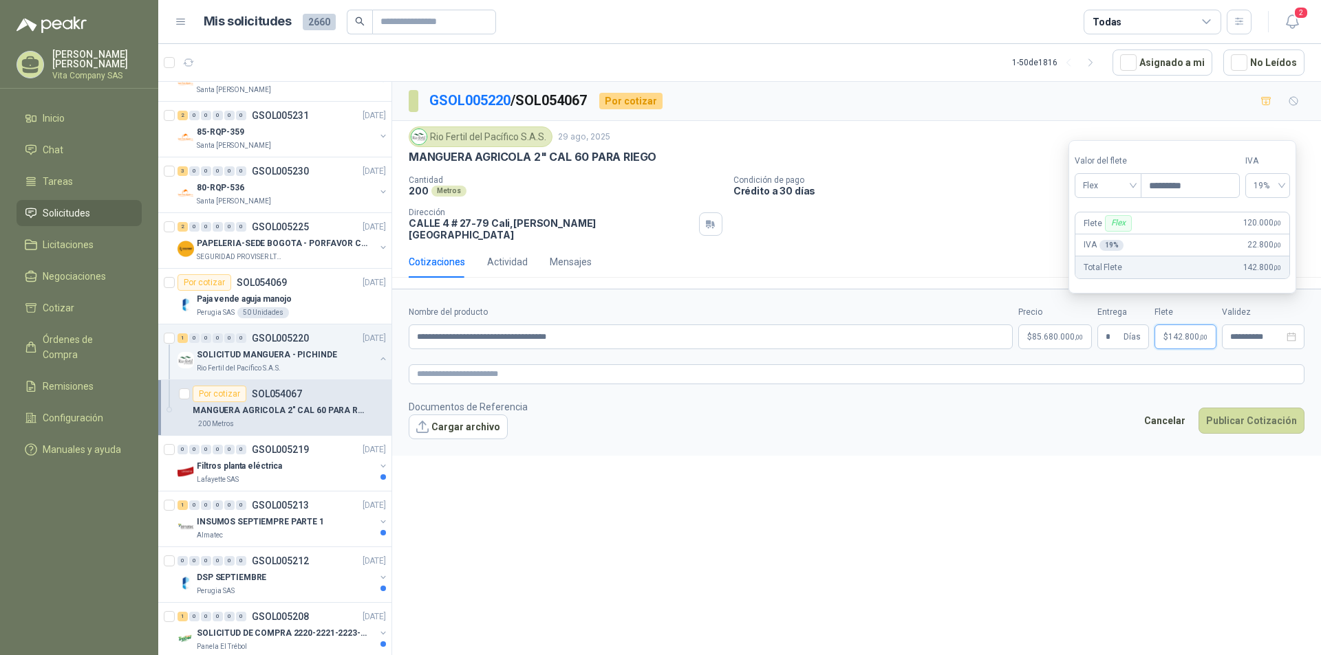
type input "*********"
click at [820, 519] on div "**********" at bounding box center [856, 371] width 929 height 578
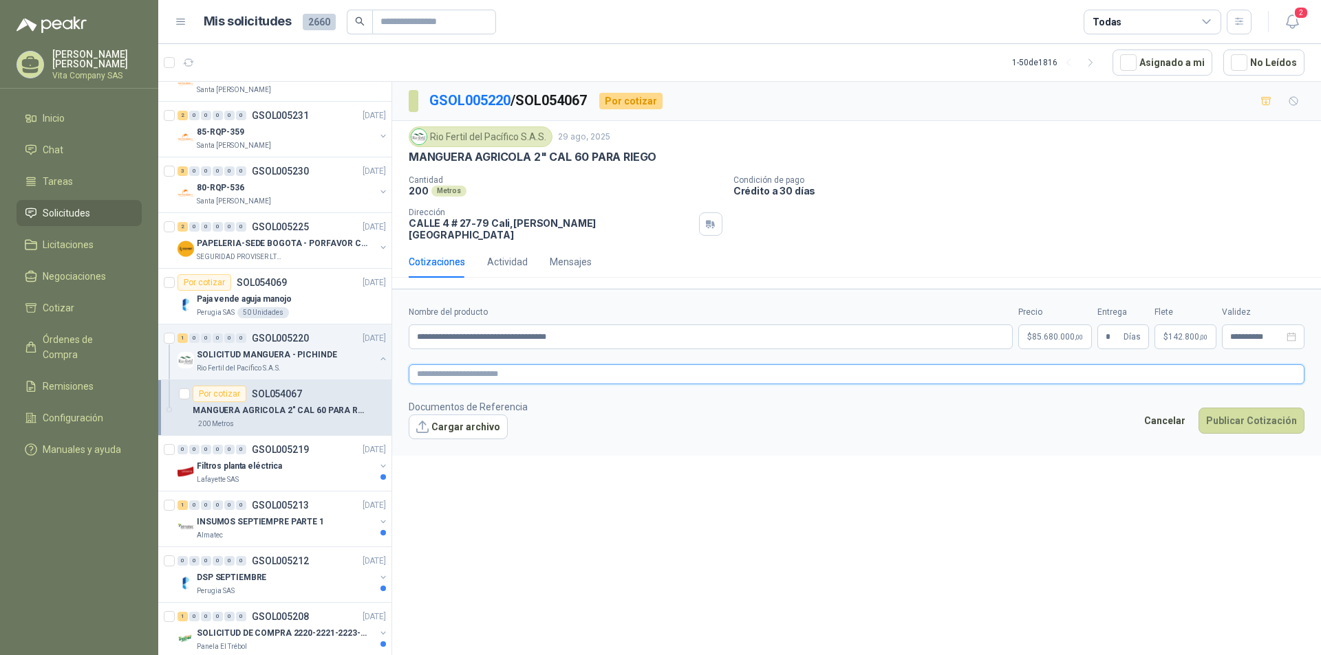
click at [542, 369] on textarea at bounding box center [856, 375] width 895 height 20
click at [1055, 325] on body "[PERSON_NAME] Vita Company SAS Inicio Chat Tareas Solicitudes Licitaciones Nego…" at bounding box center [660, 327] width 1321 height 655
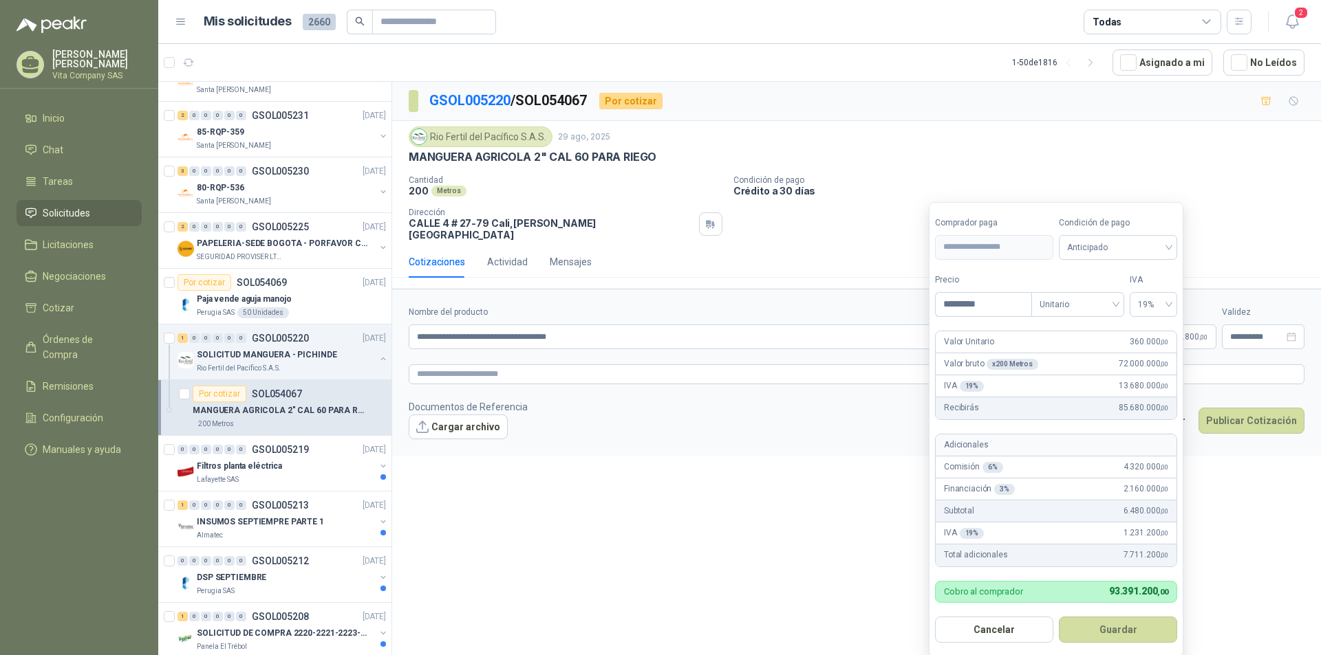
click at [1055, 325] on form "**********" at bounding box center [1056, 429] width 254 height 455
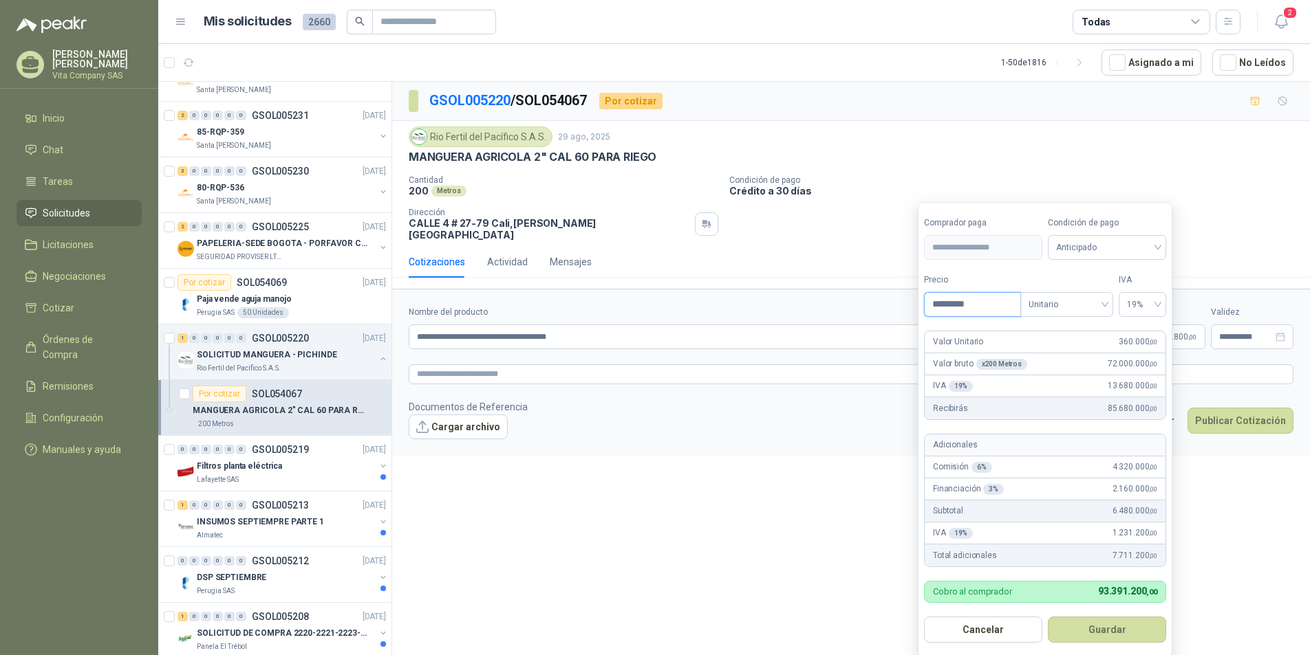
click at [964, 307] on input "*********" at bounding box center [972, 304] width 96 height 23
type input "*********"
click at [1081, 635] on button "Guardar" at bounding box center [1106, 630] width 118 height 26
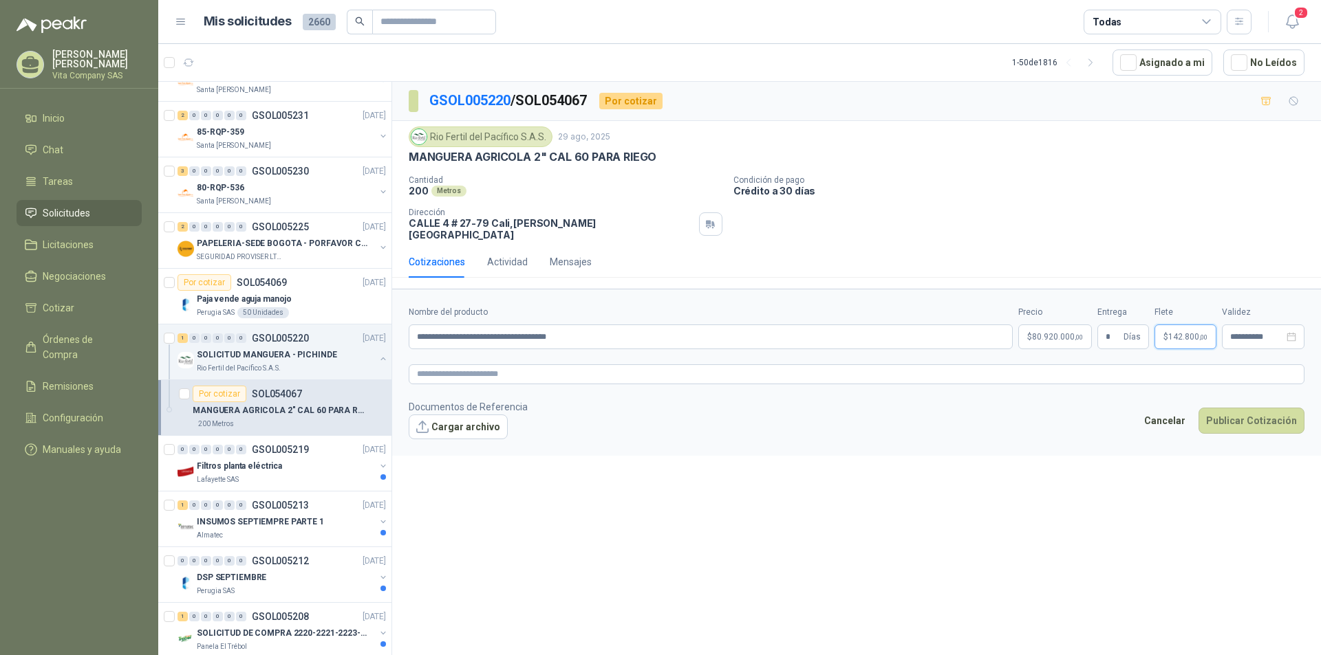
click at [1187, 333] on span "142.800 ,00" at bounding box center [1187, 337] width 39 height 8
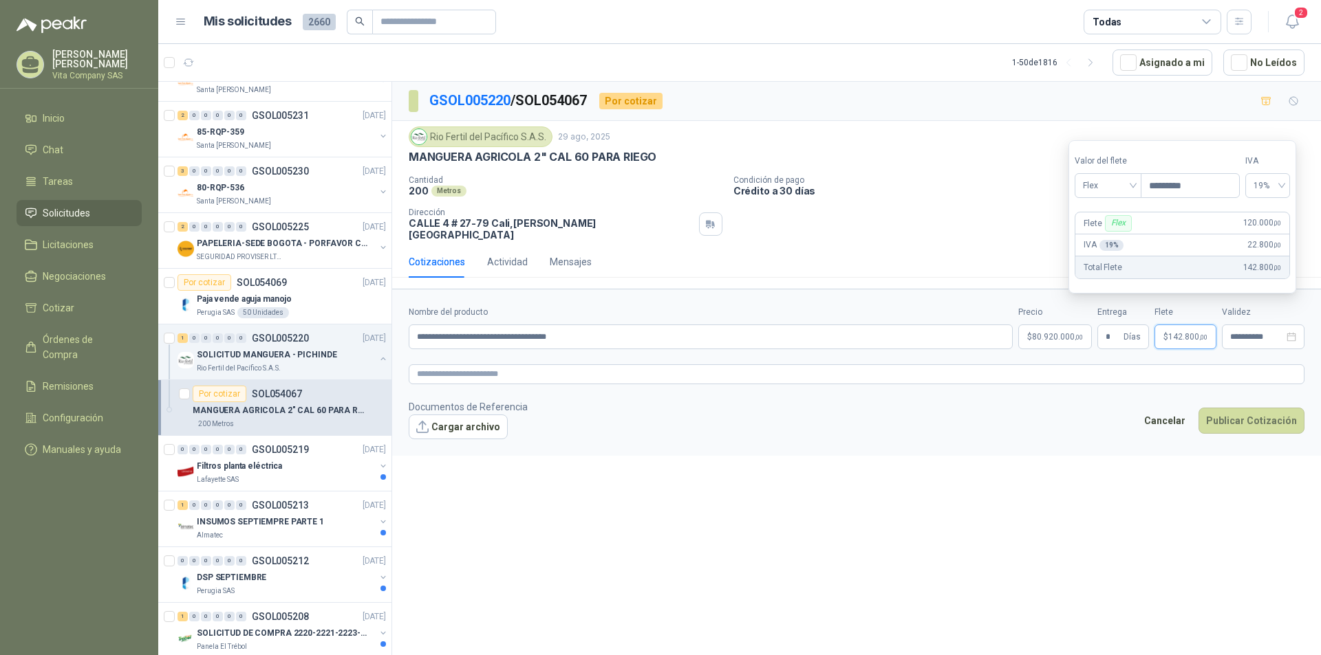
click at [1086, 536] on div "**********" at bounding box center [856, 371] width 929 height 578
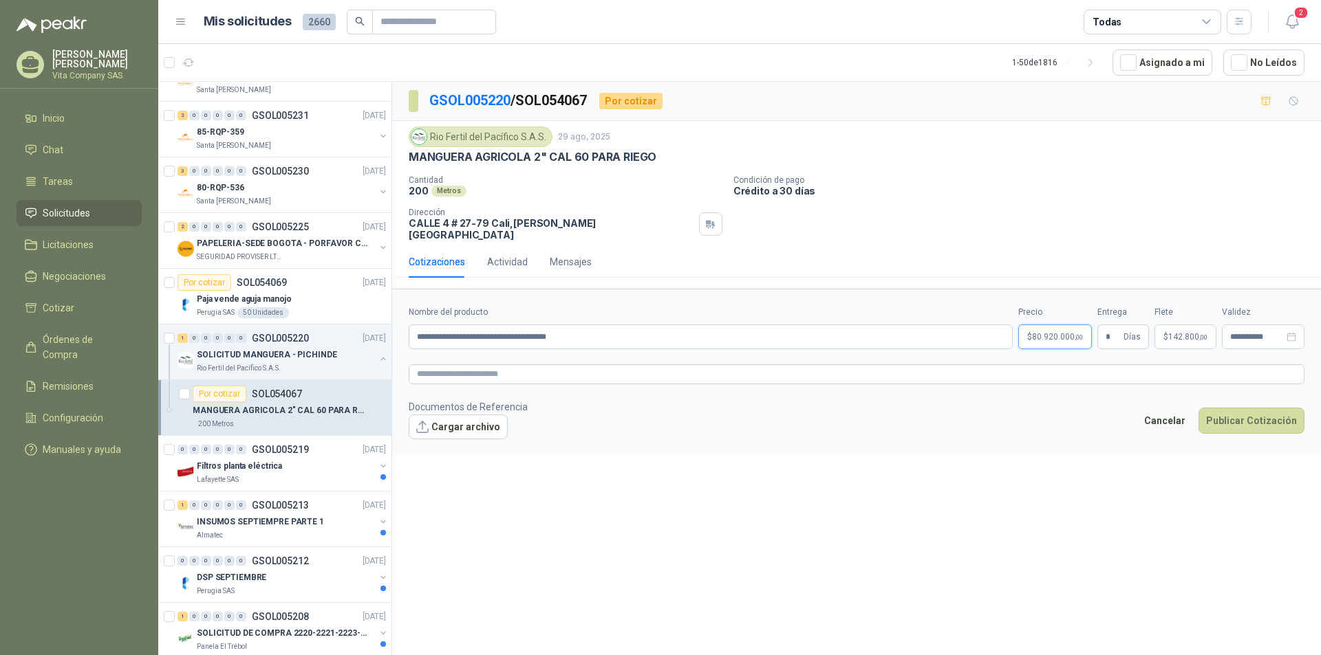
click at [1056, 325] on body "[PERSON_NAME] Vita Company SAS Inicio Chat Tareas Solicitudes Licitaciones Nego…" at bounding box center [660, 327] width 1321 height 655
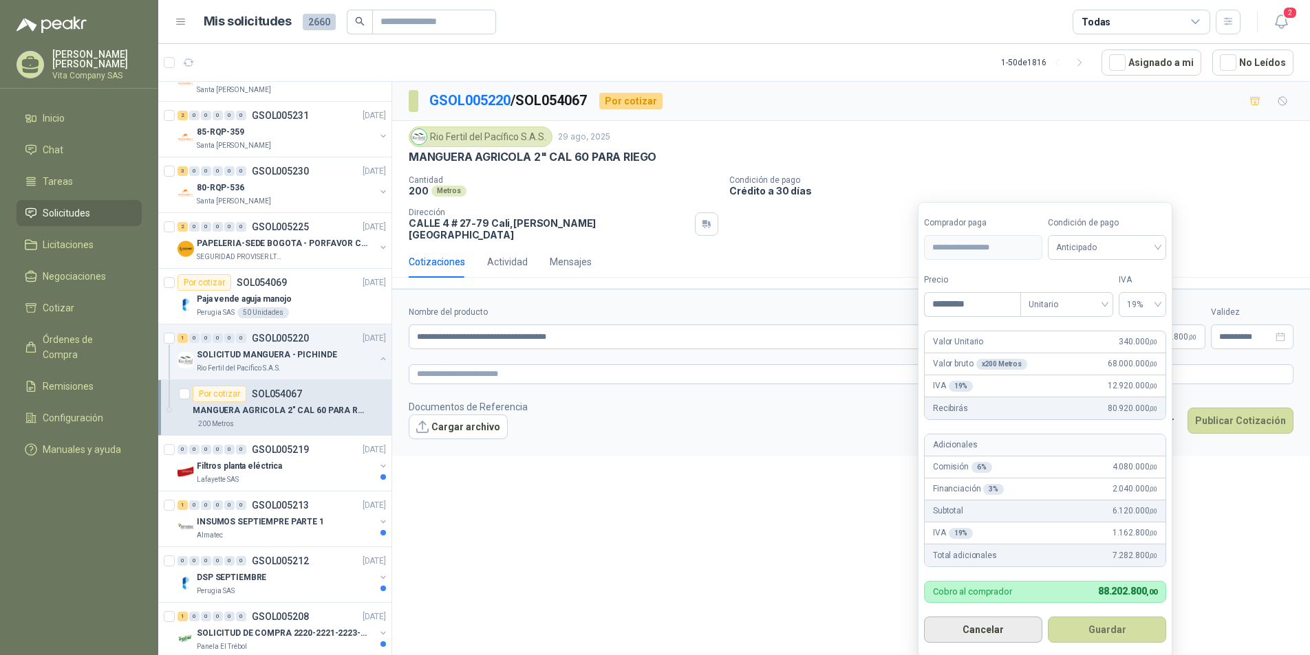
click at [1017, 625] on button "Cancelar" at bounding box center [983, 630] width 118 height 26
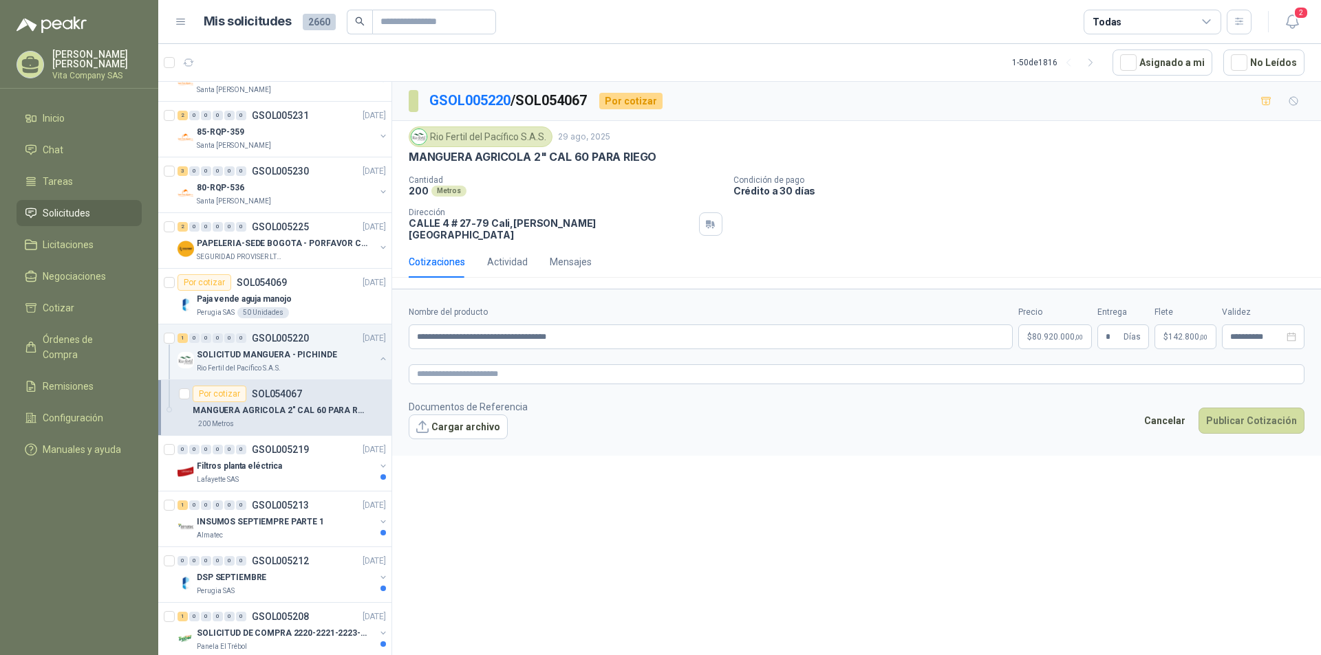
drag, startPoint x: 1039, startPoint y: 344, endPoint x: 1050, endPoint y: 334, distance: 14.6
click at [1042, 342] on form "**********" at bounding box center [856, 372] width 929 height 166
drag, startPoint x: 1050, startPoint y: 334, endPoint x: 1054, endPoint y: 325, distance: 9.8
click at [1051, 332] on body "[PERSON_NAME] Vita Company SAS Inicio Chat Tareas Solicitudes Licitaciones Nego…" at bounding box center [660, 327] width 1321 height 655
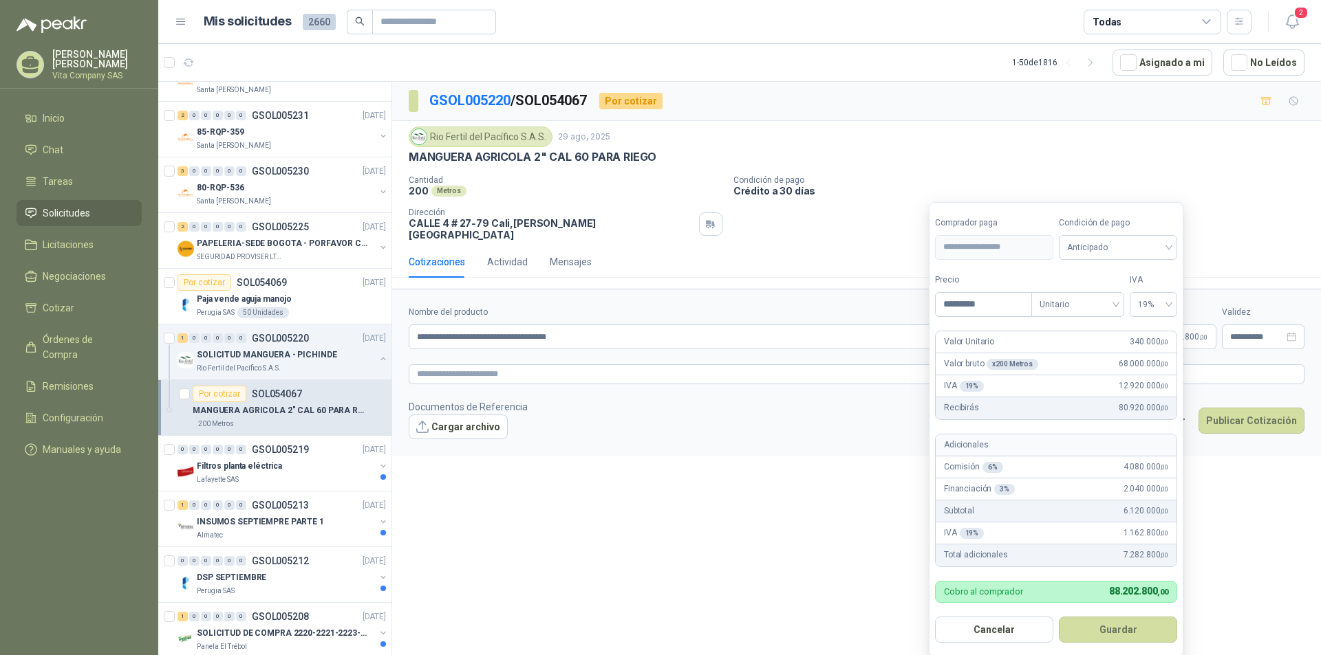
click at [1054, 325] on form "**********" at bounding box center [1056, 429] width 254 height 455
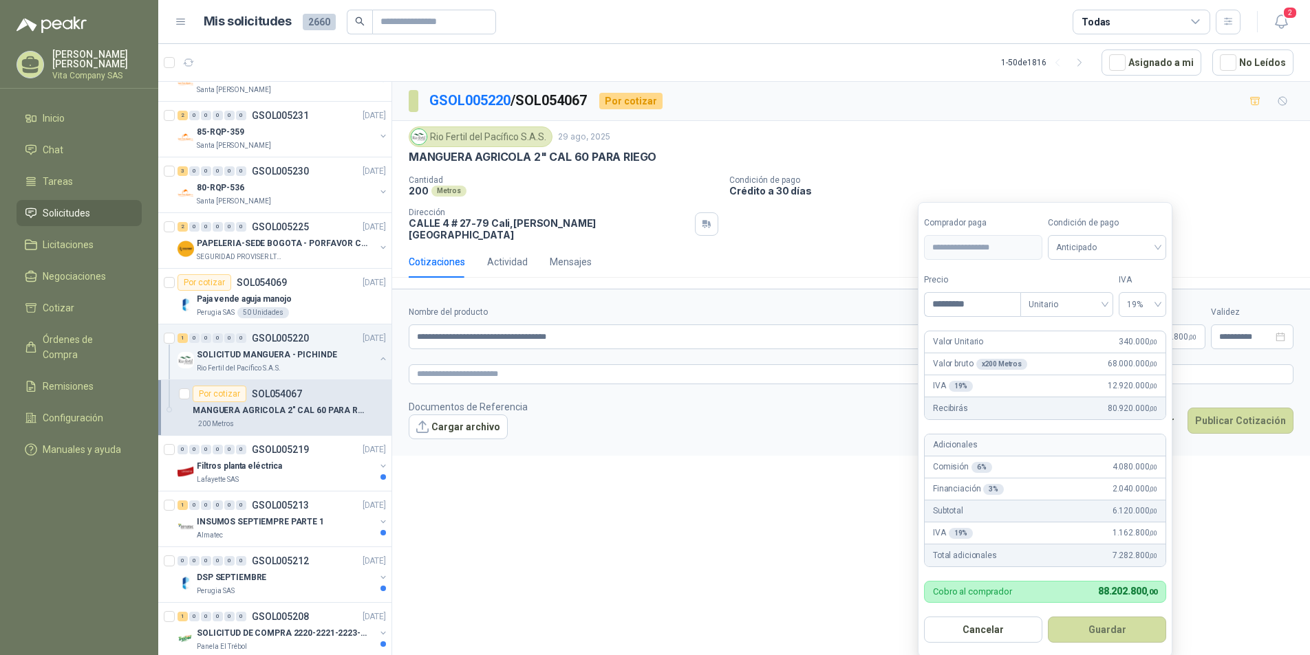
drag, startPoint x: 990, startPoint y: 629, endPoint x: 1027, endPoint y: 409, distance: 222.4
click at [991, 627] on button "Cancelar" at bounding box center [983, 630] width 118 height 26
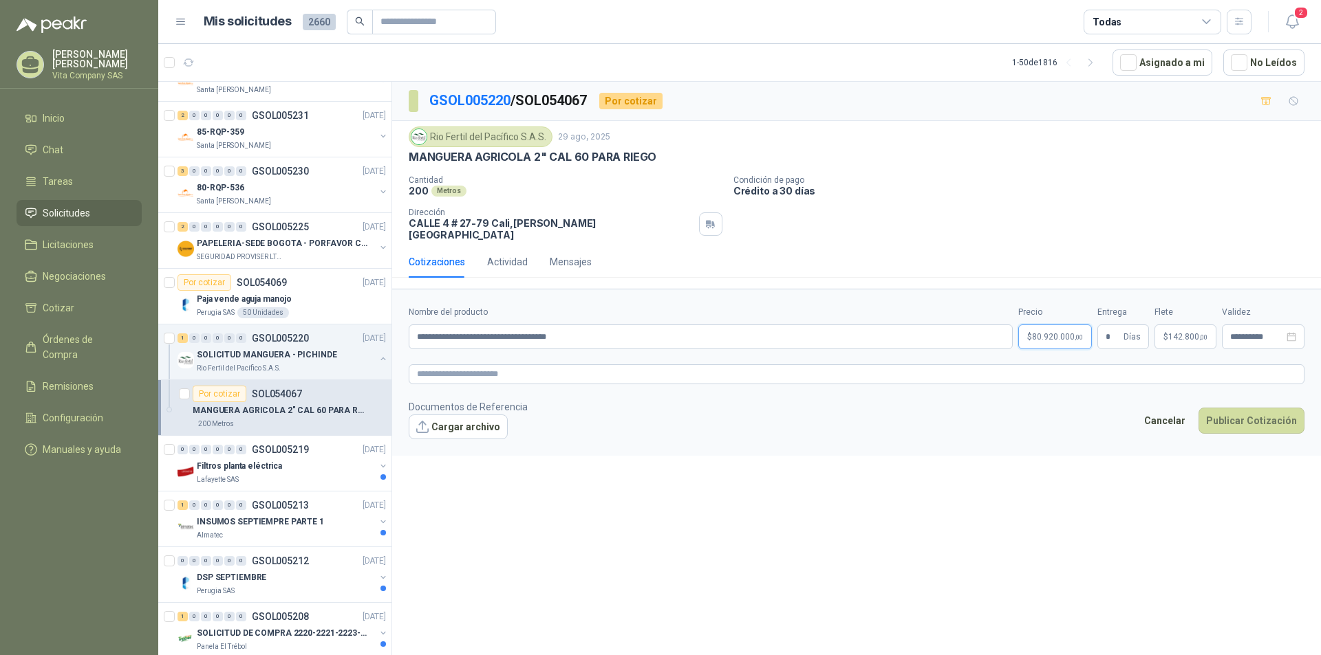
click at [1048, 325] on p "$ 80.920.000 ,00" at bounding box center [1055, 337] width 74 height 25
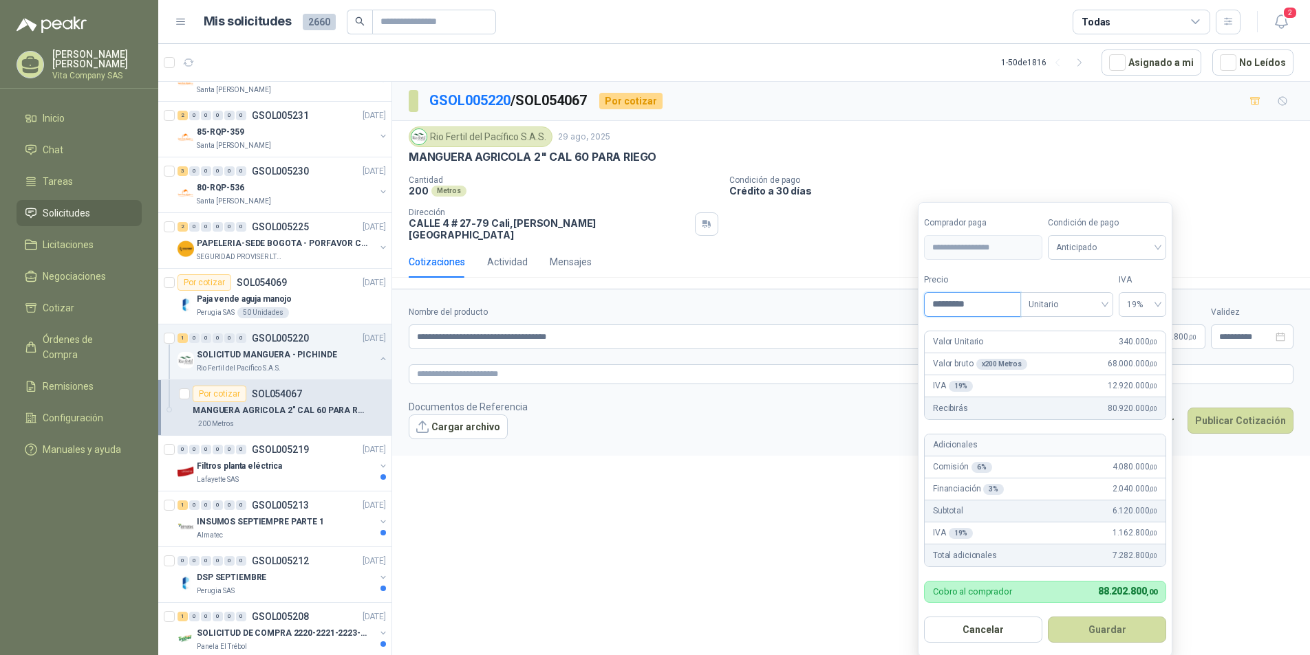
click at [987, 307] on input "*********" at bounding box center [972, 304] width 96 height 23
type input "*******"
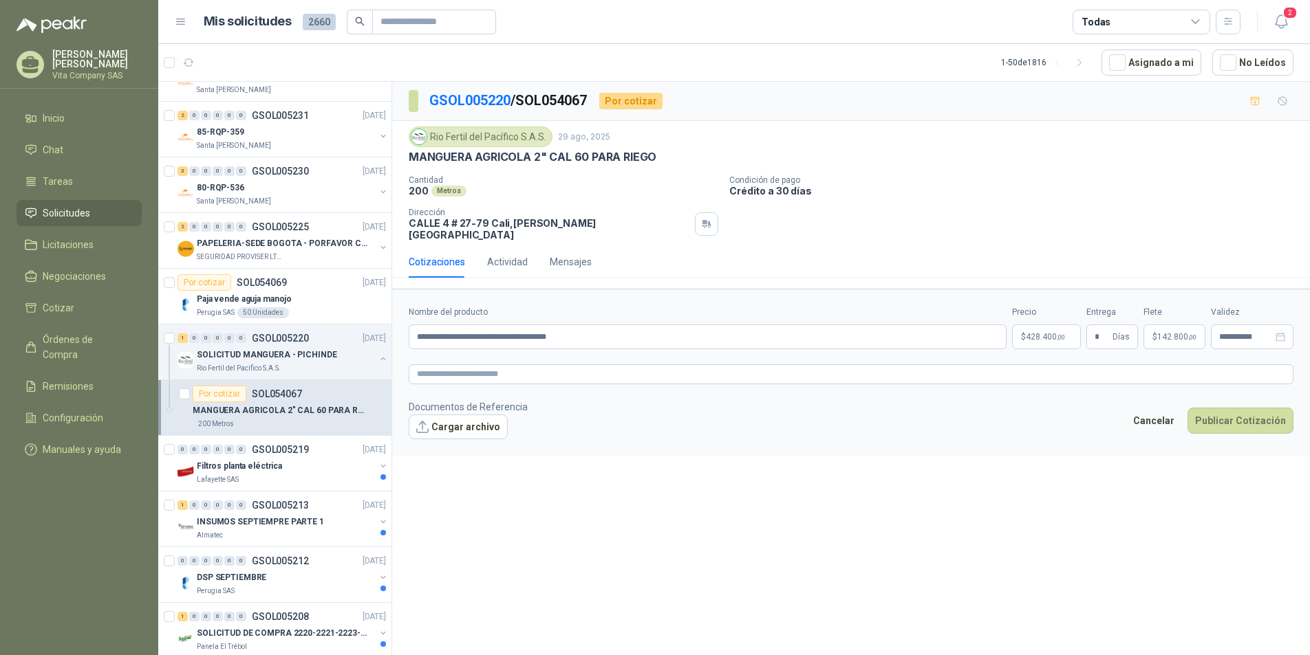
click at [862, 535] on div "**********" at bounding box center [850, 371] width 917 height 578
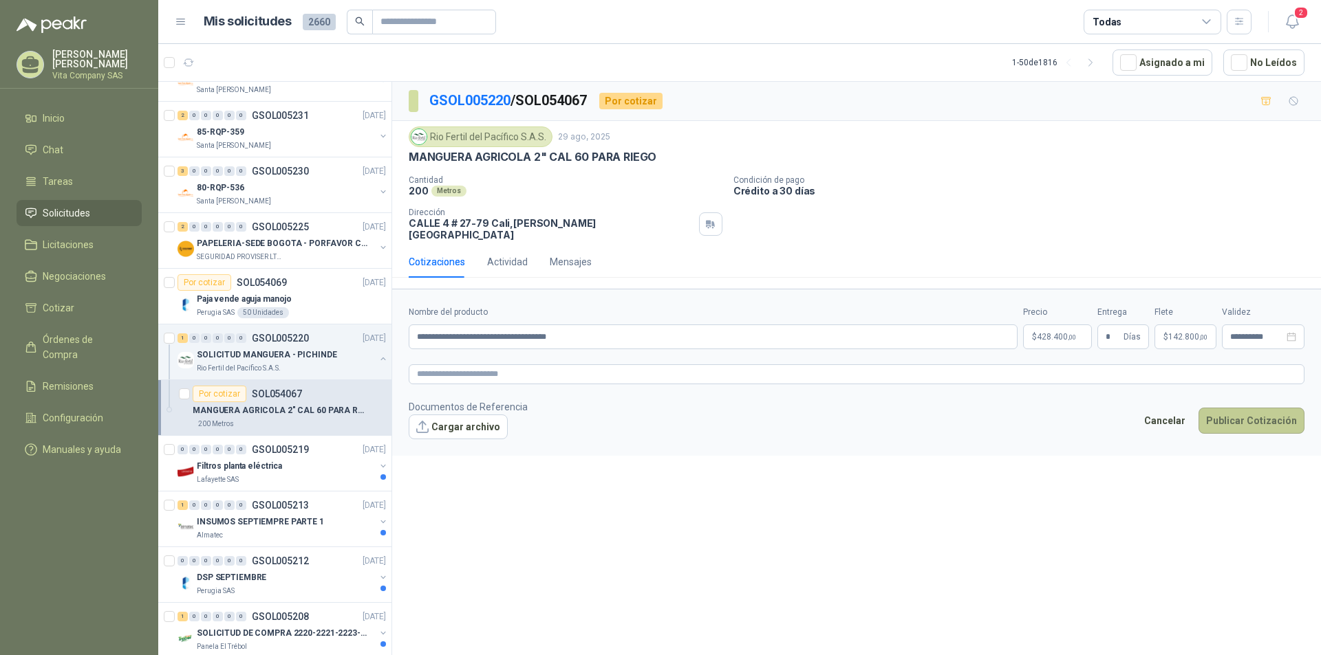
click at [1257, 408] on button "Publicar Cotización" at bounding box center [1251, 421] width 106 height 26
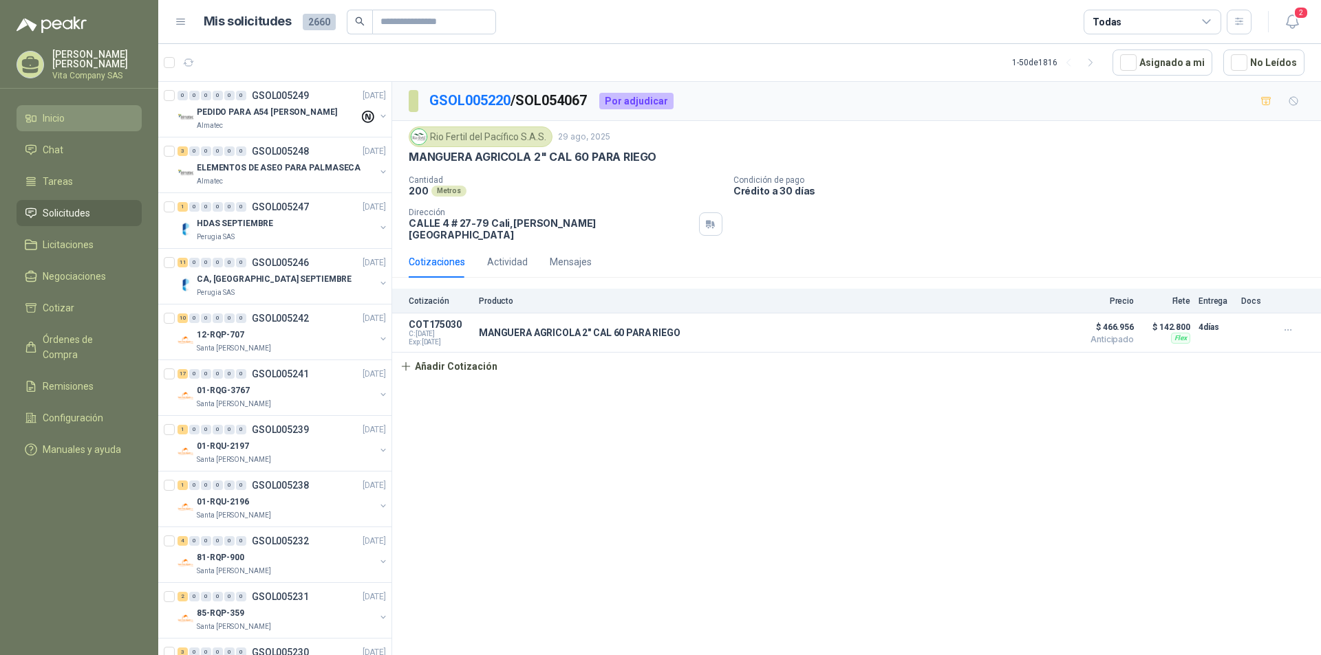
click at [75, 109] on link "Inicio" at bounding box center [79, 118] width 125 height 26
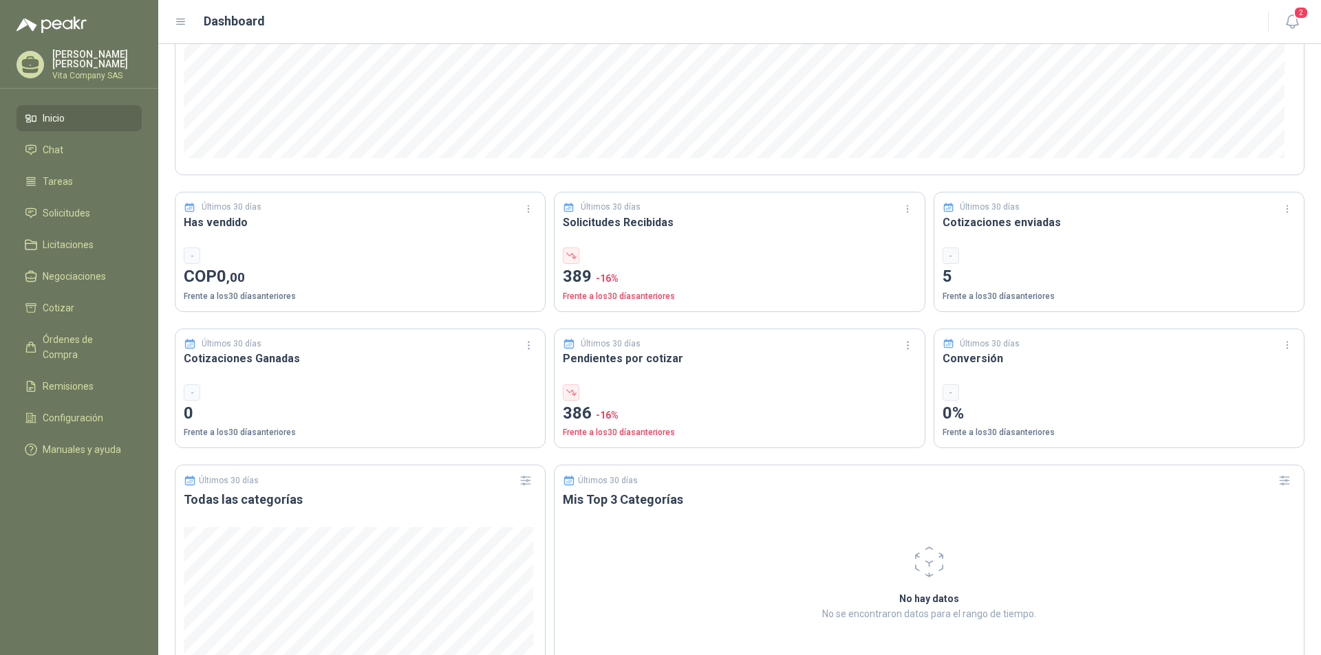
scroll to position [138, 0]
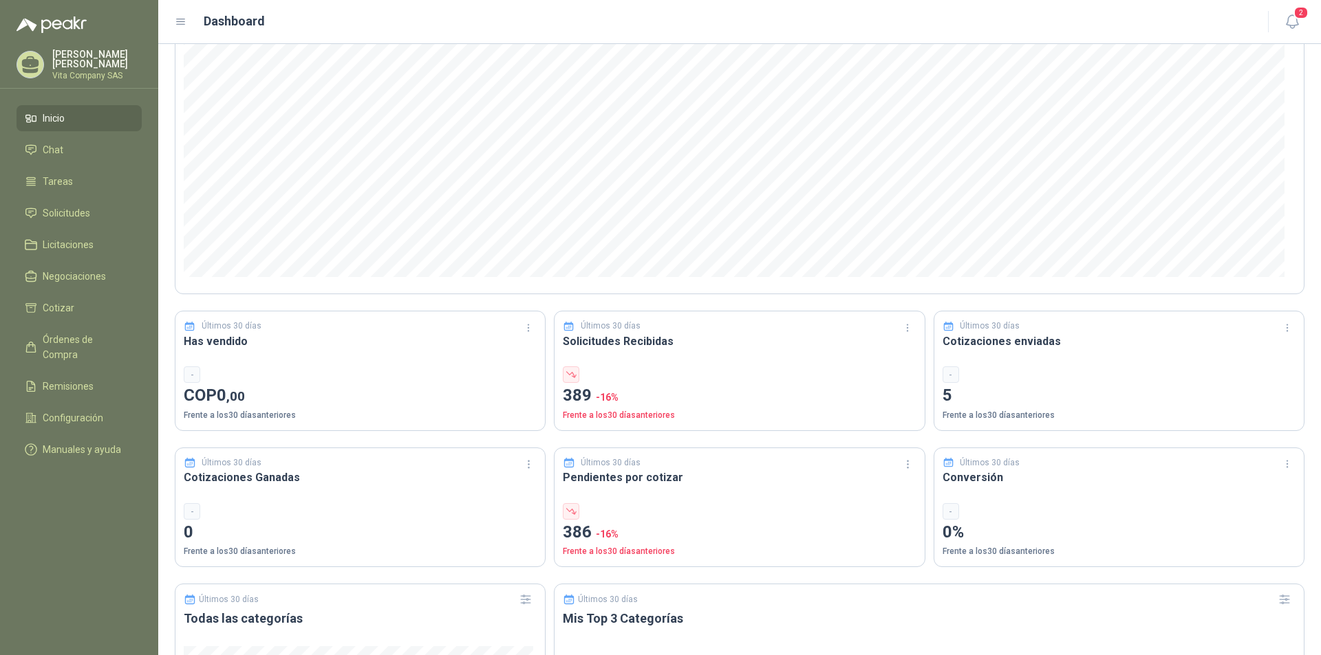
click at [61, 123] on span "Inicio" at bounding box center [54, 118] width 22 height 15
